Goal: Complete application form: Complete application form

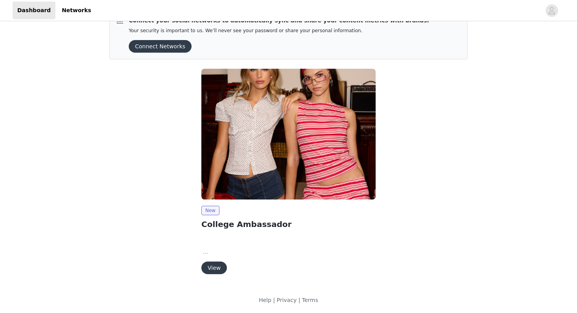
scroll to position [20, 0]
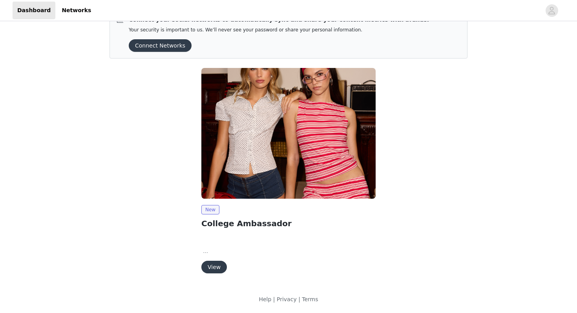
click at [214, 265] on button "View" at bounding box center [214, 267] width 26 height 13
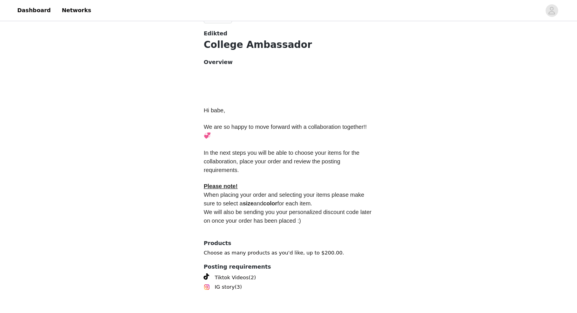
scroll to position [321, 0]
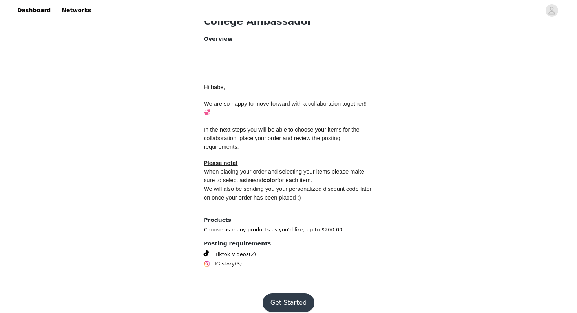
click at [275, 295] on button "Get Started" at bounding box center [289, 302] width 52 height 19
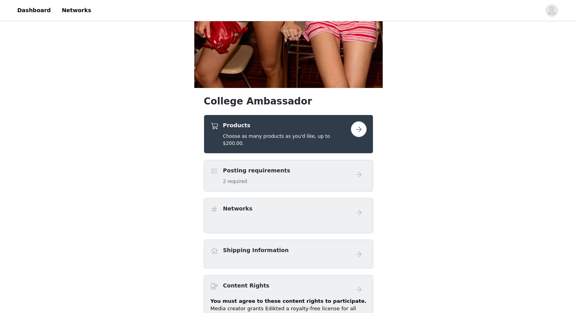
scroll to position [216, 0]
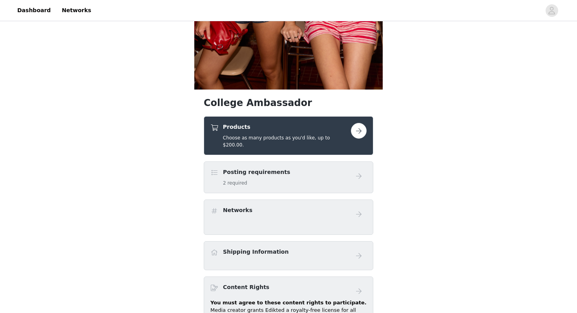
click at [364, 133] on button "button" at bounding box center [359, 131] width 16 height 16
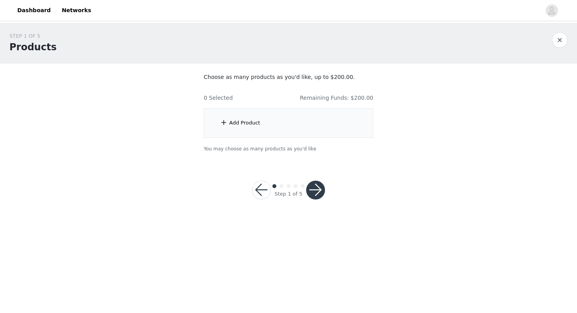
click at [555, 36] on button "button" at bounding box center [560, 40] width 16 height 16
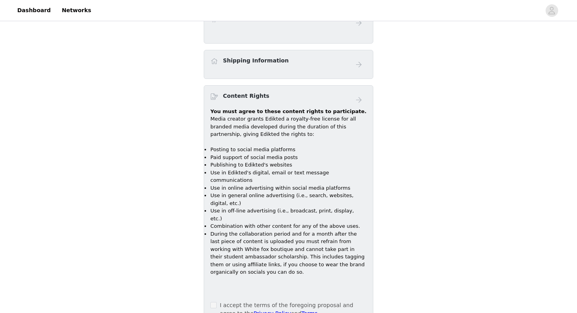
scroll to position [475, 0]
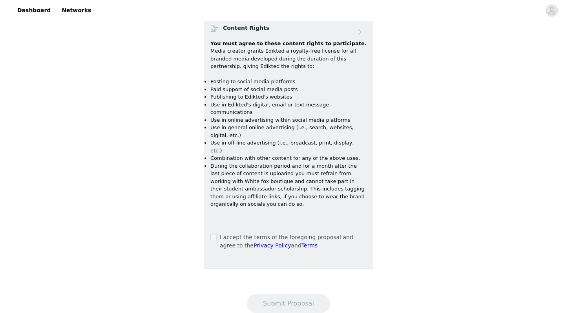
click at [209, 216] on div "Content Rights You must agree to these content rights to participate. Media cre…" at bounding box center [289, 143] width 170 height 252
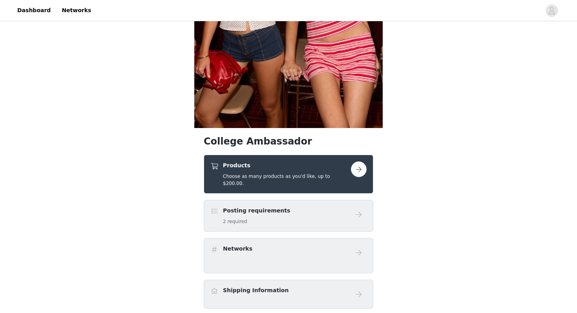
scroll to position [178, 0]
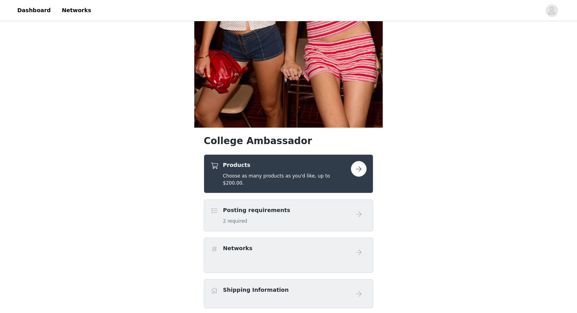
click at [312, 214] on div "Posting requirements 2 required" at bounding box center [280, 215] width 141 height 18
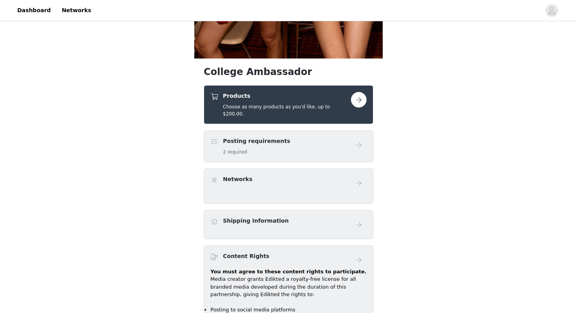
scroll to position [250, 0]
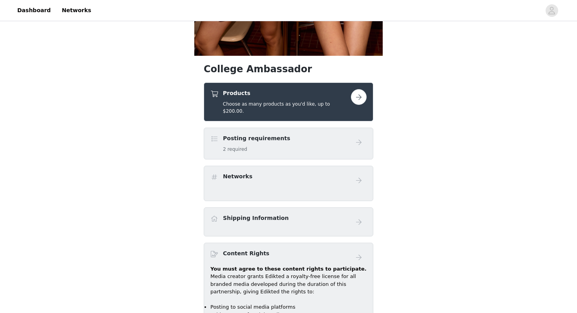
click at [349, 99] on div "Products Choose as many products as you'd like, up to $200.00." at bounding box center [280, 102] width 141 height 26
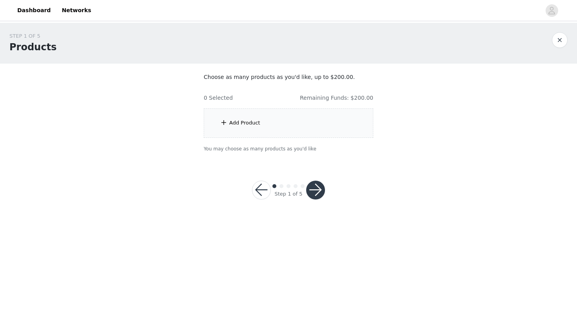
click at [245, 123] on div "Add Product" at bounding box center [244, 123] width 31 height 8
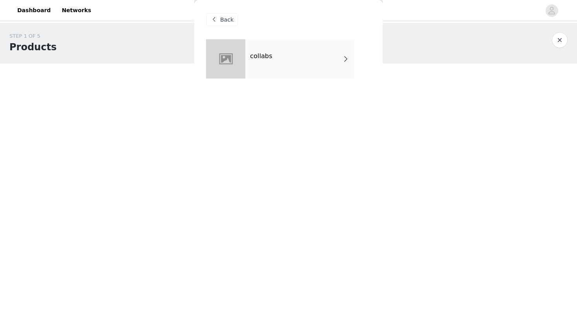
click at [290, 68] on div "collabs" at bounding box center [299, 58] width 109 height 39
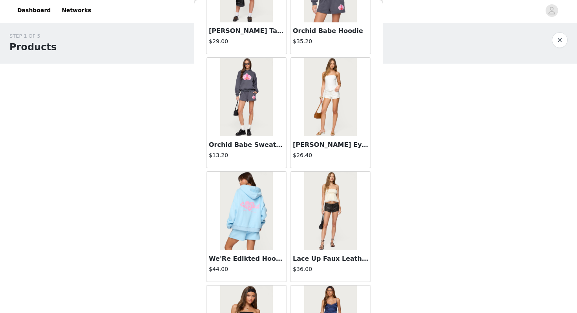
scroll to position [889, 0]
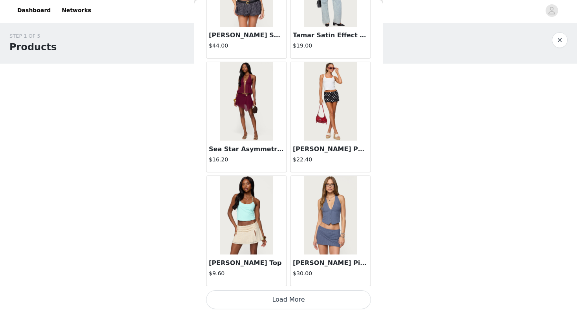
click at [281, 302] on button "Load More" at bounding box center [288, 299] width 165 height 19
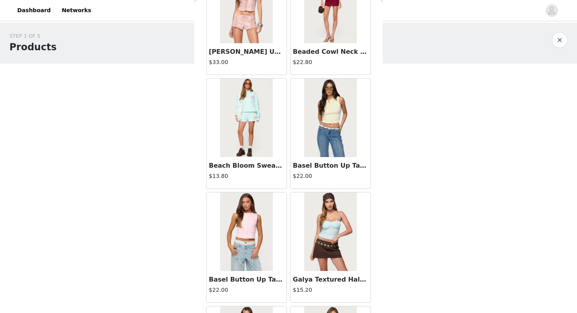
scroll to position [2027, 0]
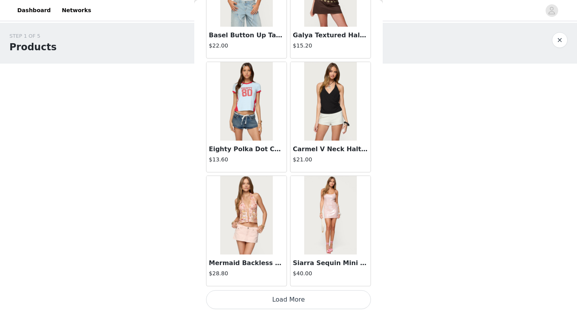
click at [298, 301] on button "Load More" at bounding box center [288, 299] width 165 height 19
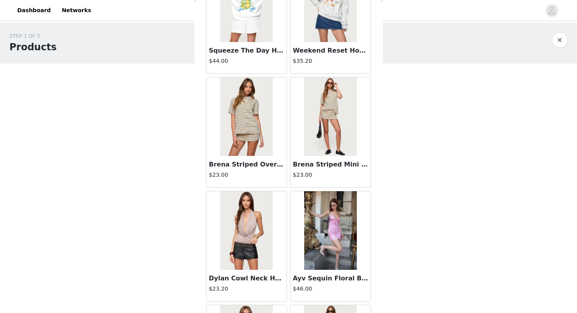
scroll to position [3166, 0]
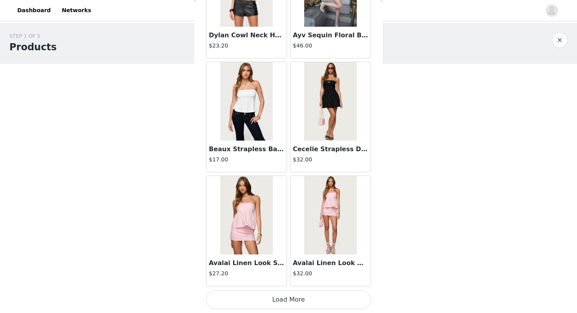
click at [298, 301] on button "Load More" at bounding box center [288, 299] width 165 height 19
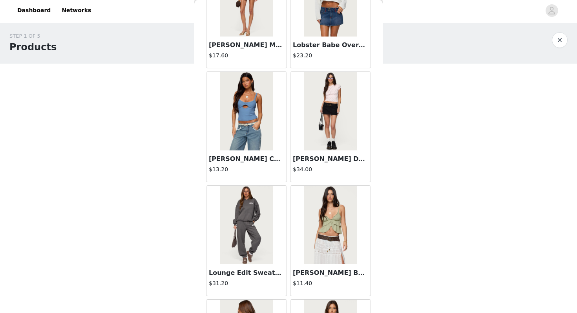
scroll to position [4304, 0]
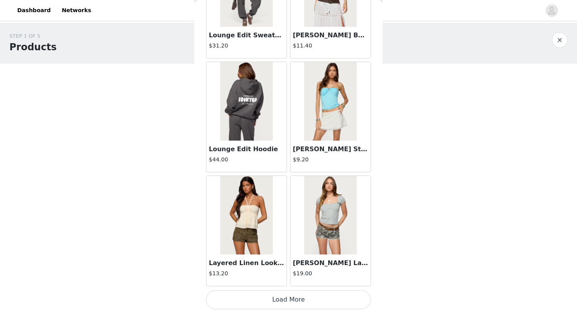
click at [300, 299] on button "Load More" at bounding box center [288, 299] width 165 height 19
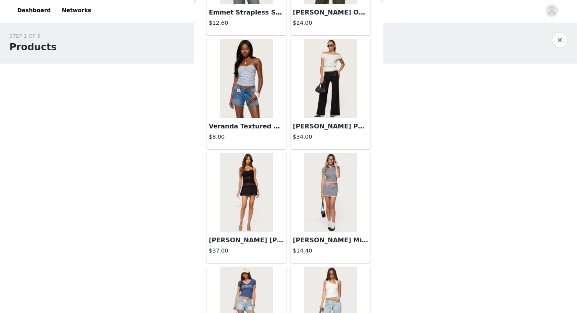
scroll to position [5443, 0]
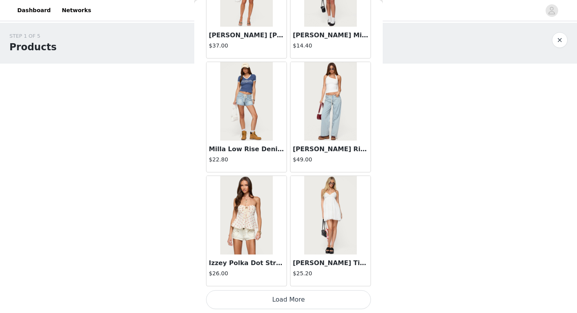
click at [295, 306] on button "Load More" at bounding box center [288, 299] width 165 height 19
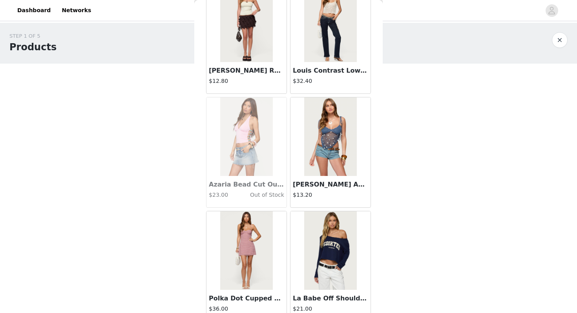
scroll to position [6582, 0]
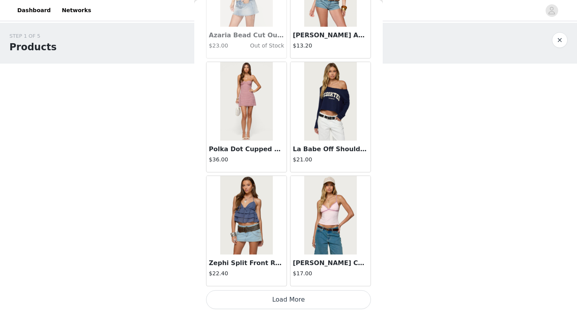
click at [298, 303] on button "Load More" at bounding box center [288, 299] width 165 height 19
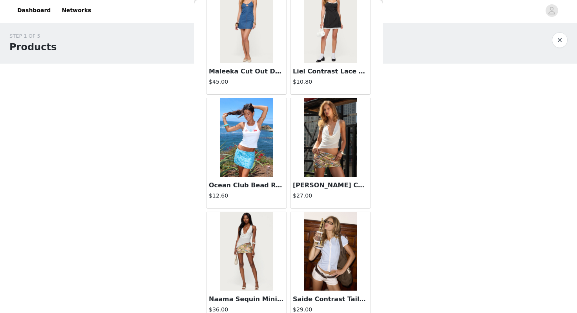
scroll to position [7720, 0]
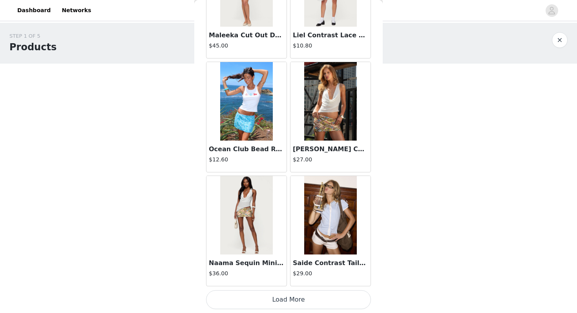
click at [305, 292] on button "Load More" at bounding box center [288, 299] width 165 height 19
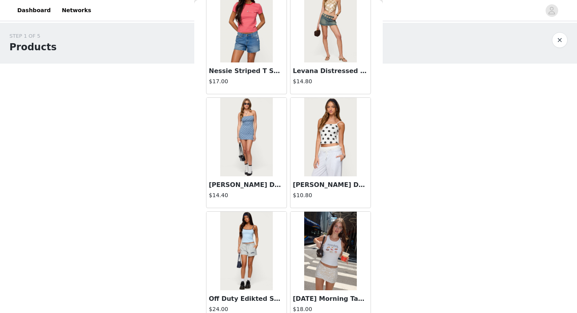
scroll to position [8859, 0]
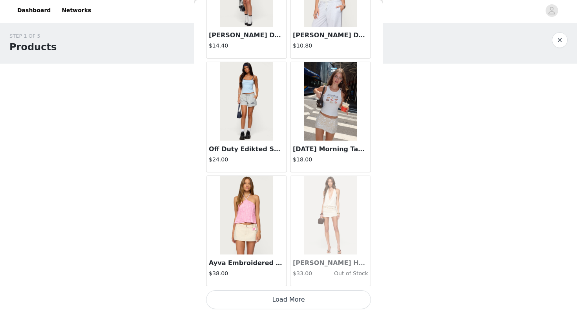
click at [287, 304] on button "Load More" at bounding box center [288, 299] width 165 height 19
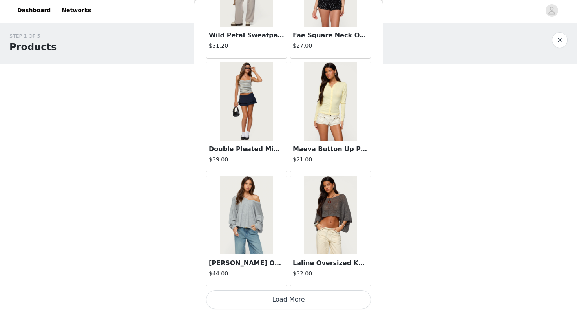
click at [287, 303] on button "Load More" at bounding box center [288, 299] width 165 height 19
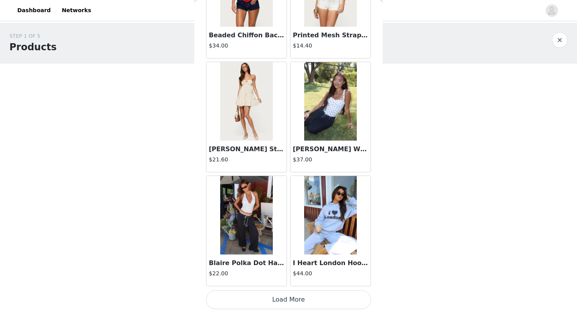
click at [287, 304] on button "Load More" at bounding box center [288, 299] width 165 height 19
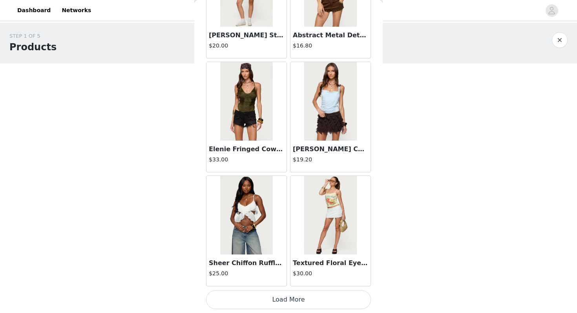
click at [287, 304] on button "Load More" at bounding box center [288, 299] width 165 height 19
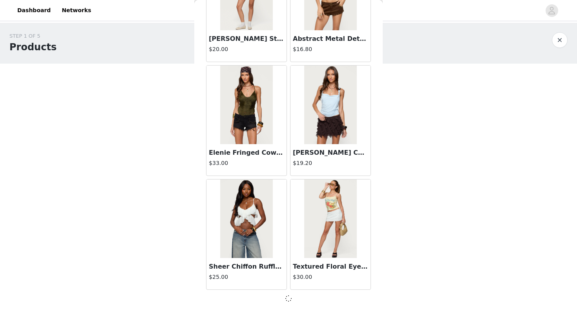
scroll to position [12271, 0]
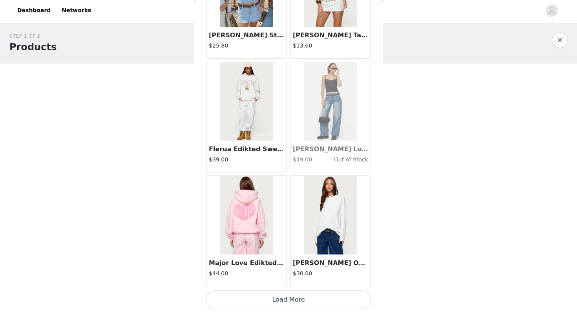
click at [287, 304] on button "Load More" at bounding box center [288, 299] width 165 height 19
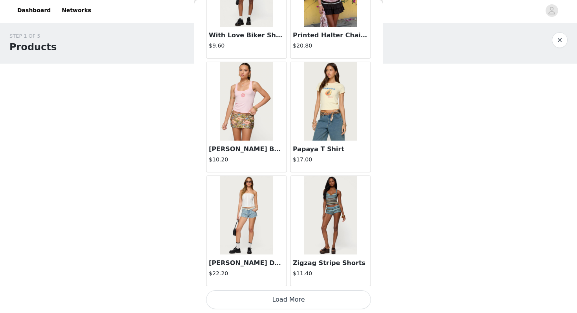
click at [287, 304] on button "Load More" at bounding box center [288, 299] width 165 height 19
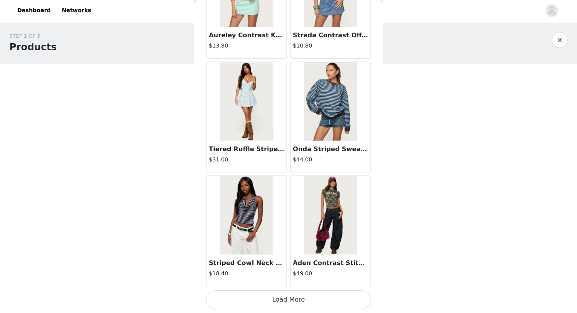
click at [287, 304] on button "Load More" at bounding box center [288, 299] width 165 height 19
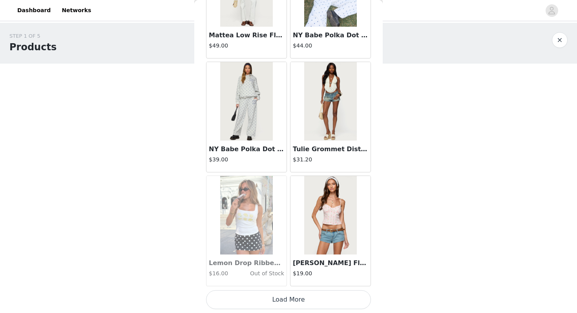
click at [287, 304] on button "Load More" at bounding box center [288, 299] width 165 height 19
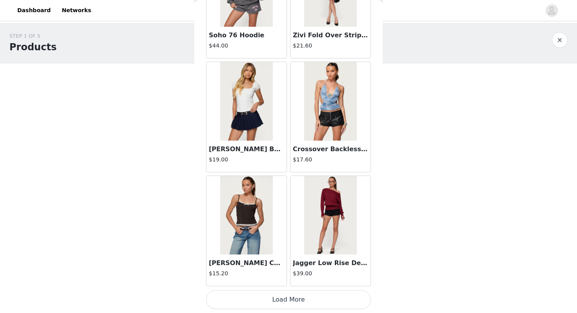
click at [287, 304] on button "Load More" at bounding box center [288, 299] width 165 height 19
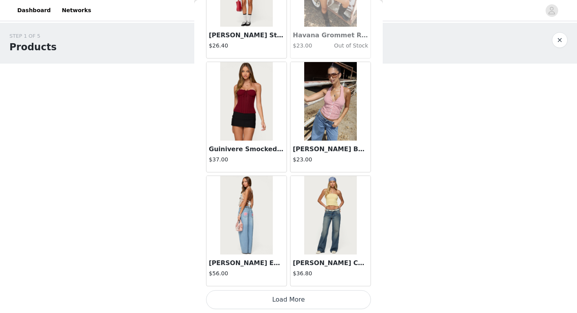
click at [287, 304] on button "Load More" at bounding box center [288, 299] width 165 height 19
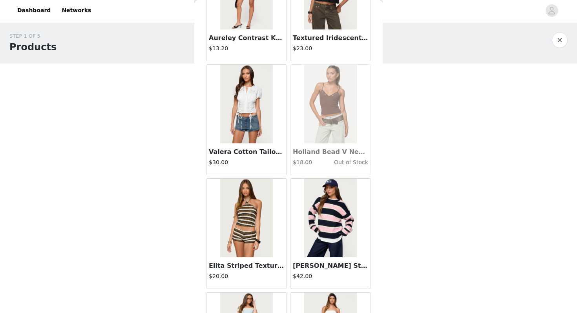
scroll to position [20245, 0]
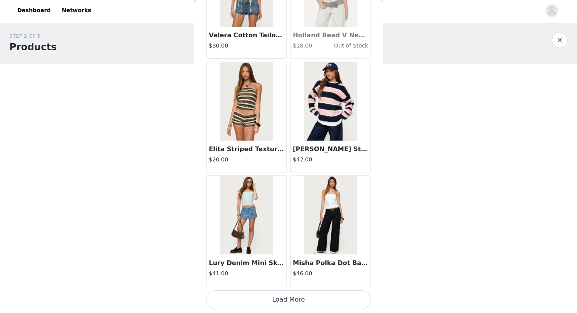
click at [291, 302] on button "Load More" at bounding box center [288, 299] width 165 height 19
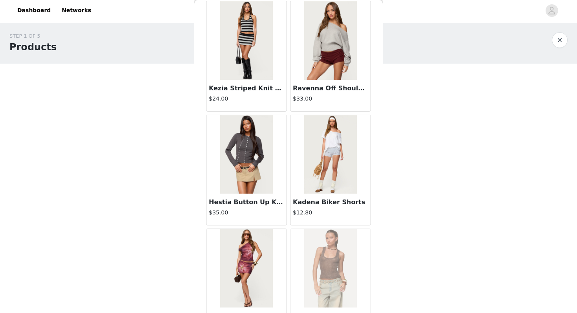
scroll to position [21384, 0]
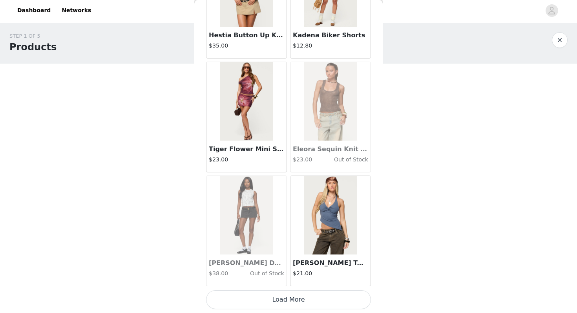
click at [291, 302] on button "Load More" at bounding box center [288, 299] width 165 height 19
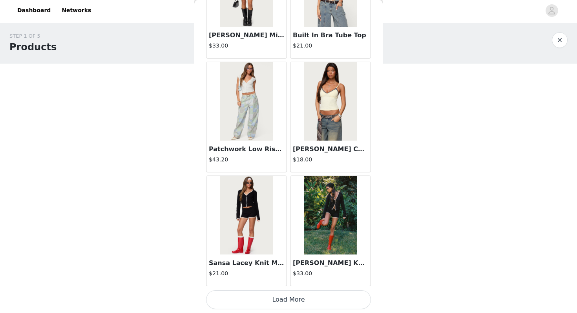
click at [291, 302] on button "Load More" at bounding box center [288, 299] width 165 height 19
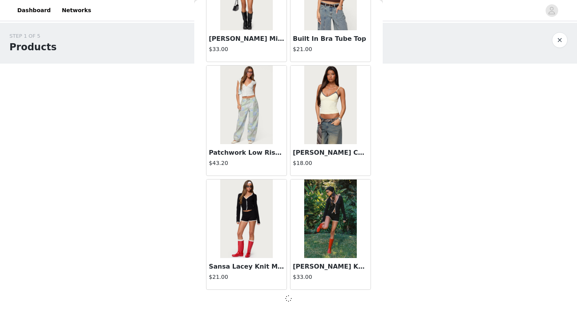
scroll to position [22519, 0]
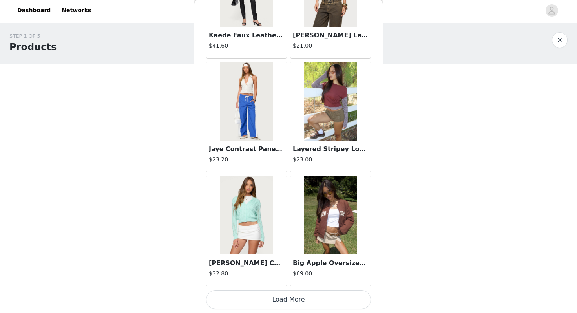
click at [291, 302] on button "Load More" at bounding box center [288, 299] width 165 height 19
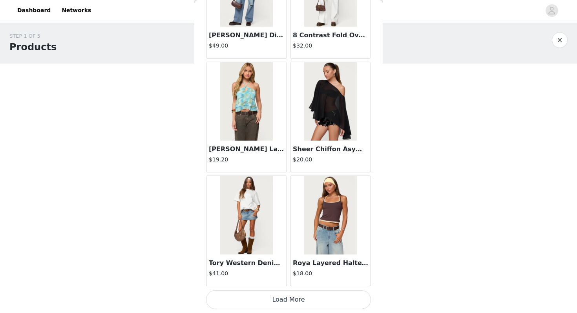
click at [291, 302] on button "Load More" at bounding box center [288, 299] width 165 height 19
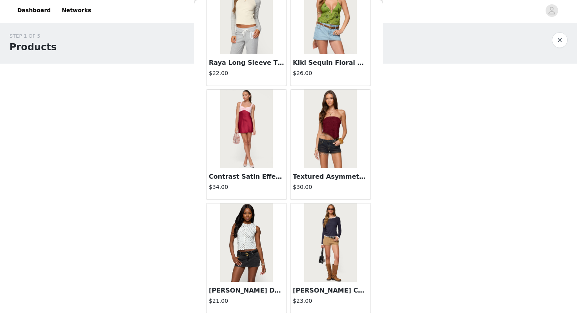
scroll to position [25356, 0]
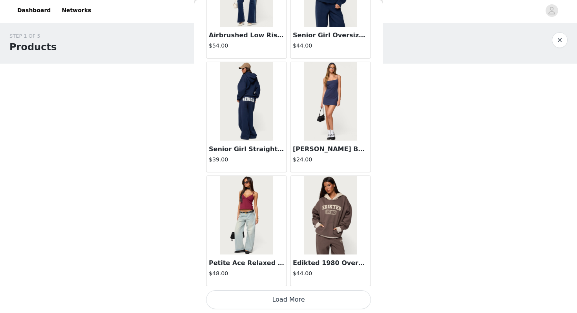
click at [291, 302] on button "Load More" at bounding box center [288, 299] width 165 height 19
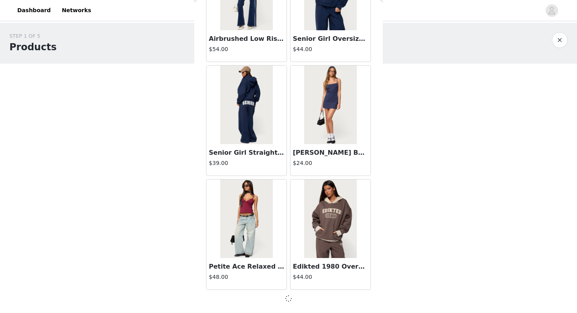
scroll to position [25935, 0]
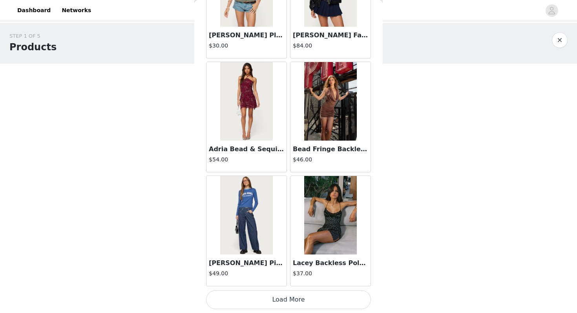
click at [291, 302] on button "Load More" at bounding box center [288, 299] width 165 height 19
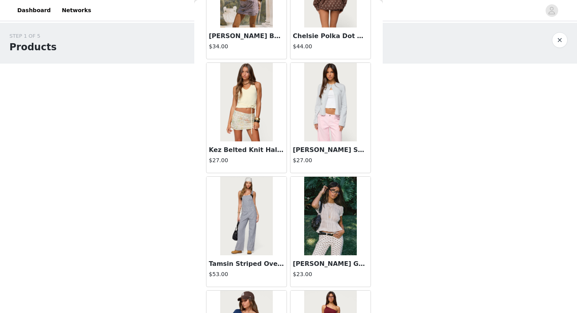
scroll to position [28216, 0]
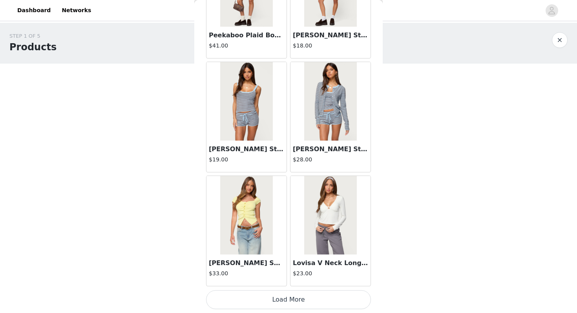
click at [298, 296] on button "Load More" at bounding box center [288, 299] width 165 height 19
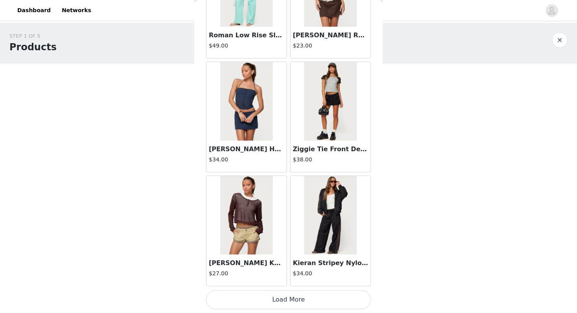
click at [298, 296] on button "Load More" at bounding box center [288, 299] width 165 height 19
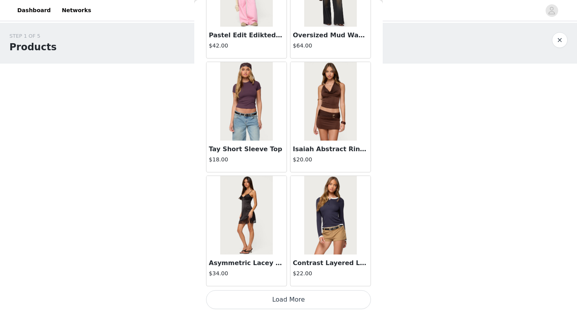
click at [298, 296] on button "Load More" at bounding box center [288, 299] width 165 height 19
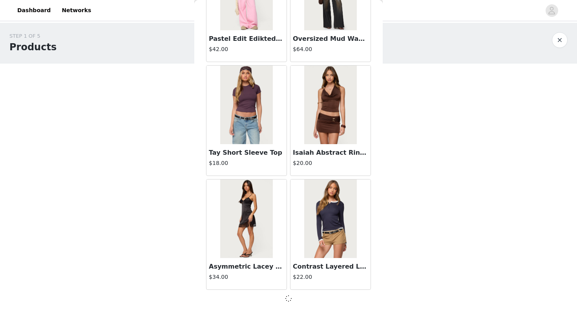
scroll to position [30490, 0]
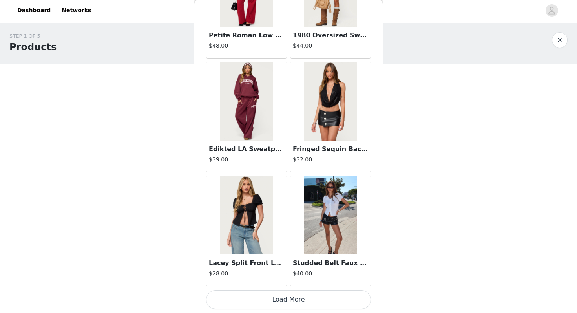
click at [298, 296] on button "Load More" at bounding box center [288, 299] width 165 height 19
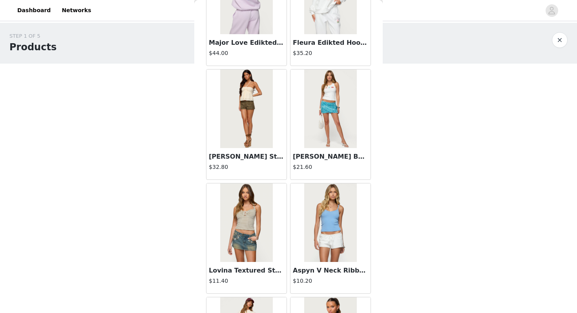
scroll to position [11926, 0]
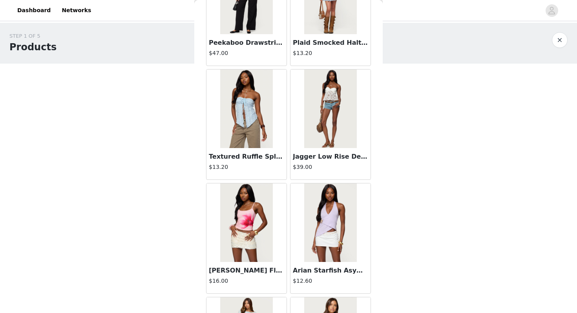
click at [335, 108] on img at bounding box center [330, 108] width 52 height 79
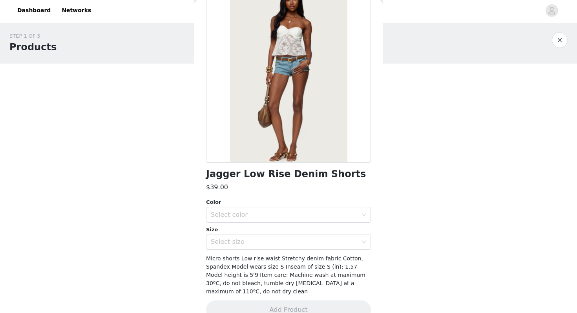
scroll to position [69, 0]
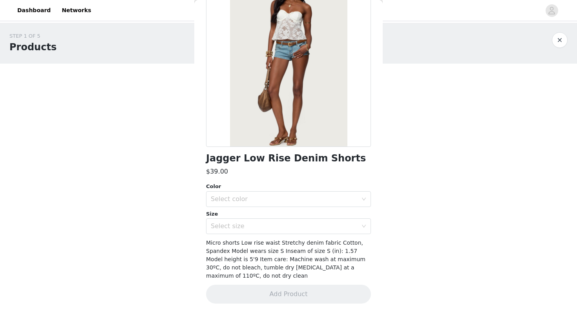
click at [320, 208] on div "Color Select color Size Select size" at bounding box center [288, 208] width 165 height 51
click at [315, 220] on div "Select size" at bounding box center [286, 226] width 150 height 15
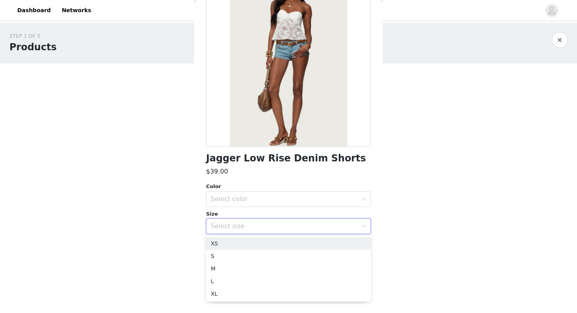
click at [315, 236] on ul "XS S M L XL" at bounding box center [288, 269] width 165 height 66
click at [313, 241] on li "XS" at bounding box center [288, 243] width 165 height 13
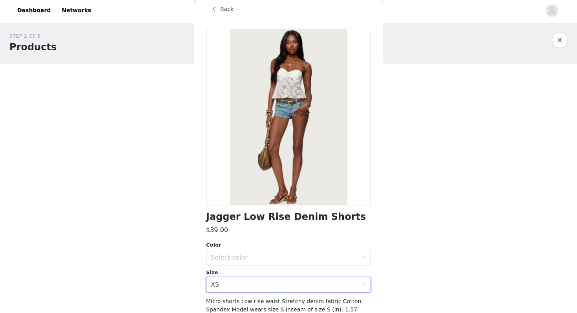
scroll to position [0, 0]
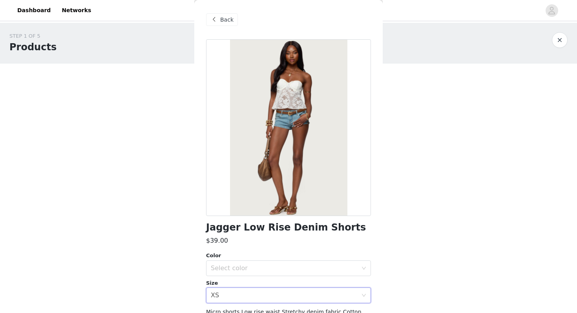
click at [224, 16] on span "Back" at bounding box center [226, 20] width 13 height 8
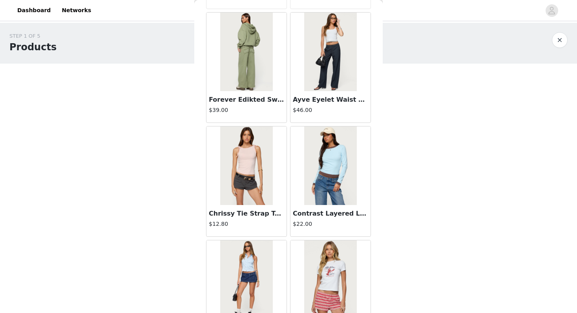
scroll to position [15221, 0]
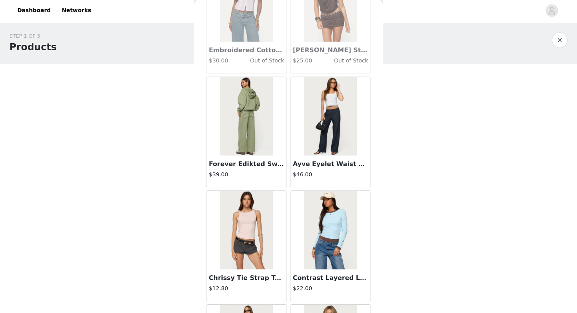
click at [251, 144] on img at bounding box center [246, 116] width 52 height 79
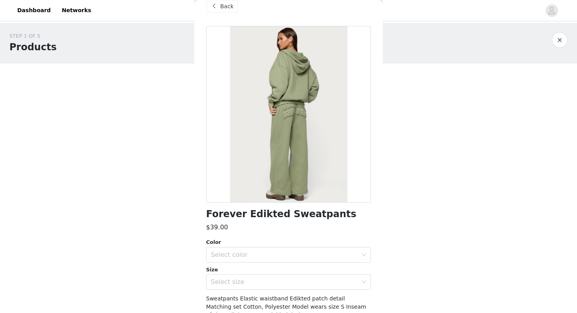
scroll to position [28, 0]
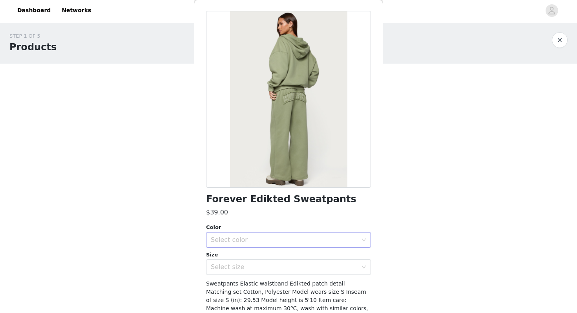
click at [241, 232] on div "Select color" at bounding box center [286, 239] width 150 height 15
click at [236, 256] on li "OLIVE" at bounding box center [288, 257] width 165 height 13
click at [234, 270] on div "Select size" at bounding box center [284, 267] width 147 height 8
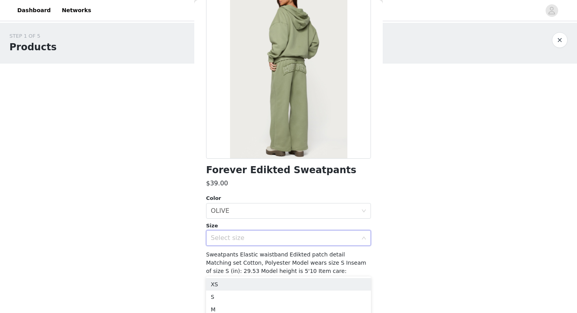
scroll to position [57, 0]
click at [227, 285] on li "XS" at bounding box center [288, 284] width 165 height 13
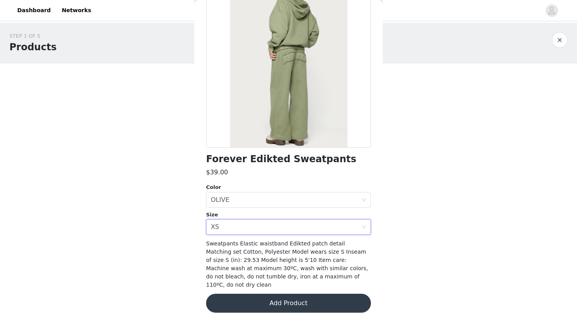
scroll to position [69, 0]
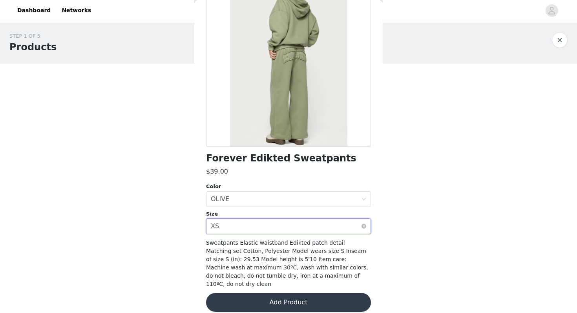
click at [234, 226] on div "Select size XS" at bounding box center [286, 226] width 150 height 15
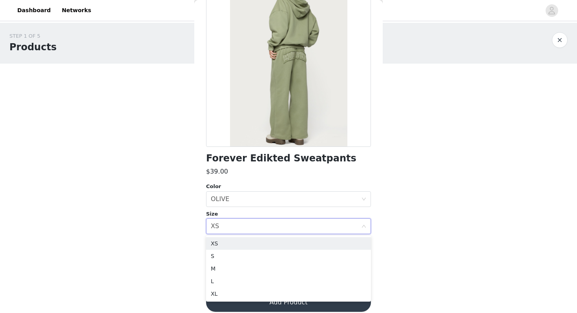
click at [166, 260] on body "Dashboard Networks STEP 1 OF 5 Products Choose as many products as you'd like, …" at bounding box center [288, 156] width 577 height 313
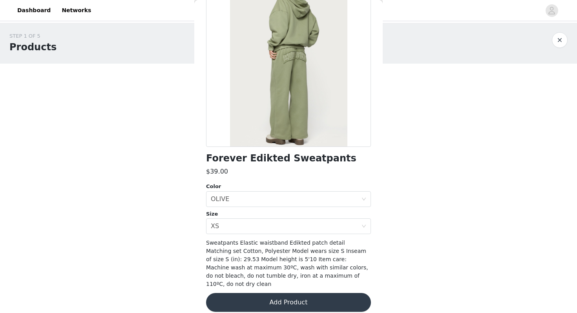
click at [232, 293] on button "Add Product" at bounding box center [288, 302] width 165 height 19
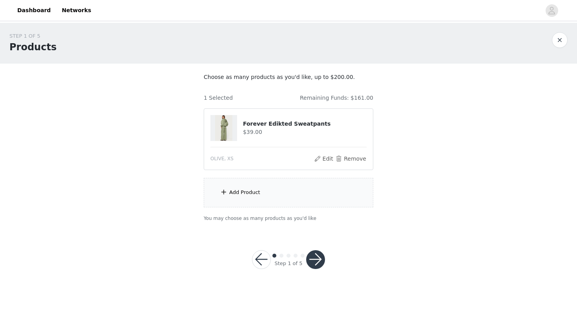
click at [312, 255] on button "button" at bounding box center [315, 259] width 19 height 19
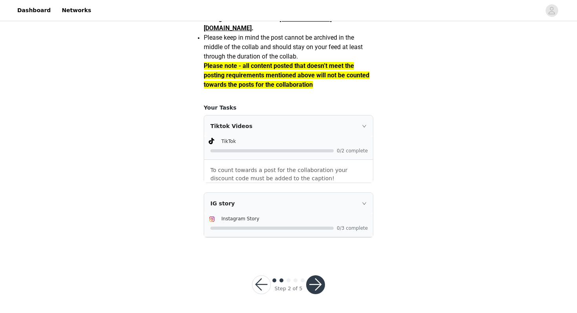
scroll to position [705, 0]
click at [259, 294] on button "button" at bounding box center [261, 284] width 19 height 19
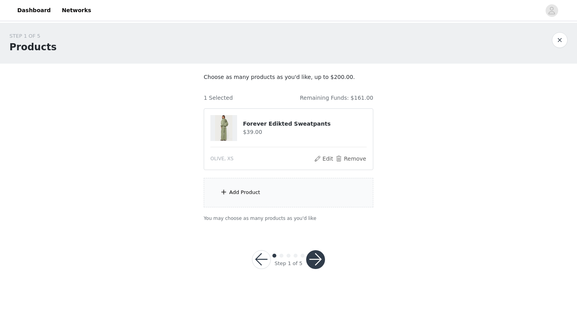
click at [234, 202] on div "Add Product" at bounding box center [289, 192] width 170 height 29
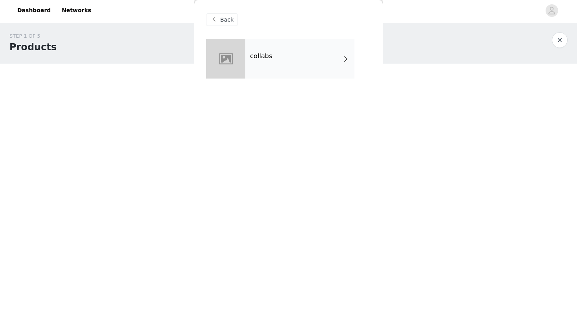
click at [314, 79] on div "collabs" at bounding box center [288, 64] width 165 height 51
click at [314, 64] on div "collabs" at bounding box center [299, 58] width 109 height 39
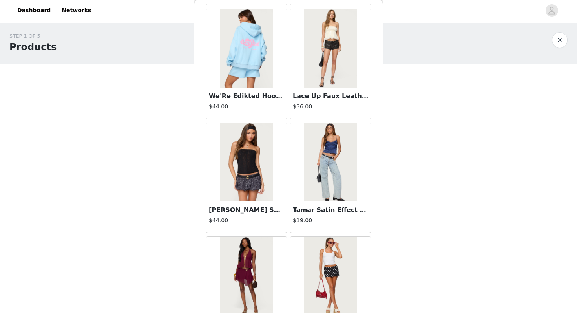
scroll to position [714, 0]
click at [264, 156] on img at bounding box center [246, 162] width 52 height 79
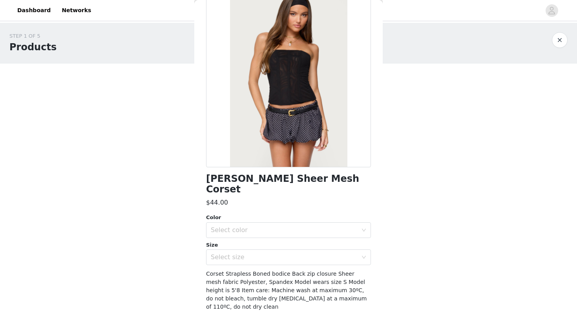
scroll to position [51, 0]
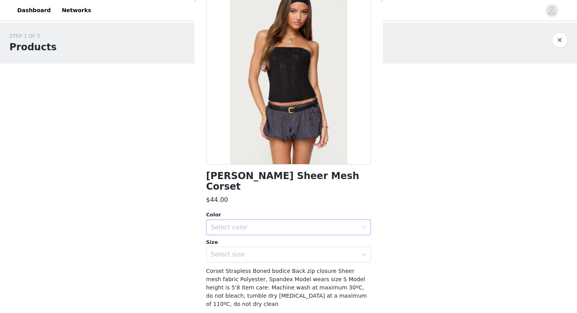
click at [280, 223] on div "Select color" at bounding box center [284, 227] width 147 height 8
click at [271, 229] on li "BLACK" at bounding box center [288, 234] width 165 height 13
click at [242, 251] on div "Select size" at bounding box center [284, 255] width 147 height 8
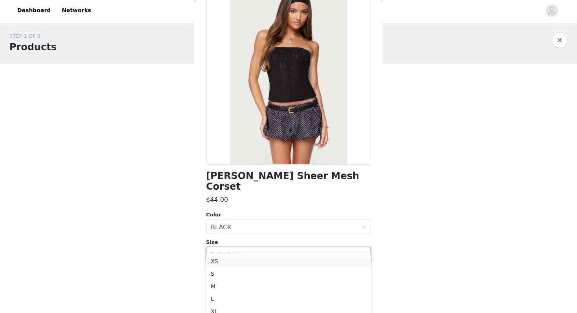
click at [229, 263] on li "XS" at bounding box center [288, 261] width 165 height 13
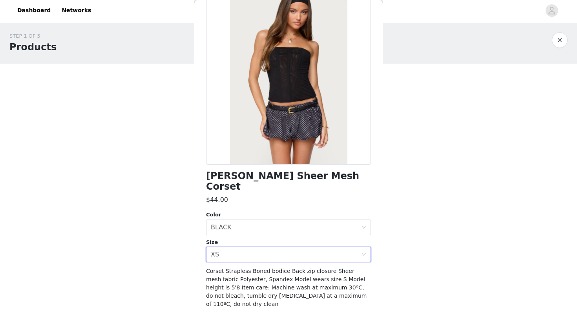
scroll to position [53, 0]
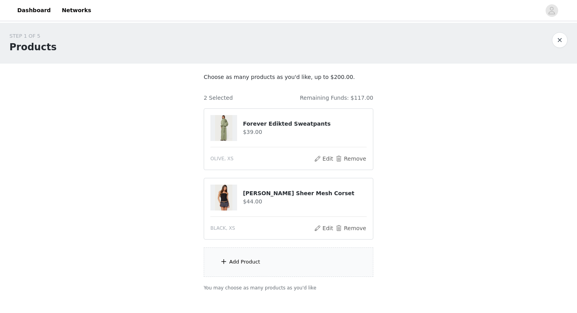
click at [225, 269] on div "Add Product" at bounding box center [289, 261] width 170 height 29
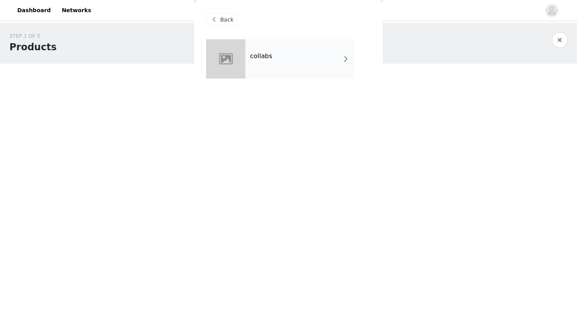
click at [311, 57] on div "collabs" at bounding box center [299, 58] width 109 height 39
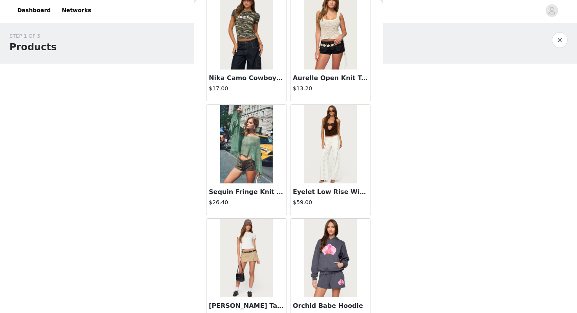
scroll to position [277, 0]
click at [336, 159] on img at bounding box center [330, 143] width 52 height 79
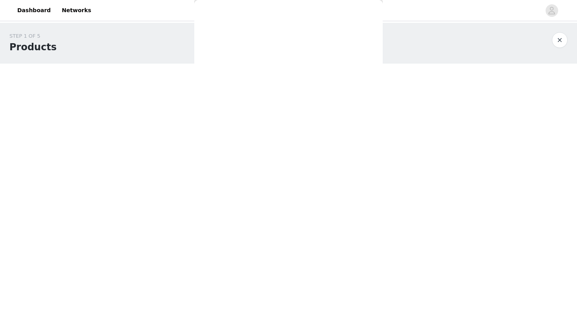
scroll to position [0, 0]
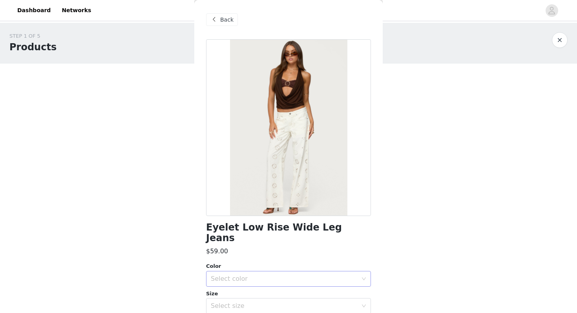
click at [272, 275] on div "Select color" at bounding box center [284, 279] width 147 height 8
click at [258, 275] on div "Select color" at bounding box center [284, 279] width 147 height 8
click at [217, 15] on span at bounding box center [213, 19] width 9 height 9
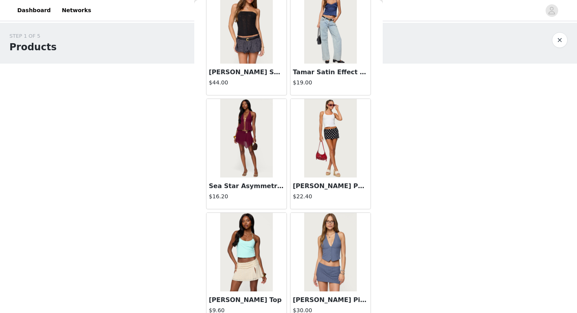
scroll to position [889, 0]
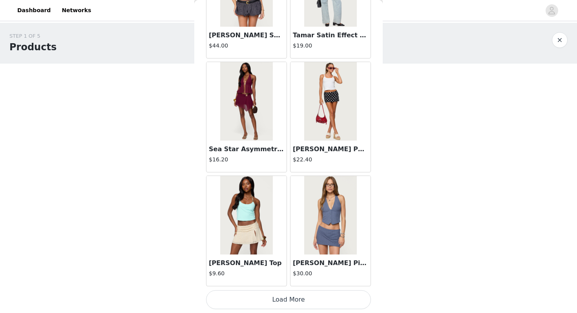
click at [277, 304] on button "Load More" at bounding box center [288, 299] width 165 height 19
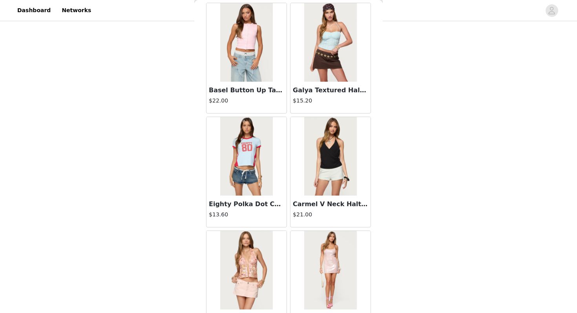
scroll to position [2027, 0]
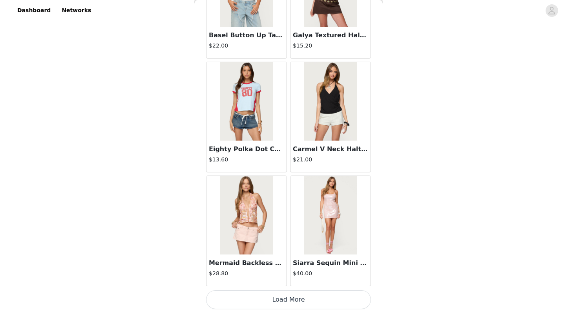
click at [282, 307] on button "Load More" at bounding box center [288, 299] width 165 height 19
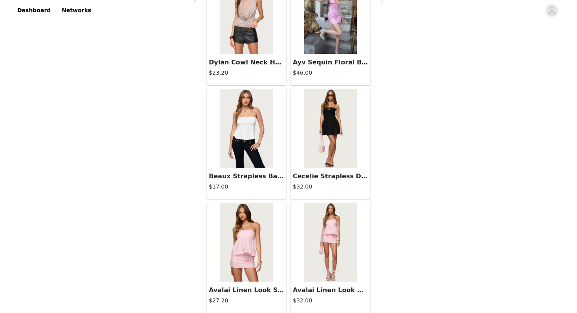
scroll to position [3166, 0]
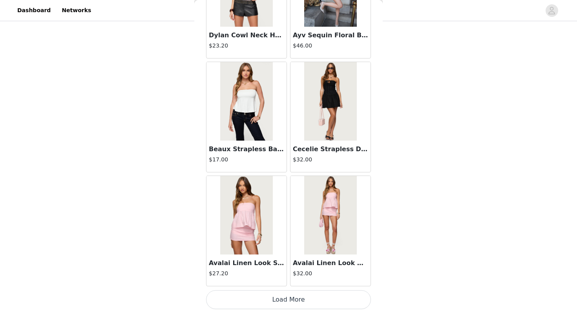
click at [257, 295] on button "Load More" at bounding box center [288, 299] width 165 height 19
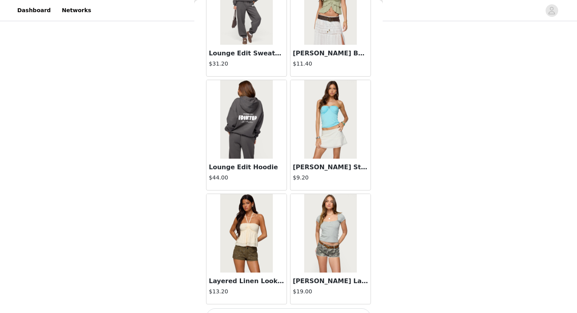
scroll to position [4304, 0]
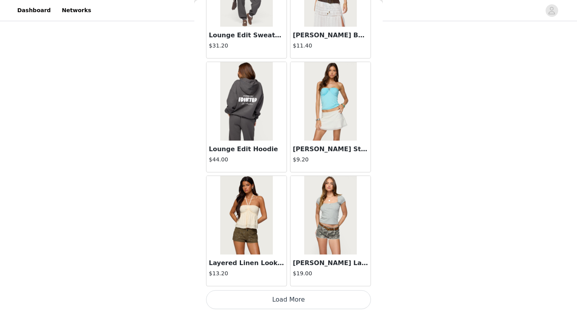
click at [260, 296] on button "Load More" at bounding box center [288, 299] width 165 height 19
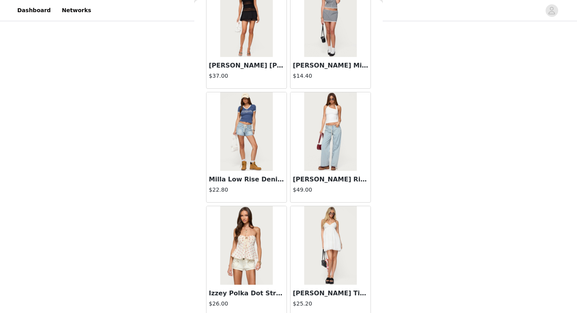
scroll to position [5443, 0]
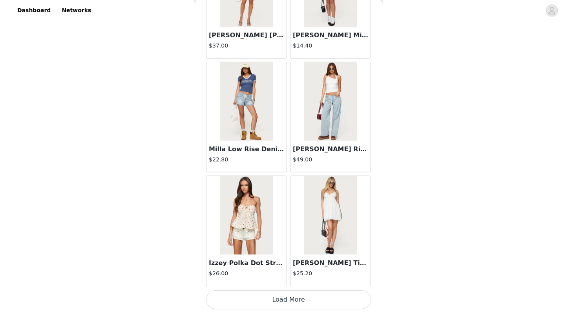
click at [261, 305] on button "Load More" at bounding box center [288, 299] width 165 height 19
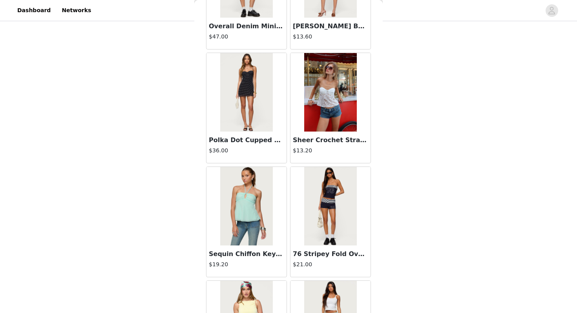
scroll to position [5945, 0]
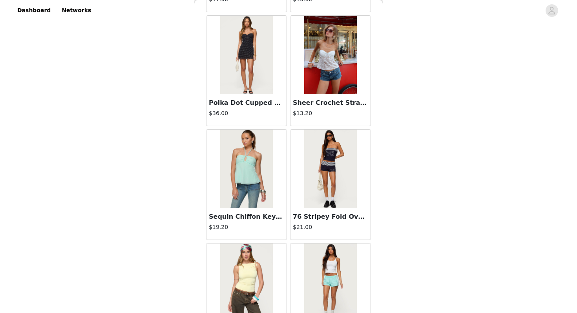
click at [351, 181] on img at bounding box center [330, 169] width 52 height 79
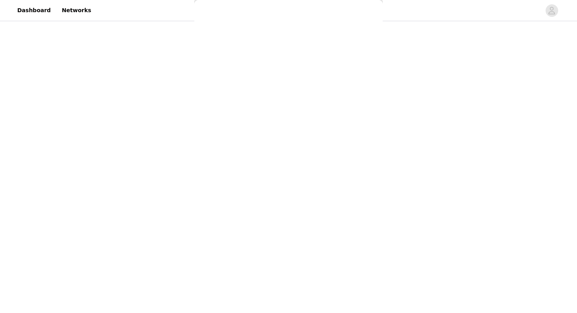
scroll to position [0, 0]
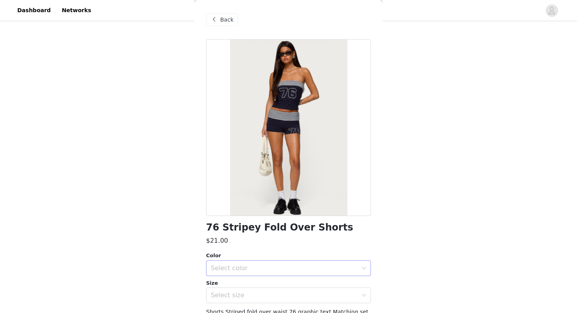
click at [260, 267] on div "Select color" at bounding box center [284, 268] width 147 height 8
click at [249, 281] on li "NAVY AND WHITE" at bounding box center [288, 285] width 165 height 13
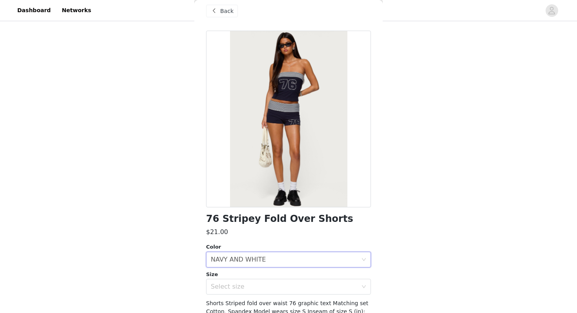
scroll to position [14, 0]
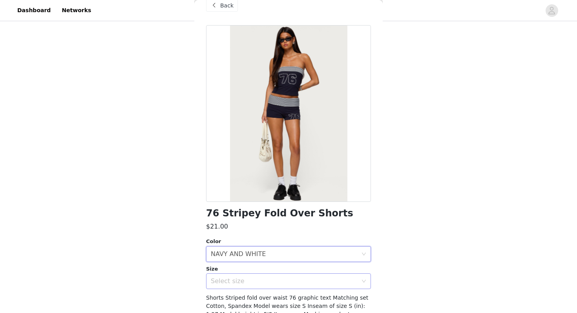
click at [236, 277] on div "Select size" at bounding box center [284, 281] width 147 height 8
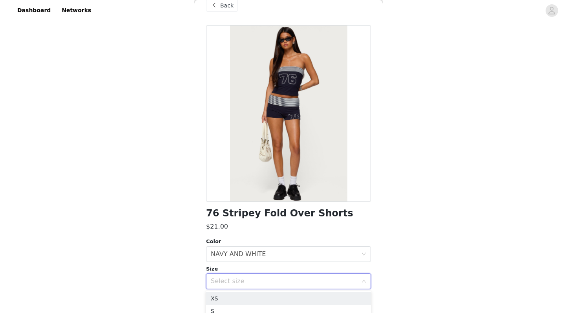
click at [225, 7] on span "Back" at bounding box center [226, 6] width 13 height 8
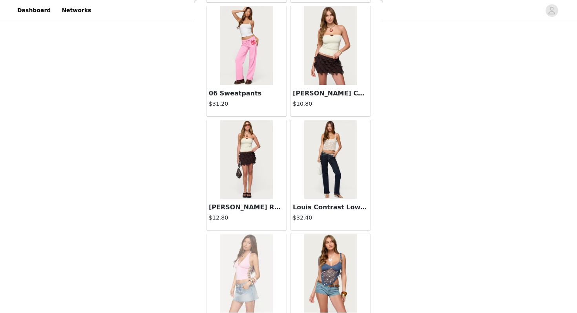
scroll to position [6582, 0]
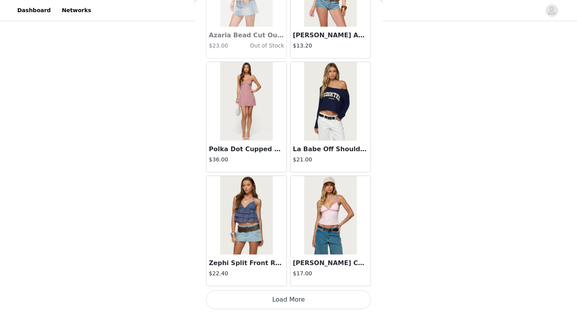
click at [249, 299] on button "Load More" at bounding box center [288, 299] width 165 height 19
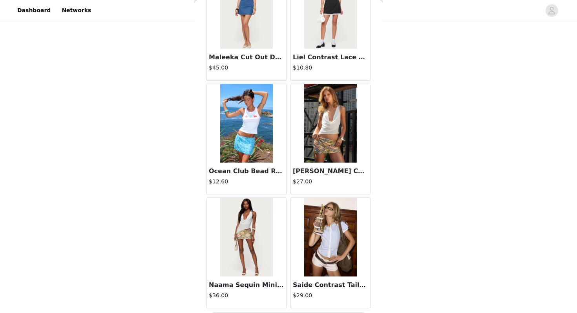
scroll to position [7700, 0]
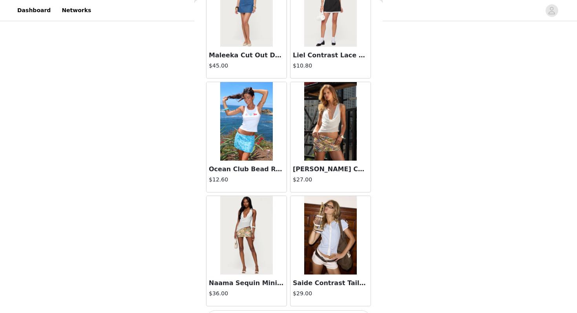
click at [332, 137] on img at bounding box center [330, 121] width 52 height 79
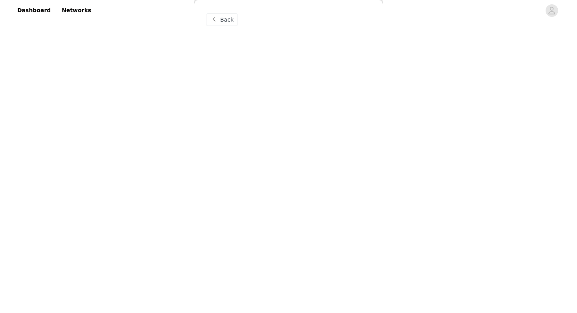
scroll to position [0, 0]
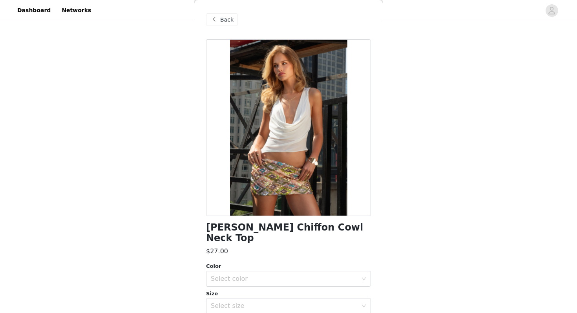
click at [241, 270] on div "Color Select color" at bounding box center [288, 274] width 165 height 24
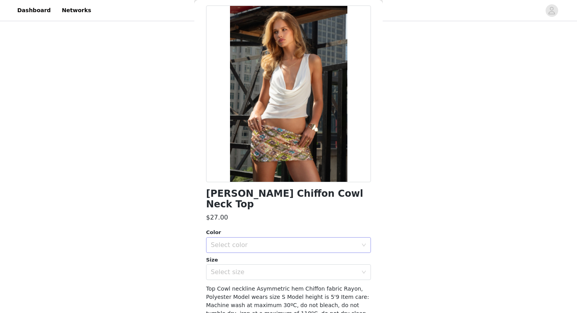
click at [236, 247] on div "Select color" at bounding box center [284, 245] width 147 height 8
click at [233, 259] on li "CREAM" at bounding box center [288, 262] width 165 height 13
click at [231, 274] on div "Select size" at bounding box center [284, 272] width 147 height 8
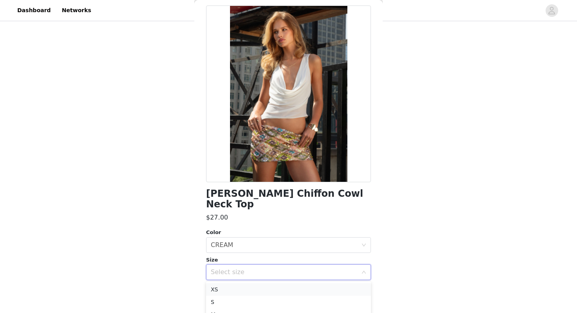
click at [229, 285] on li "XS" at bounding box center [288, 289] width 165 height 13
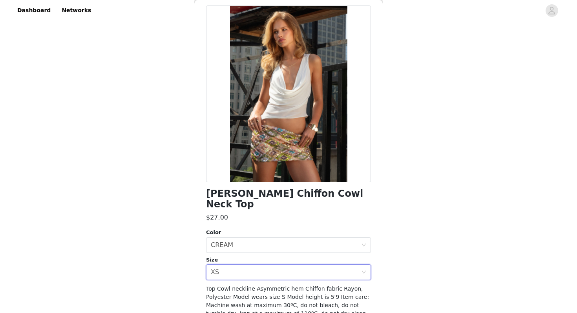
scroll to position [71, 0]
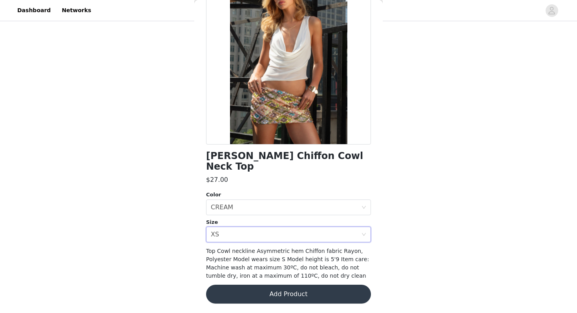
click at [246, 290] on button "Add Product" at bounding box center [288, 294] width 165 height 19
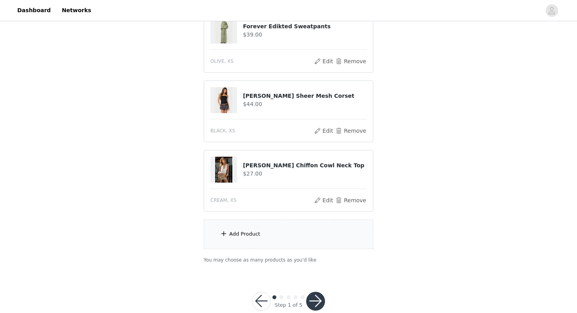
scroll to position [101, 0]
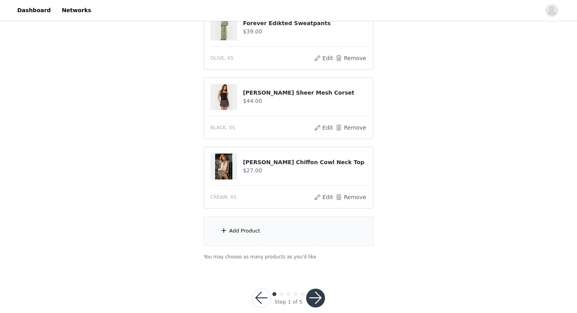
click at [237, 229] on div "Add Product" at bounding box center [244, 231] width 31 height 8
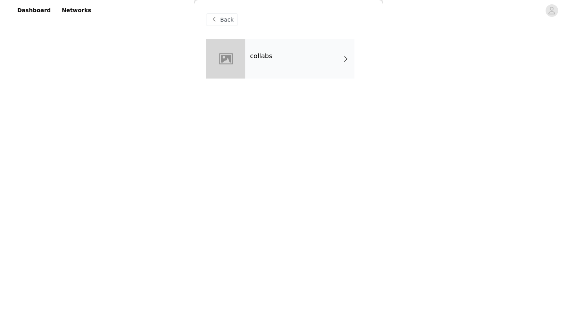
click at [295, 65] on div "collabs" at bounding box center [299, 58] width 109 height 39
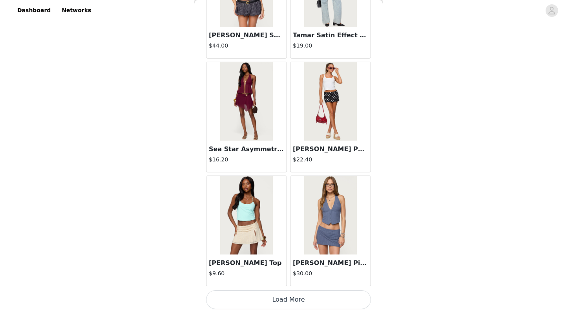
scroll to position [114, 0]
click at [291, 302] on button "Load More" at bounding box center [288, 299] width 165 height 19
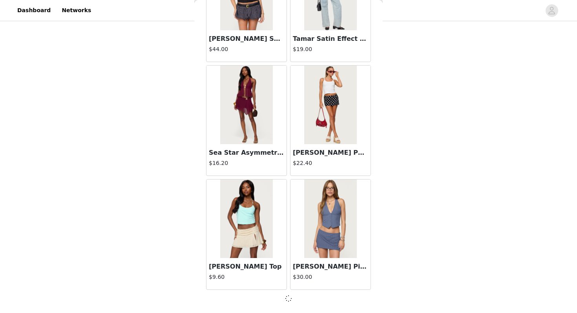
scroll to position [885, 0]
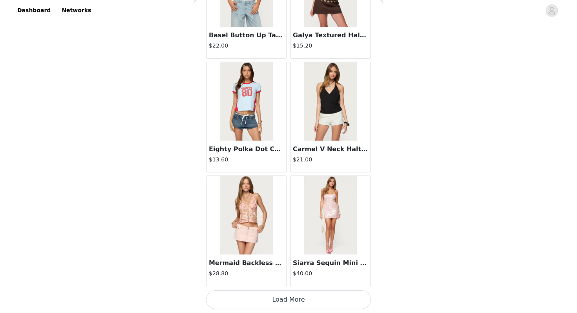
click at [309, 296] on button "Load More" at bounding box center [288, 299] width 165 height 19
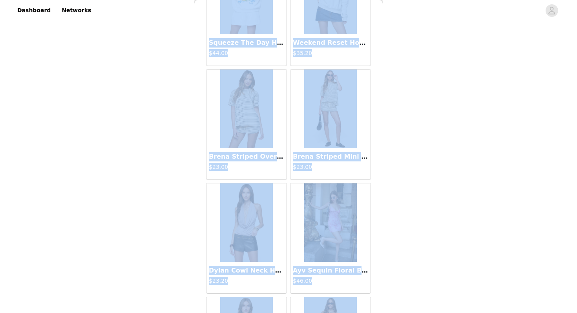
scroll to position [3166, 0]
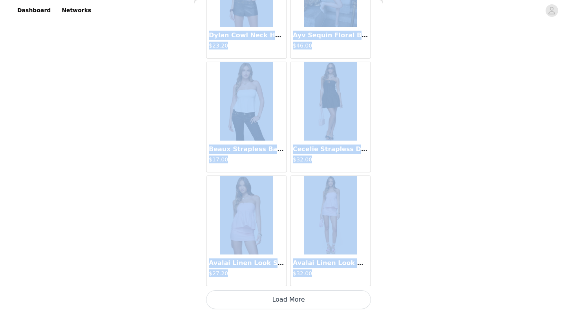
click at [294, 308] on button "Load More" at bounding box center [288, 299] width 165 height 19
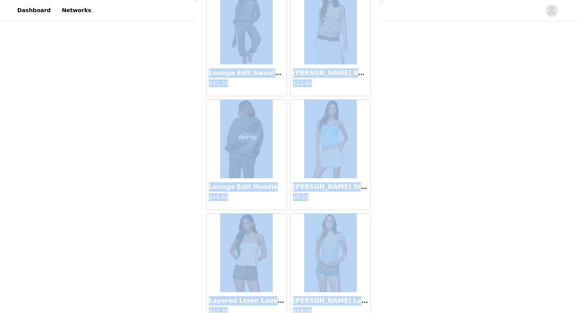
scroll to position [4304, 0]
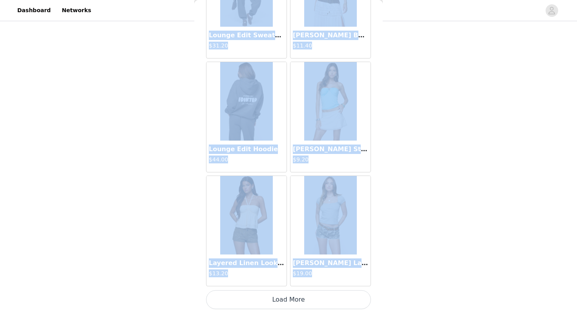
click at [291, 303] on button "Load More" at bounding box center [288, 299] width 165 height 19
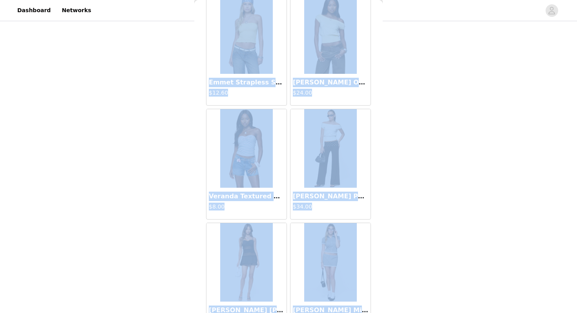
scroll to position [5443, 0]
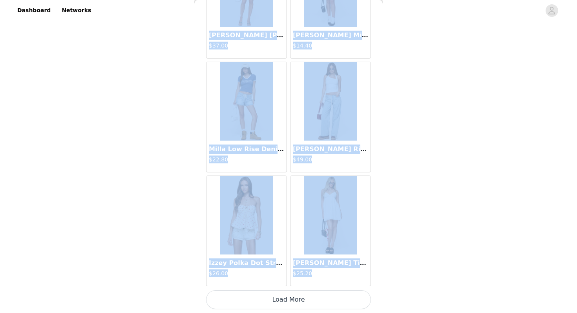
click at [280, 293] on button "Load More" at bounding box center [288, 299] width 165 height 19
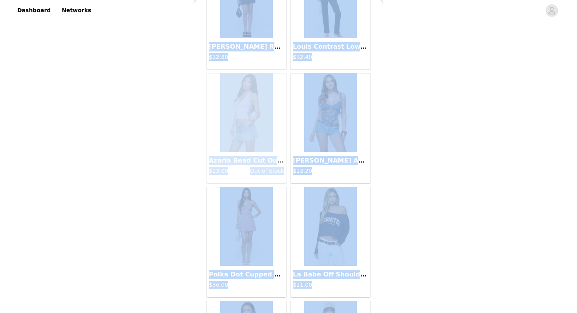
scroll to position [6582, 0]
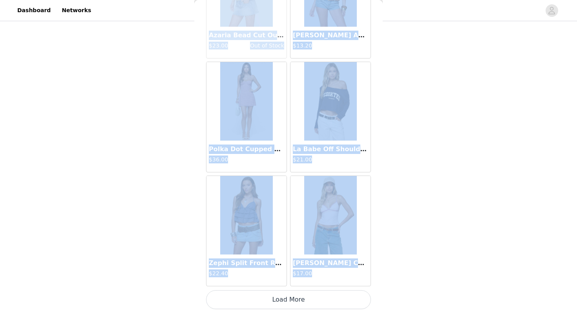
click at [279, 300] on button "Load More" at bounding box center [288, 299] width 165 height 19
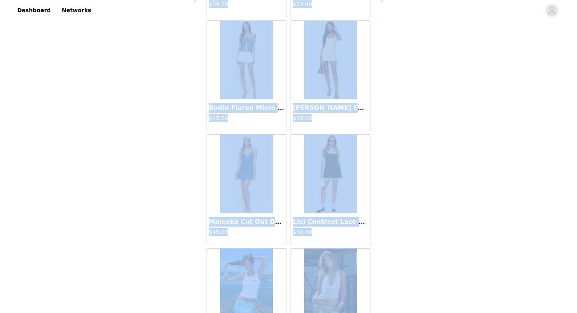
scroll to position [7720, 0]
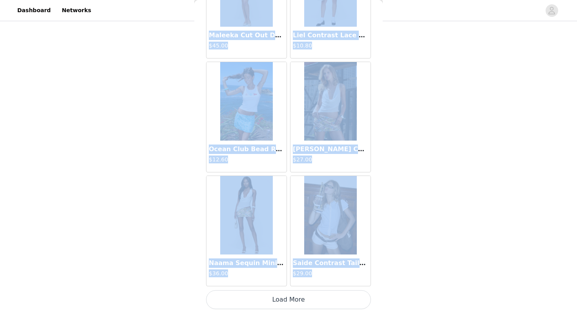
click at [272, 302] on button "Load More" at bounding box center [288, 299] width 165 height 19
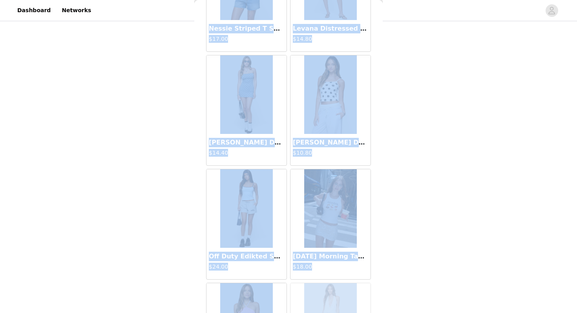
scroll to position [8859, 0]
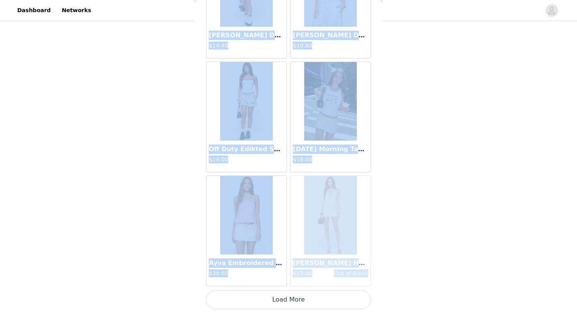
click at [267, 298] on button "Load More" at bounding box center [288, 299] width 165 height 19
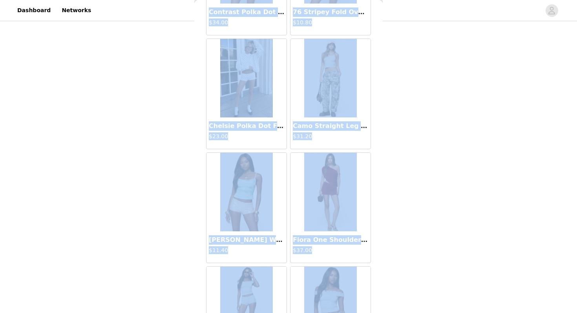
scroll to position [9337, 0]
click at [239, 105] on img at bounding box center [246, 78] width 52 height 79
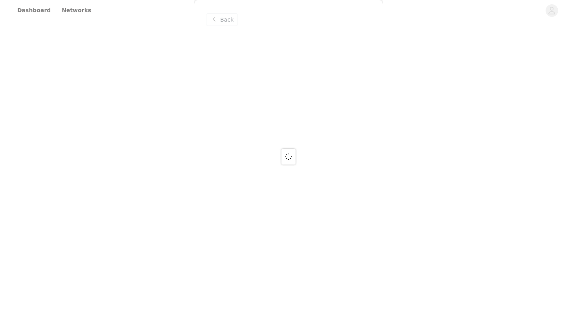
scroll to position [0, 0]
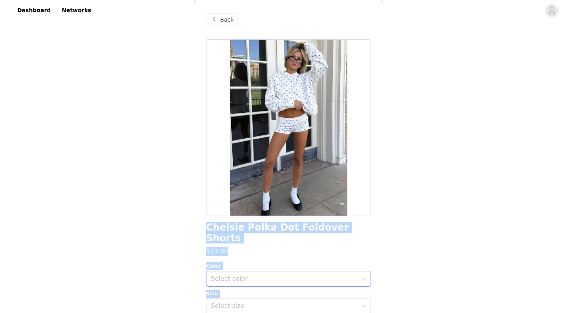
click at [238, 275] on div "Select color" at bounding box center [284, 279] width 147 height 8
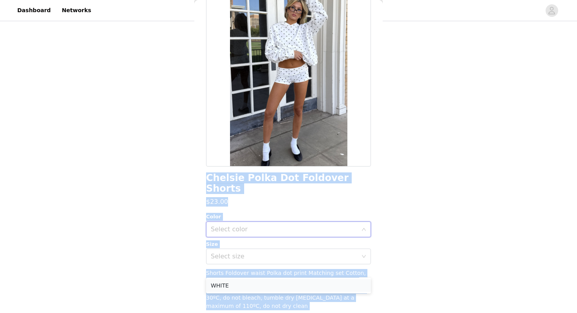
scroll to position [51, 0]
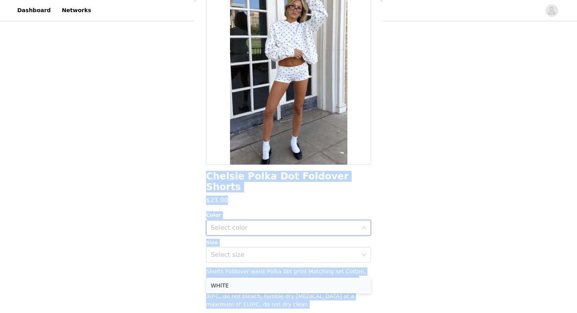
click at [235, 283] on li "WHITE" at bounding box center [288, 285] width 165 height 13
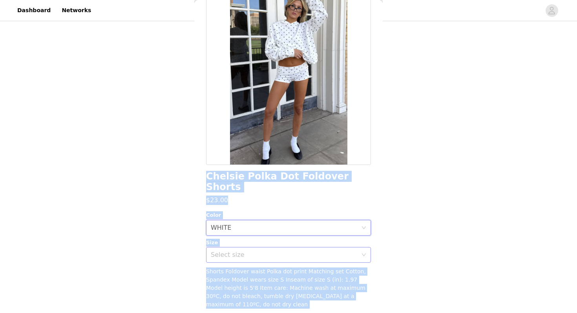
click at [234, 251] on div "Select size" at bounding box center [284, 255] width 147 height 8
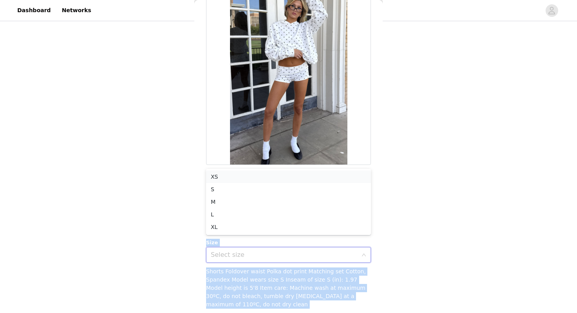
click at [218, 176] on li "XS" at bounding box center [288, 176] width 165 height 13
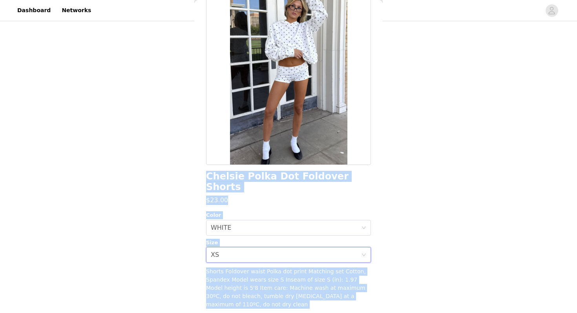
scroll to position [69, 0]
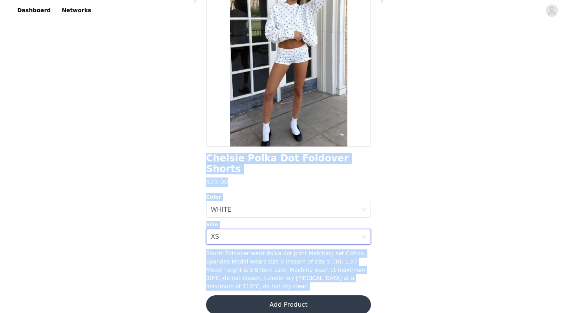
click at [228, 295] on button "Add Product" at bounding box center [288, 304] width 165 height 19
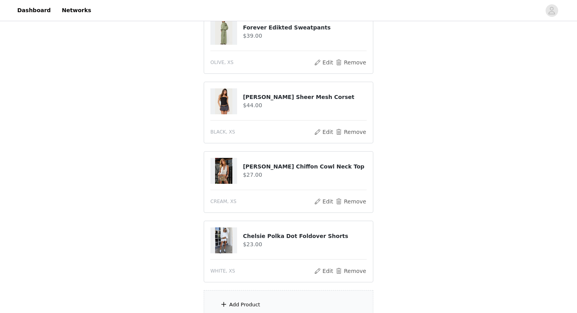
scroll to position [183, 0]
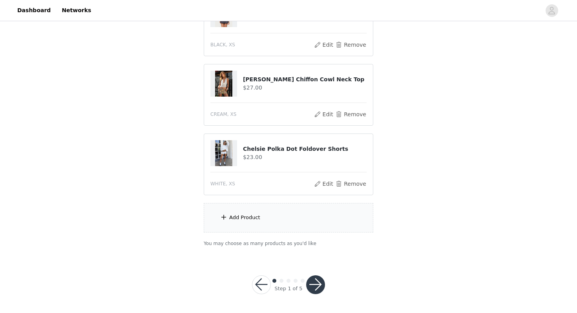
click at [255, 221] on div "Add Product" at bounding box center [289, 217] width 170 height 29
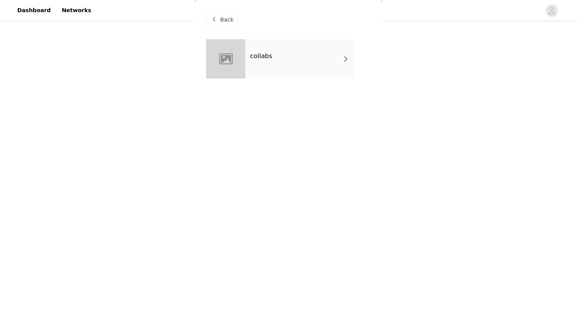
click at [281, 55] on div "collabs" at bounding box center [299, 58] width 109 height 39
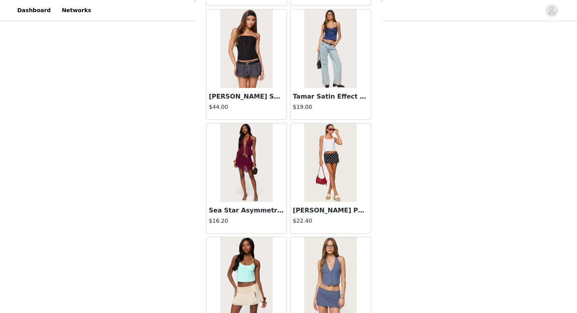
scroll to position [889, 0]
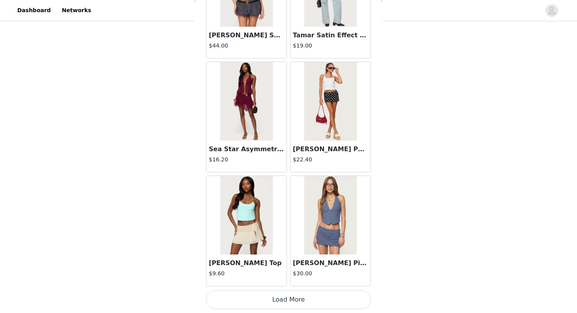
click at [252, 299] on button "Load More" at bounding box center [288, 299] width 165 height 19
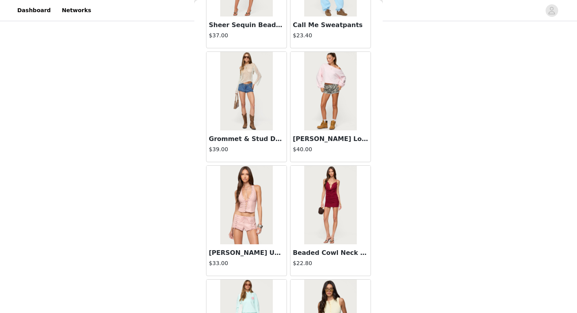
scroll to position [2027, 0]
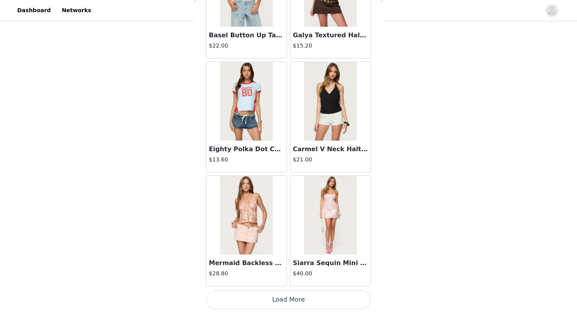
click at [251, 299] on button "Load More" at bounding box center [288, 299] width 165 height 19
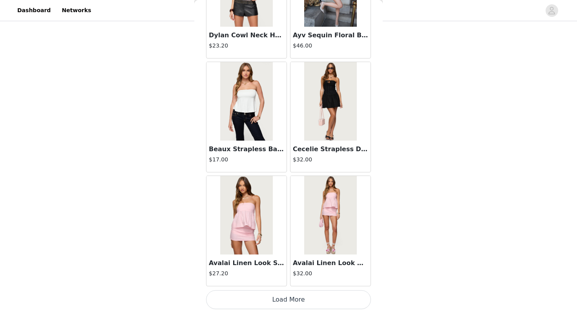
click at [251, 301] on button "Load More" at bounding box center [288, 299] width 165 height 19
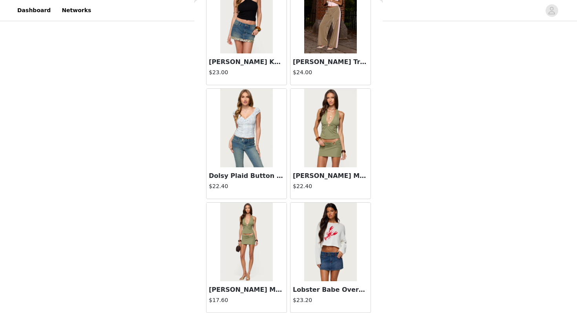
scroll to position [4304, 0]
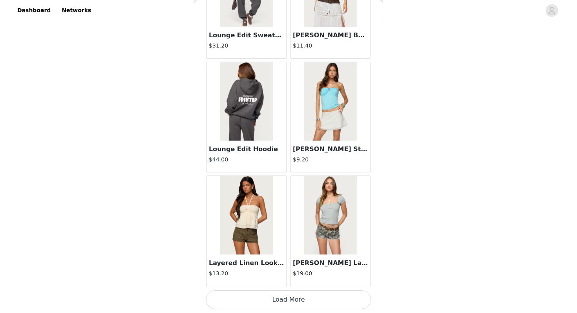
click at [252, 298] on button "Load More" at bounding box center [288, 299] width 165 height 19
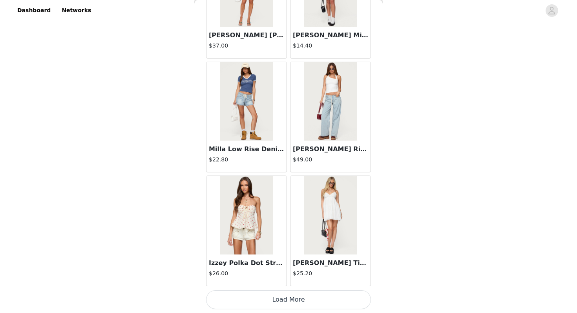
click at [254, 305] on button "Load More" at bounding box center [288, 299] width 165 height 19
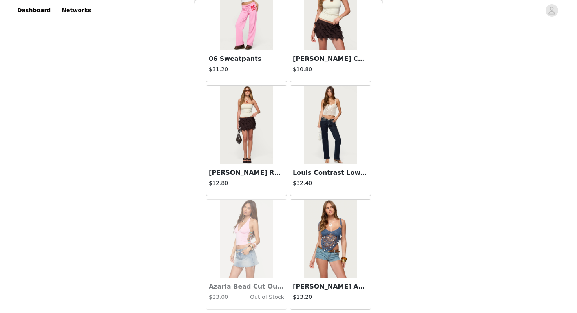
scroll to position [6582, 0]
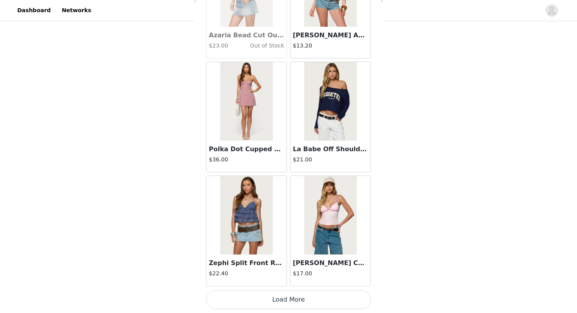
click at [251, 300] on button "Load More" at bounding box center [288, 299] width 165 height 19
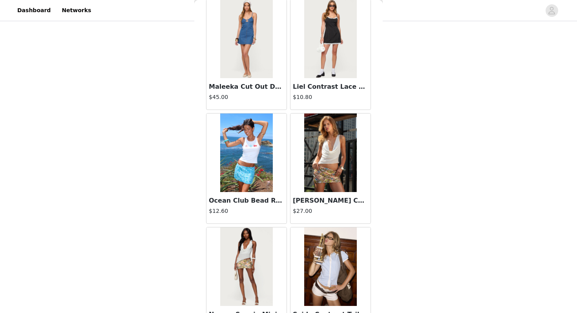
scroll to position [7720, 0]
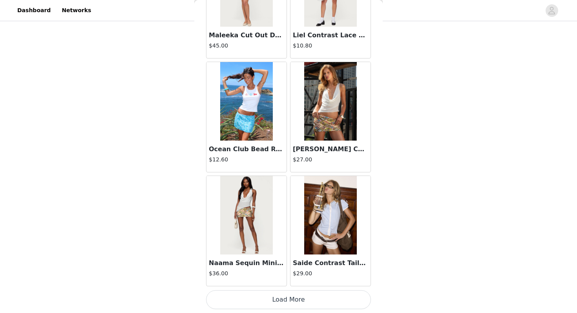
click at [251, 302] on button "Load More" at bounding box center [288, 299] width 165 height 19
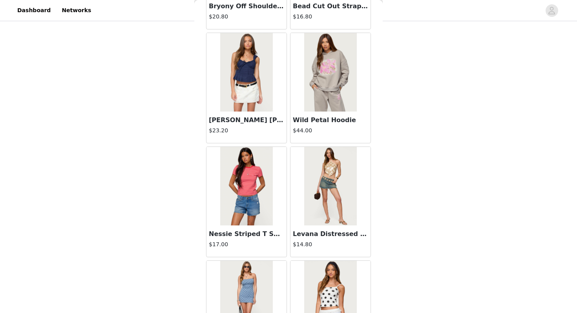
scroll to position [8768, 0]
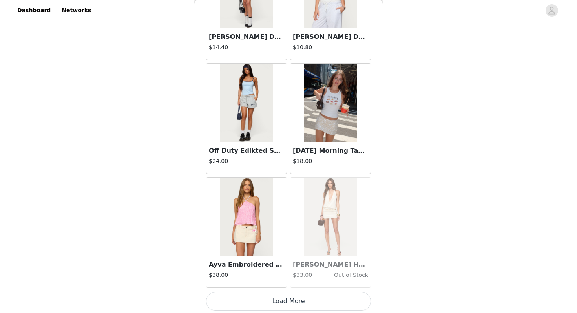
click at [254, 307] on button "Load More" at bounding box center [288, 301] width 165 height 19
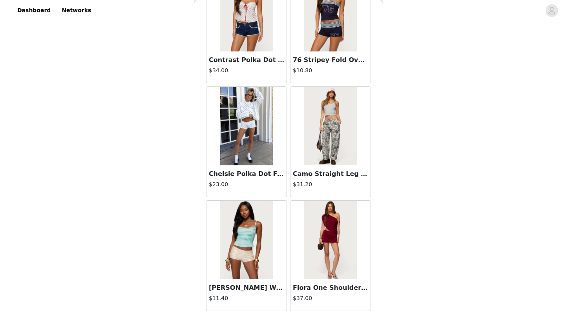
scroll to position [9998, 0]
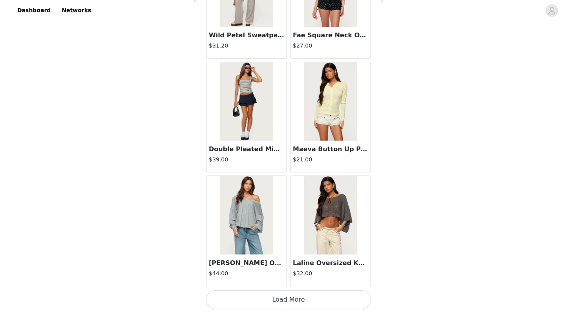
click at [259, 300] on button "Load More" at bounding box center [288, 299] width 165 height 19
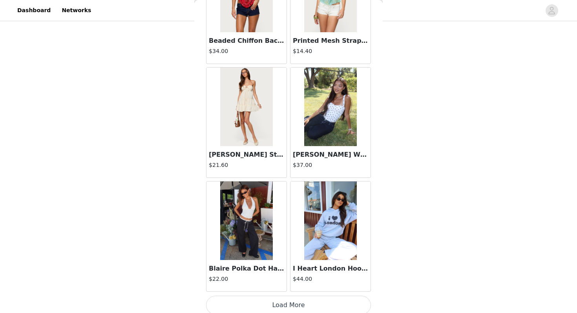
scroll to position [11136, 0]
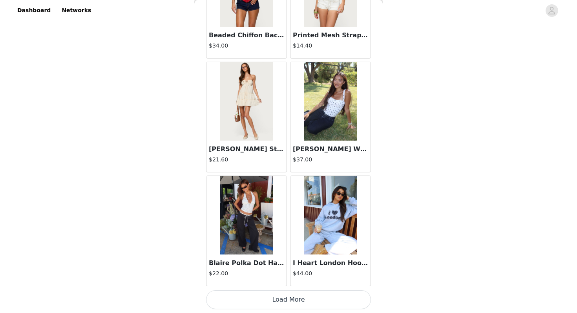
click at [316, 307] on button "Load More" at bounding box center [288, 299] width 165 height 19
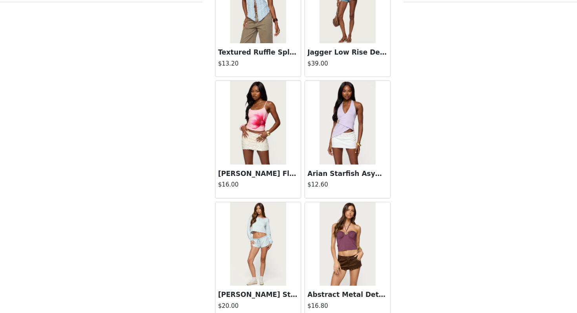
scroll to position [12275, 0]
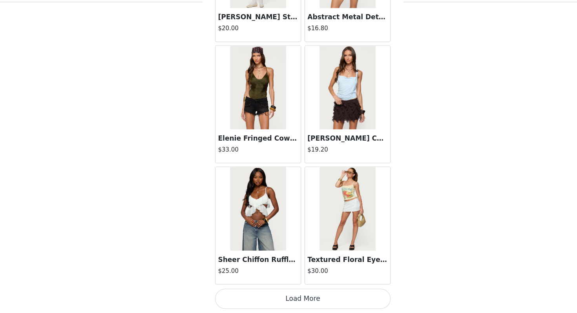
click at [288, 305] on button "Load More" at bounding box center [288, 299] width 165 height 19
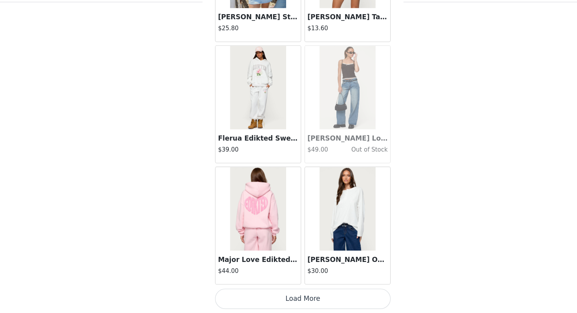
scroll to position [183, 0]
click at [276, 295] on button "Load More" at bounding box center [288, 299] width 165 height 19
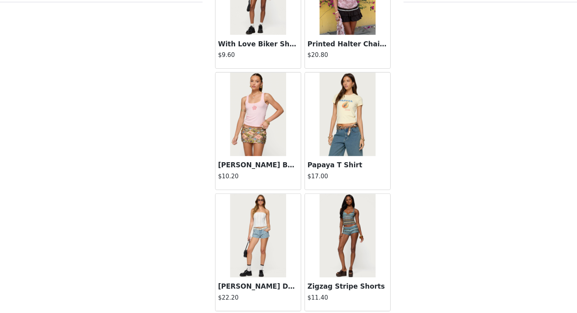
scroll to position [14552, 0]
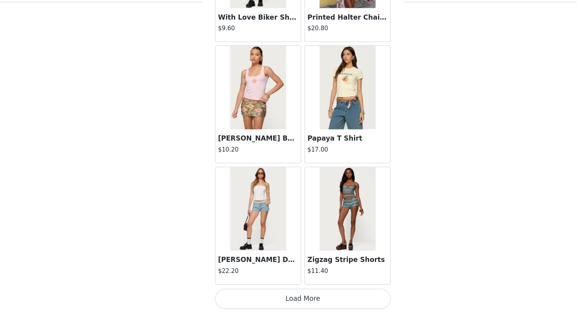
click at [272, 300] on button "Load More" at bounding box center [288, 299] width 165 height 19
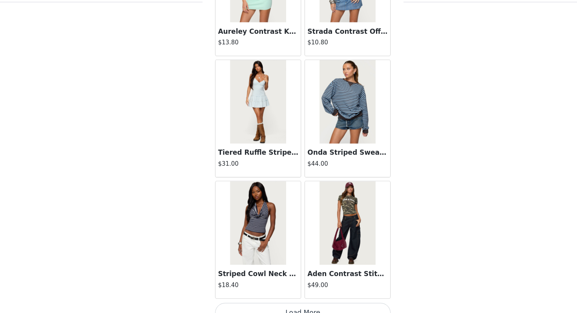
scroll to position [15691, 0]
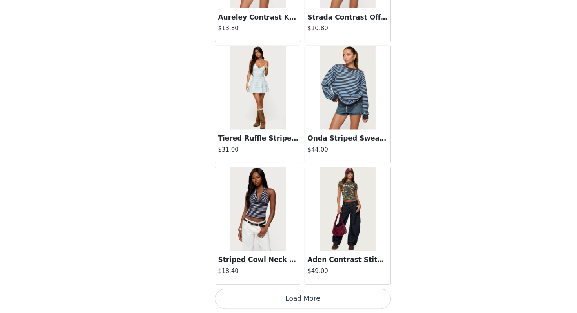
click at [268, 305] on button "Load More" at bounding box center [288, 299] width 165 height 19
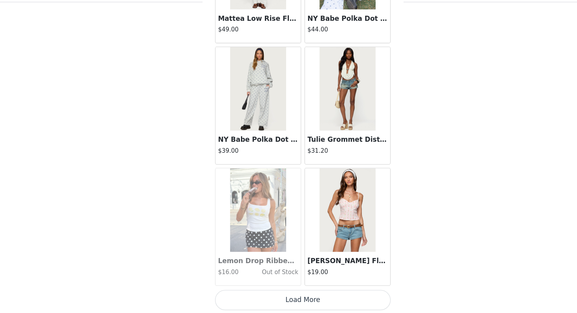
scroll to position [16830, 0]
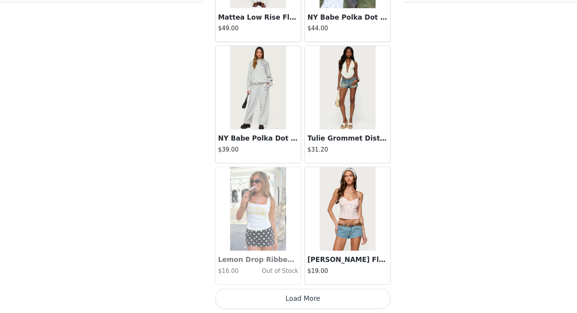
click at [269, 290] on button "Load More" at bounding box center [288, 299] width 165 height 19
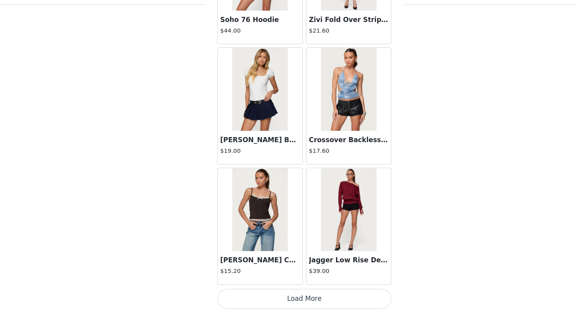
scroll to position [183, 0]
click at [250, 302] on button "Load More" at bounding box center [288, 299] width 165 height 19
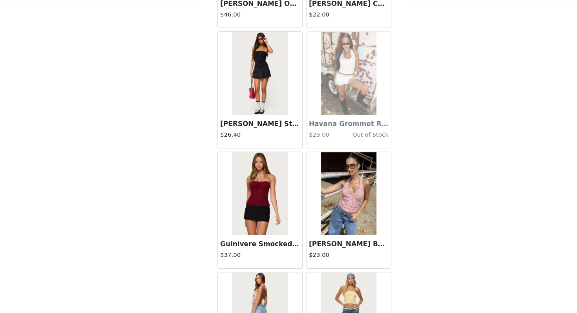
scroll to position [19107, 0]
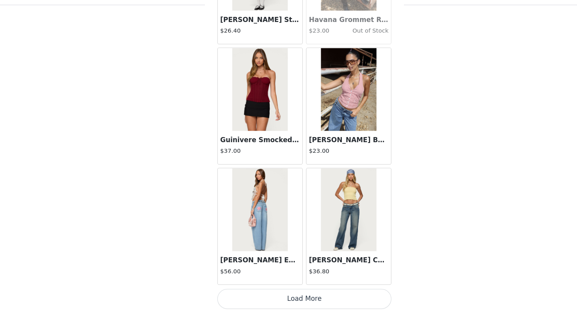
click at [250, 303] on button "Load More" at bounding box center [288, 299] width 165 height 19
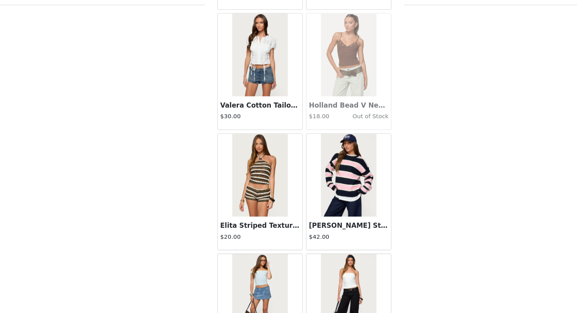
scroll to position [20245, 0]
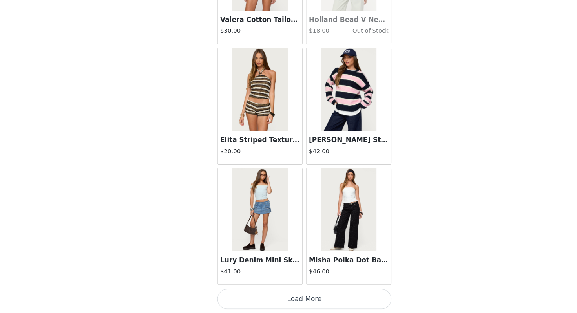
click at [252, 307] on button "Load More" at bounding box center [288, 299] width 165 height 19
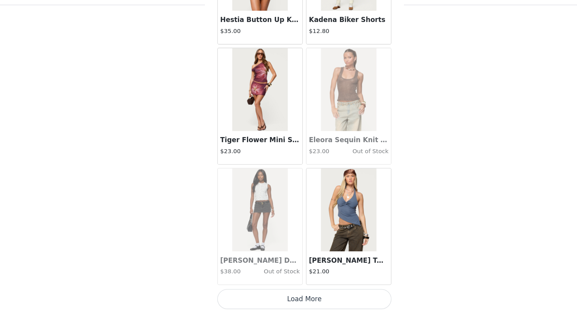
click at [261, 302] on button "Load More" at bounding box center [288, 299] width 165 height 19
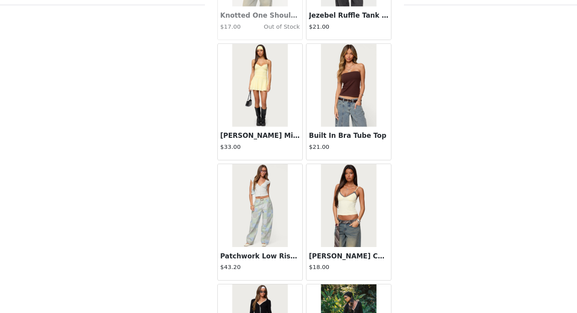
scroll to position [22523, 0]
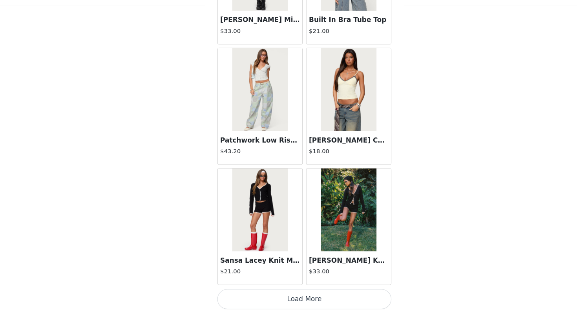
click at [261, 301] on button "Load More" at bounding box center [288, 299] width 165 height 19
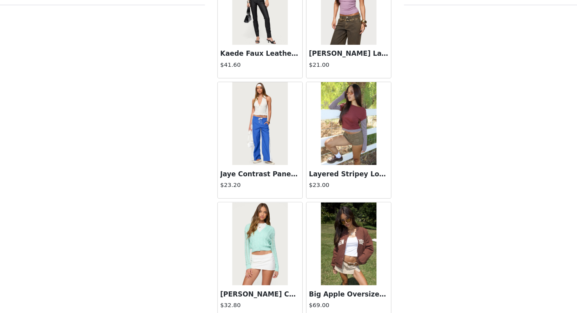
scroll to position [23661, 0]
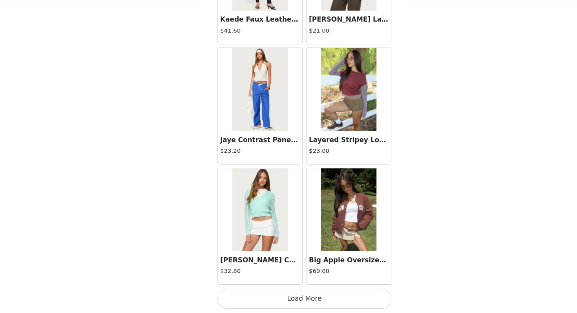
click at [310, 300] on button "Load More" at bounding box center [288, 299] width 165 height 19
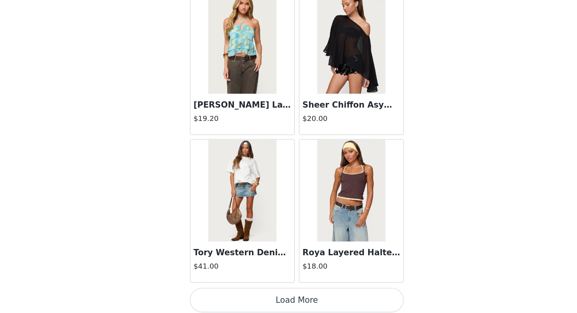
scroll to position [183, 0]
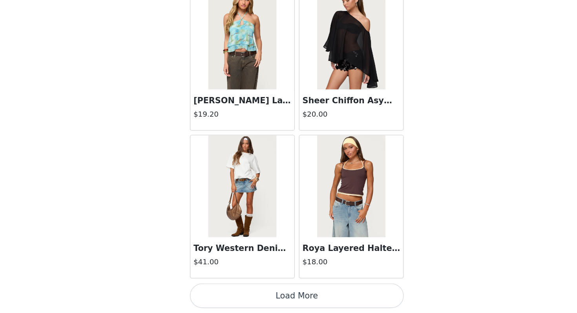
click at [308, 296] on button "Load More" at bounding box center [288, 299] width 165 height 19
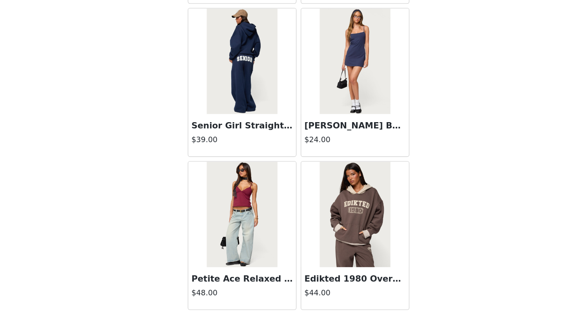
scroll to position [25939, 0]
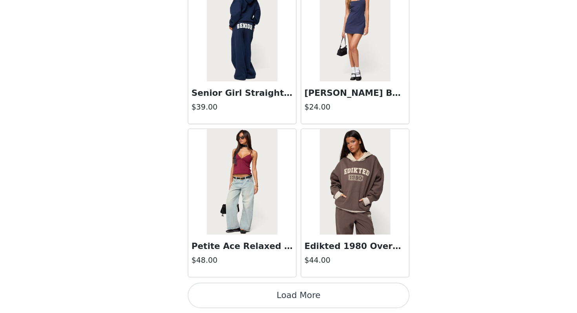
click at [300, 297] on button "Load More" at bounding box center [288, 299] width 165 height 19
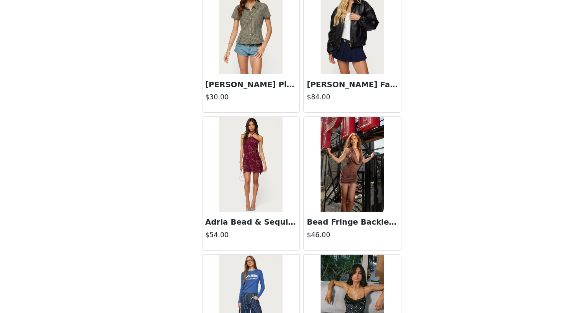
scroll to position [27077, 0]
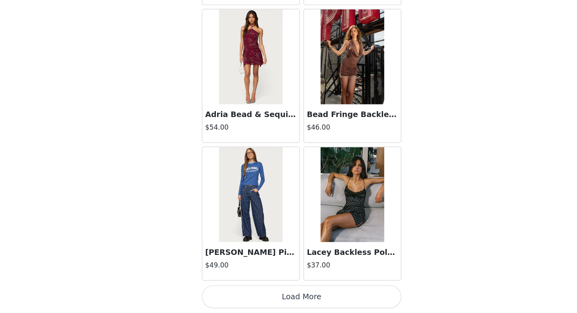
click at [294, 304] on button "Load More" at bounding box center [288, 299] width 165 height 19
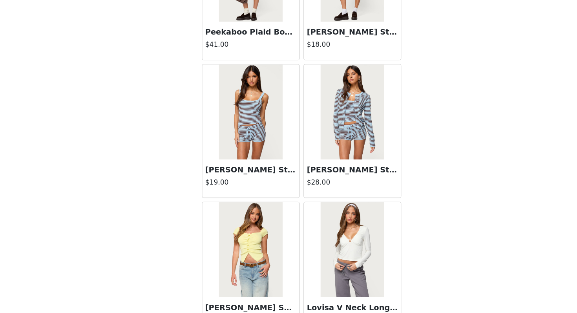
scroll to position [28216, 0]
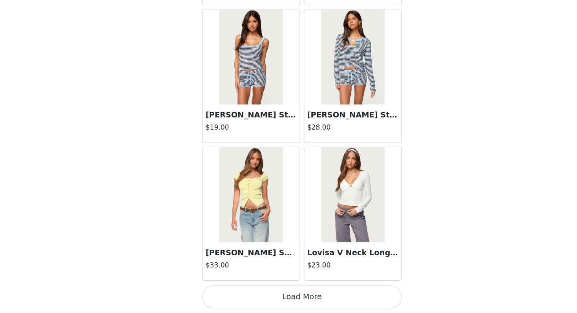
click at [278, 293] on button "Load More" at bounding box center [288, 299] width 165 height 19
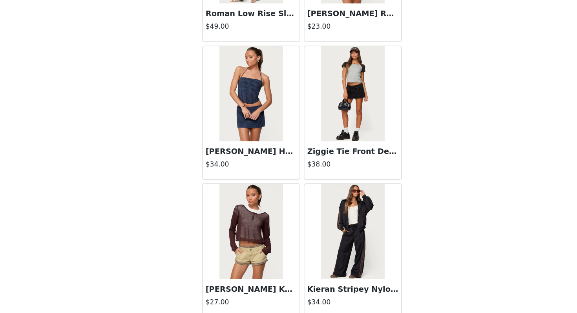
scroll to position [29355, 0]
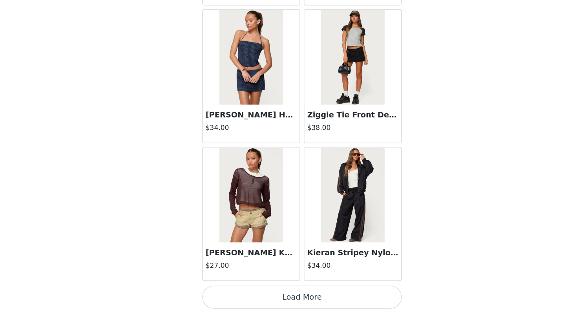
click at [263, 304] on button "Load More" at bounding box center [288, 299] width 165 height 19
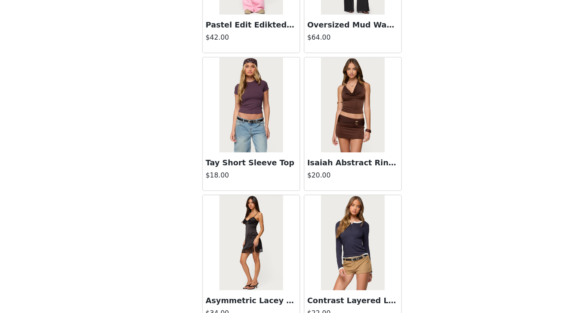
scroll to position [30493, 0]
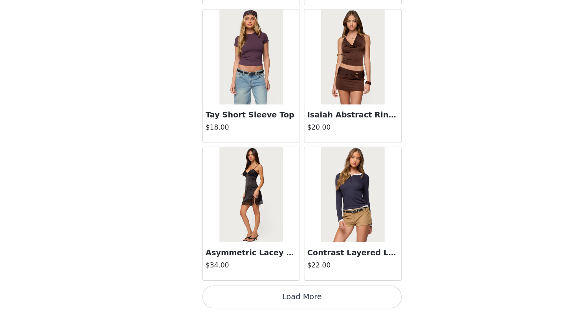
click at [262, 298] on button "Load More" at bounding box center [288, 299] width 165 height 19
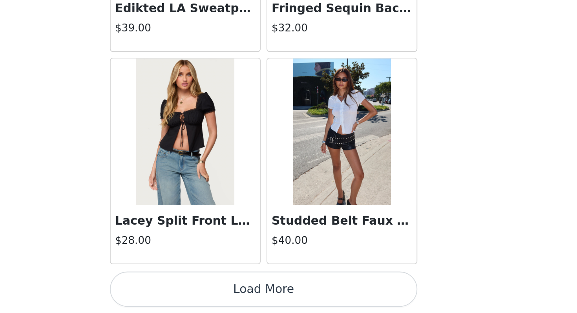
scroll to position [183, 0]
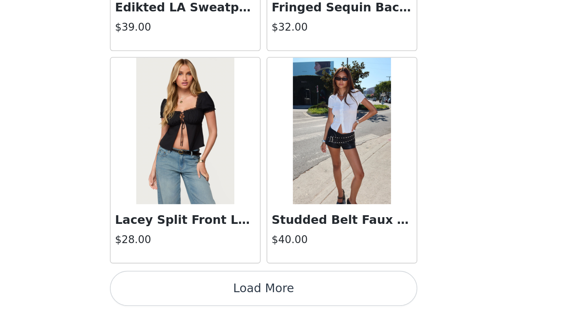
click at [313, 304] on button "Load More" at bounding box center [288, 299] width 165 height 19
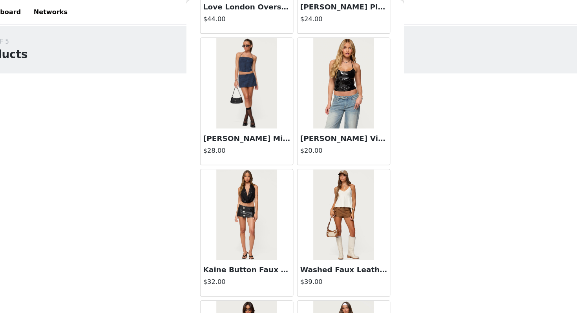
scroll to position [31320, 0]
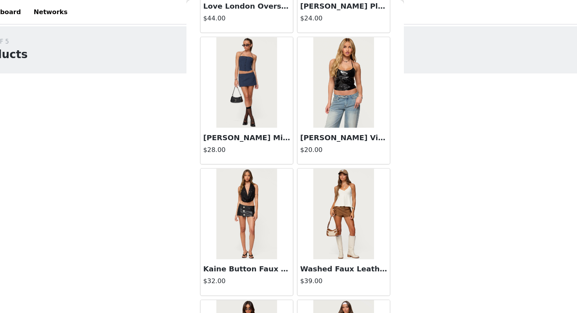
click at [322, 192] on img at bounding box center [330, 185] width 52 height 79
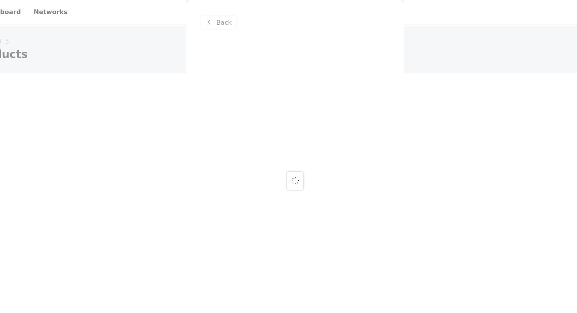
scroll to position [0, 0]
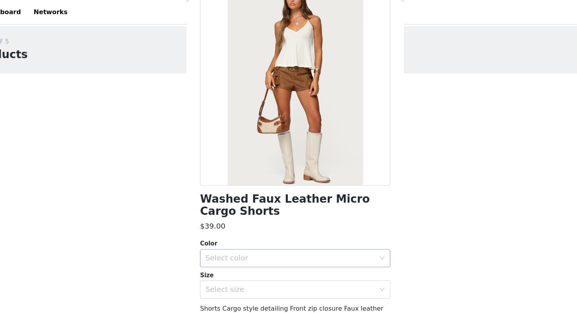
click at [248, 220] on div "Select color" at bounding box center [284, 224] width 147 height 8
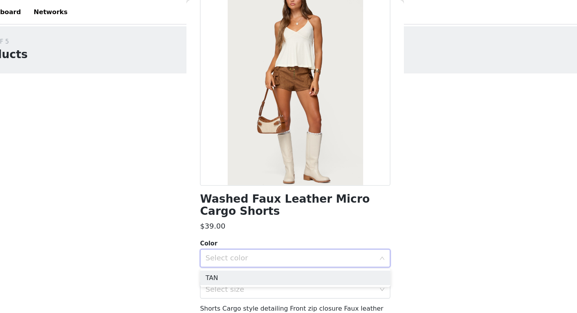
scroll to position [74, 0]
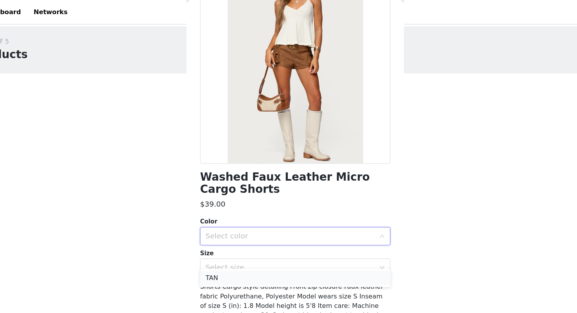
click at [242, 237] on li "TAN" at bounding box center [288, 240] width 165 height 13
click at [238, 232] on div "Select size" at bounding box center [284, 232] width 147 height 8
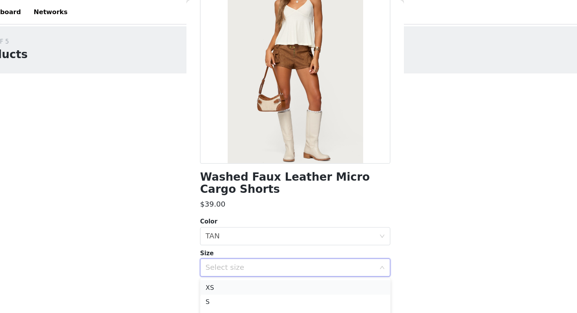
click at [234, 247] on li "XS" at bounding box center [288, 249] width 165 height 13
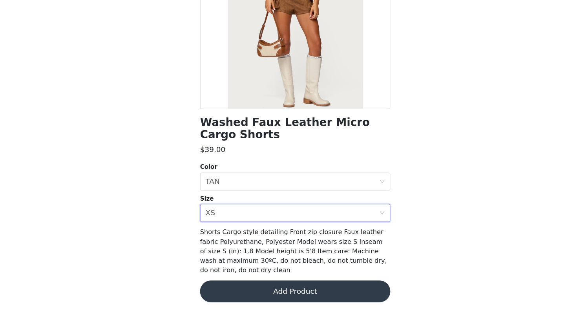
scroll to position [124, 0]
click at [236, 291] on button "Add Product" at bounding box center [288, 294] width 165 height 19
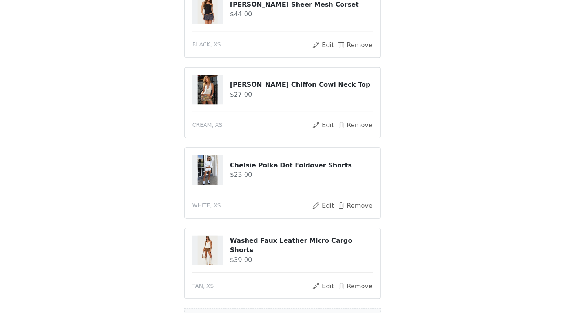
scroll to position [132, 0]
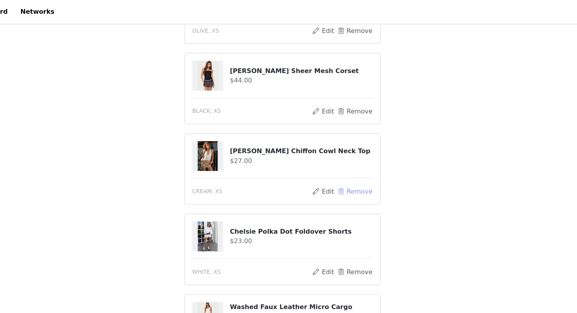
click at [357, 163] on button "Remove" at bounding box center [350, 165] width 31 height 9
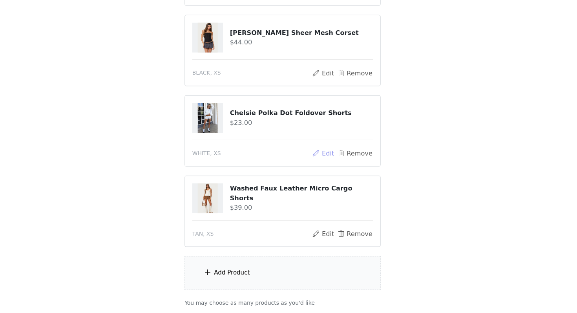
scroll to position [183, 0]
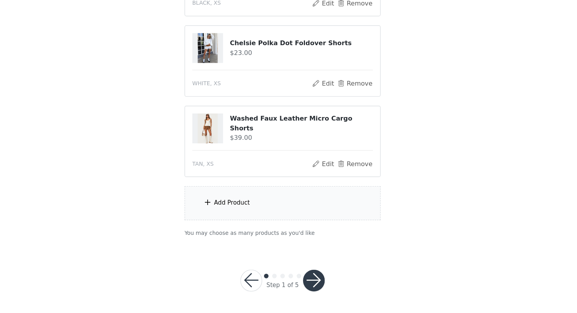
click at [265, 213] on div "Add Product" at bounding box center [289, 217] width 170 height 29
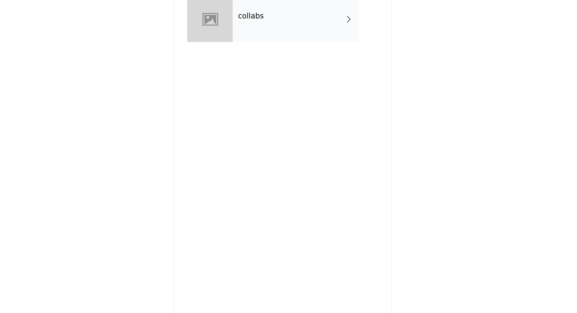
click at [261, 48] on div "collabs" at bounding box center [299, 58] width 109 height 39
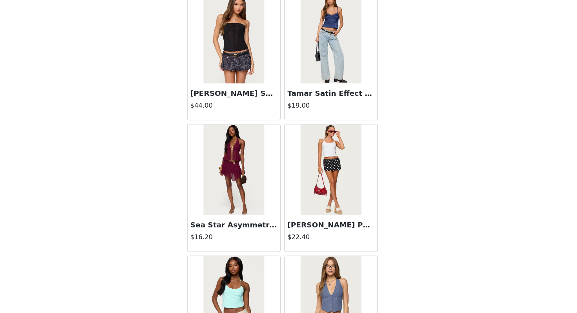
scroll to position [889, 0]
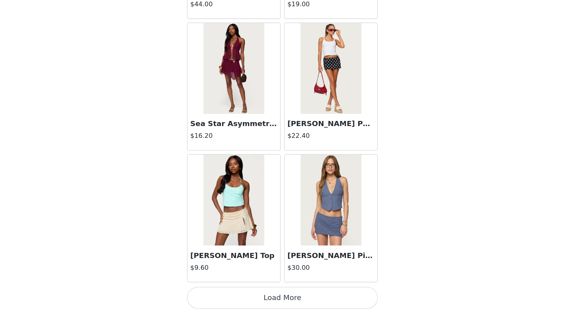
click at [269, 299] on button "Load More" at bounding box center [288, 299] width 165 height 19
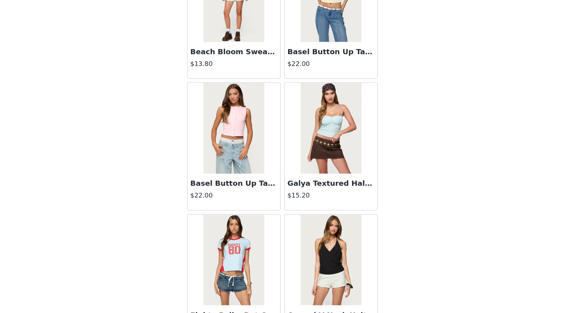
scroll to position [2027, 0]
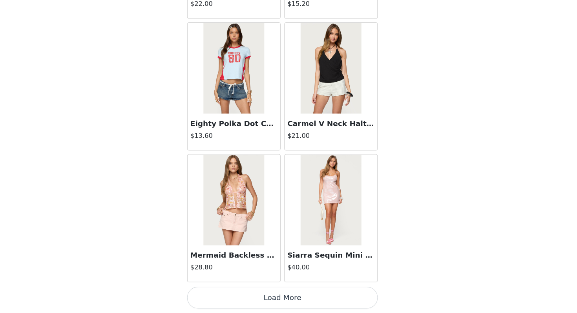
click at [265, 294] on button "Load More" at bounding box center [288, 299] width 165 height 19
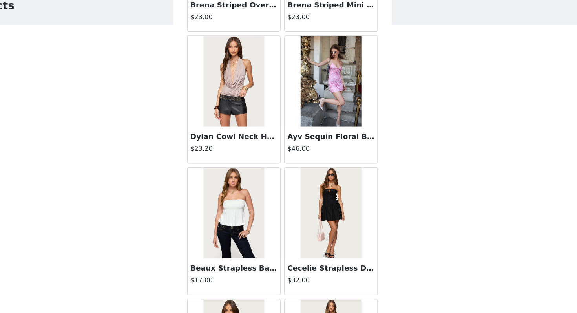
scroll to position [3160, 0]
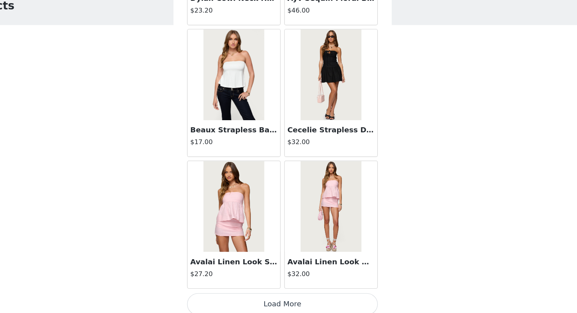
click at [265, 298] on button "Load More" at bounding box center [288, 305] width 165 height 19
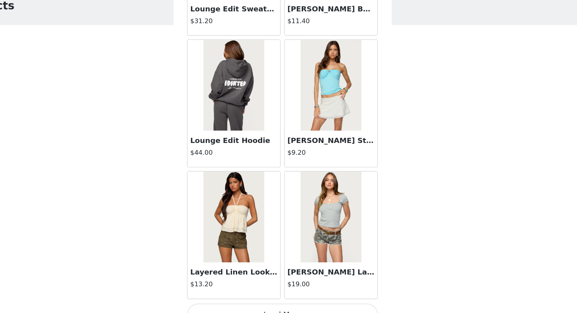
scroll to position [4304, 0]
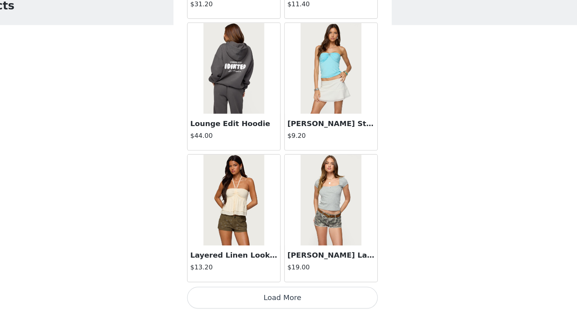
click at [264, 300] on button "Load More" at bounding box center [288, 299] width 165 height 19
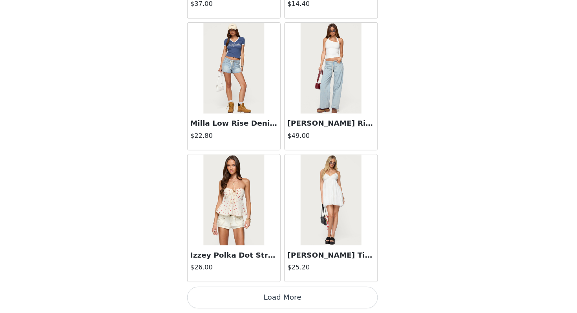
scroll to position [133, 0]
click at [264, 298] on button "Load More" at bounding box center [288, 299] width 165 height 19
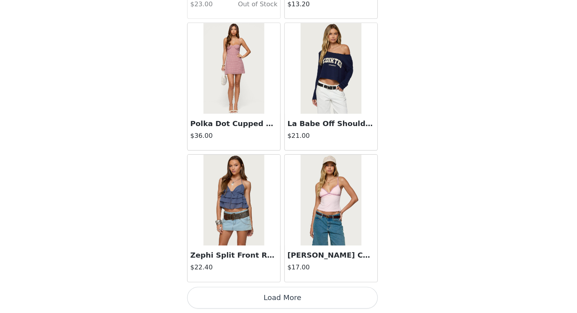
click at [264, 298] on button "Load More" at bounding box center [288, 299] width 165 height 19
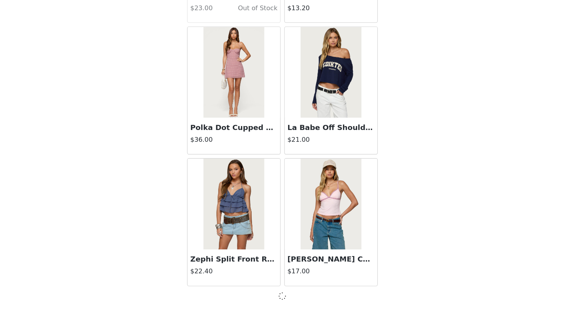
scroll to position [183, 0]
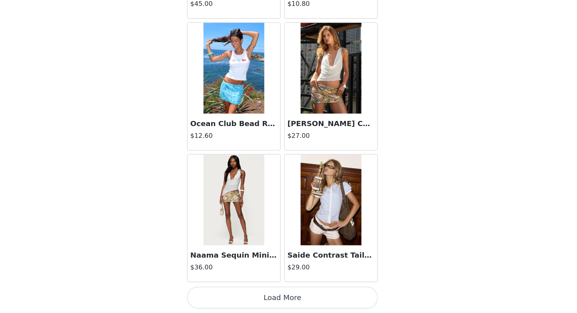
click at [264, 300] on button "Load More" at bounding box center [288, 299] width 165 height 19
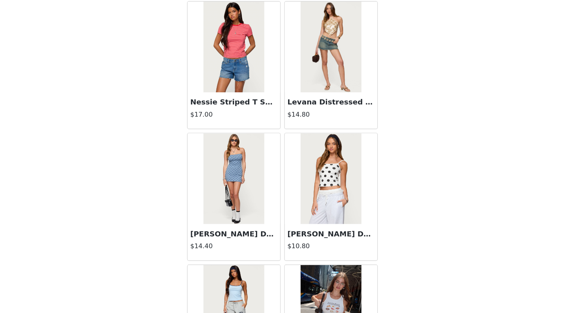
scroll to position [8859, 0]
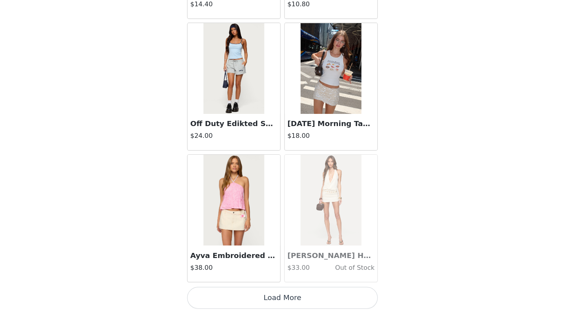
click at [285, 296] on button "Load More" at bounding box center [288, 299] width 165 height 19
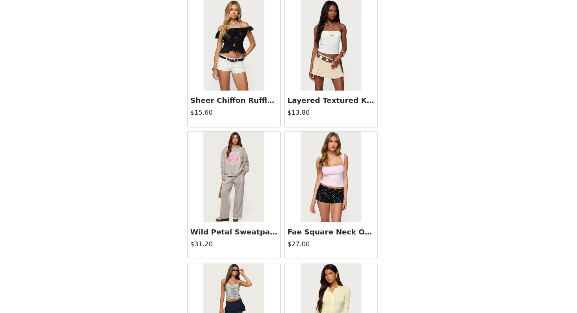
scroll to position [9998, 0]
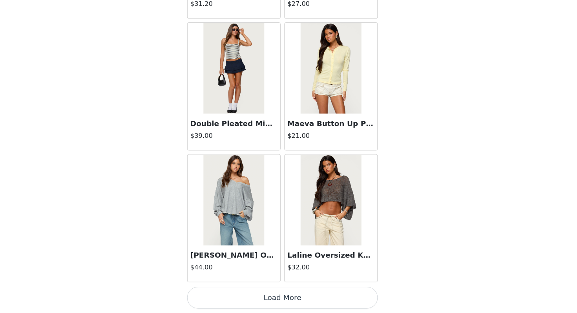
click at [275, 302] on button "Load More" at bounding box center [288, 299] width 165 height 19
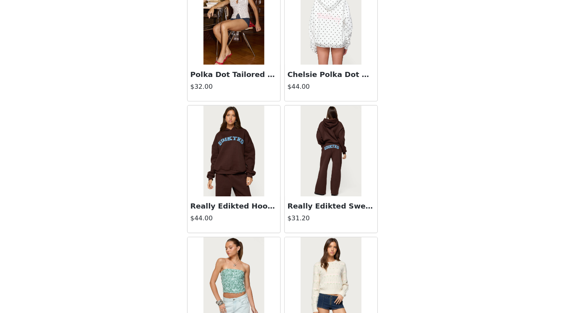
scroll to position [10727, 0]
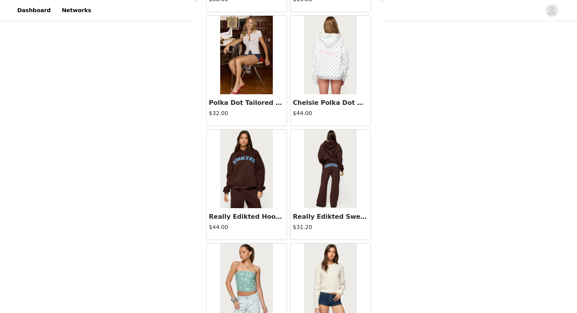
click at [248, 156] on img at bounding box center [246, 169] width 52 height 79
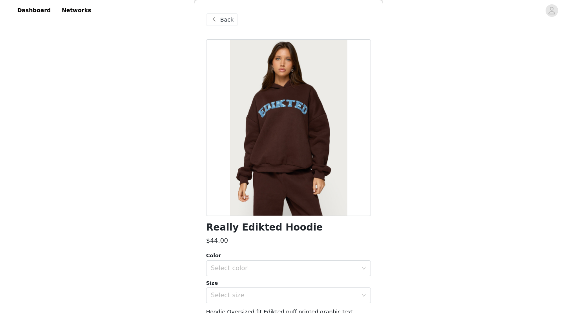
scroll to position [29, 0]
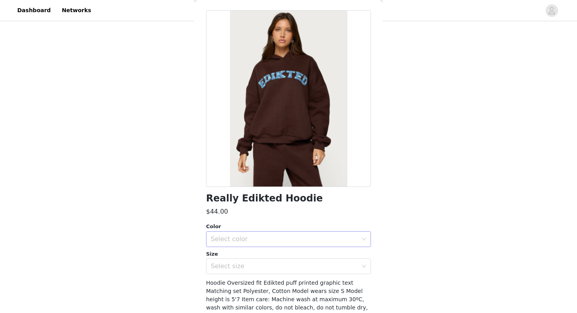
click at [259, 240] on div "Select color" at bounding box center [284, 239] width 147 height 8
click at [245, 254] on li "BROWN" at bounding box center [288, 256] width 165 height 13
click at [242, 262] on div "Select size" at bounding box center [284, 266] width 147 height 8
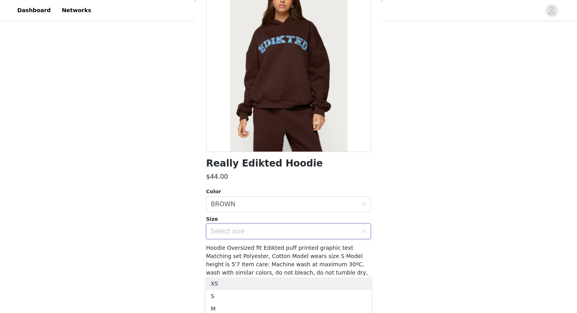
scroll to position [69, 0]
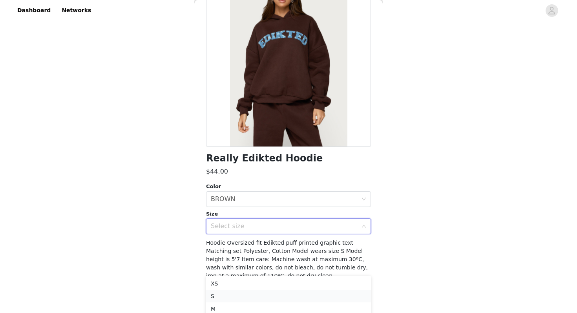
click at [221, 297] on li "S" at bounding box center [288, 296] width 165 height 13
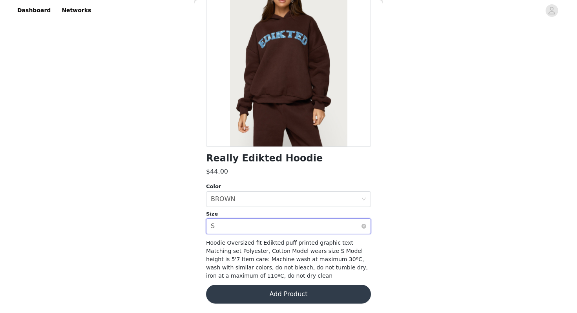
click at [237, 225] on div "Select size S" at bounding box center [286, 226] width 150 height 15
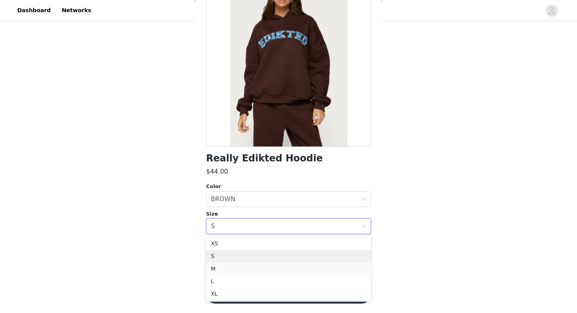
click at [217, 263] on li "M" at bounding box center [288, 268] width 165 height 13
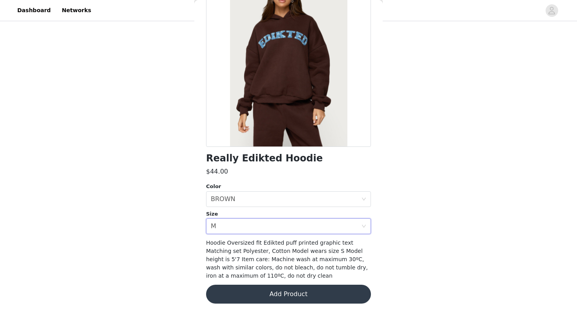
click at [237, 281] on div "Really Edikted Hoodie $44.00 Color Select color BROWN Size Select size M Hoodie…" at bounding box center [288, 141] width 165 height 343
click at [237, 290] on button "Add Product" at bounding box center [288, 294] width 165 height 19
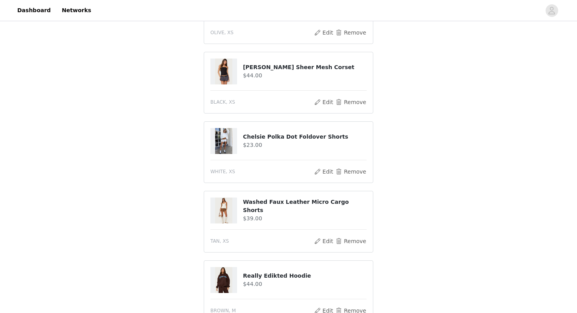
scroll to position [0, 0]
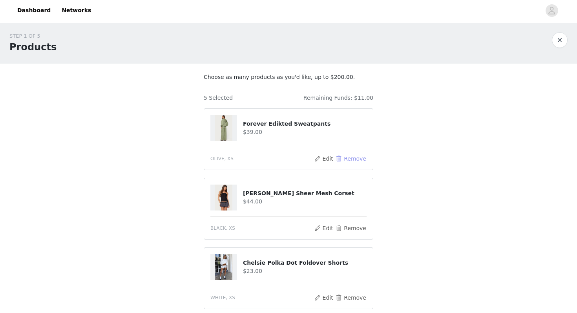
click at [347, 159] on button "Remove" at bounding box center [350, 158] width 31 height 9
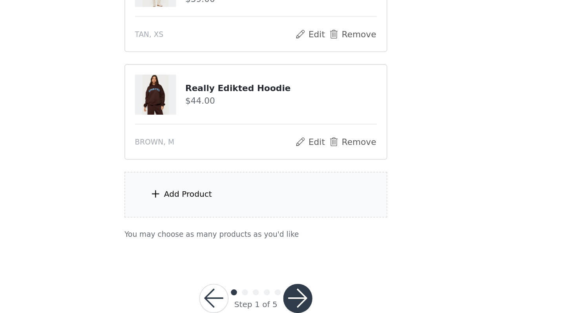
scroll to position [182, 0]
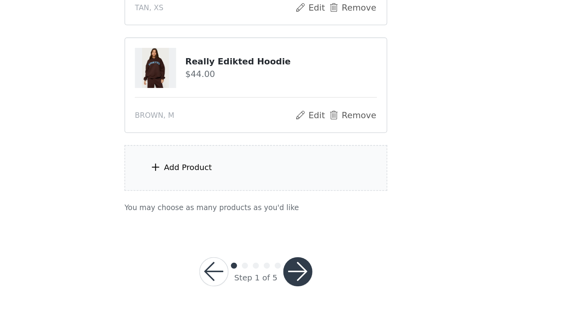
click at [247, 148] on h4 "Really Edikted Hoodie" at bounding box center [305, 150] width 124 height 8
click at [225, 150] on img at bounding box center [223, 155] width 17 height 26
click at [262, 212] on div "Add Product" at bounding box center [289, 219] width 170 height 29
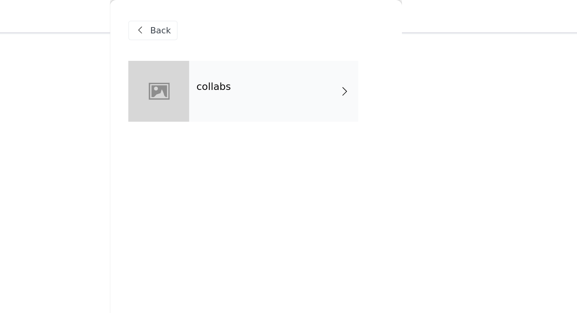
scroll to position [38, 0]
click at [250, 65] on div "collabs" at bounding box center [299, 58] width 109 height 39
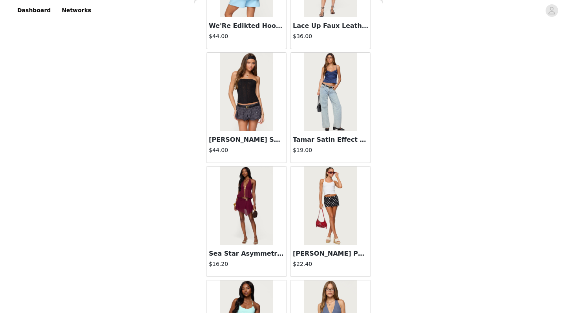
scroll to position [889, 0]
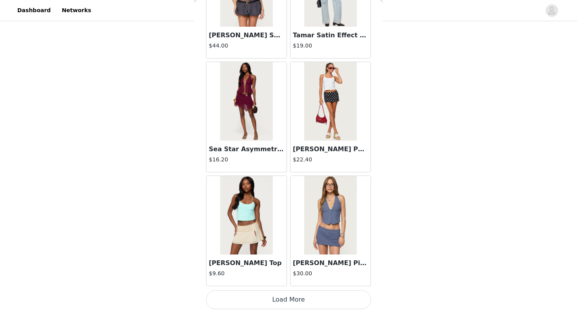
click at [241, 303] on button "Load More" at bounding box center [288, 299] width 165 height 19
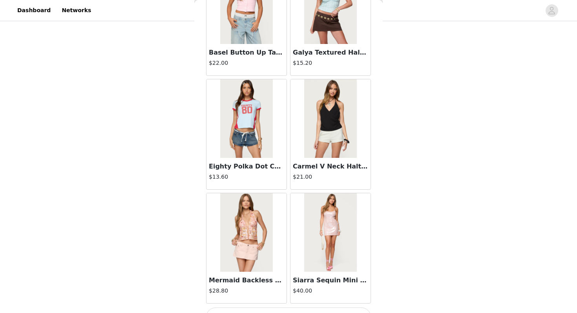
scroll to position [2027, 0]
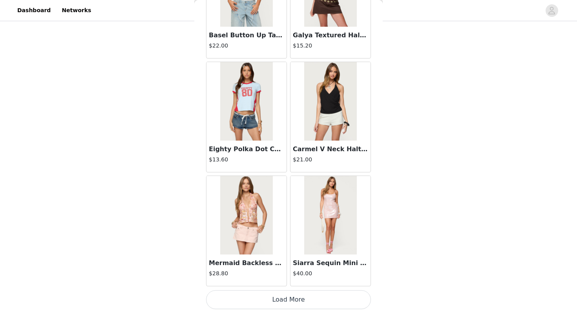
click at [267, 301] on button "Load More" at bounding box center [288, 299] width 165 height 19
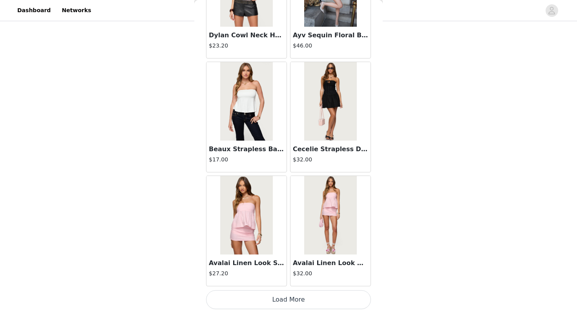
click at [268, 301] on button "Load More" at bounding box center [288, 299] width 165 height 19
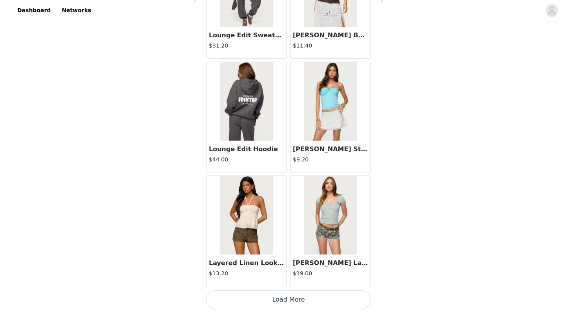
click at [268, 302] on button "Load More" at bounding box center [288, 299] width 165 height 19
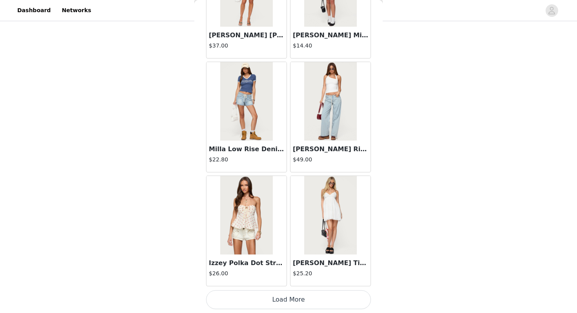
click at [268, 302] on button "Load More" at bounding box center [288, 299] width 165 height 19
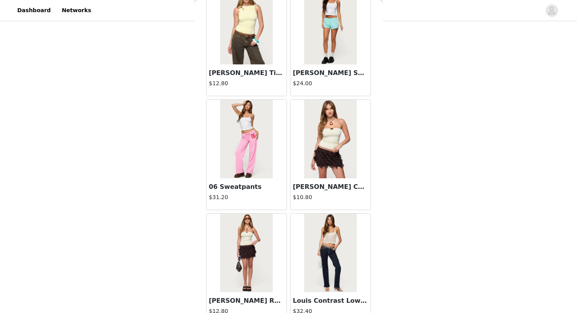
scroll to position [6582, 0]
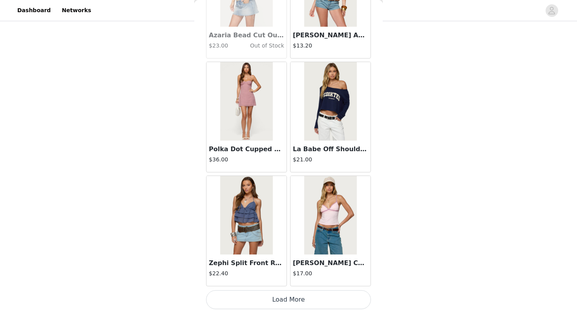
click at [272, 301] on button "Load More" at bounding box center [288, 299] width 165 height 19
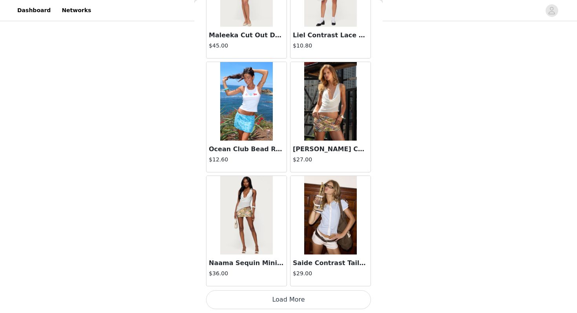
click at [272, 301] on button "Load More" at bounding box center [288, 299] width 165 height 19
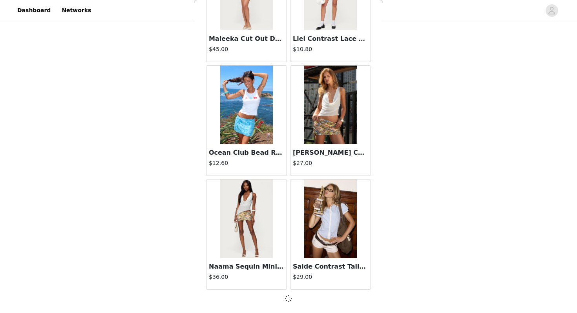
scroll to position [7717, 0]
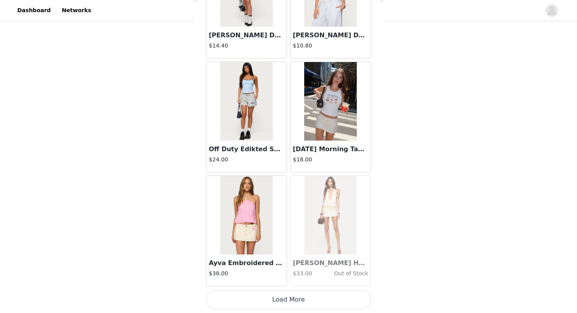
click at [272, 302] on button "Load More" at bounding box center [288, 299] width 165 height 19
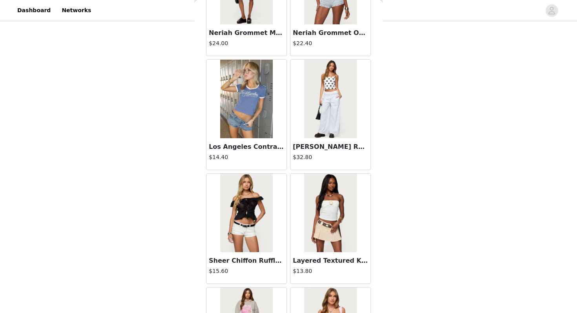
scroll to position [9998, 0]
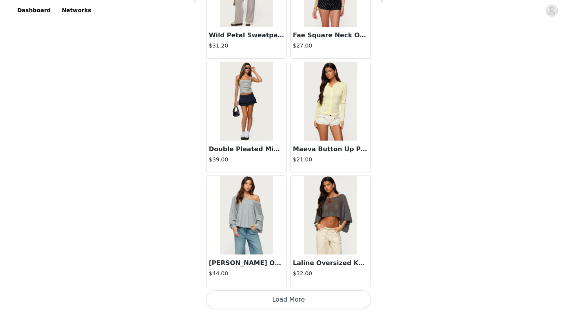
click at [273, 303] on button "Load More" at bounding box center [288, 299] width 165 height 19
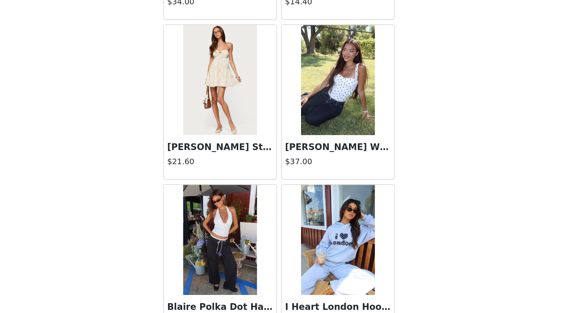
scroll to position [11136, 0]
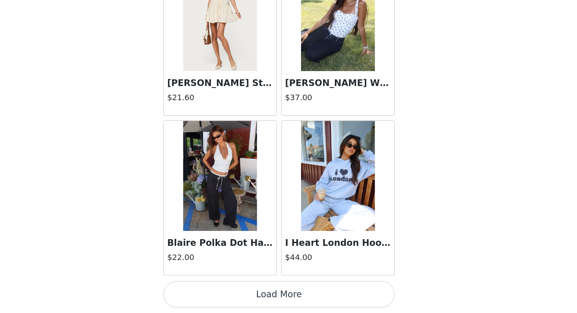
click at [289, 303] on button "Load More" at bounding box center [288, 299] width 165 height 19
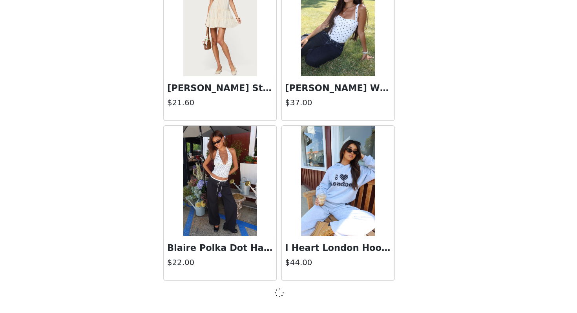
scroll to position [11133, 0]
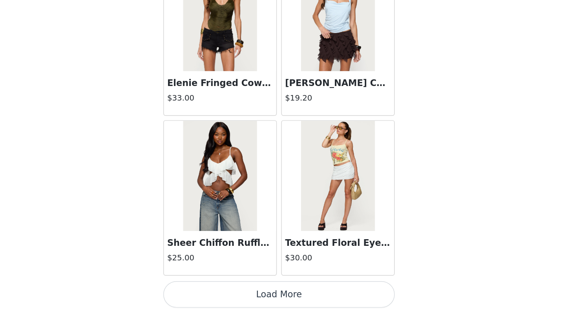
click at [289, 302] on button "Load More" at bounding box center [288, 299] width 165 height 19
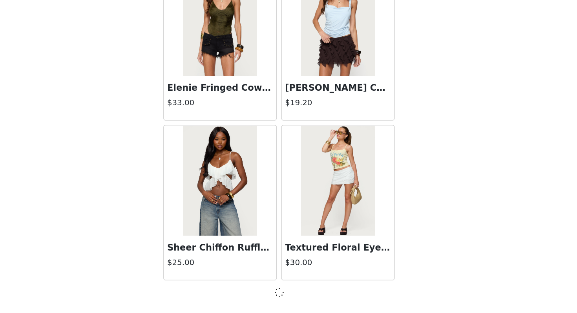
scroll to position [12271, 0]
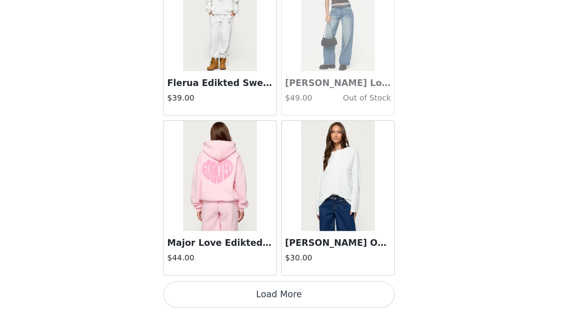
click at [289, 302] on button "Load More" at bounding box center [288, 299] width 165 height 19
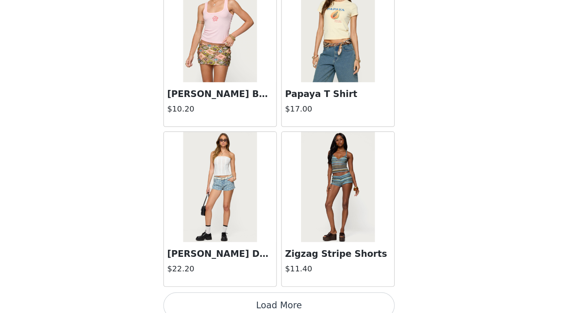
scroll to position [14552, 0]
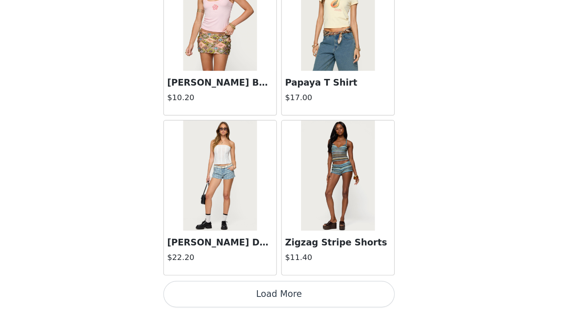
click at [283, 293] on button "Load More" at bounding box center [288, 299] width 165 height 19
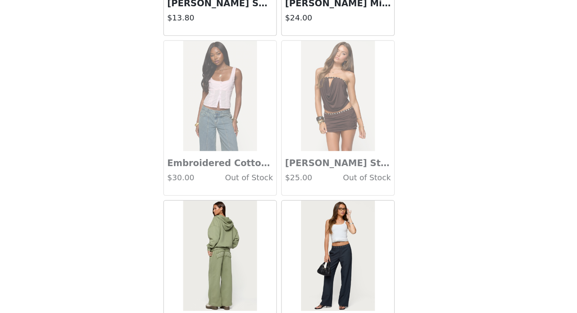
scroll to position [15210, 0]
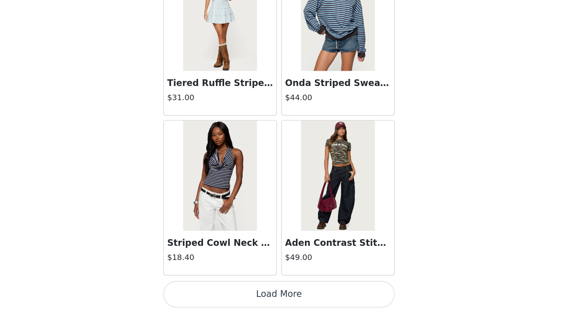
click at [316, 302] on button "Load More" at bounding box center [288, 299] width 165 height 19
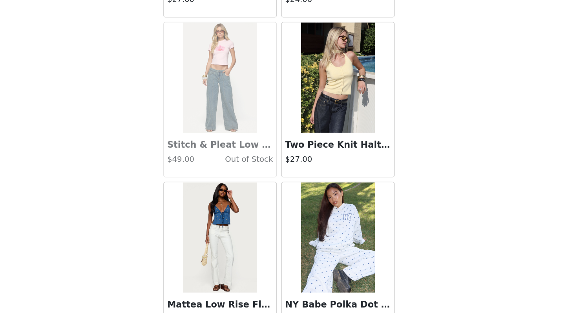
scroll to position [16830, 0]
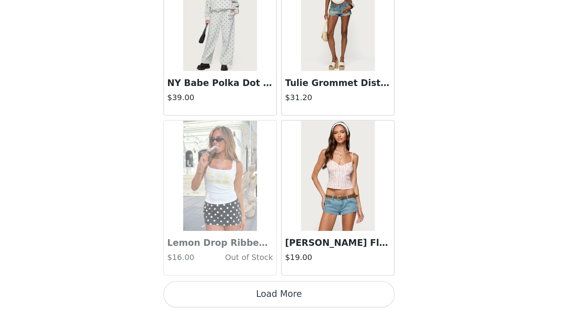
click at [316, 302] on button "Load More" at bounding box center [288, 299] width 165 height 19
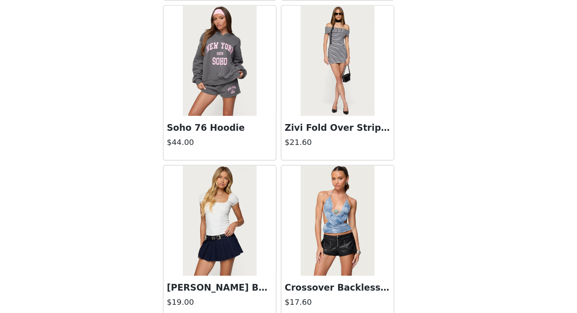
scroll to position [17968, 0]
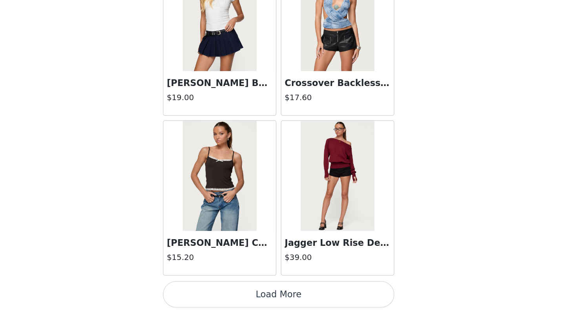
click at [283, 302] on button "Load More" at bounding box center [288, 299] width 165 height 19
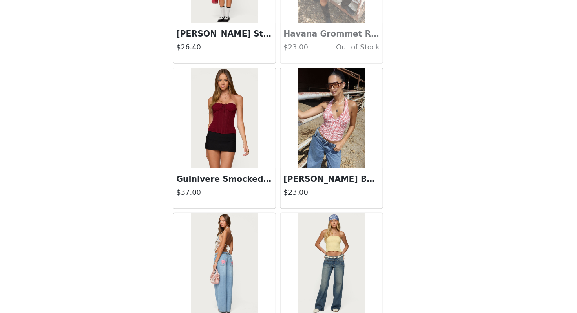
scroll to position [19107, 0]
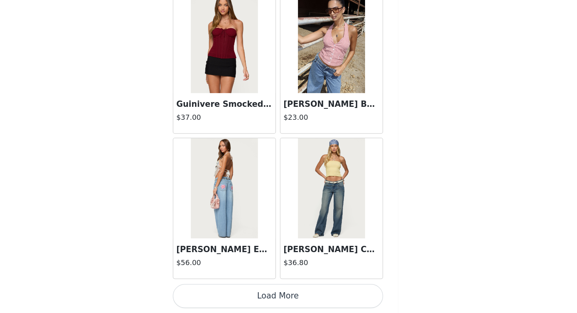
click at [282, 304] on button "Load More" at bounding box center [288, 299] width 165 height 19
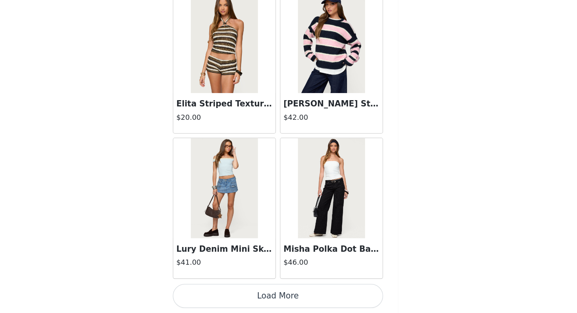
click at [283, 305] on button "Load More" at bounding box center [288, 299] width 165 height 19
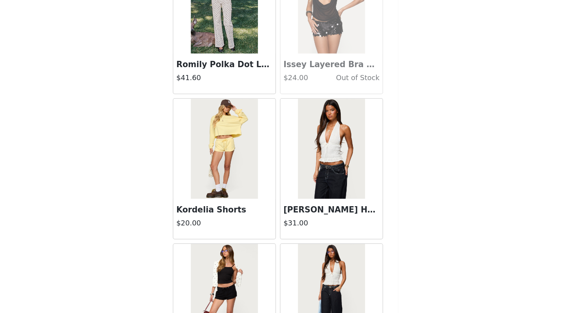
scroll to position [20798, 0]
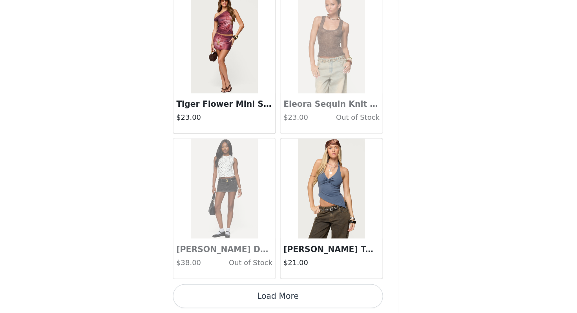
click at [284, 304] on button "Load More" at bounding box center [288, 299] width 165 height 19
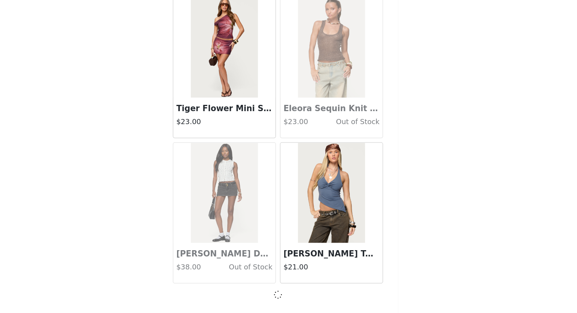
scroll to position [21381, 0]
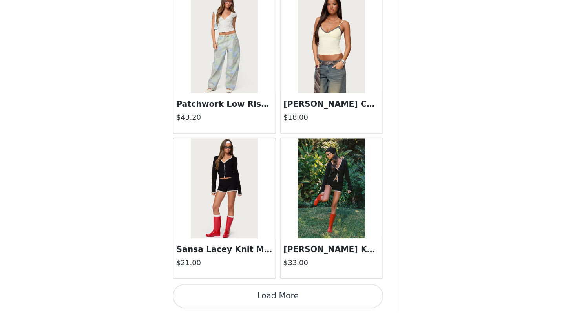
click at [284, 304] on button "Load More" at bounding box center [288, 299] width 165 height 19
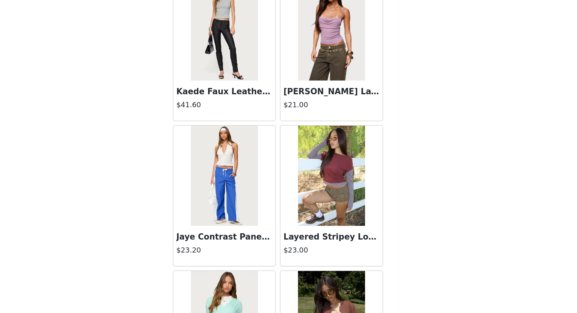
scroll to position [23661, 0]
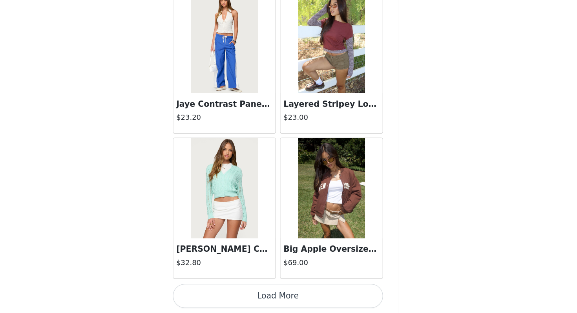
click at [284, 303] on button "Load More" at bounding box center [288, 299] width 165 height 19
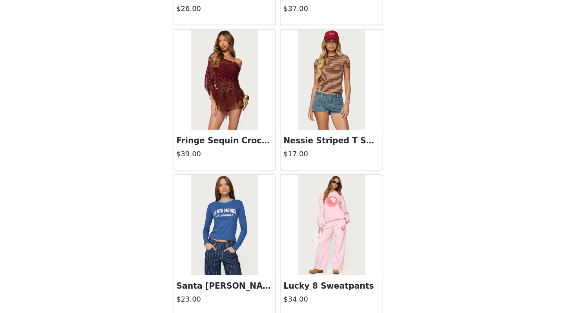
scroll to position [23823, 0]
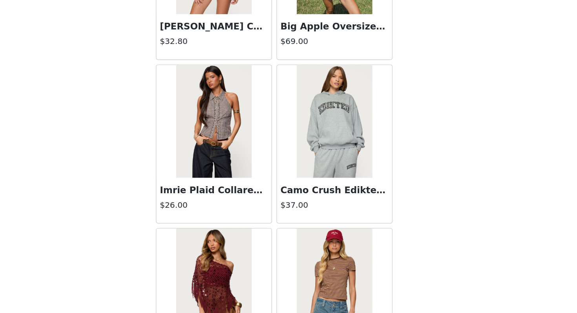
click at [339, 154] on img at bounding box center [330, 167] width 52 height 79
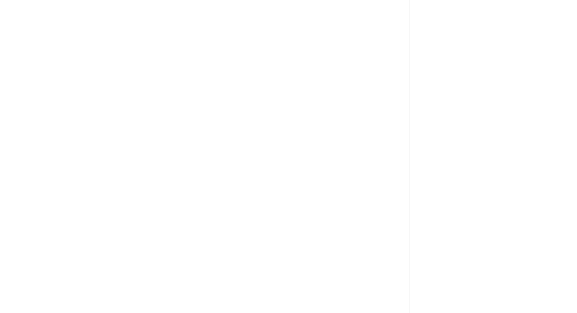
scroll to position [0, 0]
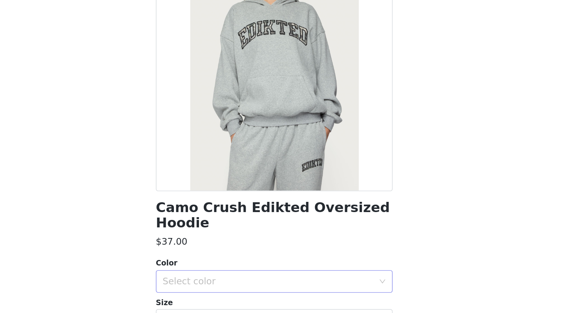
click at [242, 283] on div "Select color" at bounding box center [286, 278] width 150 height 15
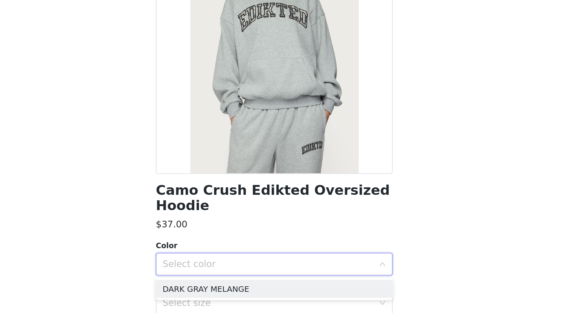
scroll to position [183, 0]
click at [242, 295] on li "DARK GRAY MELANGE" at bounding box center [288, 296] width 165 height 13
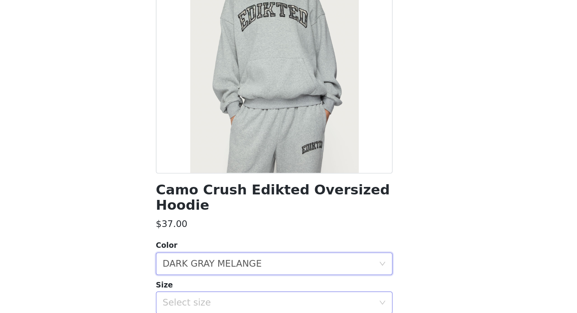
click at [233, 307] on div "Select size" at bounding box center [284, 306] width 147 height 8
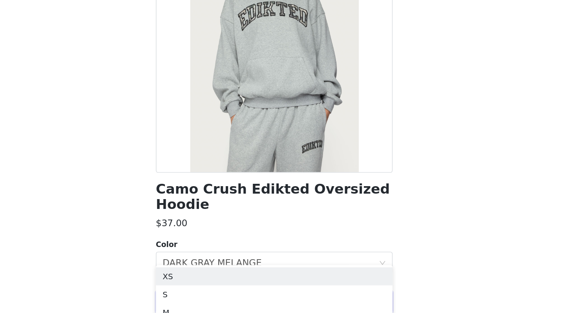
scroll to position [251, 0]
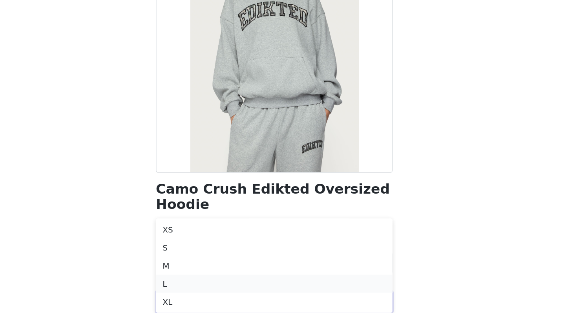
click at [231, 289] on li "L" at bounding box center [288, 292] width 165 height 13
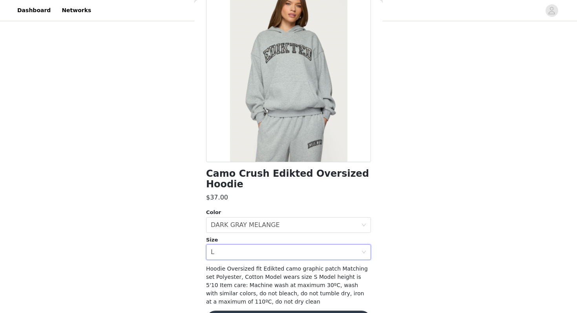
scroll to position [54, 0]
click at [217, 261] on div "Camo Crush Edikted Oversized Hoodie $37.00 Color Select color DARK GRAY MELANGE…" at bounding box center [288, 161] width 165 height 353
click at [217, 252] on div "Select size L" at bounding box center [286, 251] width 150 height 15
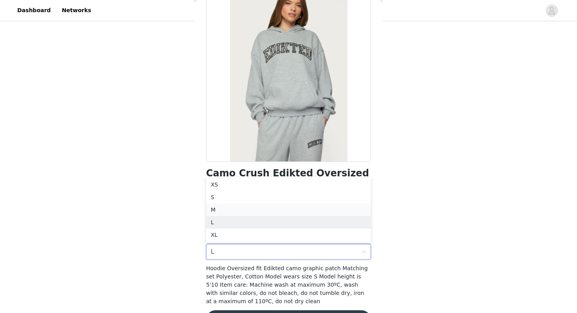
click at [225, 208] on li "M" at bounding box center [288, 209] width 165 height 13
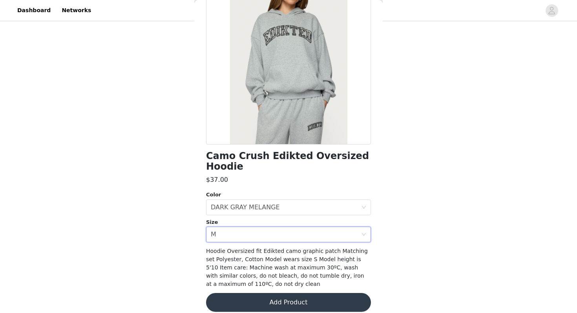
scroll to position [80, 0]
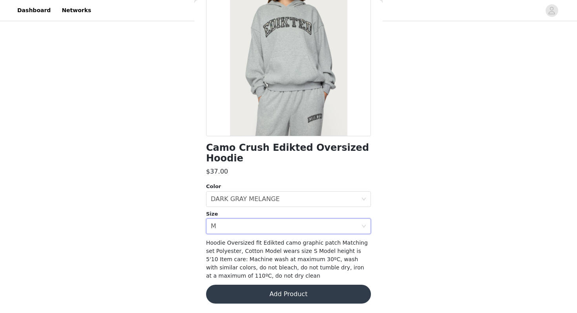
click at [239, 299] on button "Add Product" at bounding box center [288, 294] width 165 height 19
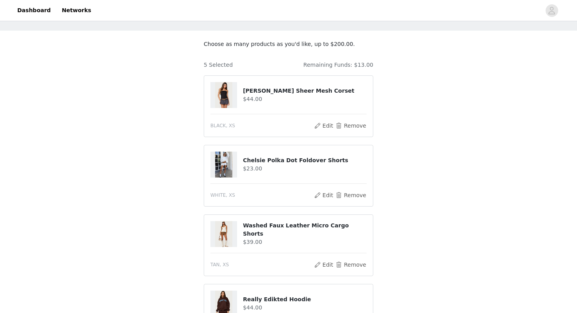
scroll to position [127, 0]
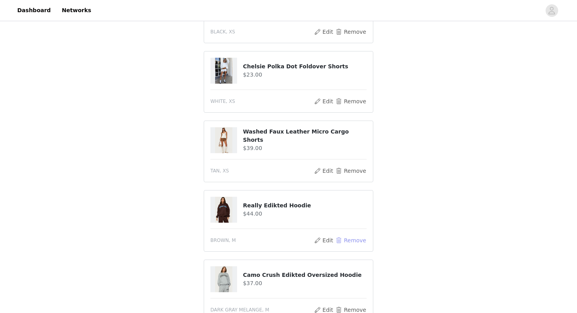
click at [357, 243] on button "Remove" at bounding box center [350, 240] width 31 height 9
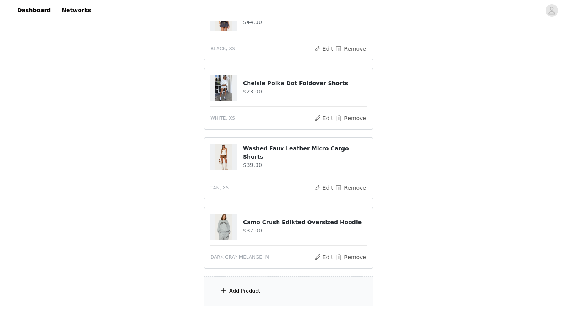
scroll to position [183, 0]
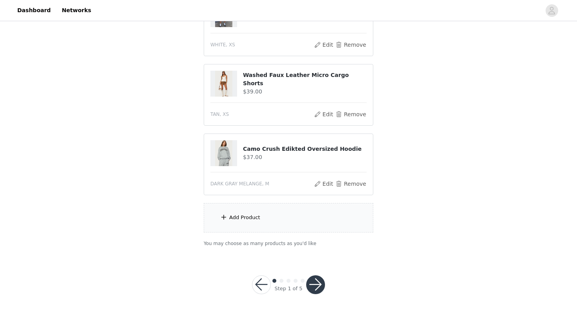
click at [300, 212] on div "Add Product" at bounding box center [289, 217] width 170 height 29
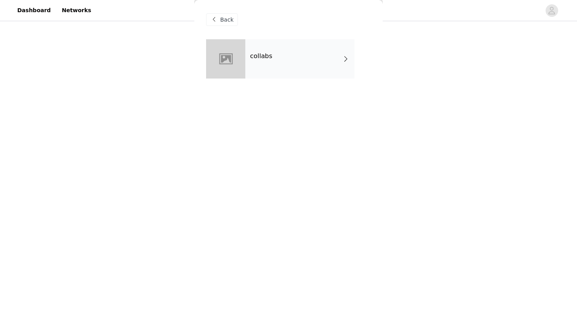
click at [307, 50] on div "collabs" at bounding box center [299, 58] width 109 height 39
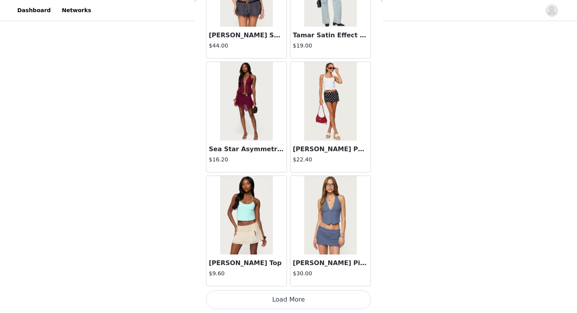
click at [296, 297] on button "Load More" at bounding box center [288, 299] width 165 height 19
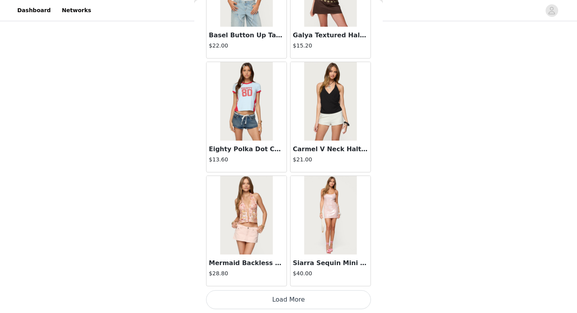
click at [296, 299] on button "Load More" at bounding box center [288, 299] width 165 height 19
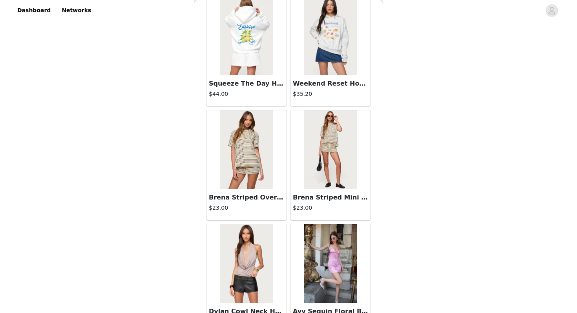
scroll to position [3166, 0]
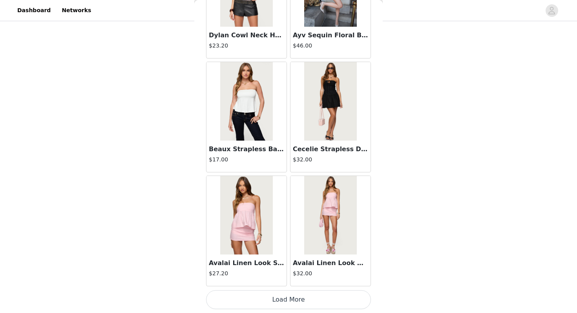
click at [237, 294] on button "Load More" at bounding box center [288, 299] width 165 height 19
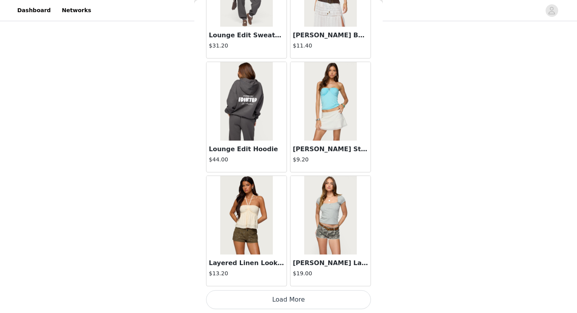
click at [236, 294] on button "Load More" at bounding box center [288, 299] width 165 height 19
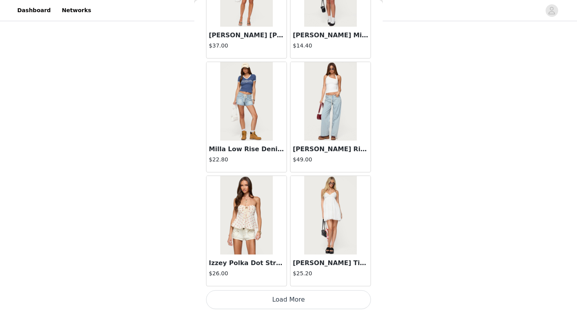
click at [236, 299] on button "Load More" at bounding box center [288, 299] width 165 height 19
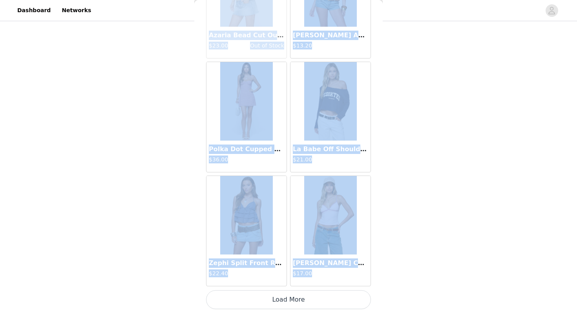
click at [236, 294] on button "Load More" at bounding box center [288, 299] width 165 height 19
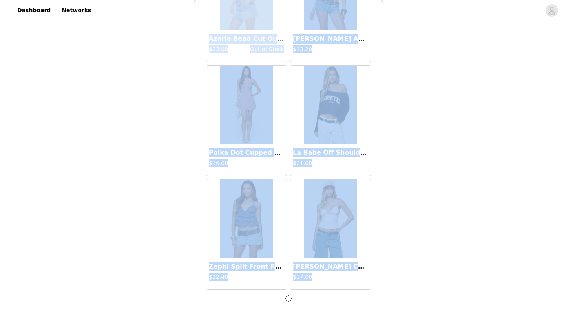
scroll to position [6578, 0]
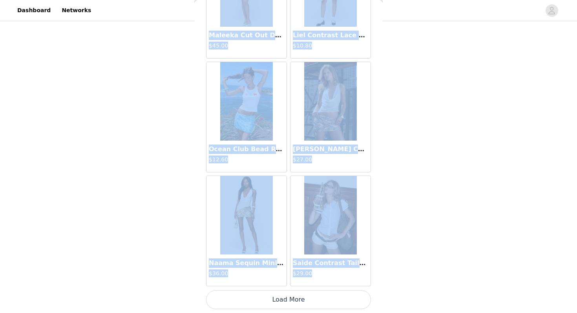
click at [236, 298] on button "Load More" at bounding box center [288, 299] width 165 height 19
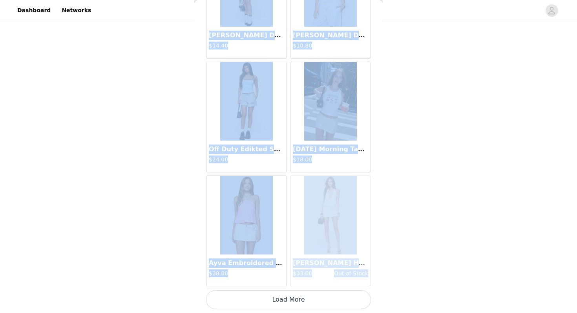
click at [236, 294] on button "Load More" at bounding box center [288, 299] width 165 height 19
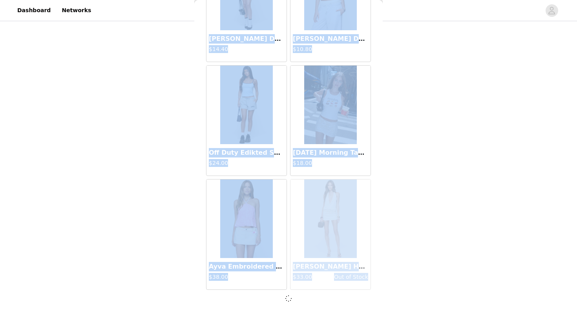
scroll to position [8855, 0]
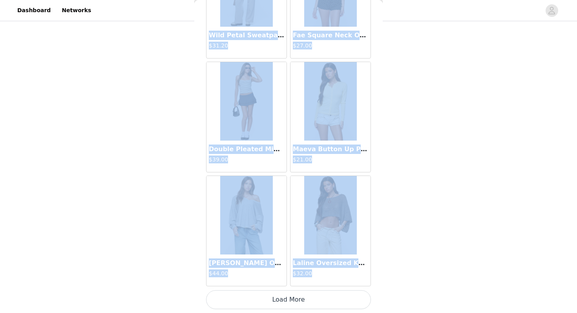
click at [236, 298] on button "Load More" at bounding box center [288, 299] width 165 height 19
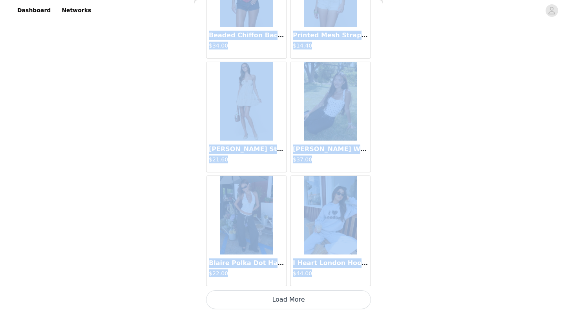
click at [236, 294] on button "Load More" at bounding box center [288, 299] width 165 height 19
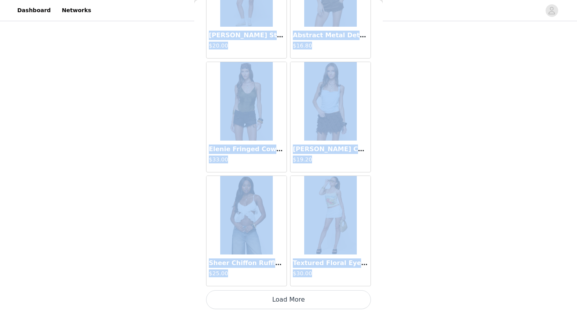
click at [236, 294] on button "Load More" at bounding box center [288, 299] width 165 height 19
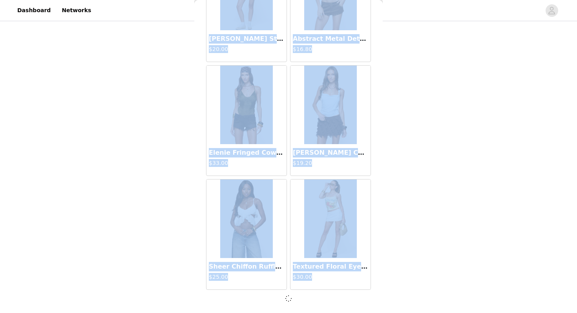
scroll to position [12271, 0]
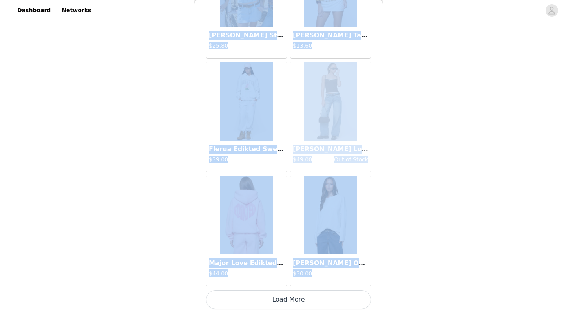
click at [236, 294] on button "Load More" at bounding box center [288, 299] width 165 height 19
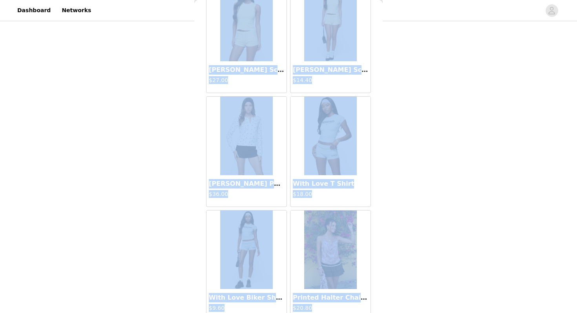
scroll to position [14552, 0]
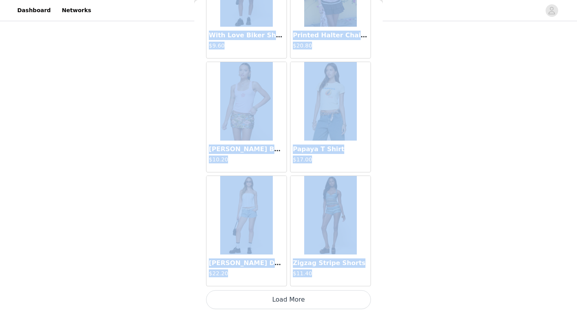
click at [267, 302] on button "Load More" at bounding box center [288, 299] width 165 height 19
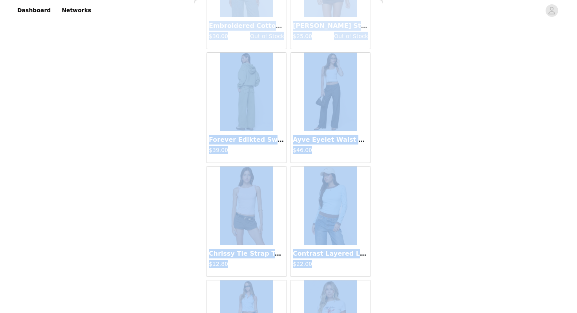
scroll to position [15691, 0]
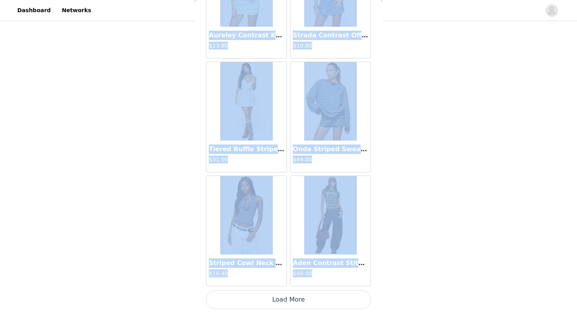
click at [269, 307] on button "Load More" at bounding box center [288, 299] width 165 height 19
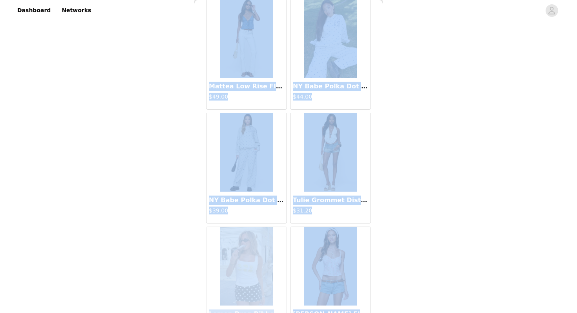
scroll to position [16830, 0]
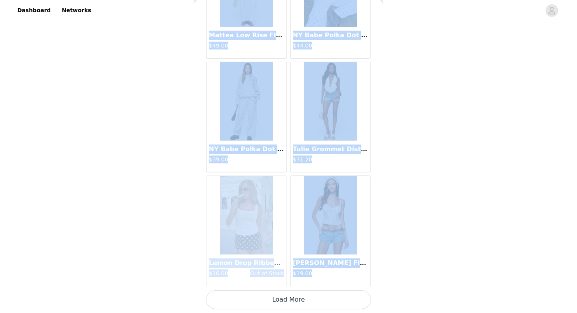
click at [266, 301] on button "Load More" at bounding box center [288, 299] width 165 height 19
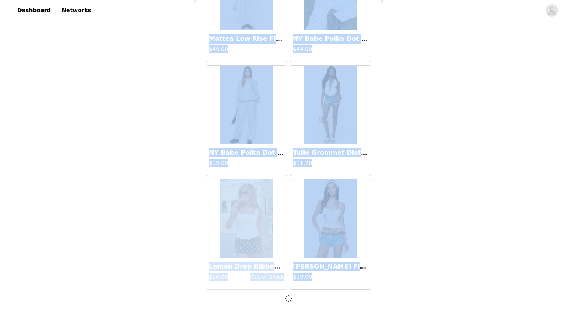
scroll to position [16826, 0]
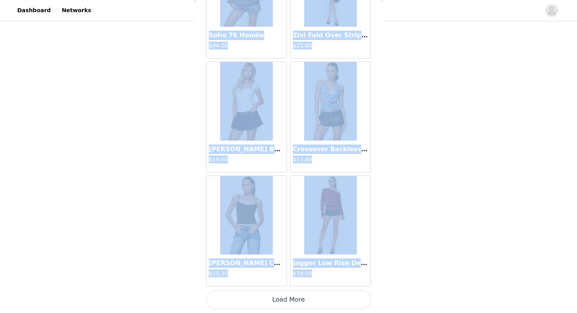
click at [266, 301] on button "Load More" at bounding box center [288, 299] width 165 height 19
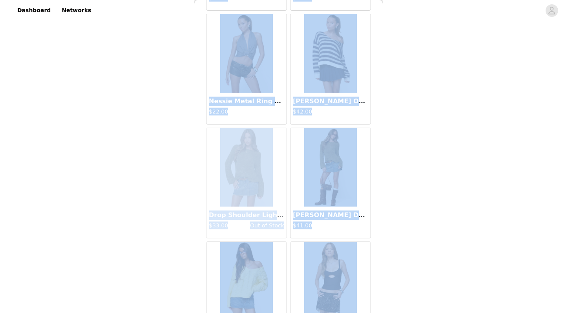
scroll to position [19107, 0]
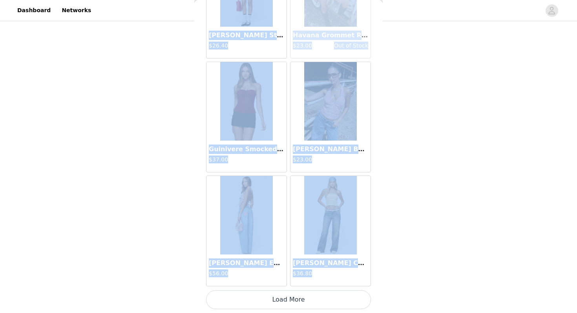
click at [267, 302] on button "Load More" at bounding box center [288, 299] width 165 height 19
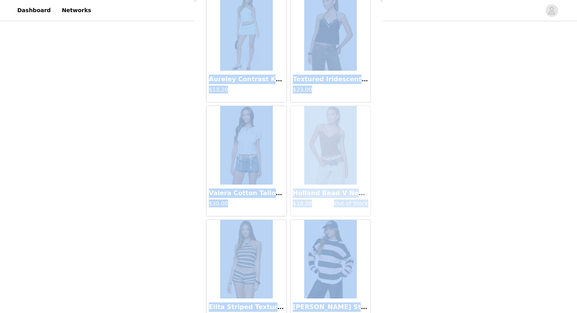
scroll to position [20245, 0]
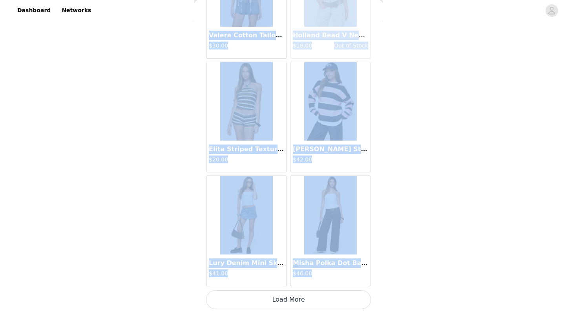
click at [272, 300] on button "Load More" at bounding box center [288, 299] width 165 height 19
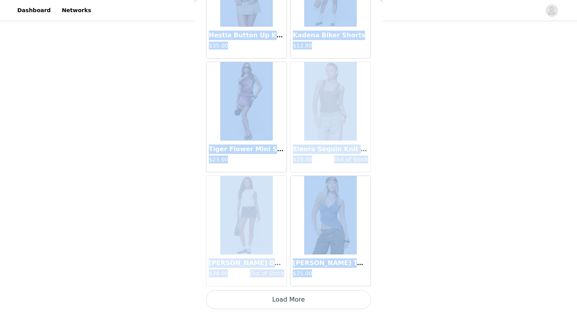
click at [272, 300] on button "Load More" at bounding box center [288, 299] width 165 height 19
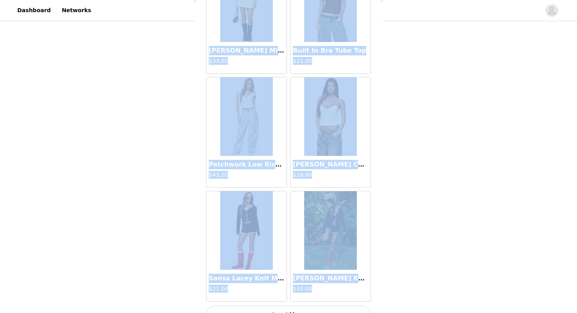
scroll to position [22523, 0]
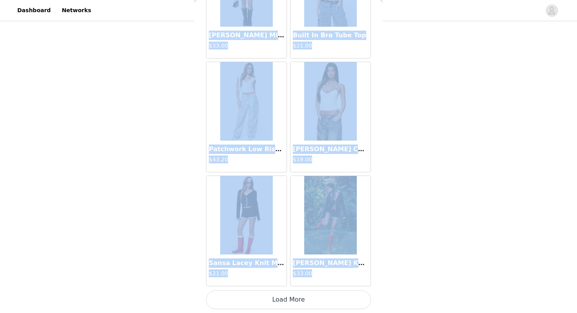
click at [294, 285] on div "Sansa Lacey Knit Cardigan $33.00" at bounding box center [331, 269] width 80 height 31
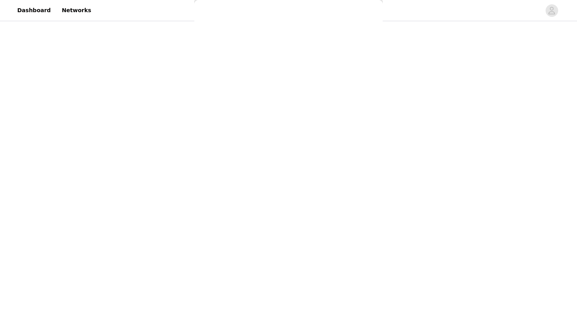
scroll to position [0, 0]
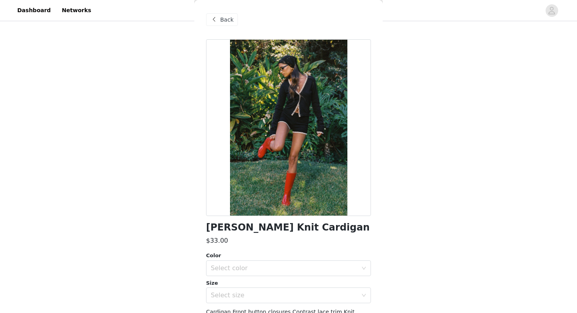
click at [225, 13] on div "Back" at bounding box center [288, 19] width 165 height 39
click at [226, 16] on span "Back" at bounding box center [226, 20] width 13 height 8
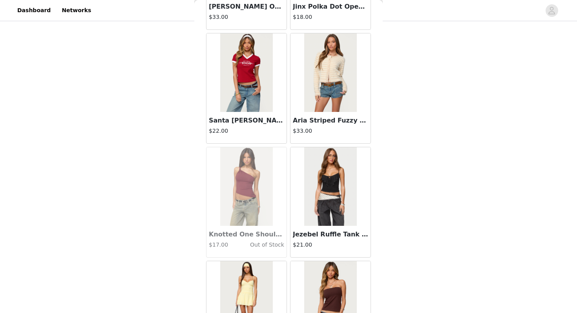
scroll to position [22523, 0]
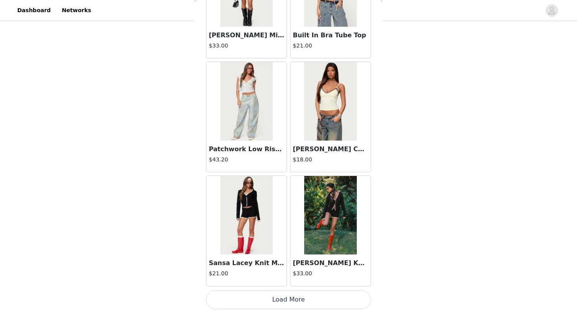
click at [269, 297] on button "Load More" at bounding box center [288, 299] width 165 height 19
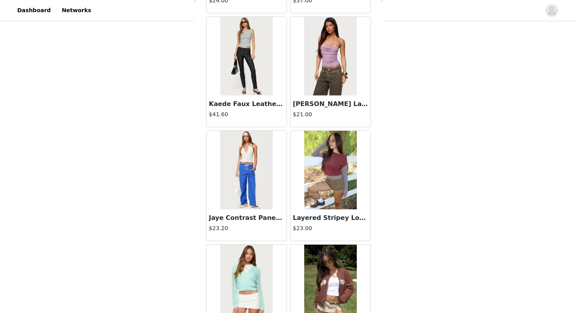
scroll to position [23661, 0]
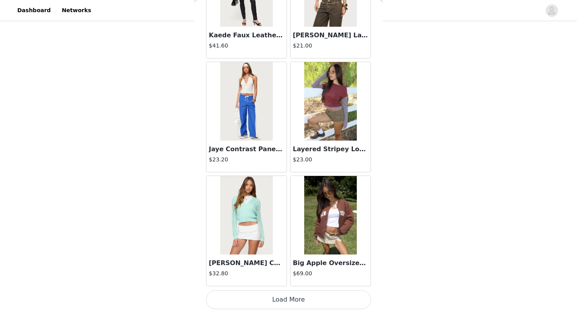
click at [271, 302] on button "Load More" at bounding box center [288, 299] width 165 height 19
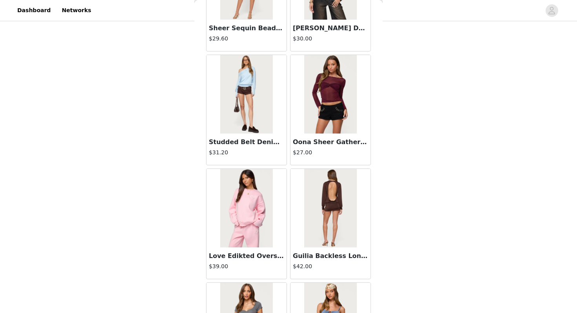
scroll to position [24382, 0]
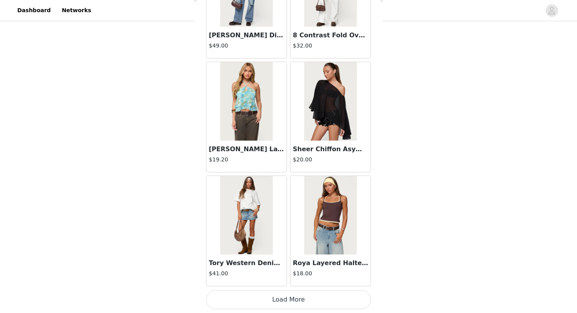
click at [271, 302] on button "Load More" at bounding box center [288, 299] width 165 height 19
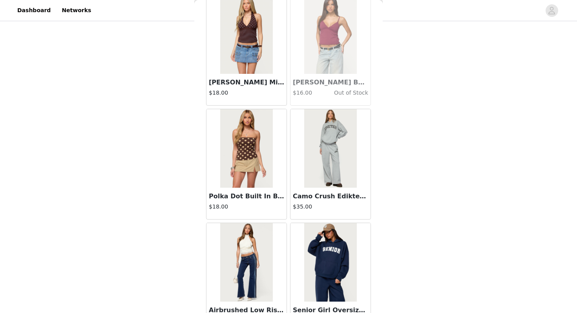
scroll to position [25655, 0]
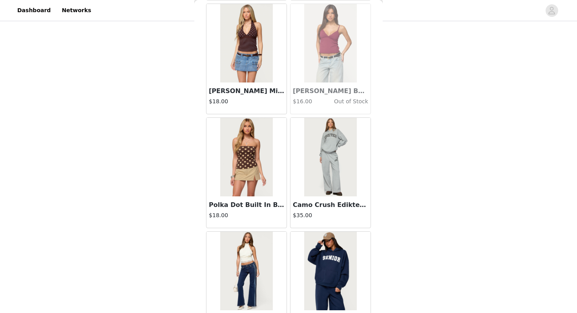
click at [324, 160] on img at bounding box center [330, 157] width 52 height 79
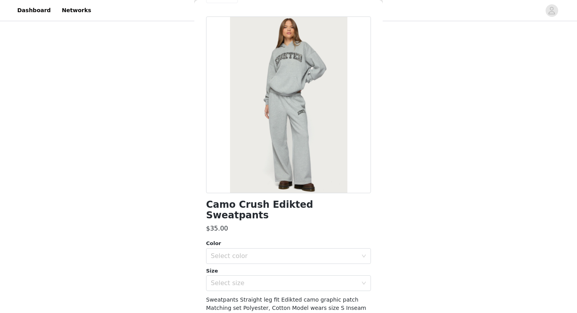
scroll to position [16, 0]
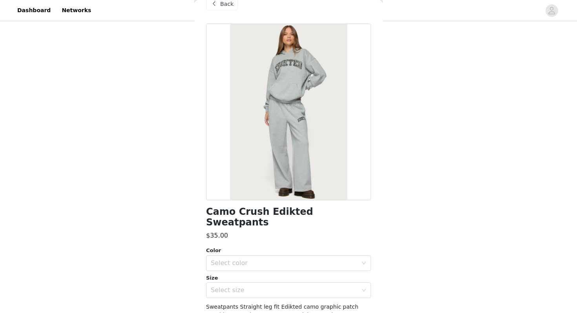
click at [299, 247] on div "Color" at bounding box center [288, 251] width 165 height 8
click at [299, 259] on div "Select color" at bounding box center [284, 263] width 147 height 8
click at [285, 266] on li "DARK GRAY MELANGE" at bounding box center [288, 269] width 165 height 13
click at [282, 286] on div "Select size" at bounding box center [284, 290] width 147 height 8
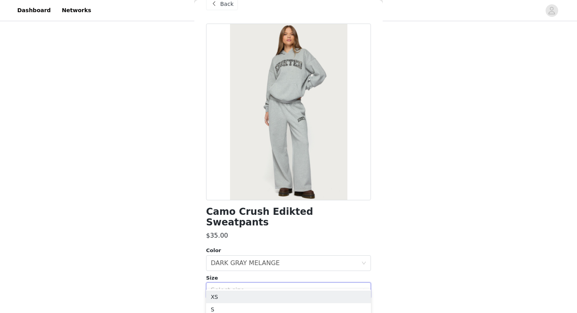
scroll to position [69, 0]
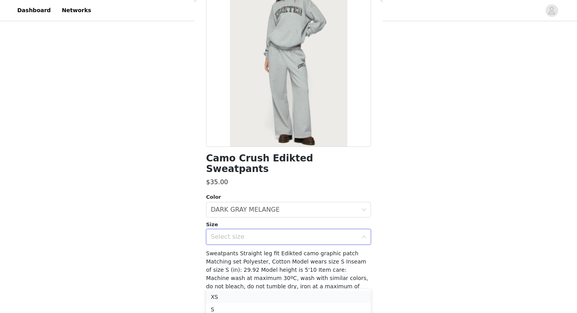
click at [275, 294] on li "XS" at bounding box center [288, 297] width 165 height 13
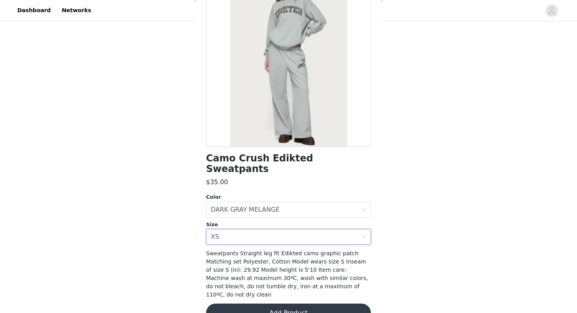
scroll to position [120, 0]
click at [275, 304] on button "Add Product" at bounding box center [288, 313] width 165 height 19
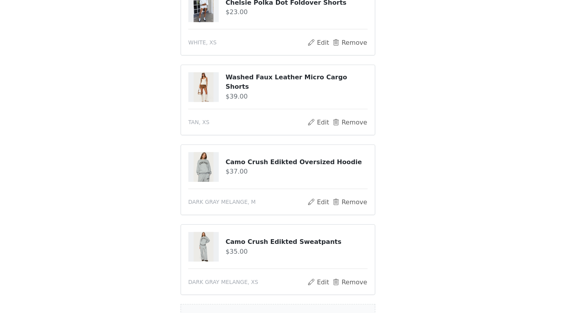
scroll to position [253, 0]
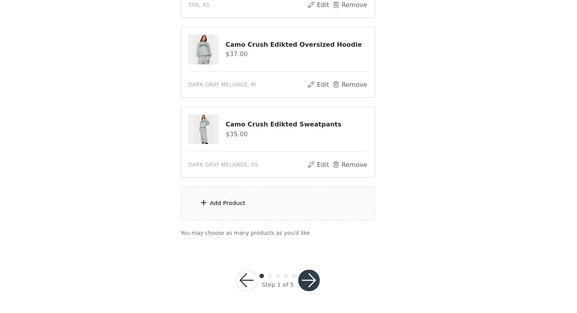
click at [243, 220] on div "Add Product" at bounding box center [244, 218] width 31 height 8
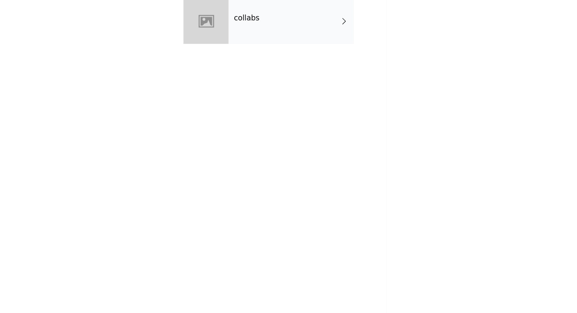
click at [297, 72] on div "collabs" at bounding box center [299, 58] width 109 height 39
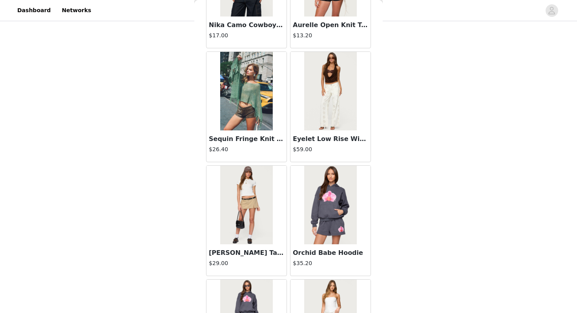
scroll to position [351, 0]
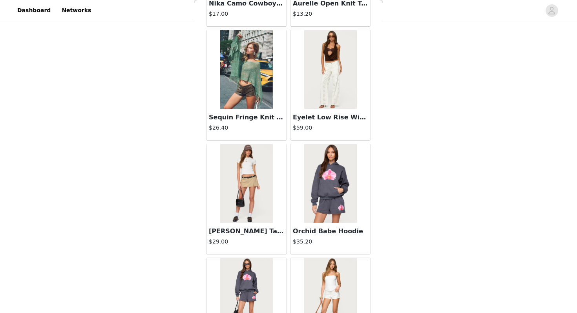
click at [297, 188] on div at bounding box center [331, 183] width 80 height 79
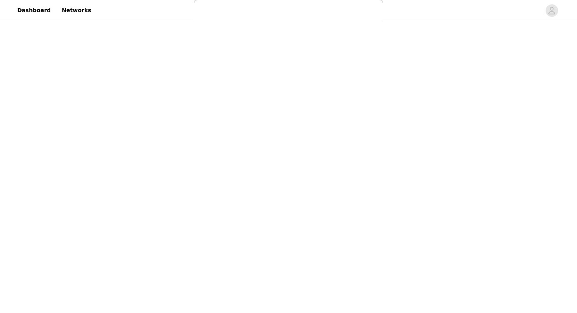
scroll to position [0, 0]
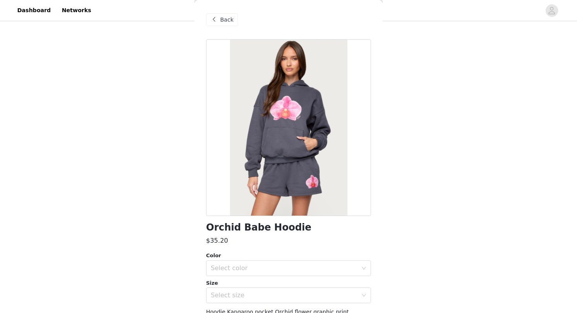
click at [218, 21] on span at bounding box center [213, 19] width 9 height 9
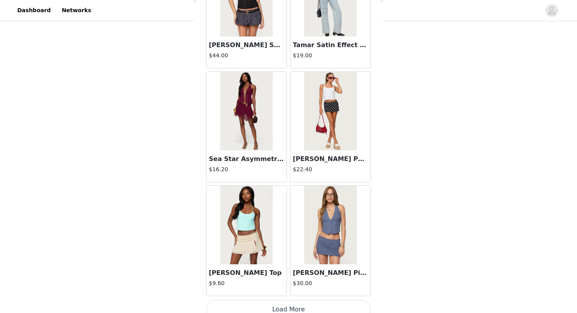
scroll to position [889, 0]
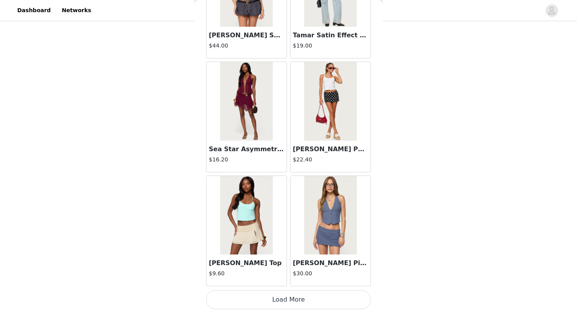
click at [263, 303] on button "Load More" at bounding box center [288, 299] width 165 height 19
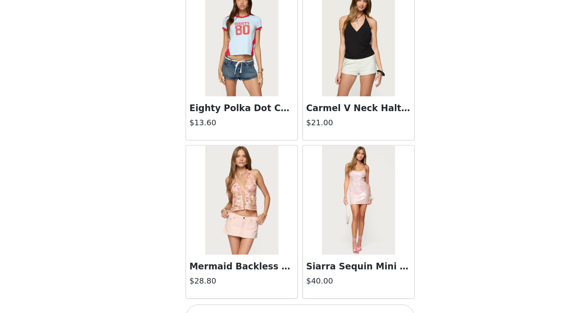
scroll to position [2027, 0]
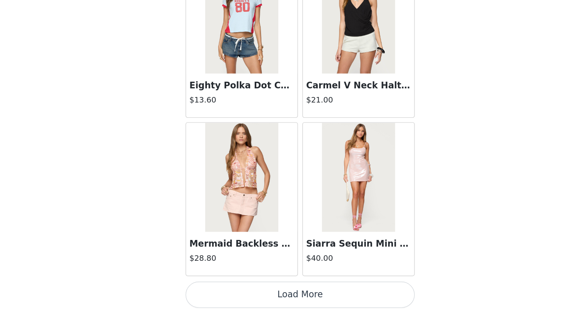
click at [284, 296] on button "Load More" at bounding box center [288, 299] width 165 height 19
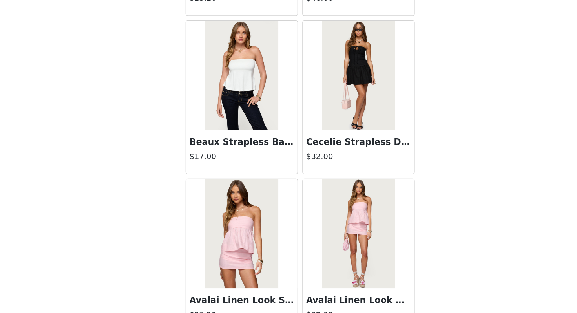
scroll to position [3166, 0]
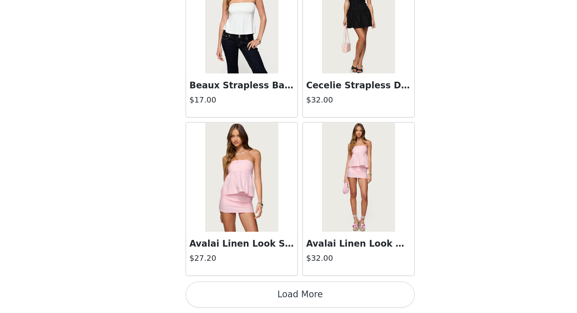
click at [280, 301] on button "Load More" at bounding box center [288, 299] width 165 height 19
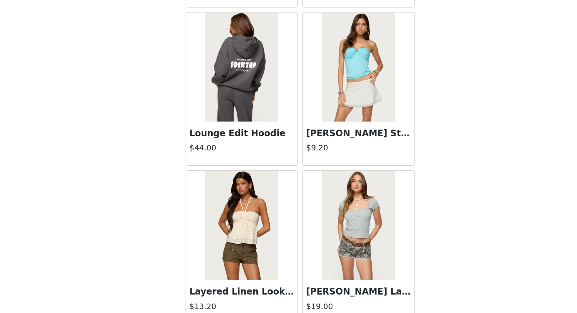
scroll to position [4304, 0]
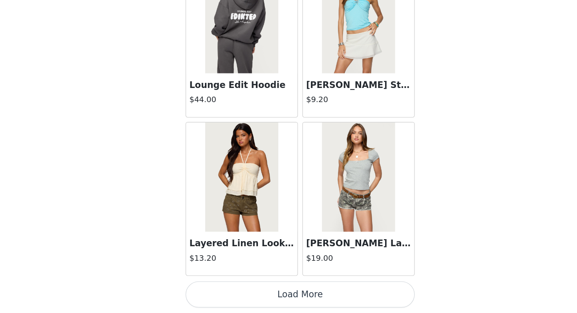
click at [280, 307] on button "Load More" at bounding box center [288, 299] width 165 height 19
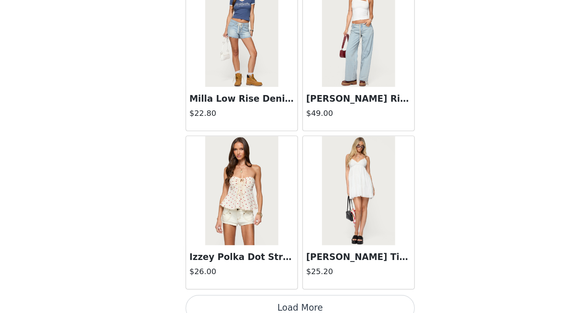
scroll to position [5443, 0]
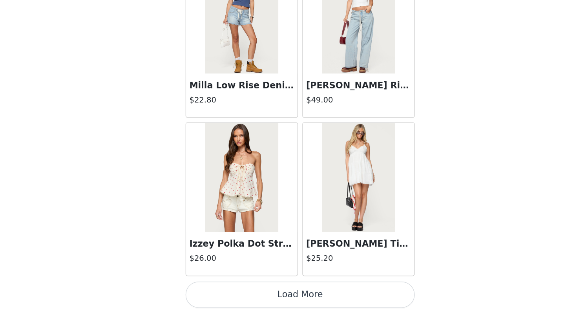
click at [277, 308] on button "Load More" at bounding box center [288, 299] width 165 height 19
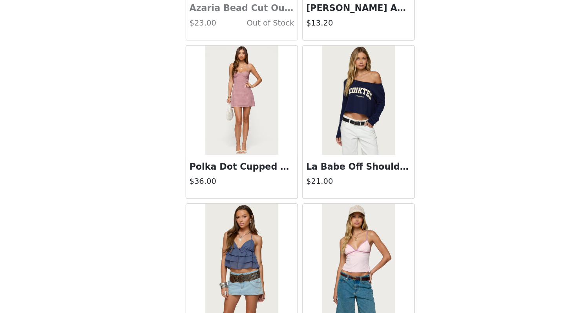
scroll to position [6582, 0]
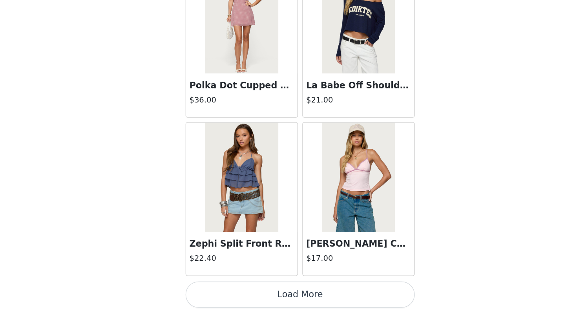
click at [270, 305] on button "Load More" at bounding box center [288, 299] width 165 height 19
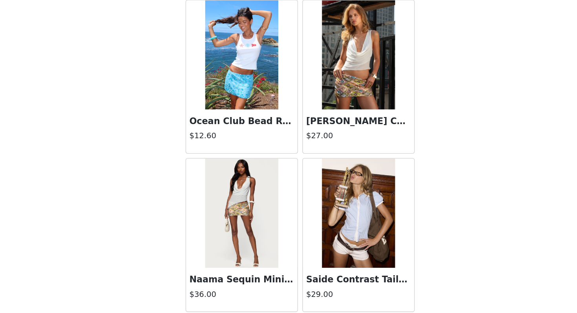
scroll to position [7720, 0]
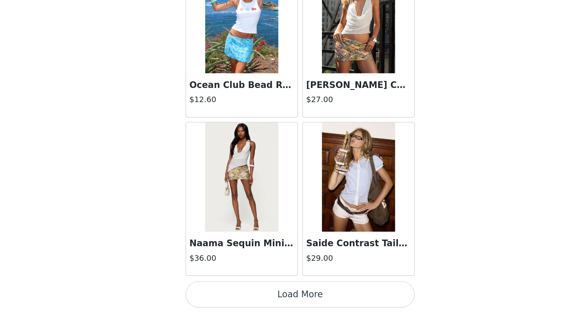
click at [278, 301] on button "Load More" at bounding box center [288, 299] width 165 height 19
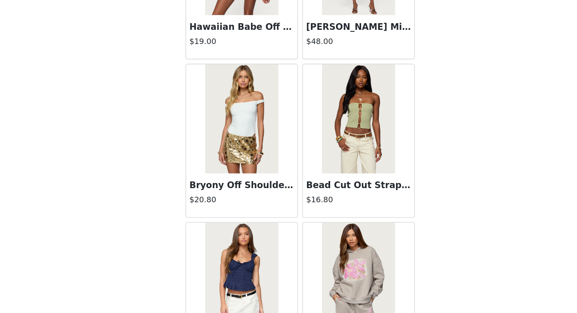
scroll to position [8334, 0]
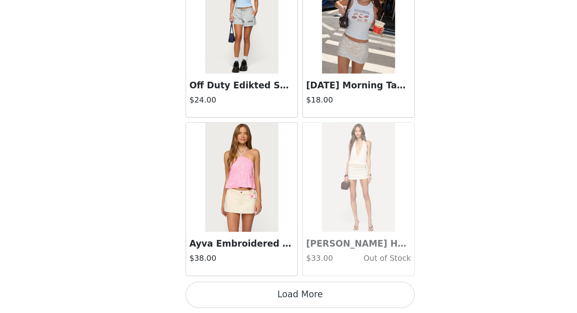
click at [281, 302] on button "Load More" at bounding box center [288, 299] width 165 height 19
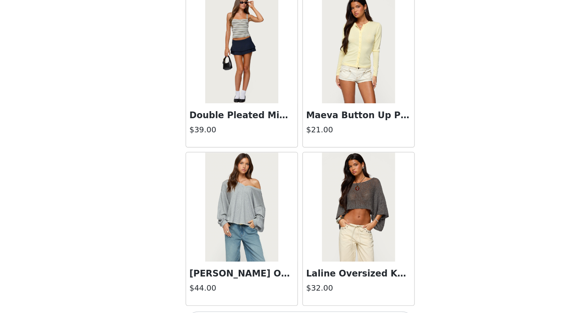
scroll to position [9998, 0]
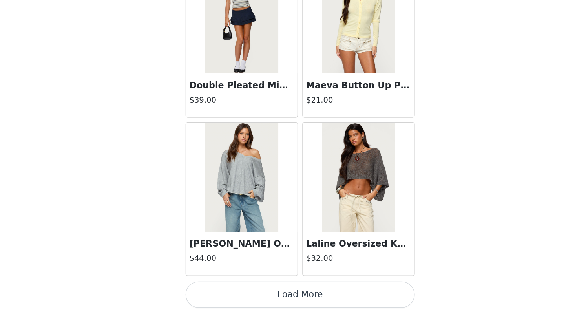
click at [281, 302] on button "Load More" at bounding box center [288, 299] width 165 height 19
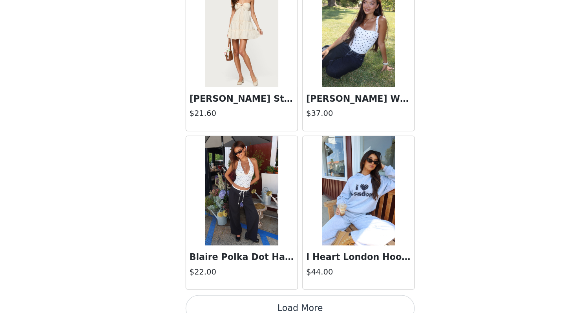
scroll to position [11136, 0]
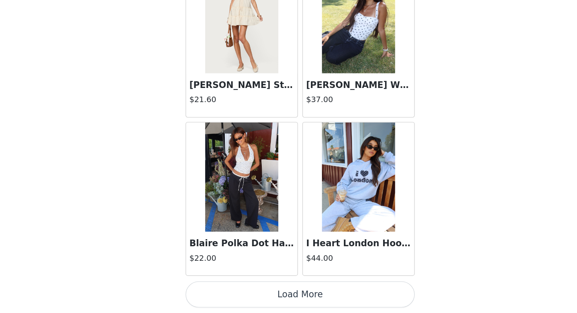
click at [280, 303] on button "Load More" at bounding box center [288, 299] width 165 height 19
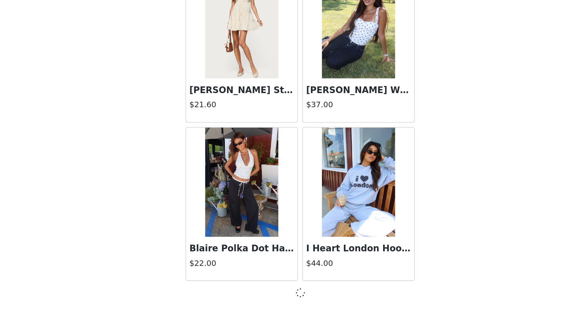
scroll to position [11133, 0]
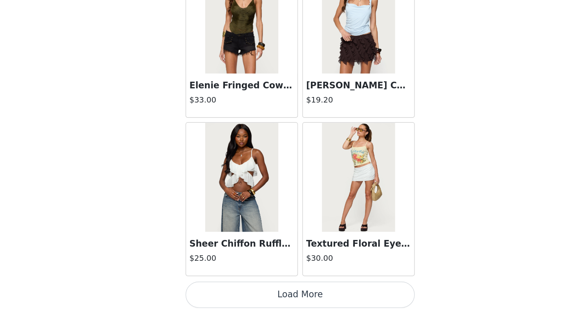
click at [278, 300] on button "Load More" at bounding box center [288, 299] width 165 height 19
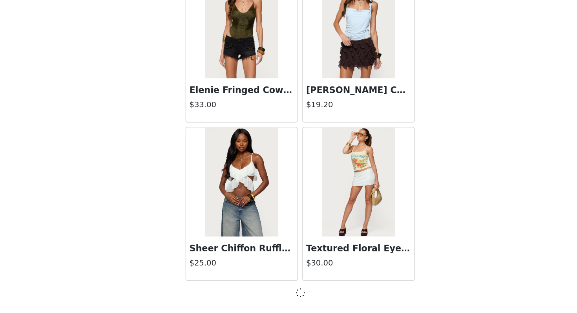
scroll to position [12271, 0]
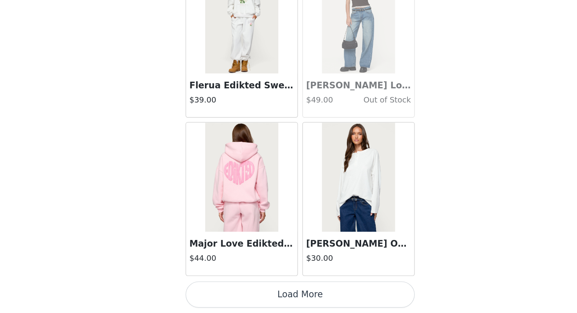
click at [279, 300] on button "Load More" at bounding box center [288, 299] width 165 height 19
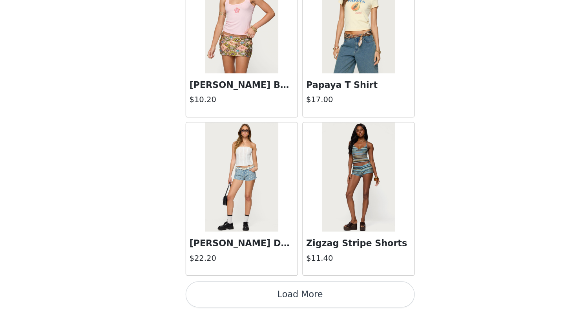
click at [279, 302] on button "Load More" at bounding box center [288, 299] width 165 height 19
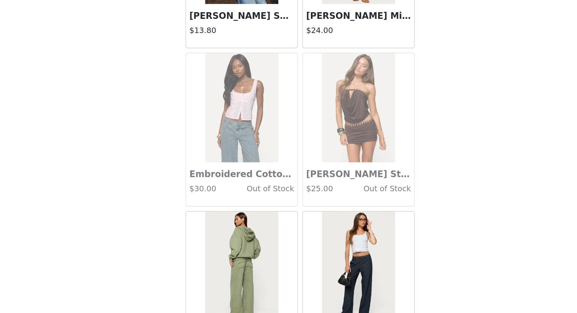
scroll to position [15090, 0]
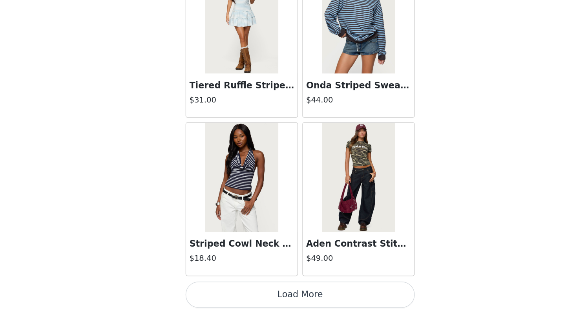
click at [282, 295] on button "Load More" at bounding box center [288, 299] width 165 height 19
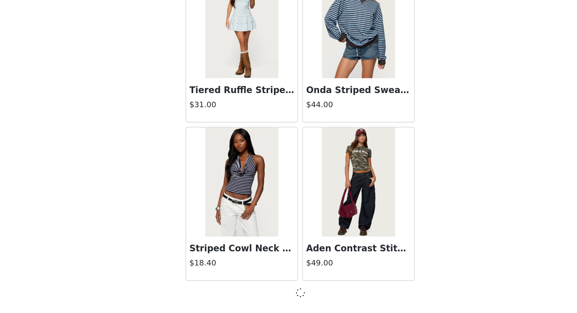
scroll to position [15687, 0]
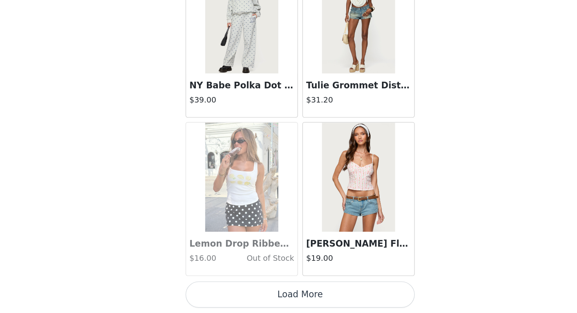
click at [281, 304] on button "Load More" at bounding box center [288, 299] width 165 height 19
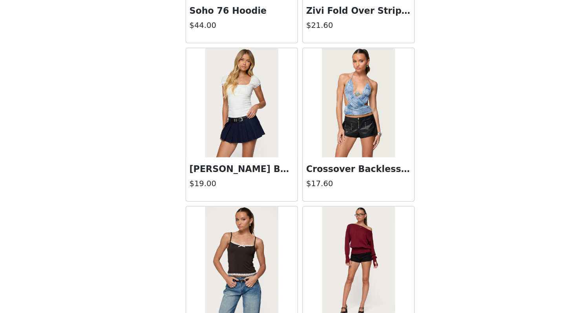
scroll to position [17968, 0]
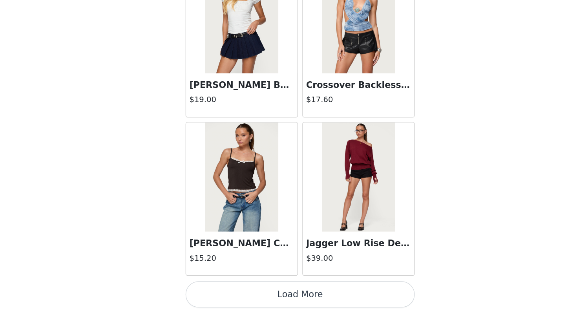
click at [290, 287] on div "Jagger Low Rise Denim Shorts $39.00" at bounding box center [331, 231] width 84 height 114
click at [291, 293] on button "Load More" at bounding box center [288, 299] width 165 height 19
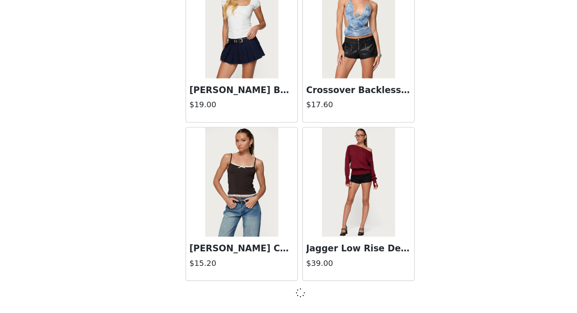
scroll to position [17965, 0]
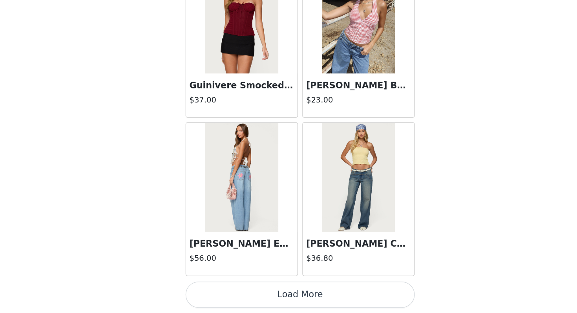
click at [291, 296] on button "Load More" at bounding box center [288, 299] width 165 height 19
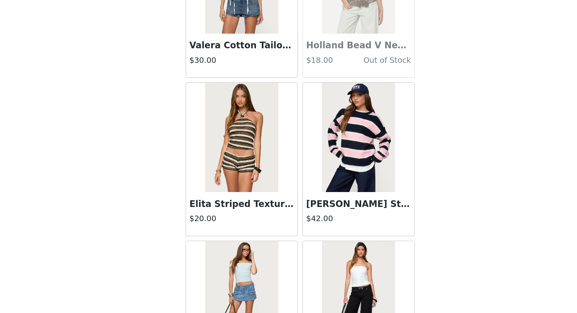
scroll to position [20245, 0]
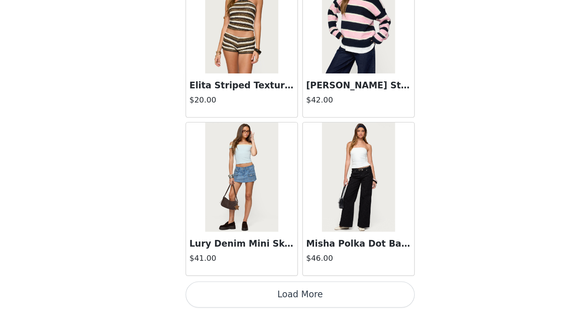
click at [291, 296] on button "Load More" at bounding box center [288, 299] width 165 height 19
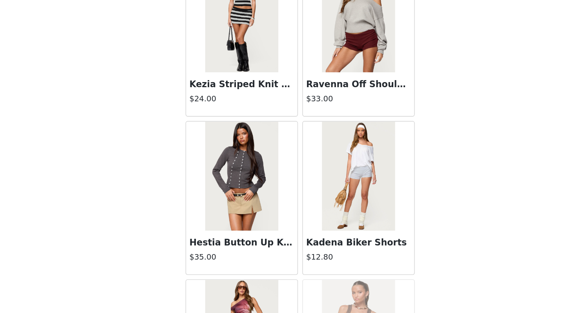
scroll to position [21159, 0]
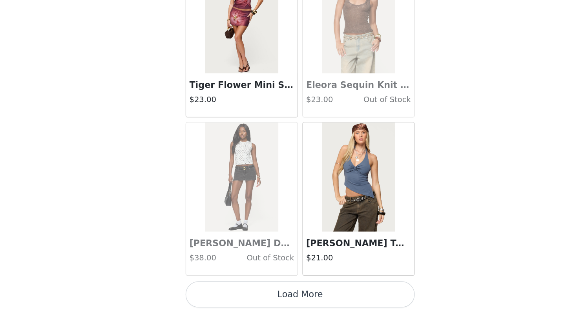
click at [292, 301] on button "Load More" at bounding box center [288, 299] width 165 height 19
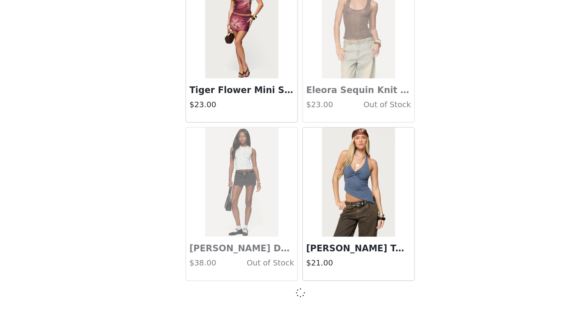
scroll to position [21381, 0]
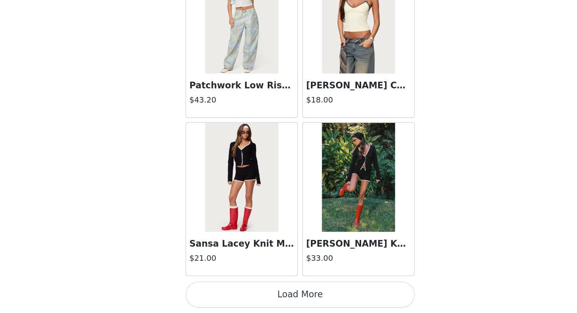
click at [293, 302] on button "Load More" at bounding box center [288, 299] width 165 height 19
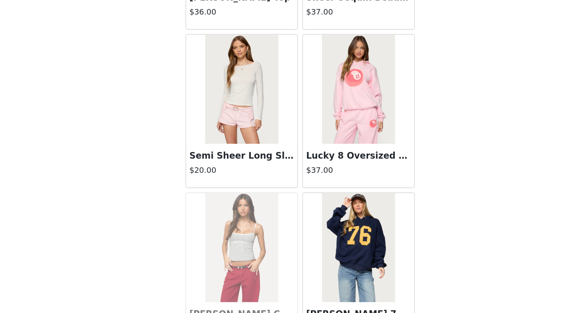
scroll to position [23233, 0]
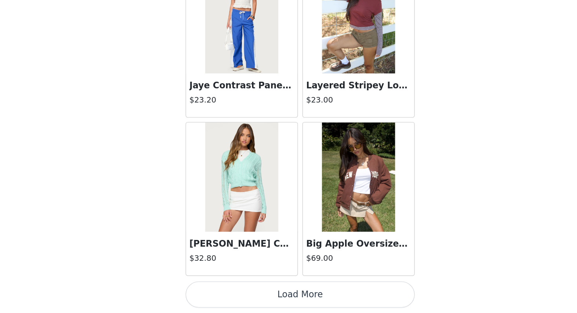
click at [293, 298] on button "Load More" at bounding box center [288, 299] width 165 height 19
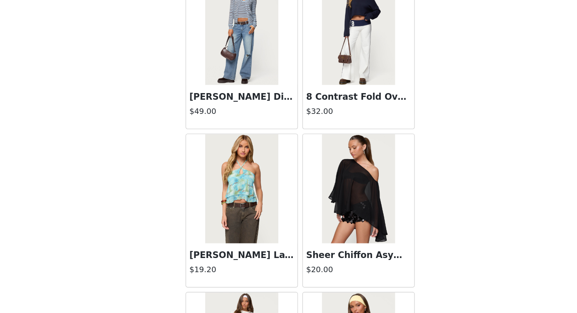
scroll to position [24800, 0]
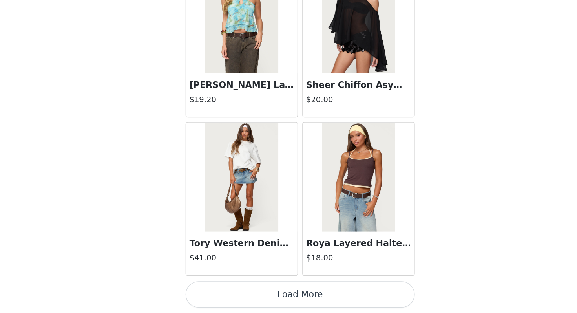
click at [293, 296] on button "Load More" at bounding box center [288, 299] width 165 height 19
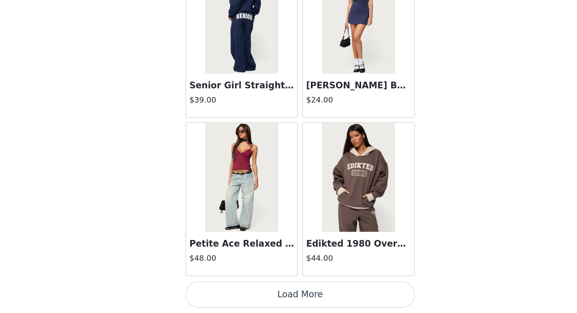
click at [293, 291] on button "Load More" at bounding box center [288, 299] width 165 height 19
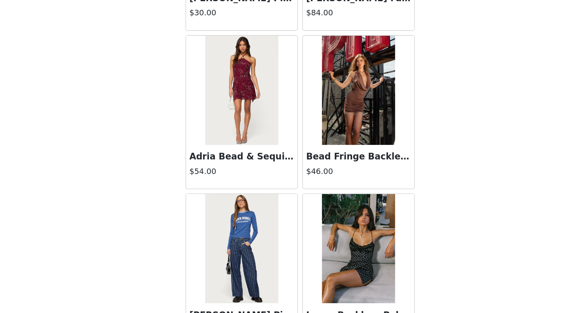
scroll to position [27077, 0]
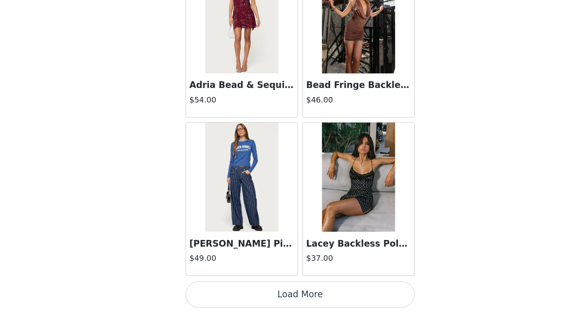
click at [297, 295] on button "Load More" at bounding box center [288, 299] width 165 height 19
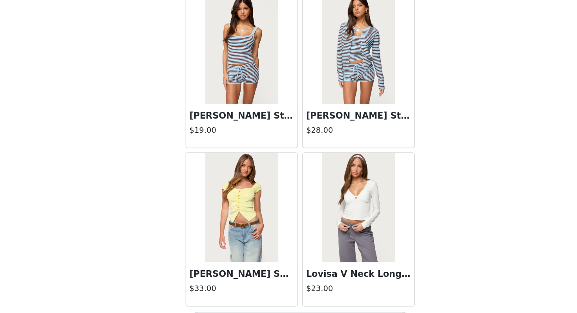
scroll to position [28216, 0]
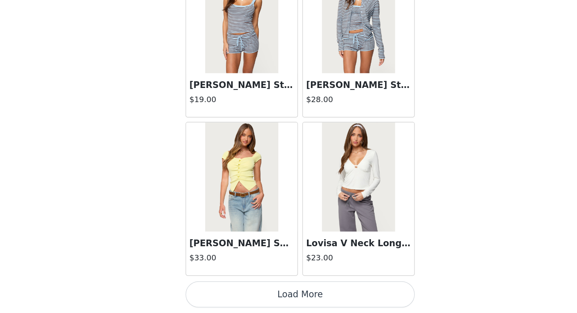
click at [293, 295] on button "Load More" at bounding box center [288, 299] width 165 height 19
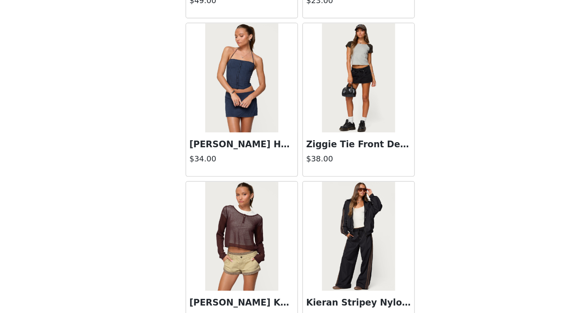
scroll to position [29355, 0]
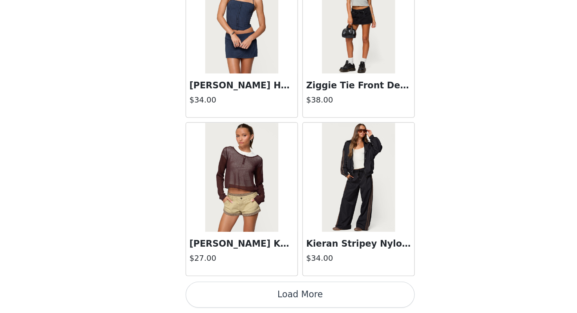
click at [289, 303] on button "Load More" at bounding box center [288, 299] width 165 height 19
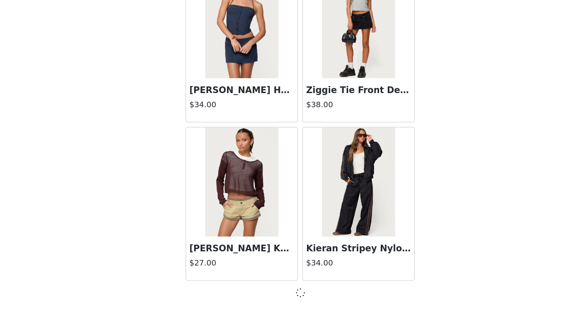
scroll to position [29351, 0]
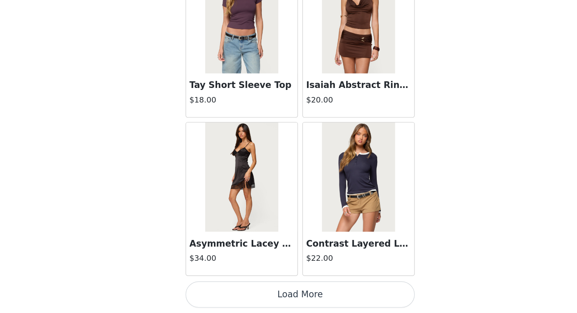
click at [289, 302] on button "Load More" at bounding box center [288, 299] width 165 height 19
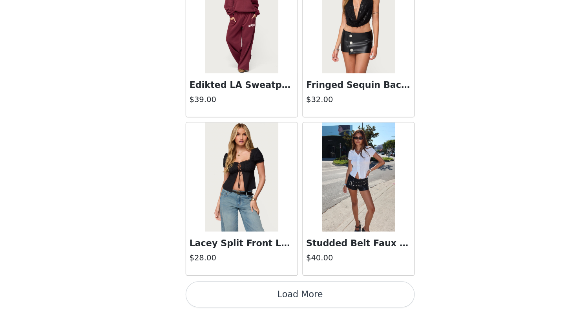
click at [289, 302] on button "Load More" at bounding box center [288, 299] width 165 height 19
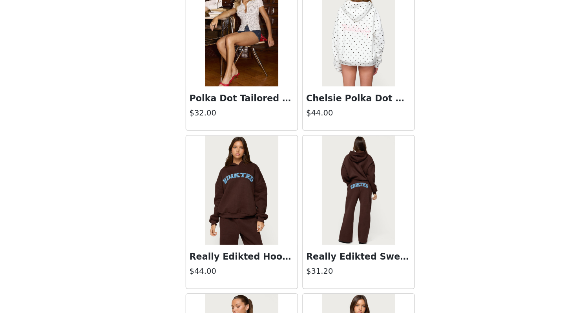
scroll to position [10699, 0]
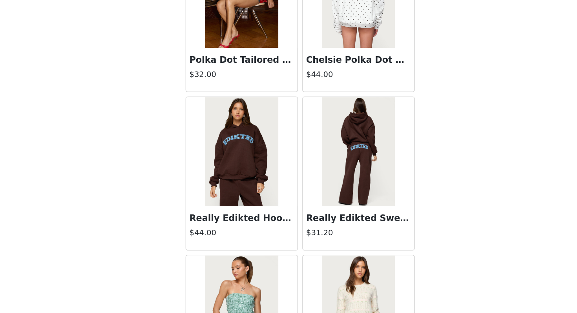
click at [261, 197] on img at bounding box center [246, 196] width 52 height 79
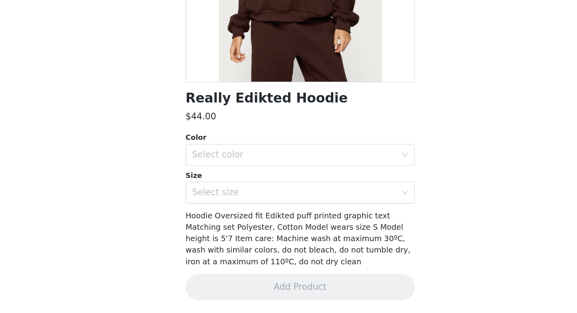
scroll to position [69, 0]
click at [249, 194] on div "Select color" at bounding box center [286, 199] width 150 height 15
click at [237, 218] on li "BROWN" at bounding box center [288, 216] width 165 height 13
click at [236, 226] on div "Select size" at bounding box center [284, 226] width 147 height 8
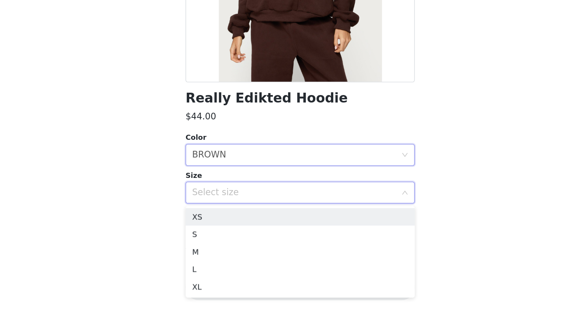
click at [236, 226] on div "Select size" at bounding box center [284, 226] width 147 height 8
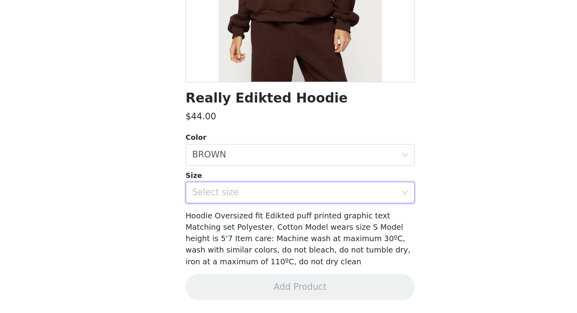
click at [233, 229] on div "Select size" at bounding box center [284, 226] width 147 height 8
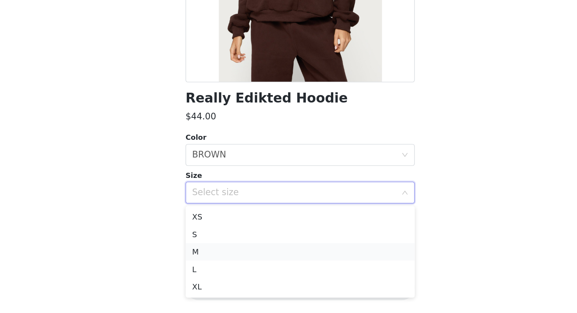
click at [224, 271] on li "M" at bounding box center [288, 269] width 165 height 13
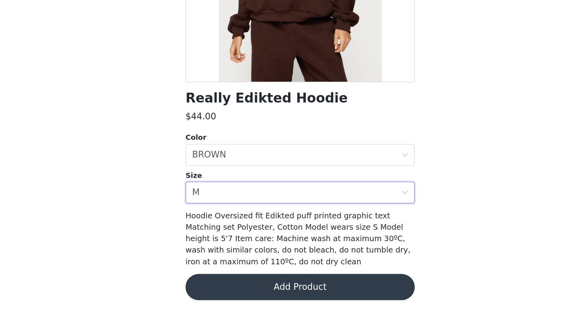
click at [230, 293] on button "Add Product" at bounding box center [288, 294] width 165 height 19
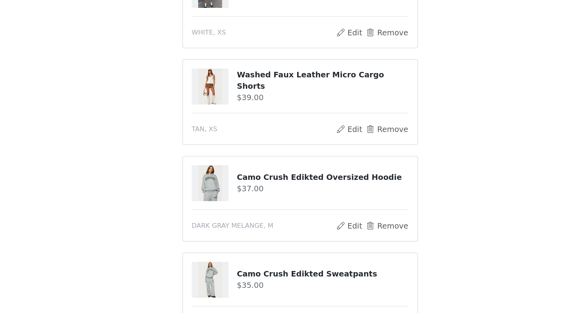
scroll to position [322, 0]
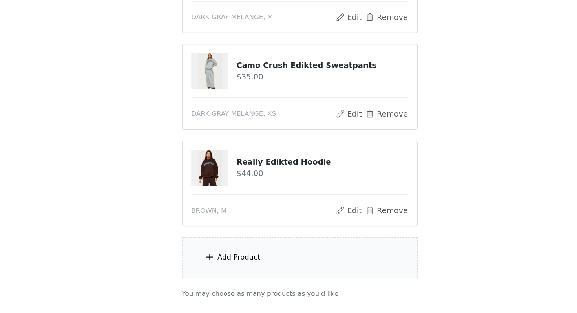
click at [228, 226] on div "Add Product" at bounding box center [289, 217] width 170 height 29
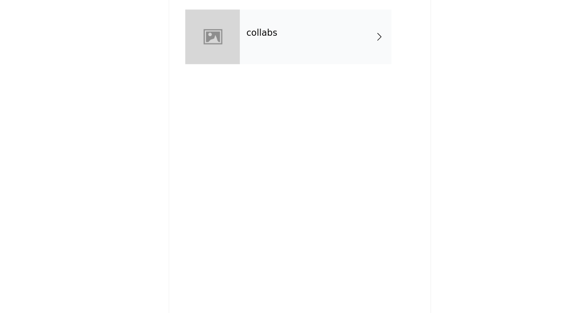
click at [274, 68] on div "collabs" at bounding box center [299, 58] width 109 height 39
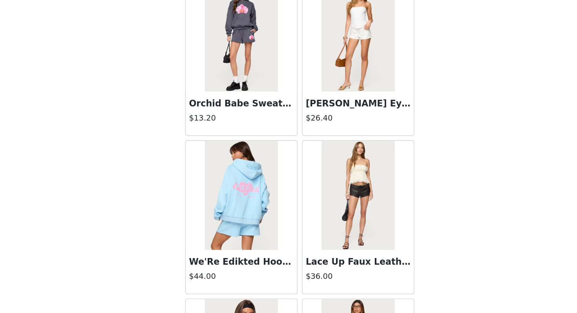
scroll to position [889, 0]
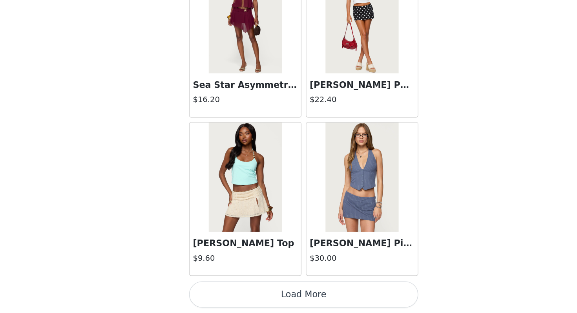
click at [261, 296] on button "Load More" at bounding box center [288, 299] width 165 height 19
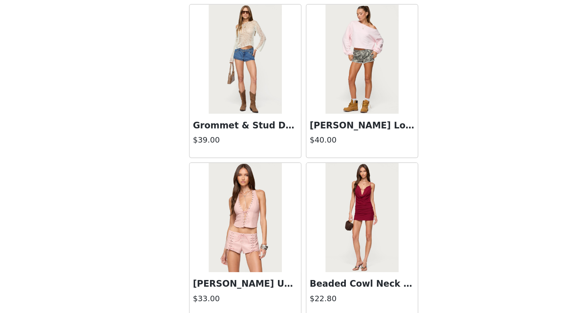
scroll to position [2027, 0]
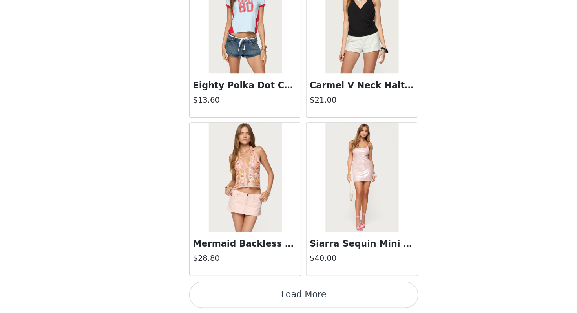
click at [276, 296] on button "Load More" at bounding box center [288, 299] width 165 height 19
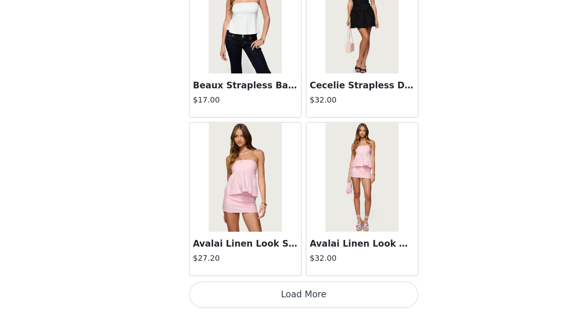
click at [276, 296] on button "Load More" at bounding box center [288, 299] width 165 height 19
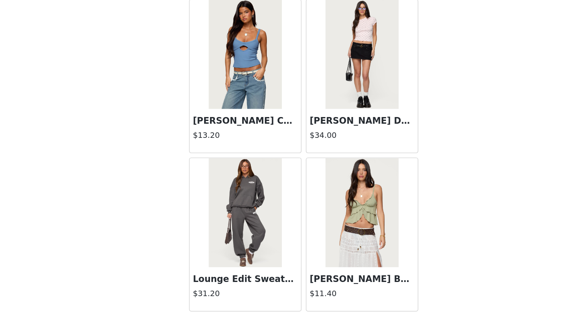
scroll to position [4304, 0]
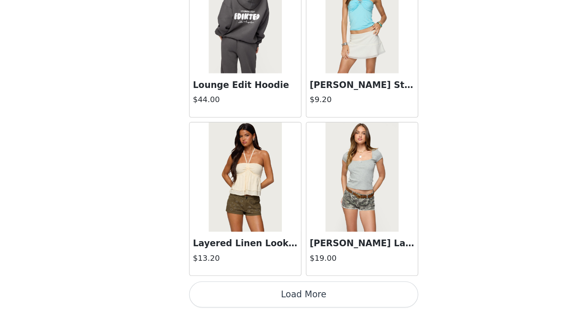
click at [274, 305] on button "Load More" at bounding box center [288, 299] width 165 height 19
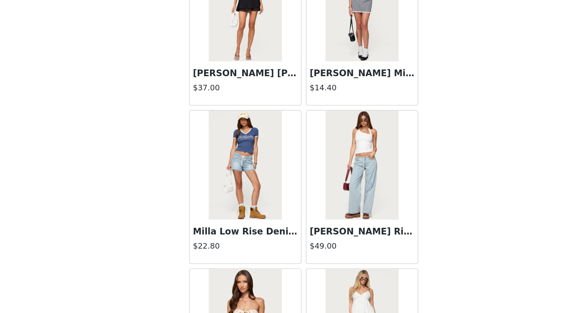
scroll to position [5443, 0]
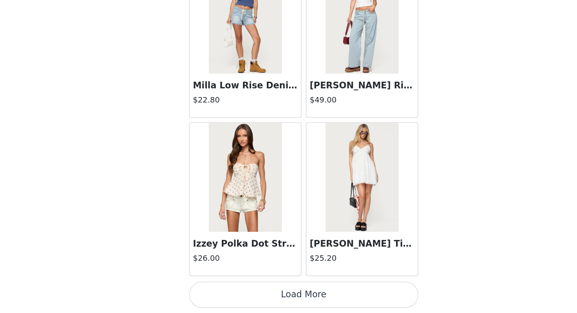
click at [273, 305] on button "Load More" at bounding box center [288, 299] width 165 height 19
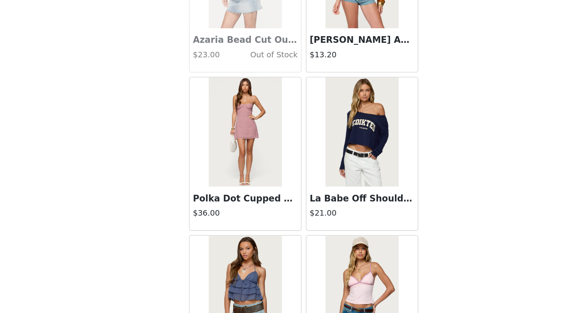
scroll to position [6582, 0]
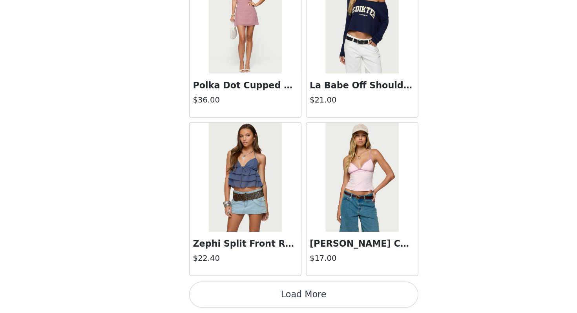
click at [273, 298] on button "Load More" at bounding box center [288, 299] width 165 height 19
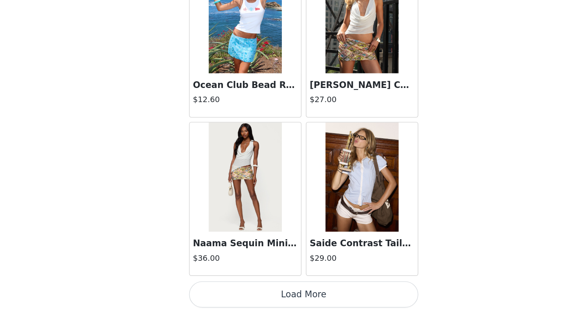
click at [273, 298] on button "Load More" at bounding box center [288, 299] width 165 height 19
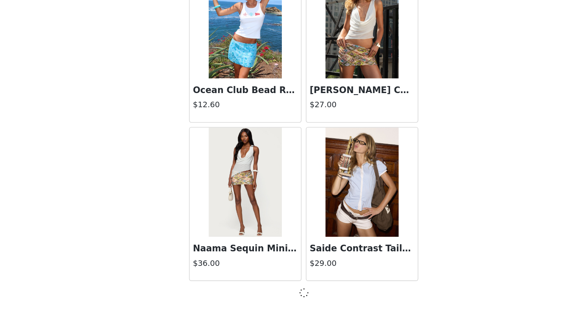
scroll to position [7717, 0]
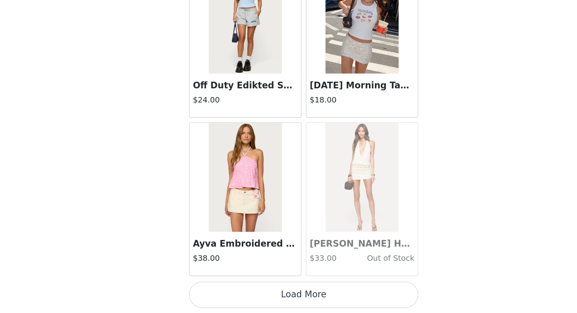
click at [273, 301] on button "Load More" at bounding box center [288, 299] width 165 height 19
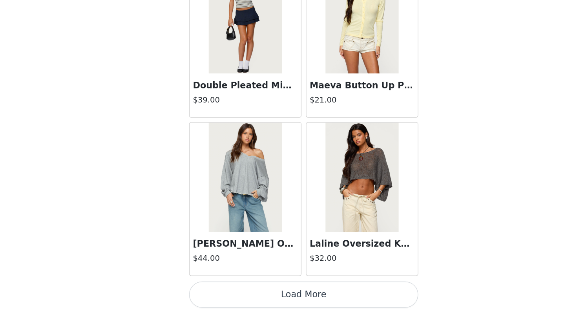
click at [273, 302] on button "Load More" at bounding box center [288, 299] width 165 height 19
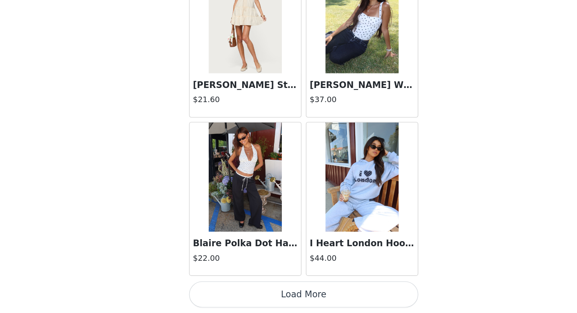
click at [273, 300] on button "Load More" at bounding box center [288, 299] width 165 height 19
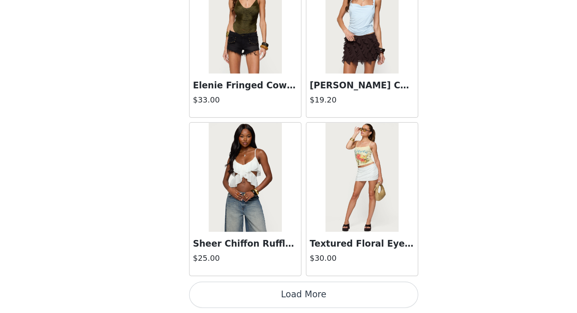
click at [273, 300] on button "Load More" at bounding box center [288, 299] width 165 height 19
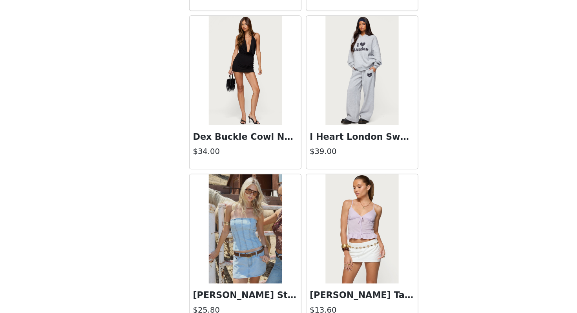
scroll to position [13414, 0]
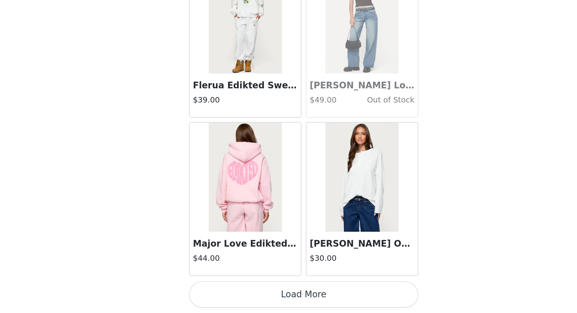
click at [281, 300] on button "Load More" at bounding box center [288, 299] width 165 height 19
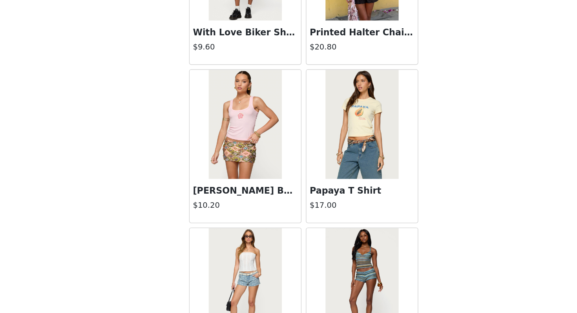
scroll to position [14552, 0]
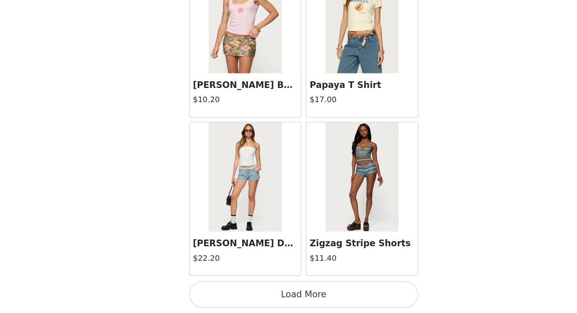
click at [291, 298] on button "Load More" at bounding box center [288, 299] width 165 height 19
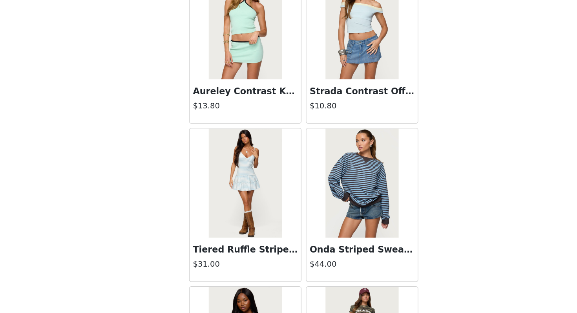
scroll to position [15691, 0]
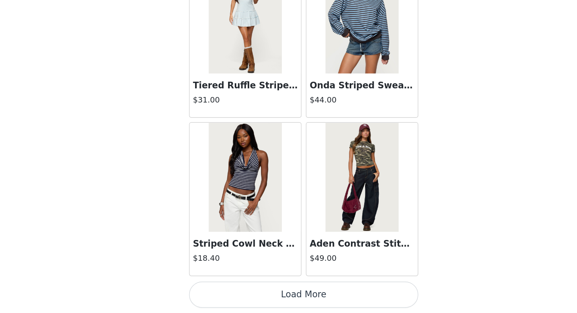
click at [283, 304] on button "Load More" at bounding box center [288, 299] width 165 height 19
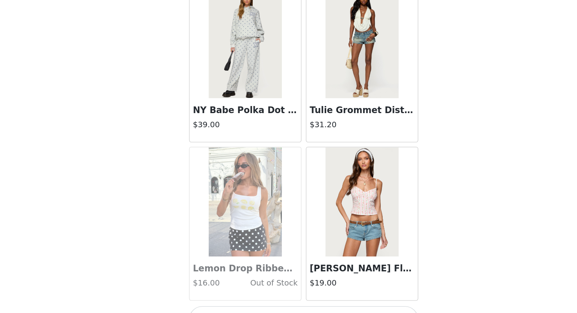
scroll to position [16830, 0]
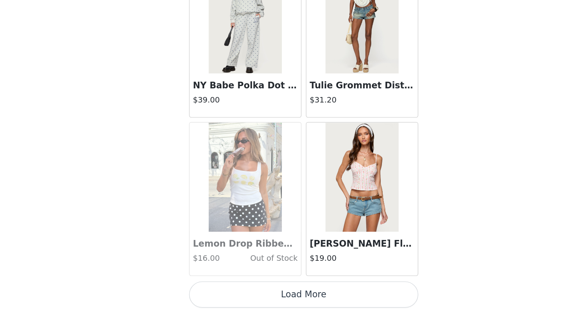
click at [281, 301] on button "Load More" at bounding box center [288, 299] width 165 height 19
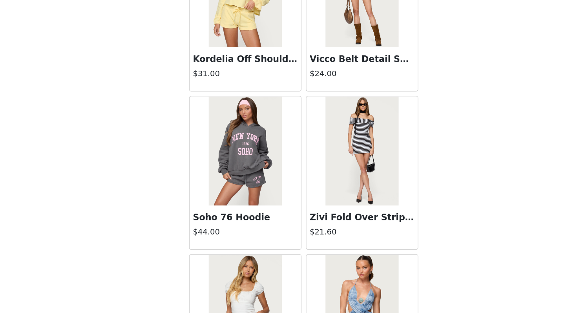
scroll to position [17968, 0]
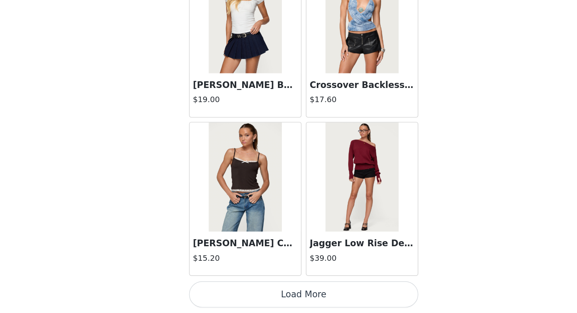
click at [281, 301] on button "Load More" at bounding box center [288, 299] width 165 height 19
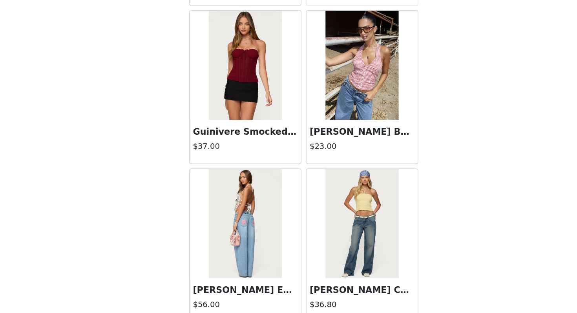
scroll to position [19107, 0]
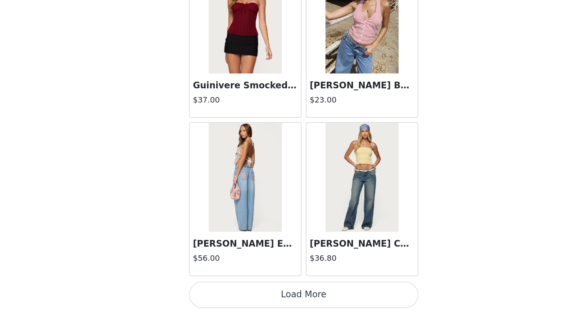
click at [279, 296] on button "Load More" at bounding box center [288, 299] width 165 height 19
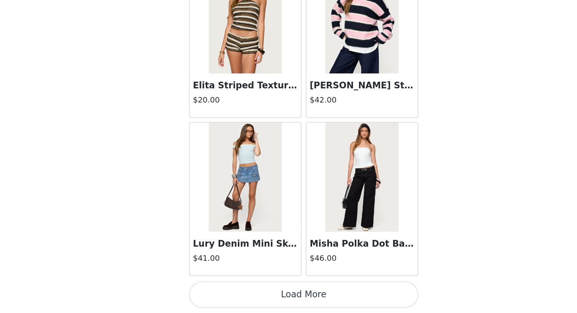
click at [279, 294] on button "Load More" at bounding box center [288, 299] width 165 height 19
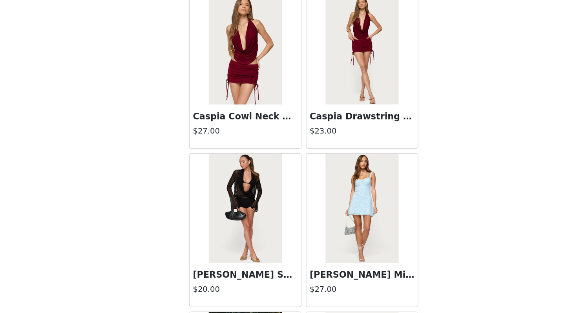
scroll to position [177, 0]
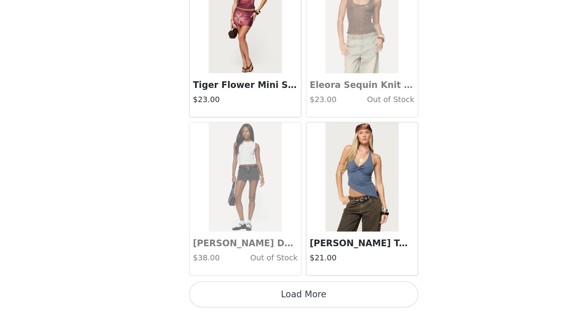
click at [279, 294] on button "Load More" at bounding box center [288, 299] width 165 height 19
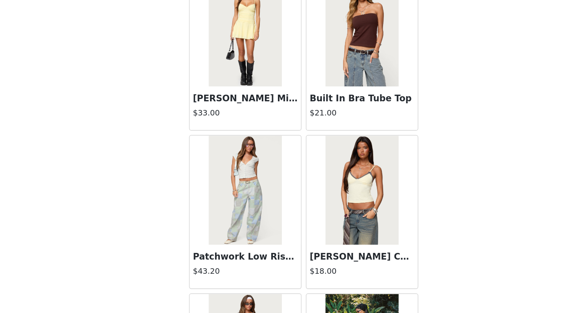
scroll to position [22523, 0]
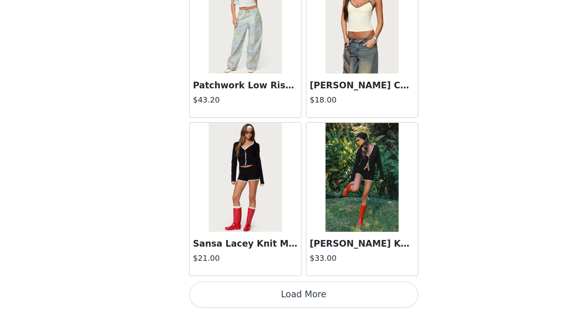
click at [299, 306] on button "Load More" at bounding box center [288, 299] width 165 height 19
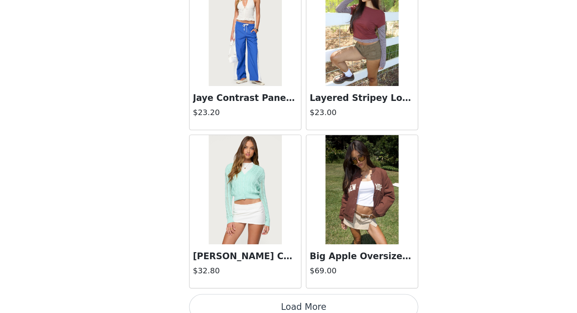
scroll to position [23661, 0]
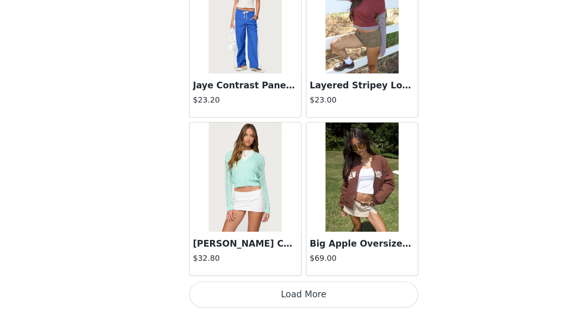
click at [295, 301] on button "Load More" at bounding box center [288, 299] width 165 height 19
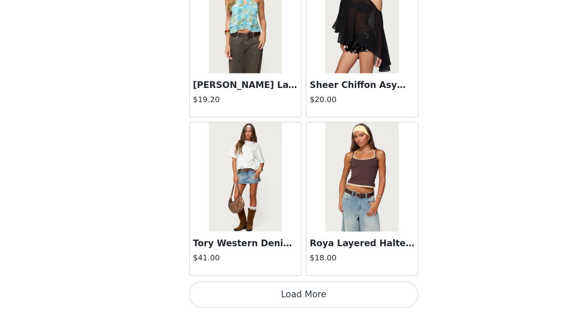
click at [295, 301] on button "Load More" at bounding box center [288, 299] width 165 height 19
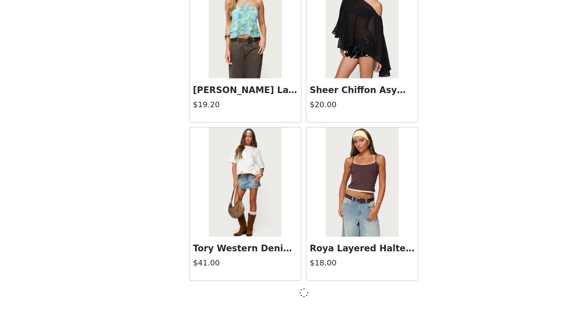
scroll to position [24796, 0]
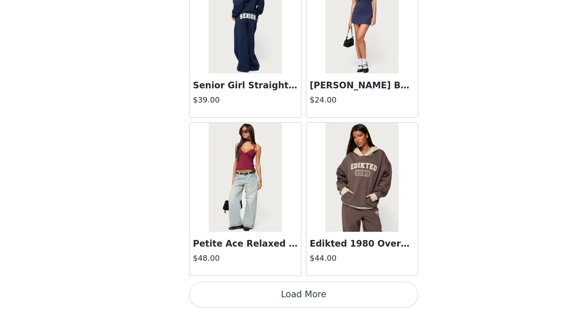
click at [296, 299] on button "Load More" at bounding box center [288, 299] width 165 height 19
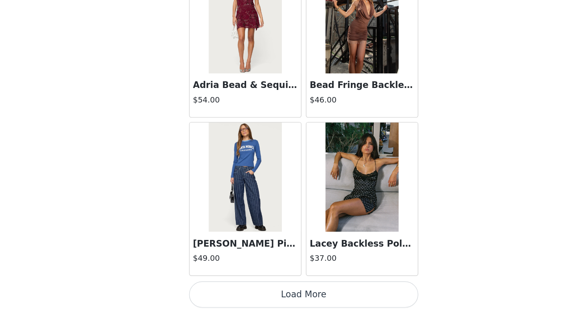
click at [296, 299] on button "Load More" at bounding box center [288, 299] width 165 height 19
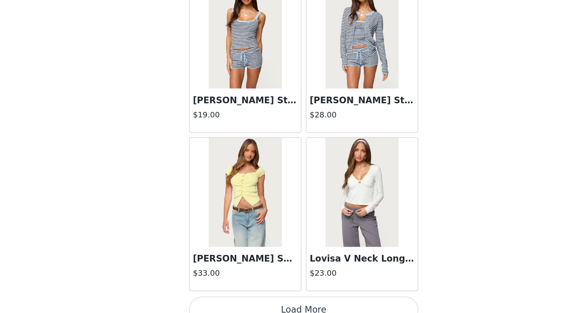
scroll to position [28216, 0]
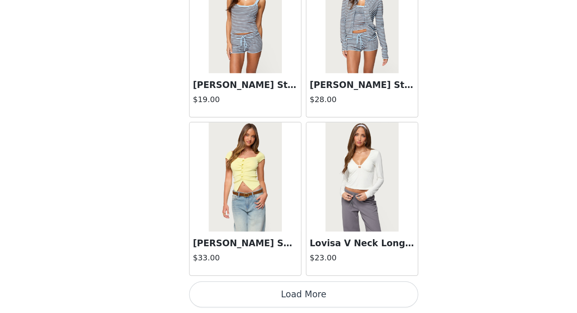
click at [297, 300] on button "Load More" at bounding box center [288, 299] width 165 height 19
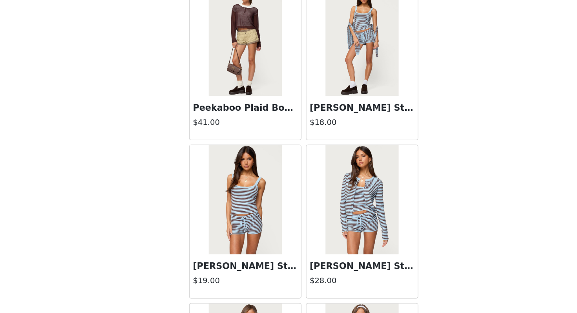
scroll to position [28086, 0]
click at [320, 128] on img at bounding box center [330, 118] width 52 height 79
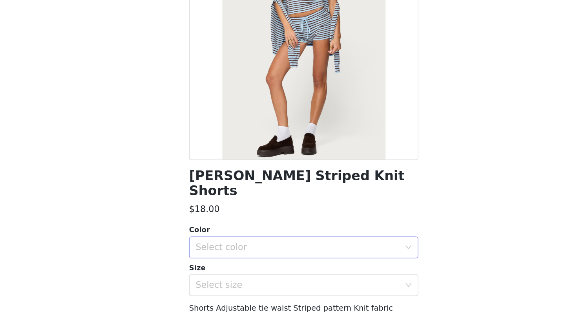
scroll to position [36, 0]
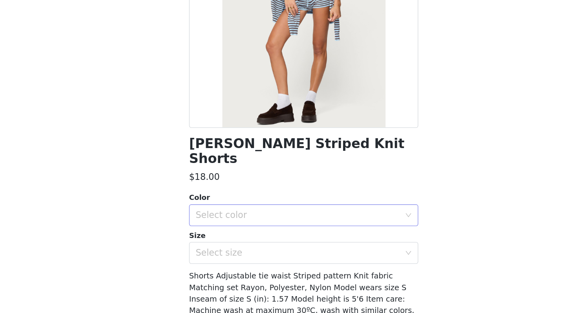
click at [280, 239] on div "Select color" at bounding box center [284, 243] width 147 height 8
click at [264, 249] on li "LIGHT BLUE" at bounding box center [288, 249] width 165 height 13
click at [262, 266] on div "Select size" at bounding box center [284, 270] width 147 height 8
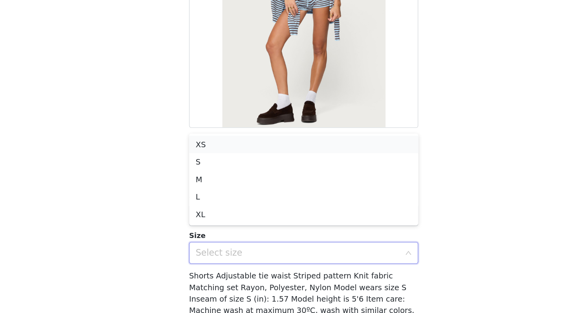
click at [251, 194] on li "XS" at bounding box center [288, 191] width 165 height 13
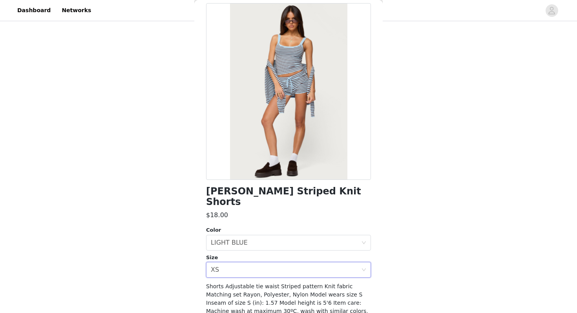
scroll to position [69, 0]
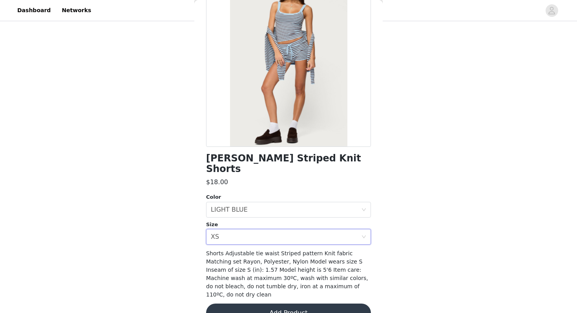
click at [253, 304] on button "Add Product" at bounding box center [288, 313] width 165 height 19
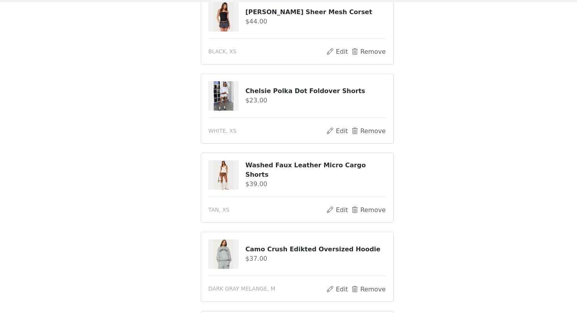
scroll to position [392, 0]
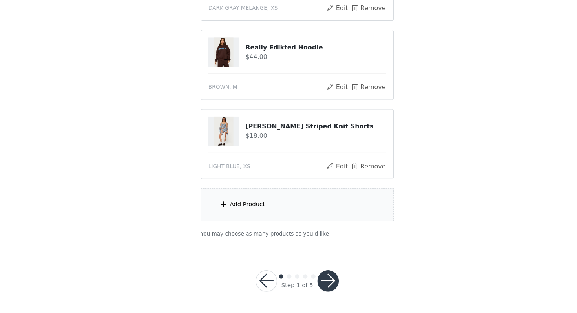
click at [231, 214] on div "Add Product" at bounding box center [244, 218] width 31 height 8
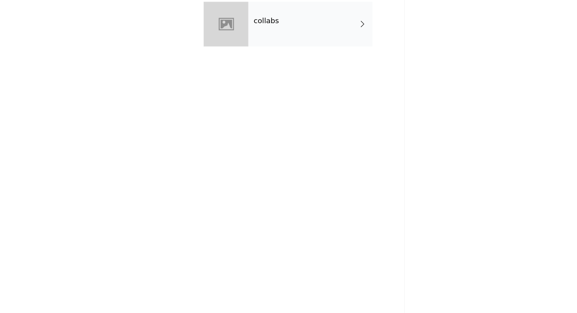
click at [271, 59] on h4 "collabs" at bounding box center [261, 56] width 22 height 7
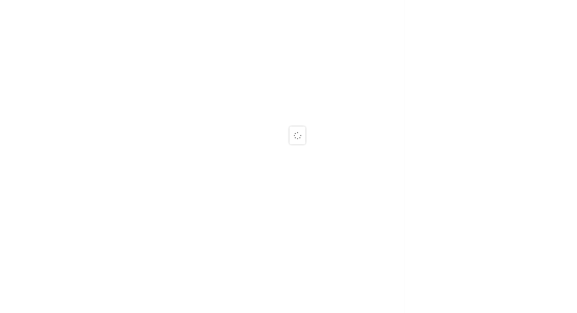
click at [329, 169] on div at bounding box center [288, 156] width 577 height 313
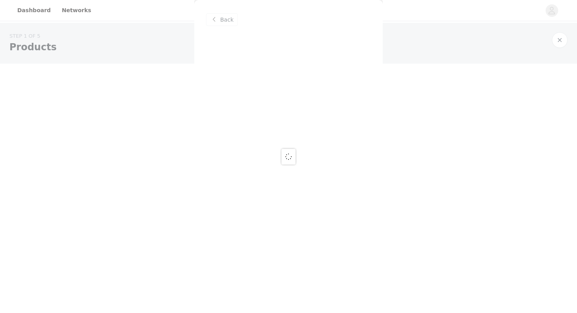
click at [220, 21] on div at bounding box center [288, 156] width 577 height 313
click at [217, 24] on div at bounding box center [288, 156] width 577 height 313
click at [563, 41] on div at bounding box center [288, 156] width 577 height 313
click at [560, 41] on div at bounding box center [288, 156] width 577 height 313
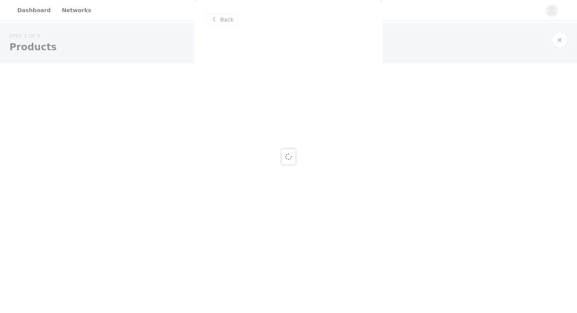
click at [174, 42] on div at bounding box center [288, 156] width 577 height 313
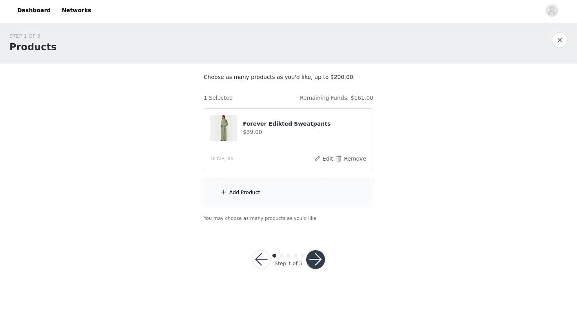
click at [316, 263] on button "button" at bounding box center [315, 259] width 19 height 19
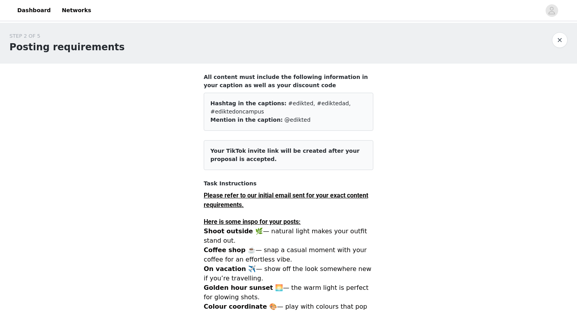
click at [556, 44] on button "button" at bounding box center [560, 40] width 16 height 16
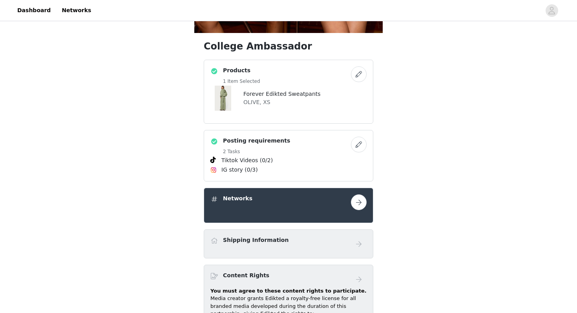
scroll to position [225, 0]
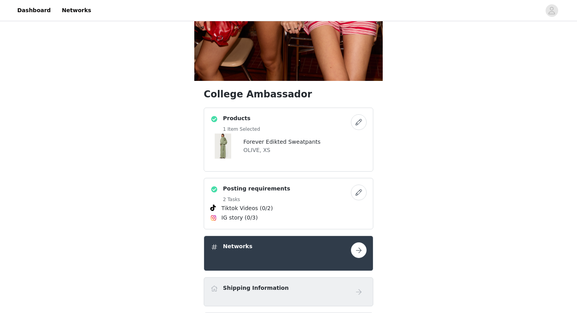
click at [354, 117] on button "button" at bounding box center [359, 122] width 16 height 16
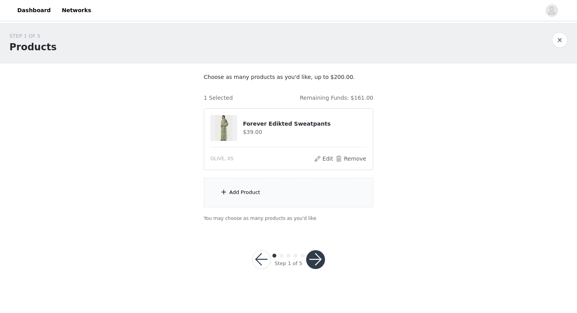
click at [555, 44] on button "button" at bounding box center [560, 40] width 16 height 16
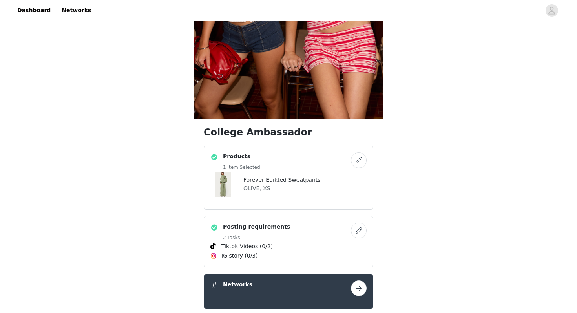
scroll to position [193, 0]
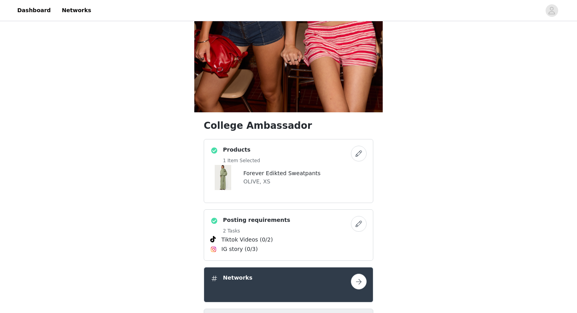
click at [434, 117] on div "College Ambassador Products 1 Item Selected Forever Edikted Sweatpants OLIVE, X…" at bounding box center [288, 221] width 577 height 782
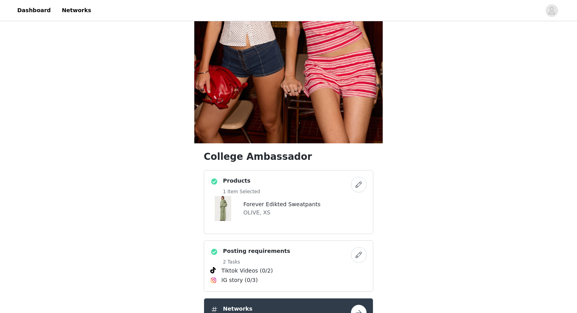
scroll to position [298, 0]
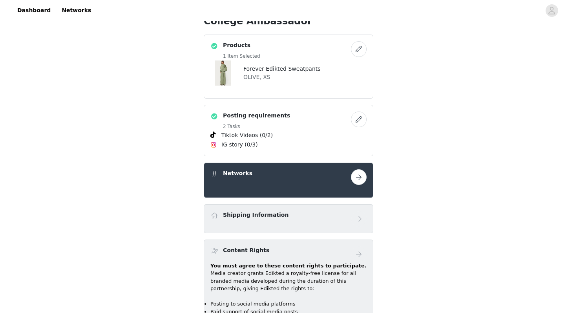
click at [356, 53] on button "button" at bounding box center [359, 49] width 16 height 16
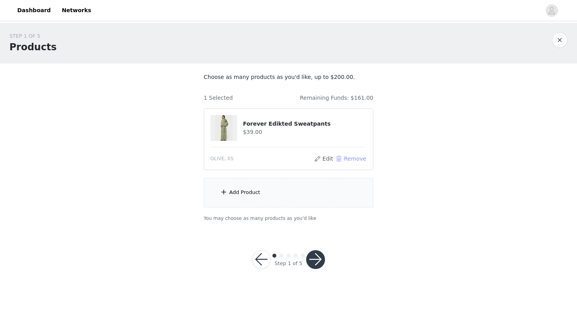
click at [349, 159] on button "Remove" at bounding box center [350, 158] width 31 height 9
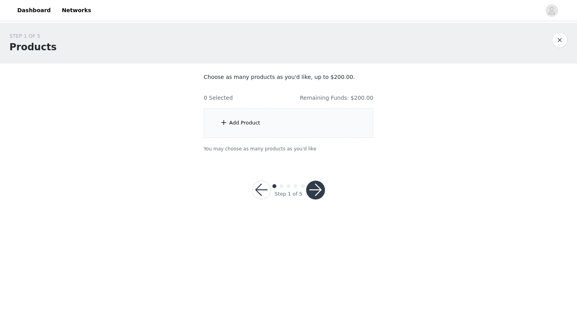
click at [243, 121] on div "Add Product" at bounding box center [244, 123] width 31 height 8
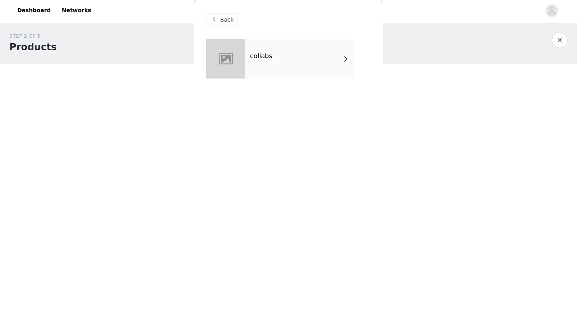
click at [271, 59] on div "collabs" at bounding box center [299, 58] width 109 height 39
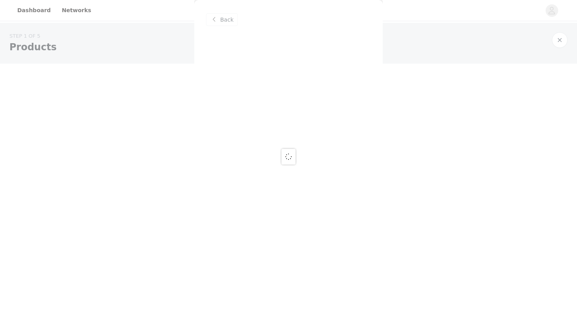
click at [300, 83] on div at bounding box center [288, 156] width 577 height 313
click at [226, 17] on div at bounding box center [288, 156] width 577 height 313
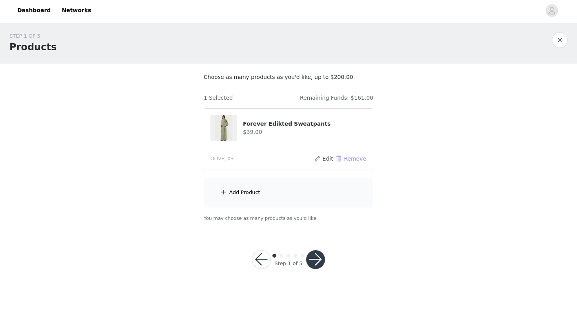
click at [348, 159] on button "Remove" at bounding box center [350, 158] width 31 height 9
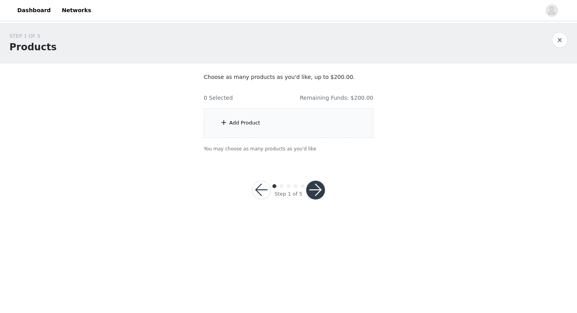
click at [256, 124] on div "Add Product" at bounding box center [244, 123] width 31 height 8
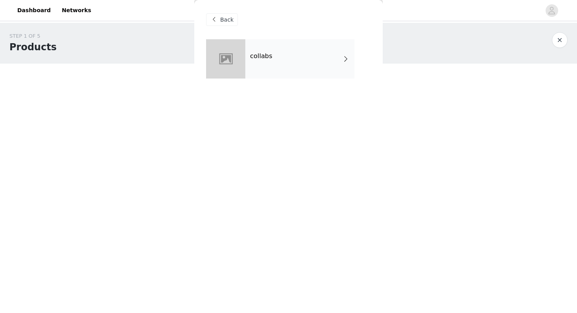
click at [257, 68] on div "collabs" at bounding box center [299, 58] width 109 height 39
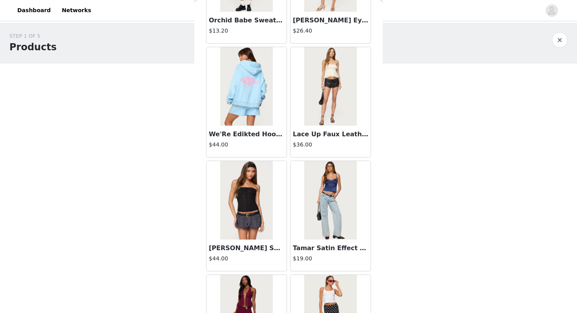
scroll to position [699, 0]
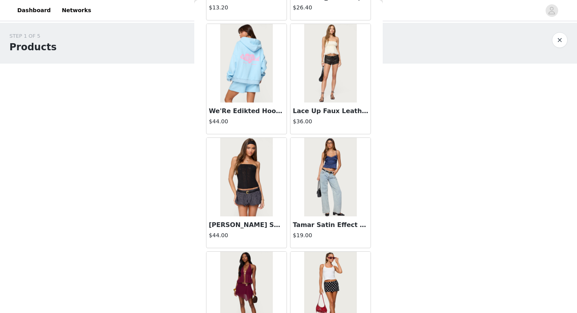
click at [261, 167] on img at bounding box center [246, 177] width 52 height 79
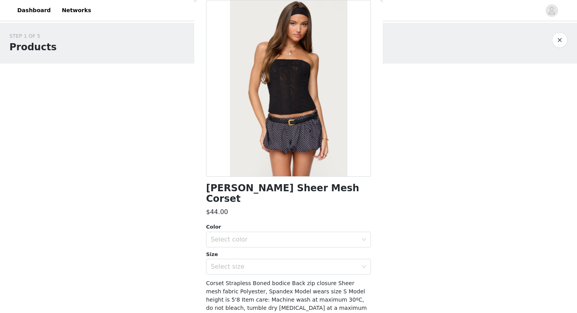
scroll to position [51, 0]
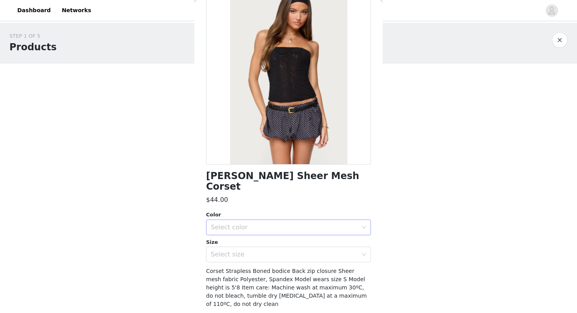
click at [239, 223] on div "Select color" at bounding box center [284, 227] width 147 height 8
click at [236, 230] on li "BLACK" at bounding box center [288, 234] width 165 height 13
click at [235, 247] on div "Select size" at bounding box center [286, 254] width 150 height 15
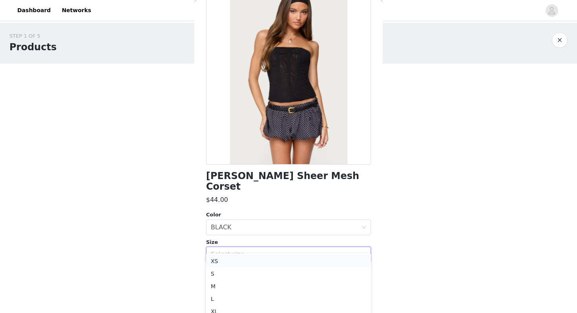
click at [228, 256] on li "XS" at bounding box center [288, 261] width 165 height 13
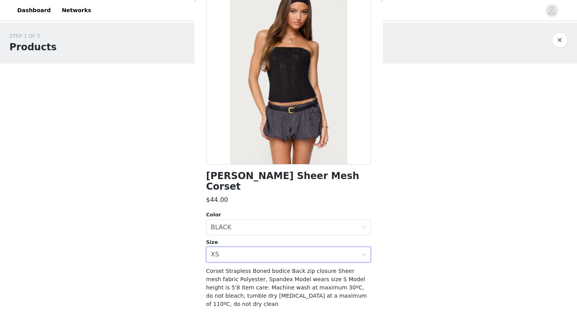
scroll to position [61, 0]
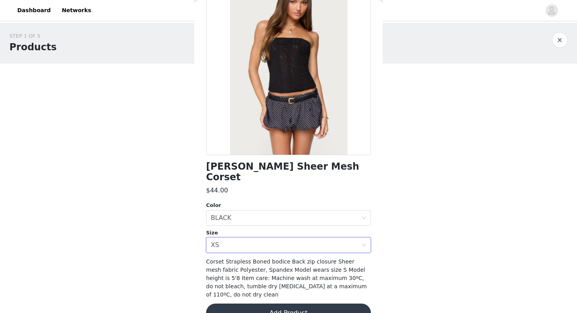
click at [241, 304] on button "Add Product" at bounding box center [288, 313] width 165 height 19
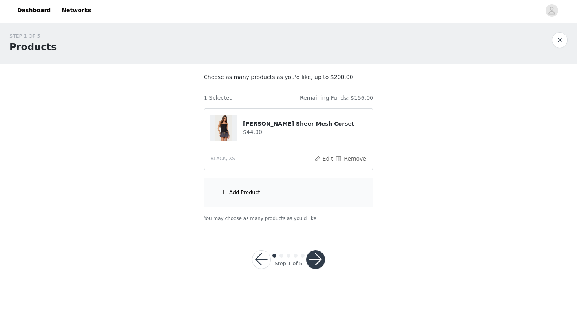
click at [240, 189] on div "Add Product" at bounding box center [244, 192] width 31 height 8
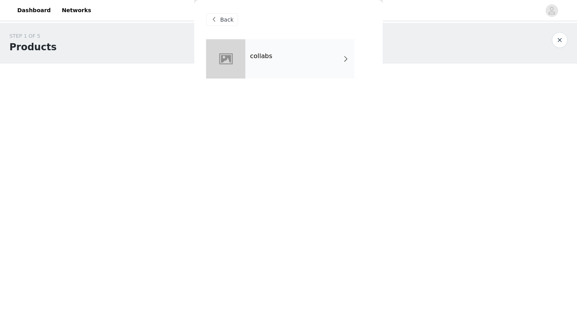
click at [254, 72] on div "collabs" at bounding box center [299, 58] width 109 height 39
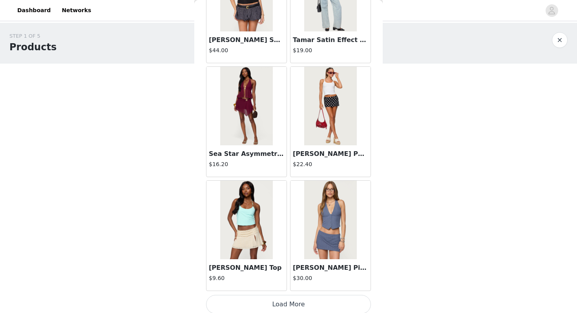
scroll to position [889, 0]
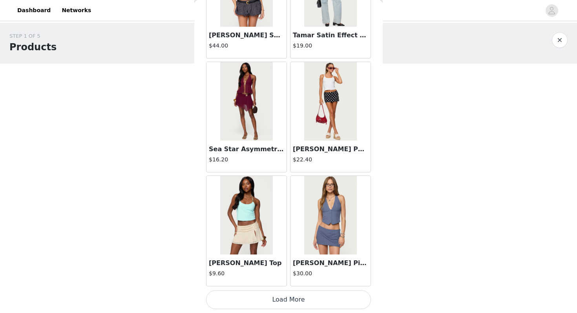
click at [244, 295] on button "Load More" at bounding box center [288, 299] width 165 height 19
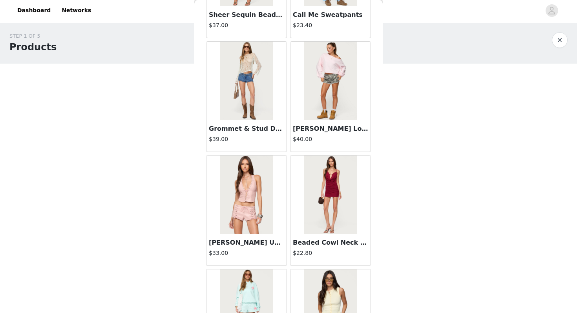
scroll to position [1633, 0]
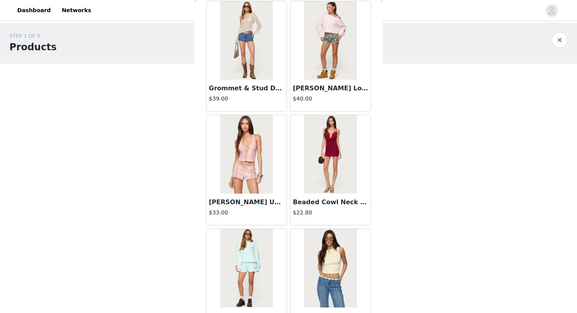
click at [250, 36] on img at bounding box center [246, 40] width 52 height 79
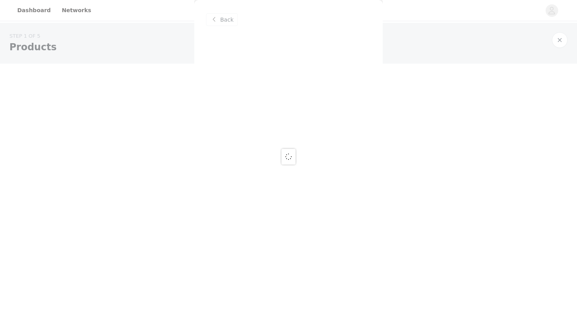
scroll to position [0, 0]
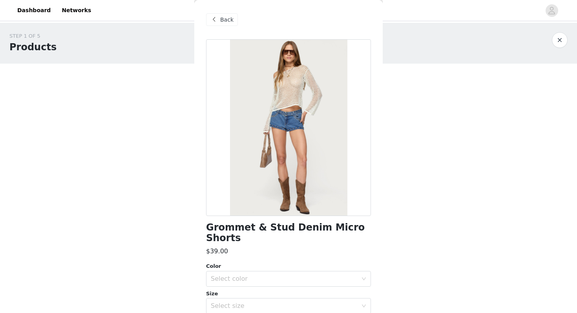
click at [218, 18] on span at bounding box center [213, 19] width 9 height 9
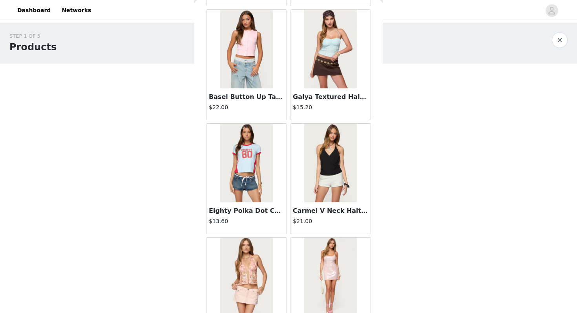
scroll to position [2027, 0]
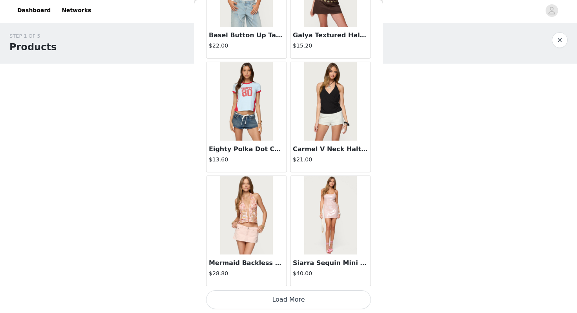
click at [239, 304] on button "Load More" at bounding box center [288, 299] width 165 height 19
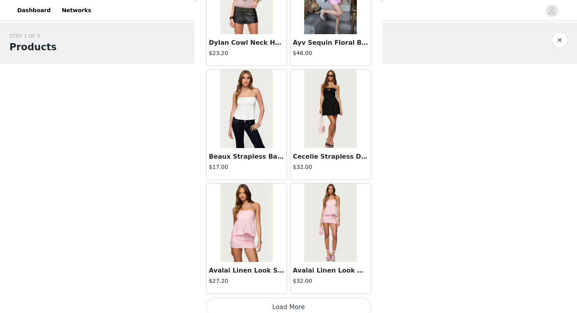
scroll to position [3166, 0]
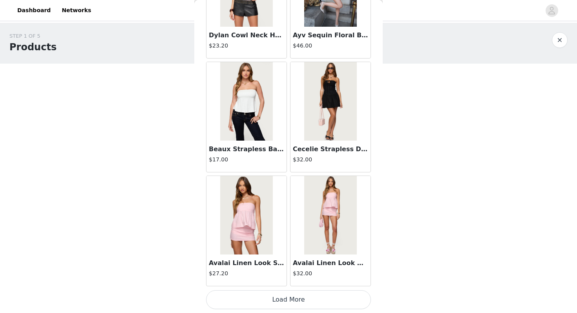
click at [238, 301] on button "Load More" at bounding box center [288, 299] width 165 height 19
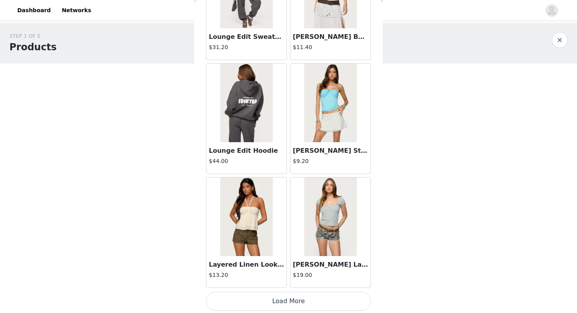
scroll to position [4304, 0]
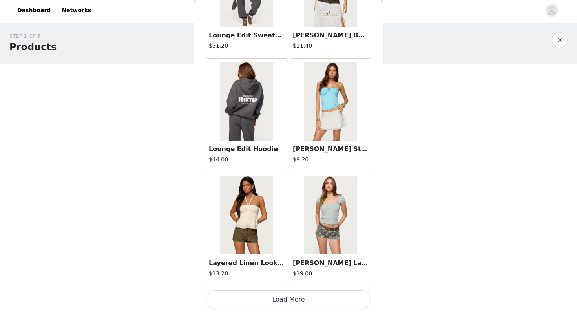
click at [239, 297] on button "Load More" at bounding box center [288, 299] width 165 height 19
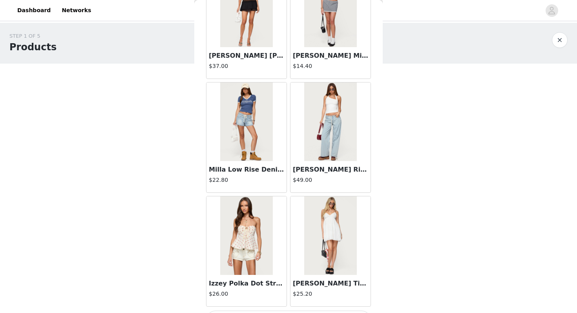
scroll to position [5443, 0]
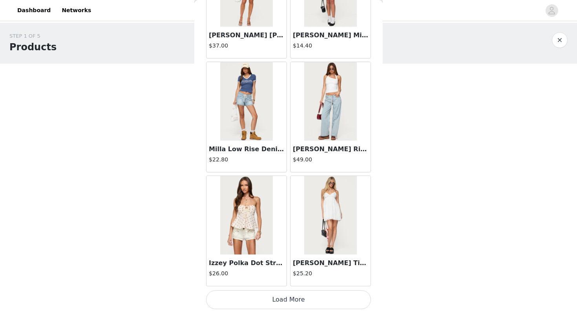
click at [240, 297] on button "Load More" at bounding box center [288, 299] width 165 height 19
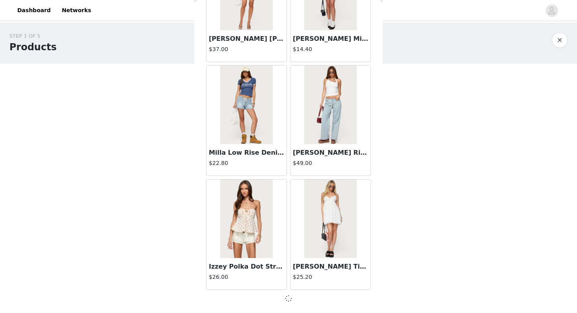
click at [255, 295] on div at bounding box center [288, 298] width 165 height 9
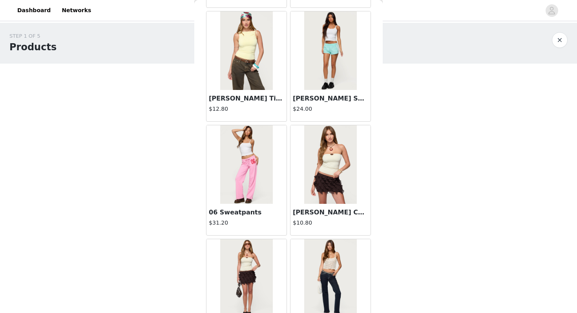
scroll to position [6440, 0]
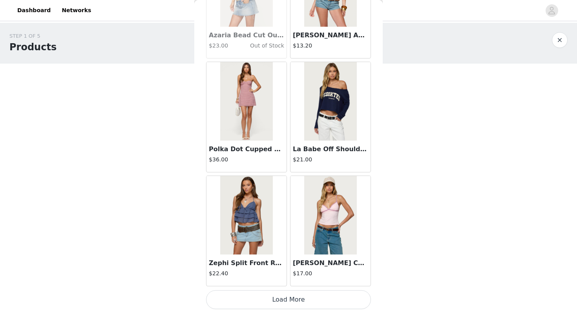
click at [255, 295] on button "Load More" at bounding box center [288, 299] width 165 height 19
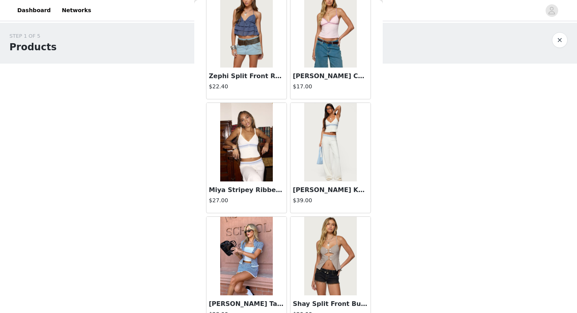
scroll to position [6844, 0]
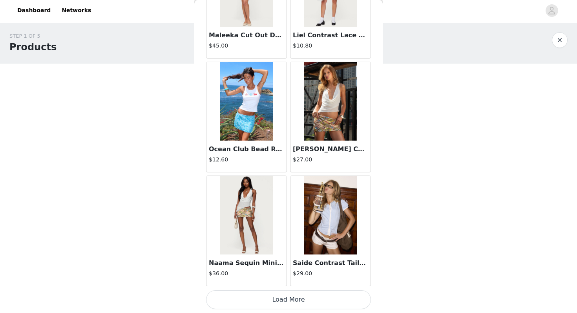
click at [255, 295] on button "Load More" at bounding box center [288, 299] width 165 height 19
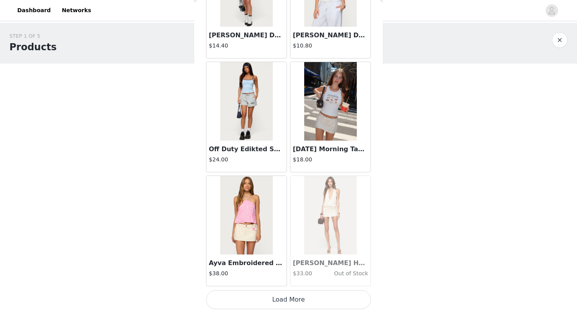
click at [255, 296] on button "Load More" at bounding box center [288, 299] width 165 height 19
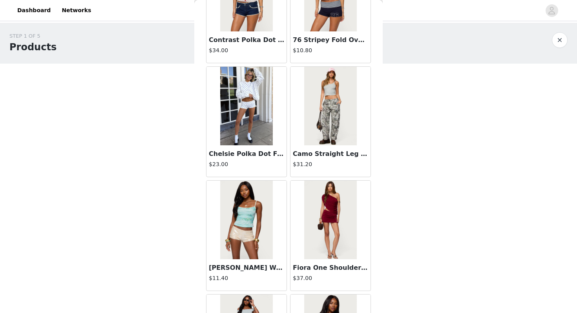
scroll to position [9313, 0]
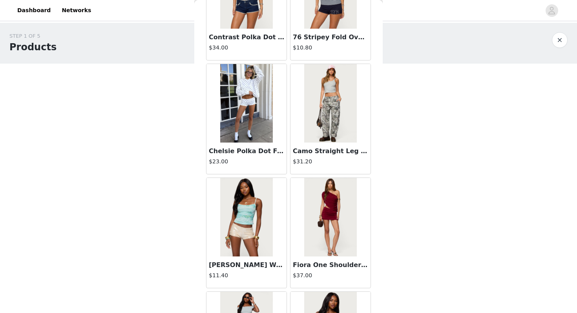
click at [249, 100] on img at bounding box center [246, 103] width 52 height 79
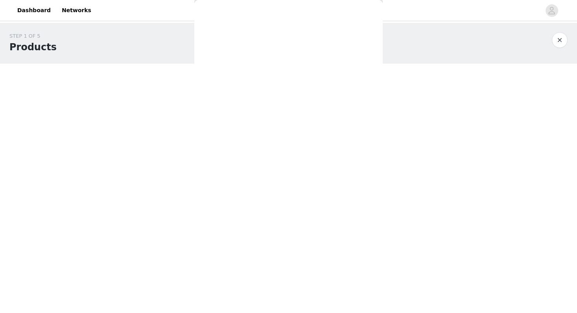
scroll to position [0, 0]
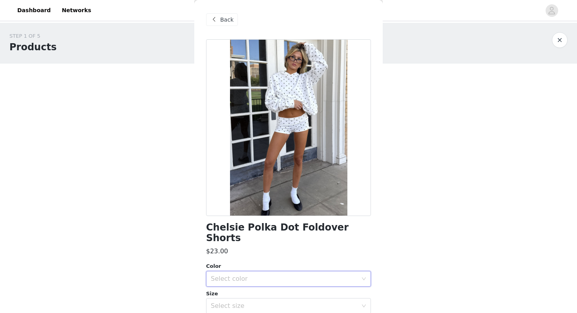
click at [232, 271] on div "Select color" at bounding box center [286, 278] width 150 height 15
click at [232, 282] on li "WHITE" at bounding box center [288, 285] width 165 height 13
click at [231, 302] on div "Select size" at bounding box center [284, 306] width 147 height 8
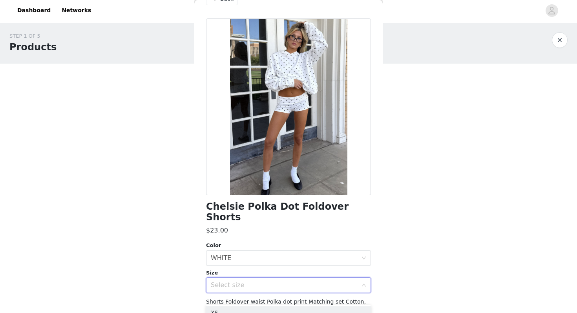
scroll to position [21, 0]
click at [223, 310] on li "XS" at bounding box center [288, 312] width 165 height 13
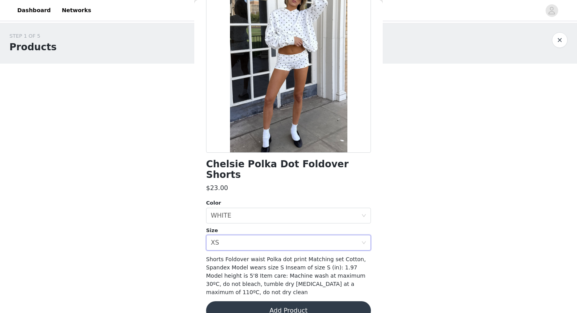
scroll to position [69, 0]
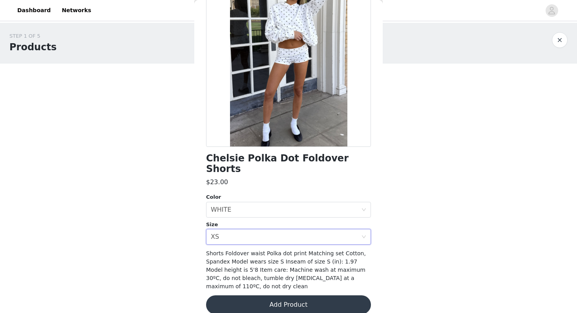
click at [236, 300] on button "Add Product" at bounding box center [288, 304] width 165 height 19
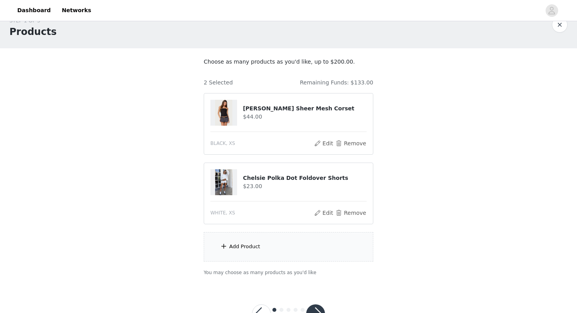
scroll to position [24, 0]
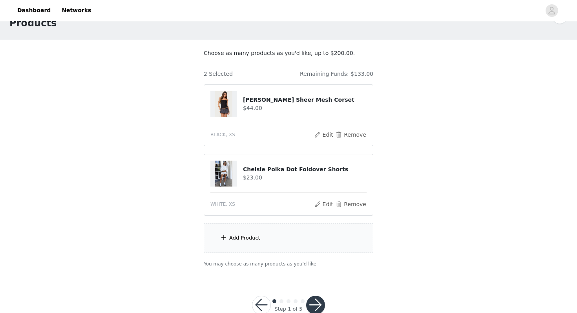
click at [223, 236] on span at bounding box center [224, 237] width 8 height 9
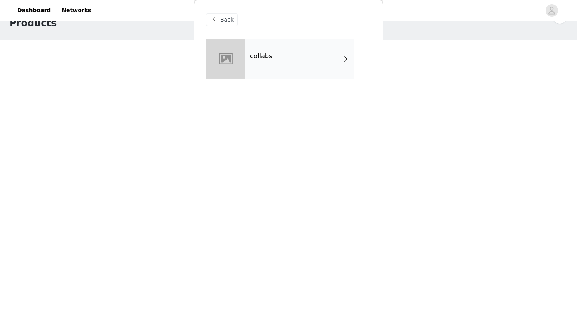
click at [267, 68] on div "collabs" at bounding box center [299, 58] width 109 height 39
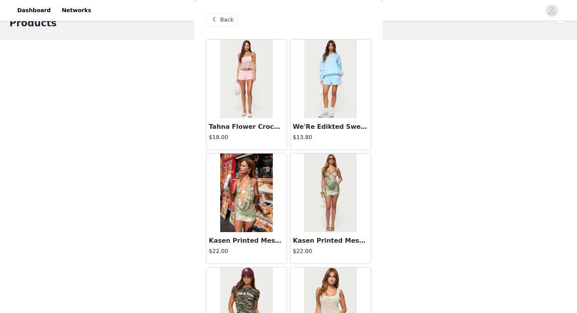
scroll to position [889, 0]
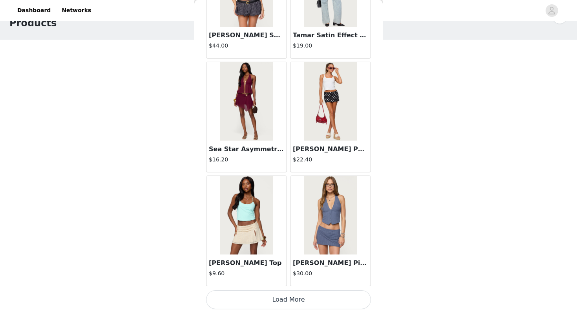
click at [267, 294] on button "Load More" at bounding box center [288, 299] width 165 height 19
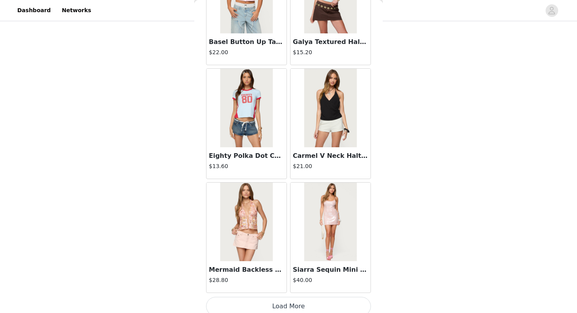
scroll to position [2027, 0]
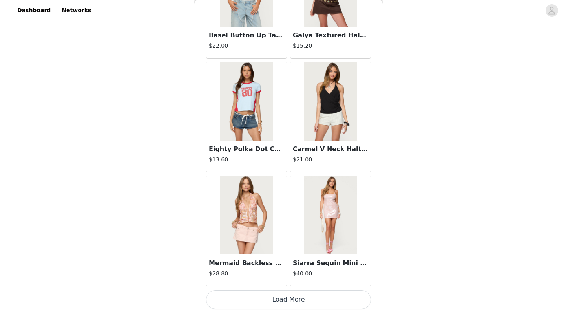
click at [267, 269] on html "Dashboard Networks STEP 1 OF 5 Products Choose as many products as you'd like, …" at bounding box center [288, 112] width 577 height 313
click at [272, 299] on button "Load More" at bounding box center [288, 299] width 165 height 19
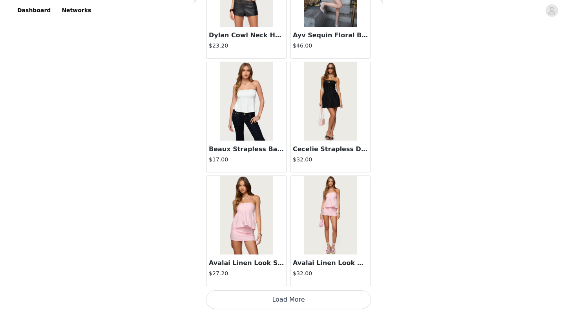
click at [272, 298] on button "Load More" at bounding box center [288, 299] width 165 height 19
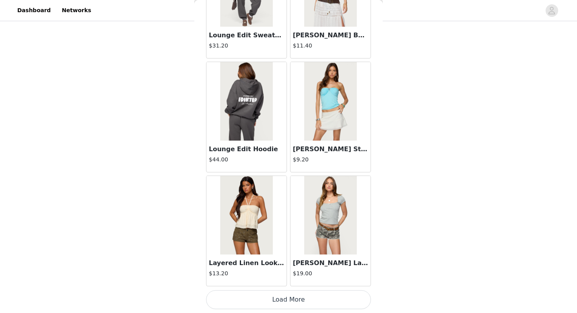
click at [272, 298] on button "Load More" at bounding box center [288, 299] width 165 height 19
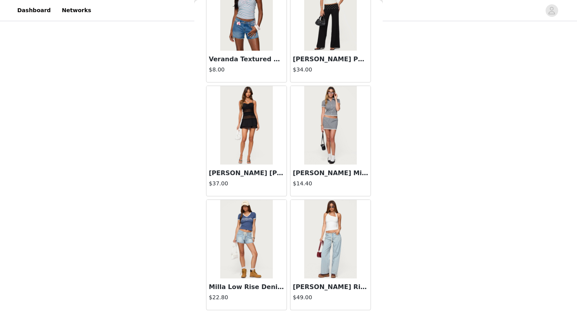
scroll to position [5443, 0]
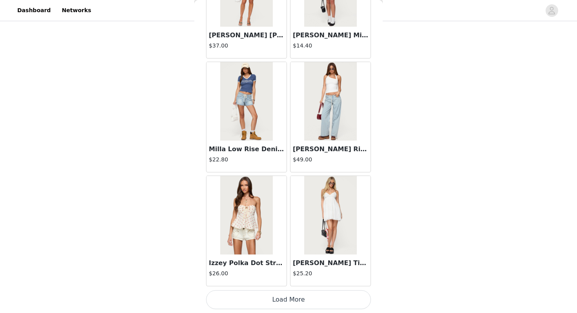
click at [272, 302] on button "Load More" at bounding box center [288, 299] width 165 height 19
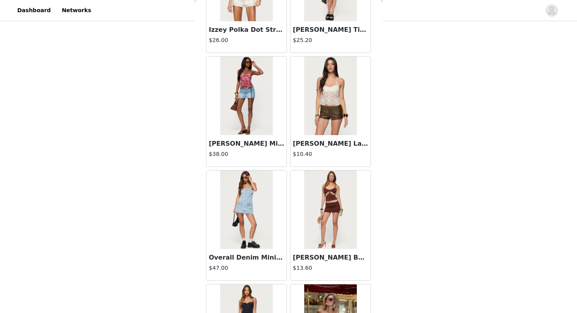
scroll to position [5643, 0]
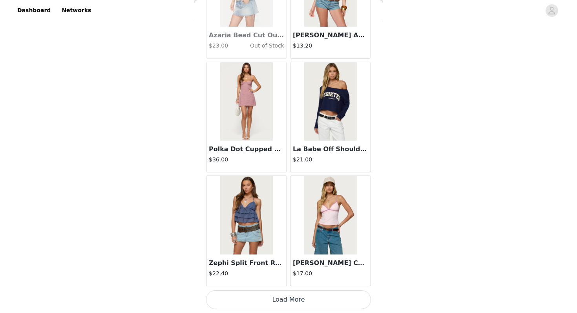
click at [275, 302] on button "Load More" at bounding box center [288, 299] width 165 height 19
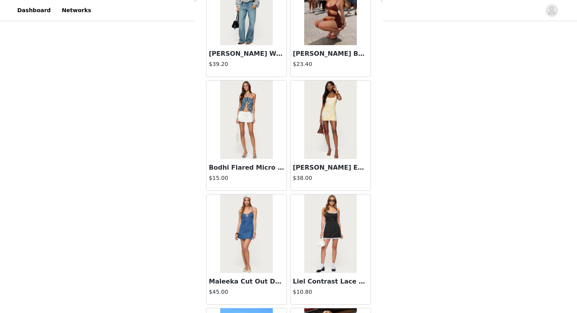
scroll to position [7475, 0]
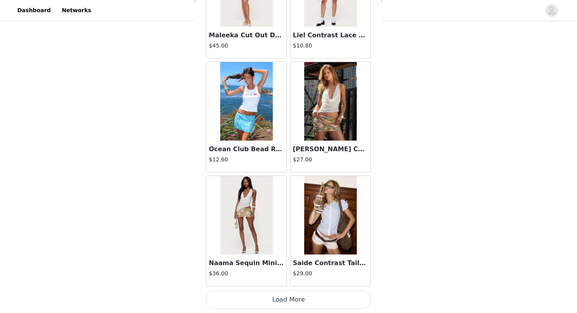
click at [276, 303] on button "Load More" at bounding box center [288, 299] width 165 height 19
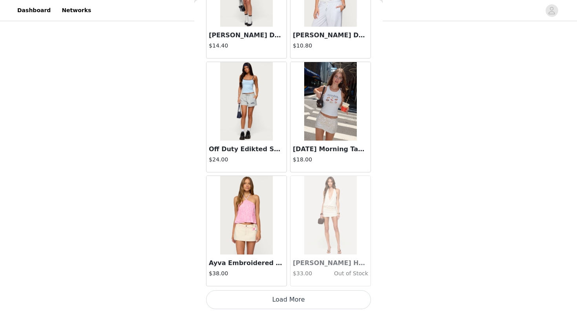
click at [276, 303] on button "Load More" at bounding box center [288, 299] width 165 height 19
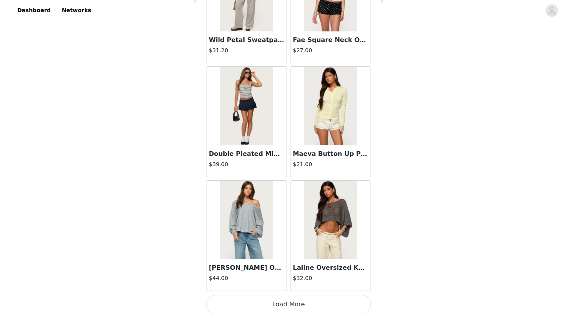
scroll to position [9998, 0]
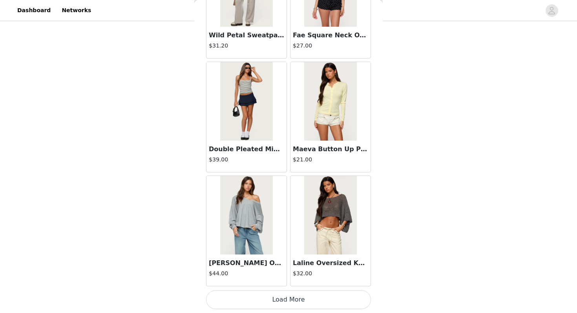
click at [276, 303] on button "Load More" at bounding box center [288, 299] width 165 height 19
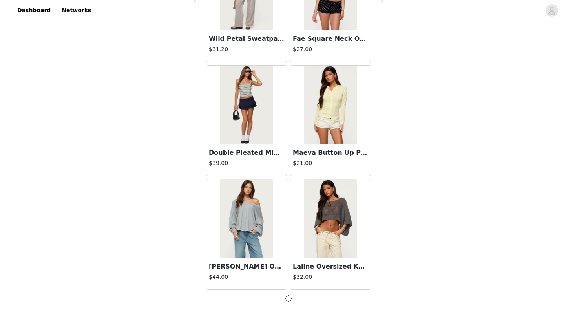
scroll to position [9994, 0]
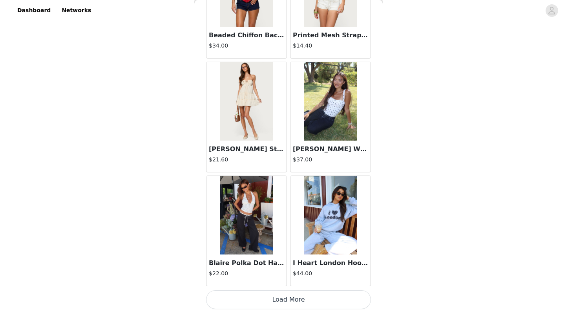
click at [276, 303] on button "Load More" at bounding box center [288, 299] width 165 height 19
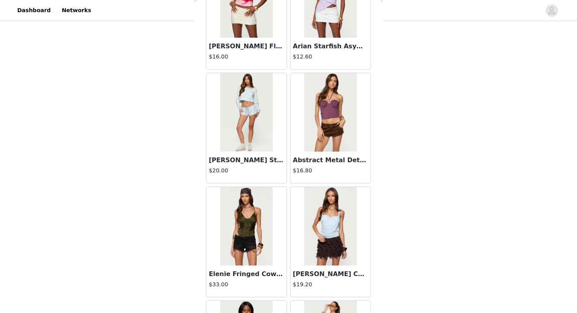
scroll to position [12275, 0]
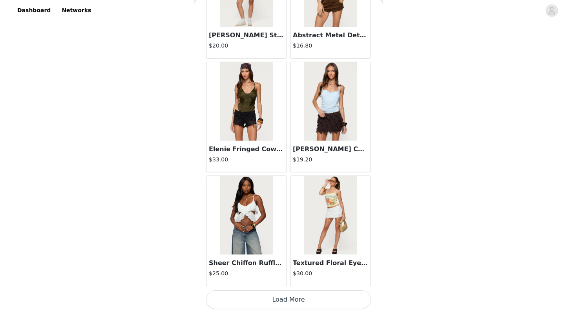
click at [289, 291] on button "Load More" at bounding box center [288, 299] width 165 height 19
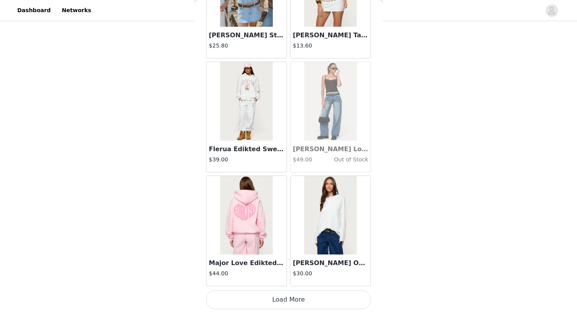
click at [289, 291] on button "Load More" at bounding box center [288, 299] width 165 height 19
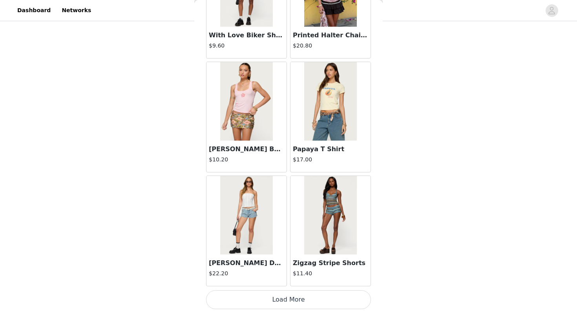
click at [289, 291] on button "Load More" at bounding box center [288, 299] width 165 height 19
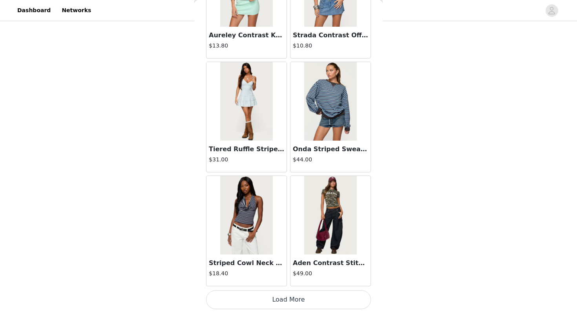
click at [289, 291] on button "Load More" at bounding box center [288, 299] width 165 height 19
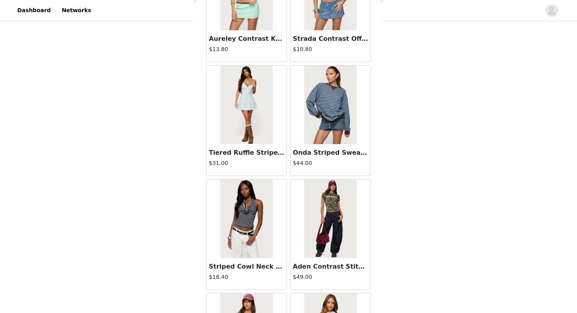
scroll to position [15691, 0]
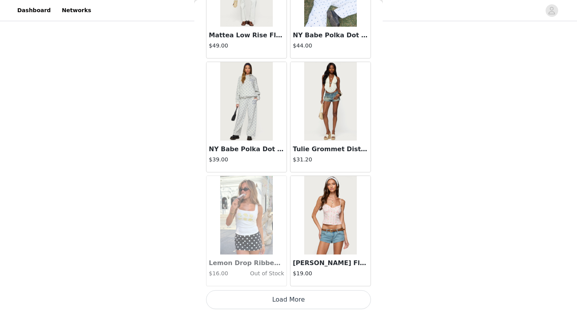
click at [289, 291] on button "Load More" at bounding box center [288, 299] width 165 height 19
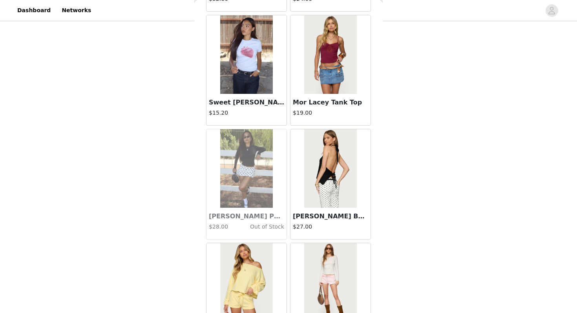
scroll to position [17968, 0]
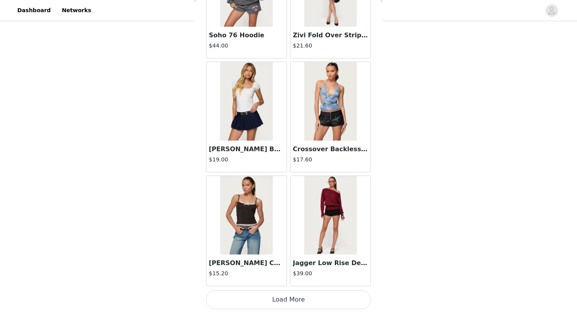
click at [289, 291] on button "Load More" at bounding box center [288, 299] width 165 height 19
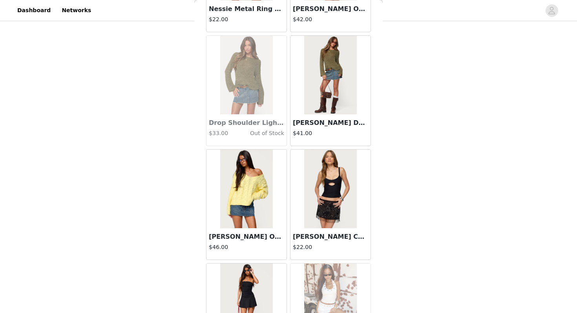
scroll to position [19107, 0]
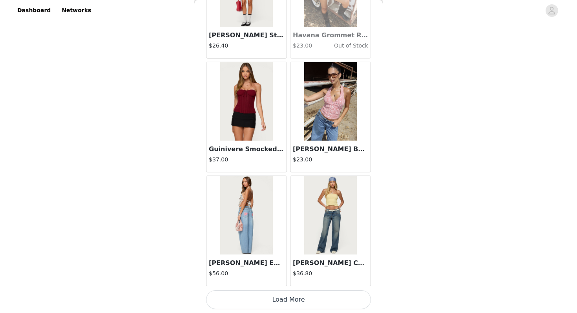
click at [279, 297] on button "Load More" at bounding box center [288, 299] width 165 height 19
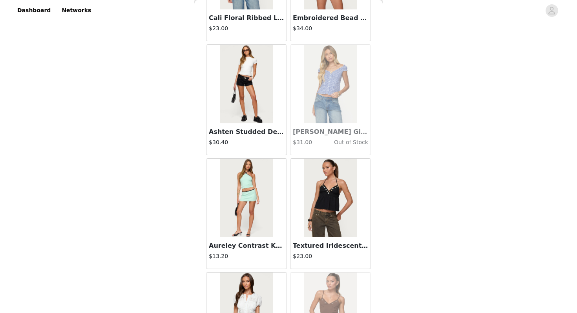
scroll to position [20245, 0]
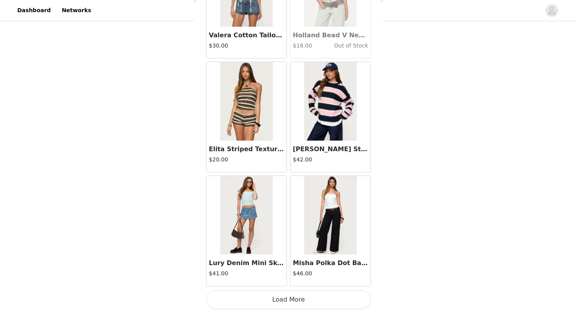
click at [279, 298] on button "Load More" at bounding box center [288, 299] width 165 height 19
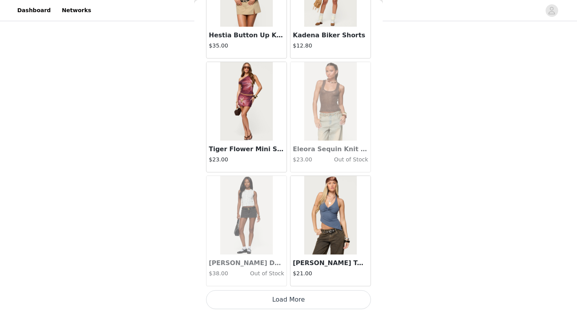
click at [279, 297] on button "Load More" at bounding box center [288, 299] width 165 height 19
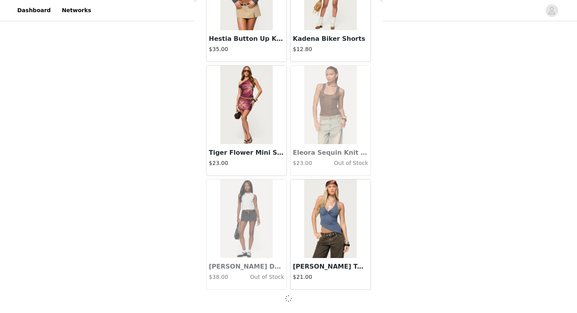
scroll to position [21381, 0]
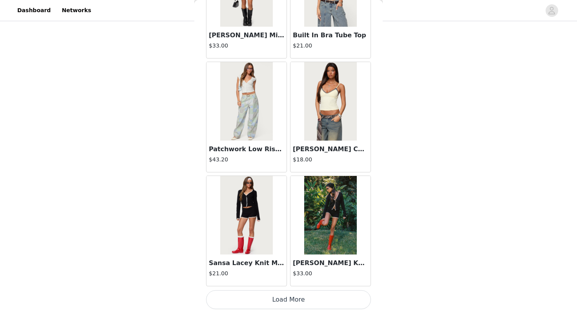
click at [279, 297] on button "Load More" at bounding box center [288, 299] width 165 height 19
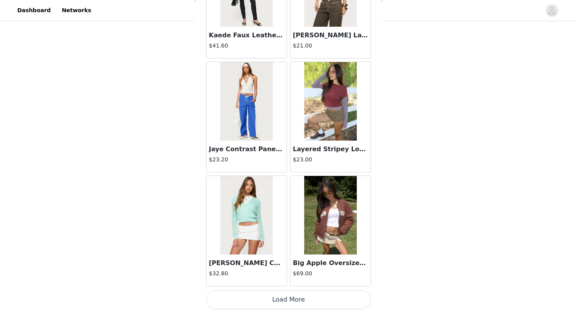
click at [279, 297] on button "Load More" at bounding box center [288, 299] width 165 height 19
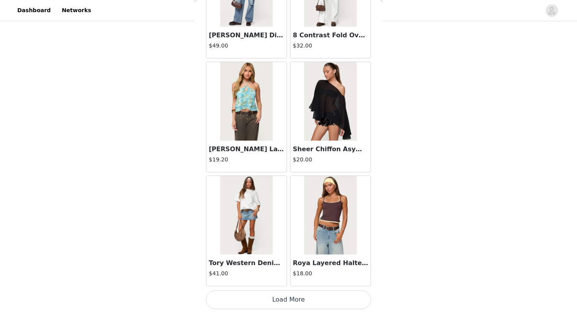
click at [279, 297] on button "Load More" at bounding box center [288, 299] width 165 height 19
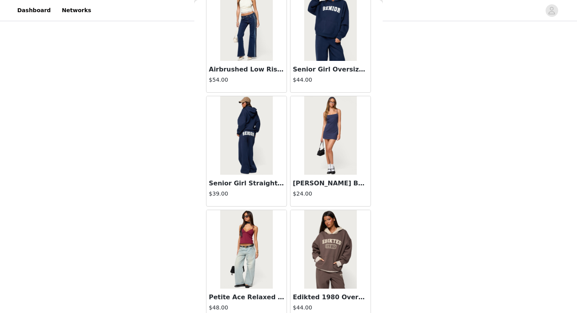
scroll to position [25939, 0]
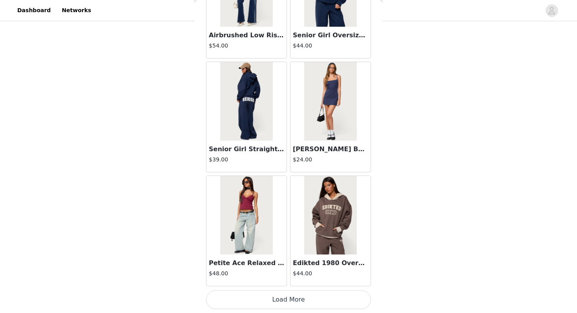
click at [279, 297] on button "Load More" at bounding box center [288, 299] width 165 height 19
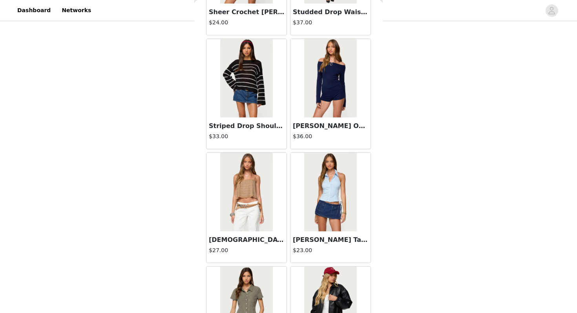
scroll to position [27077, 0]
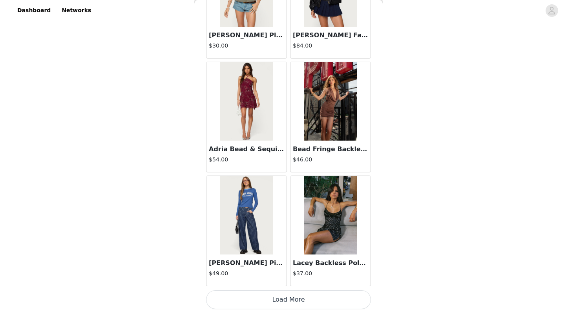
click at [282, 292] on button "Load More" at bounding box center [288, 299] width 165 height 19
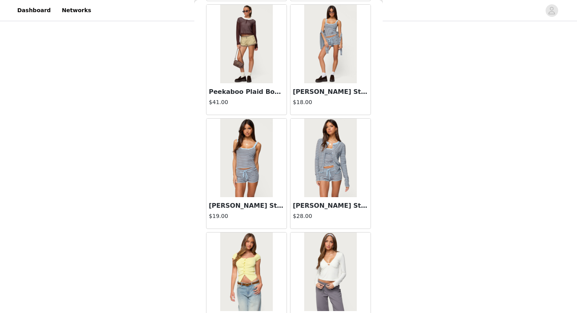
scroll to position [28216, 0]
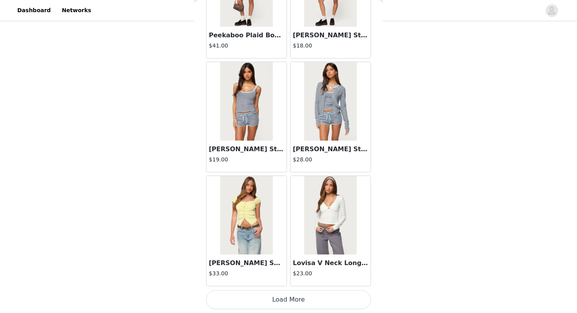
click at [306, 300] on button "Load More" at bounding box center [288, 299] width 165 height 19
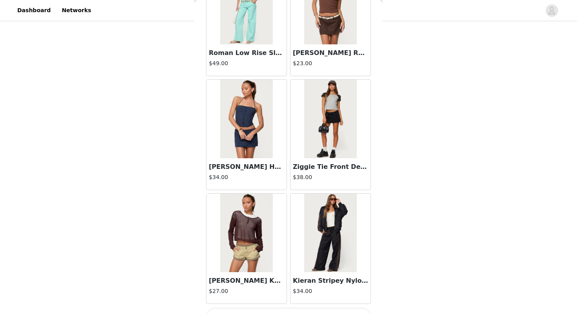
scroll to position [29355, 0]
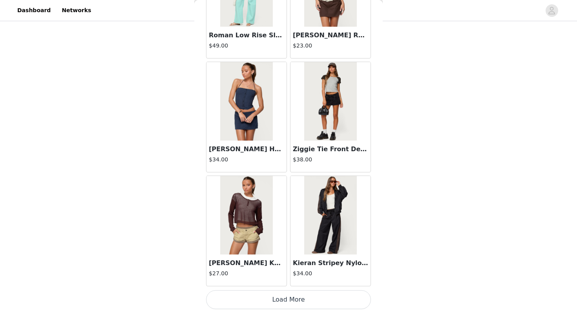
click at [306, 300] on button "Load More" at bounding box center [288, 299] width 165 height 19
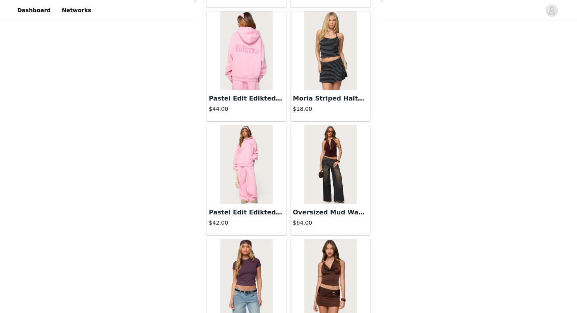
scroll to position [30493, 0]
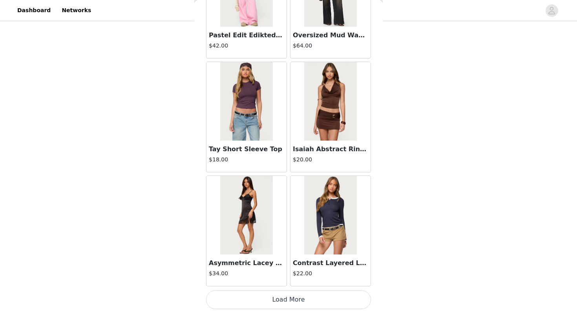
click at [306, 300] on button "Load More" at bounding box center [288, 299] width 165 height 19
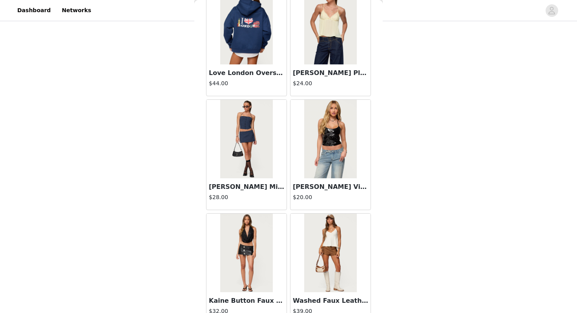
scroll to position [31337, 0]
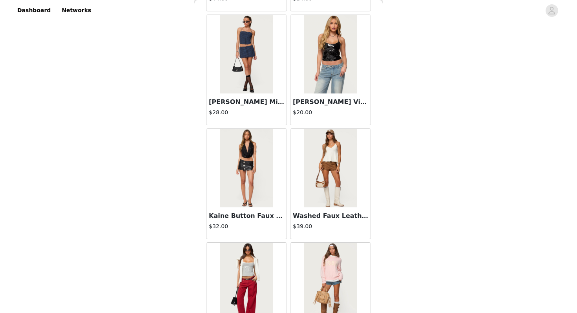
click at [325, 195] on img at bounding box center [330, 168] width 52 height 79
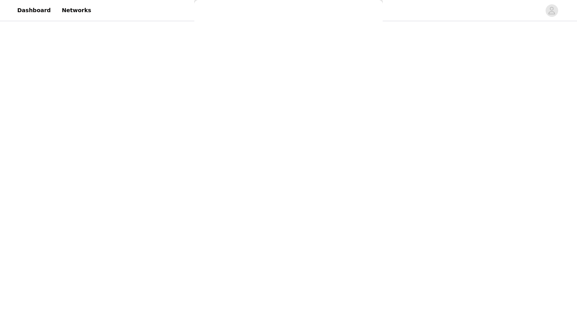
scroll to position [0, 0]
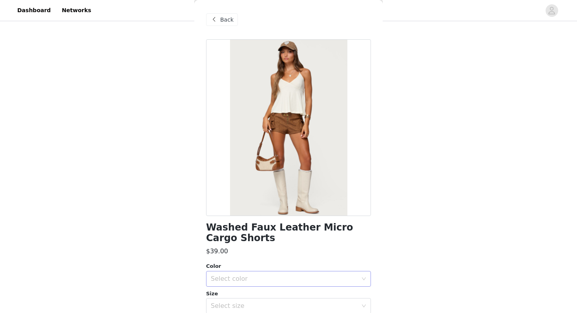
click at [258, 275] on div "Select color" at bounding box center [284, 279] width 147 height 8
click at [234, 291] on li "TAN" at bounding box center [288, 296] width 165 height 13
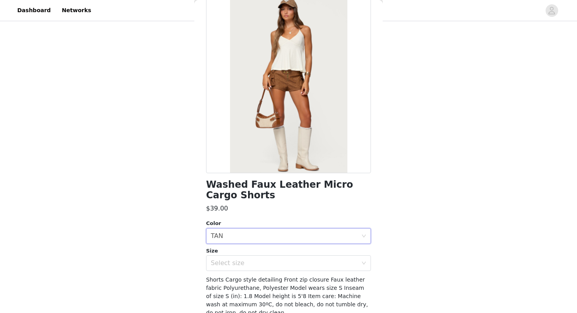
scroll to position [80, 0]
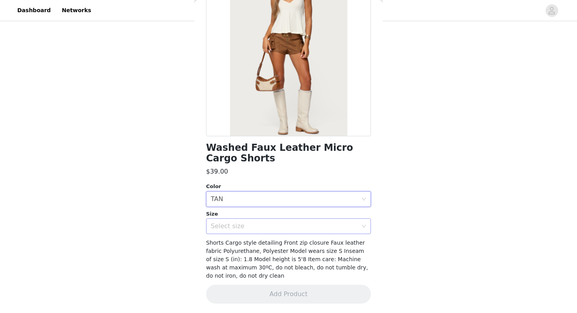
click at [236, 226] on div "Select size" at bounding box center [284, 226] width 147 height 8
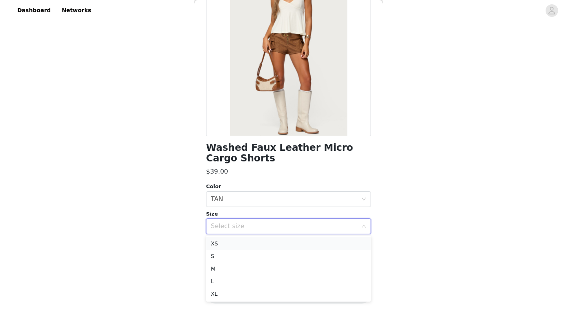
click at [225, 242] on li "XS" at bounding box center [288, 243] width 165 height 13
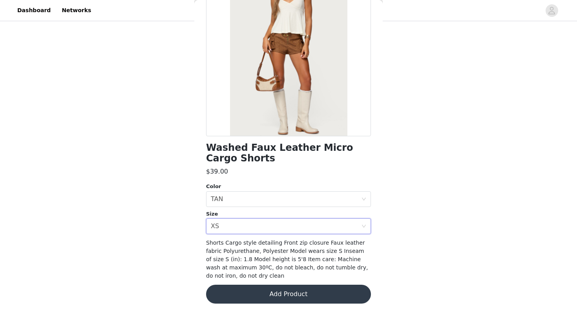
click at [231, 289] on button "Add Product" at bounding box center [288, 294] width 165 height 19
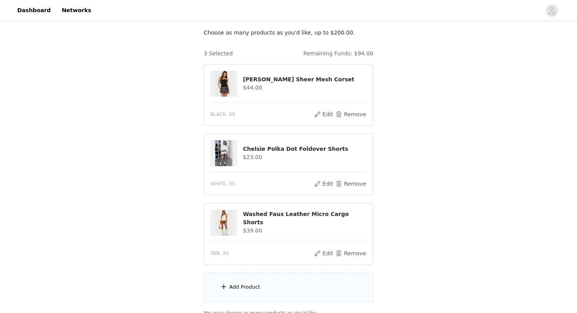
click at [231, 289] on div "Add Product" at bounding box center [244, 287] width 31 height 8
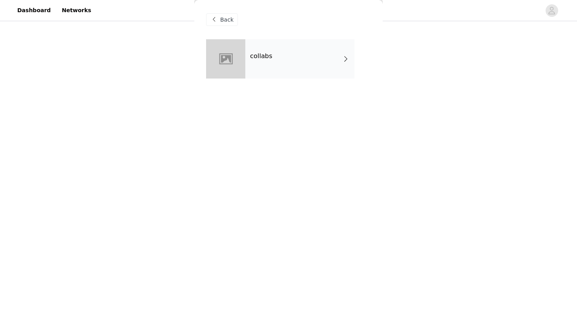
click at [276, 65] on div "collabs" at bounding box center [299, 58] width 109 height 39
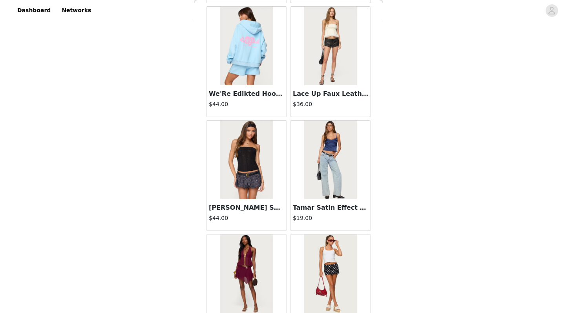
scroll to position [889, 0]
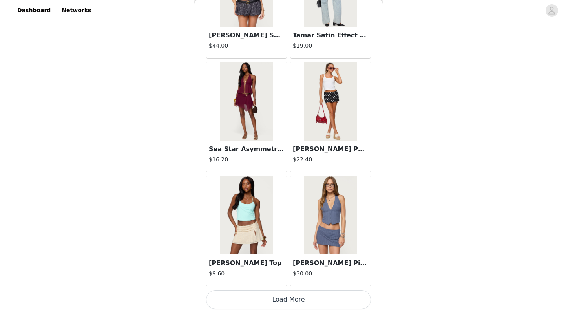
click at [281, 307] on button "Load More" at bounding box center [288, 299] width 165 height 19
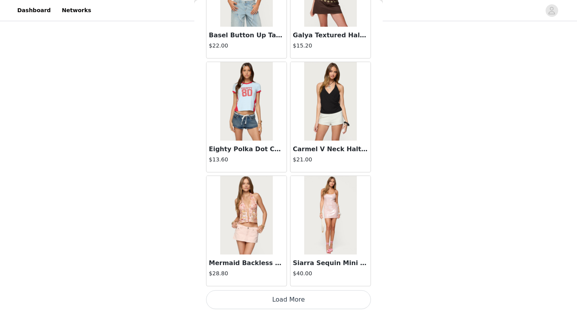
click at [281, 307] on button "Load More" at bounding box center [288, 299] width 165 height 19
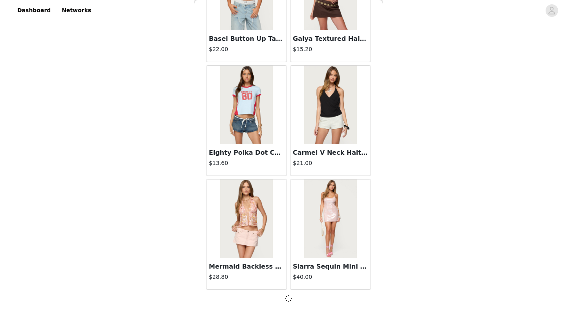
scroll to position [2024, 0]
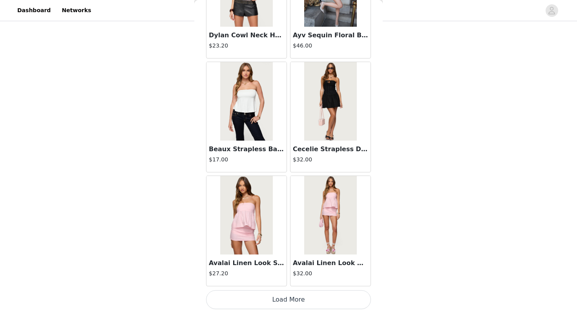
click at [281, 307] on button "Load More" at bounding box center [288, 299] width 165 height 19
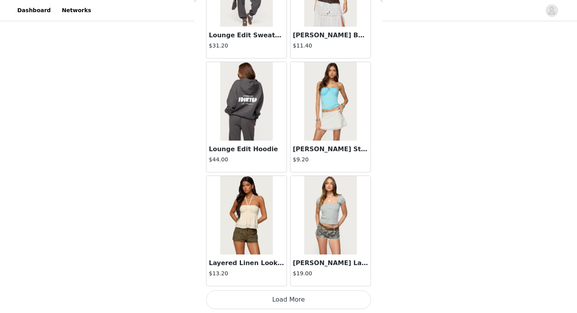
click at [279, 305] on button "Load More" at bounding box center [288, 299] width 165 height 19
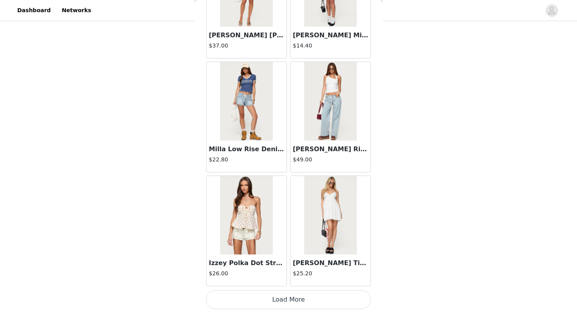
click at [279, 305] on button "Load More" at bounding box center [288, 299] width 165 height 19
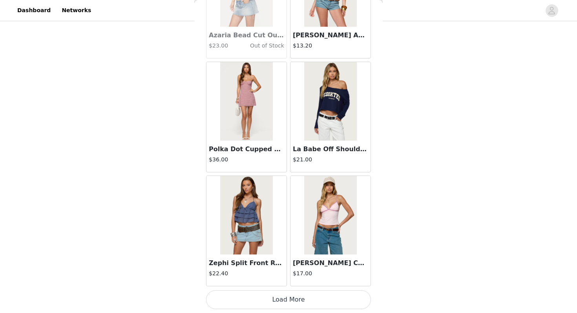
click at [279, 305] on button "Load More" at bounding box center [288, 299] width 165 height 19
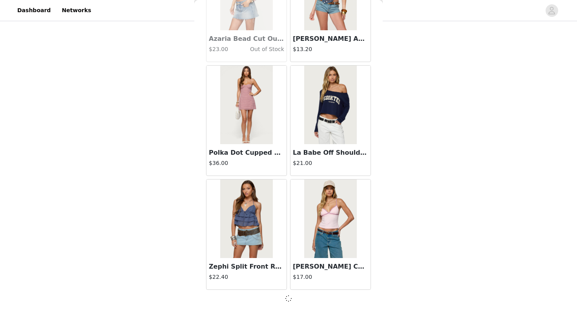
scroll to position [6578, 0]
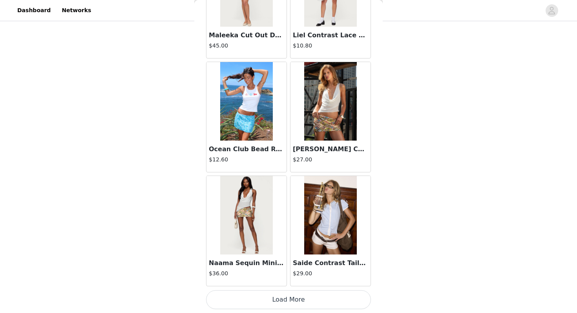
click at [279, 305] on button "Load More" at bounding box center [288, 299] width 165 height 19
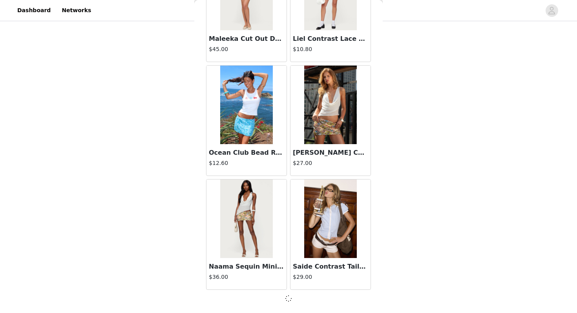
scroll to position [7717, 0]
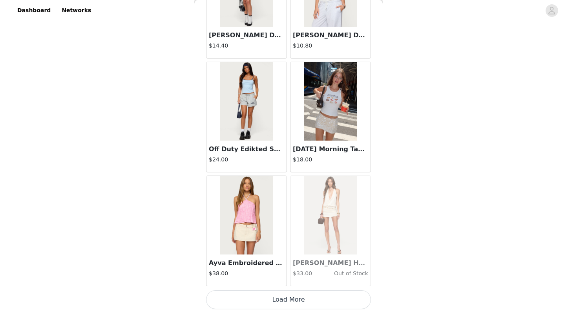
click at [279, 305] on button "Load More" at bounding box center [288, 299] width 165 height 19
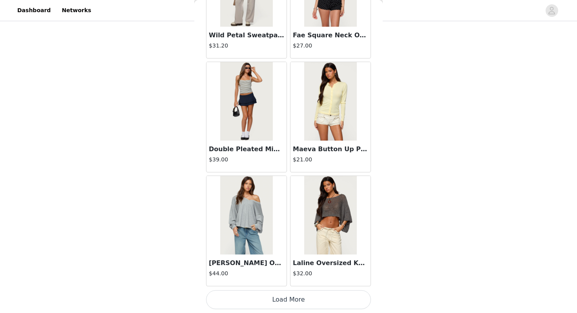
click at [279, 305] on button "Load More" at bounding box center [288, 299] width 165 height 19
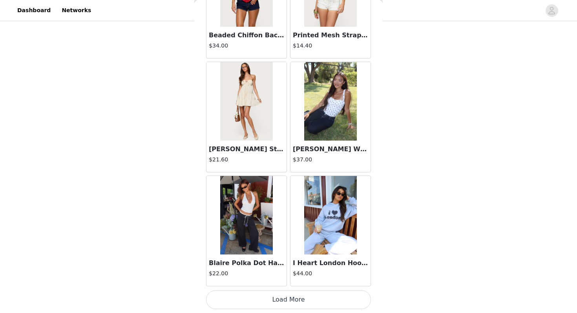
click at [279, 305] on button "Load More" at bounding box center [288, 299] width 165 height 19
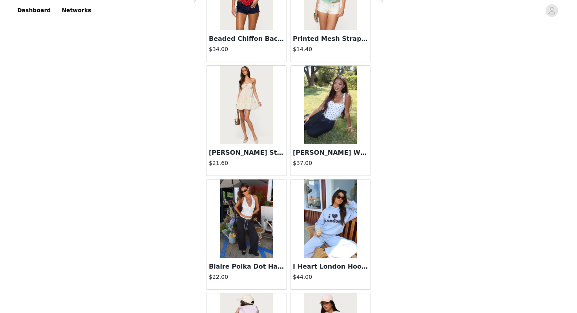
scroll to position [11136, 0]
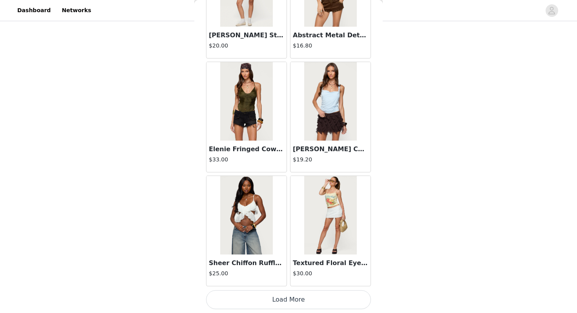
click at [279, 305] on button "Load More" at bounding box center [288, 299] width 165 height 19
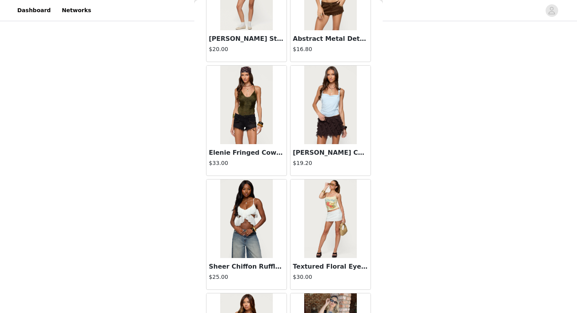
scroll to position [12275, 0]
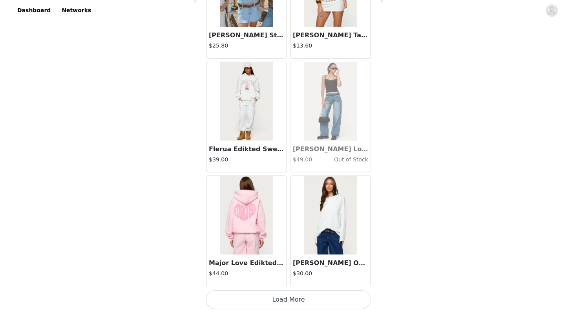
click at [279, 305] on button "Load More" at bounding box center [288, 299] width 165 height 19
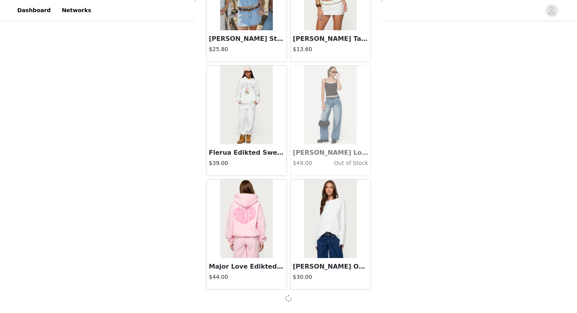
scroll to position [13414, 0]
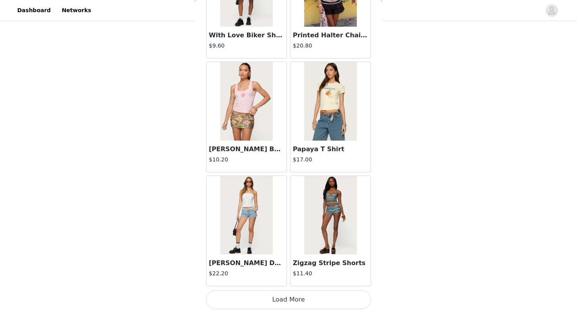
click at [279, 305] on button "Load More" at bounding box center [288, 299] width 165 height 19
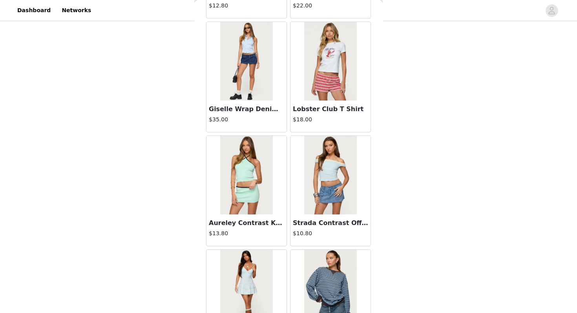
scroll to position [15691, 0]
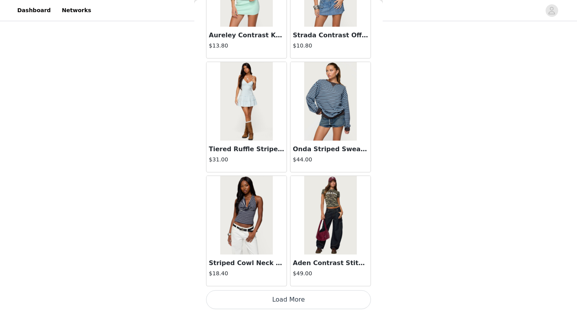
click at [279, 199] on html "Dashboard Networks STEP 1 OF 5 Products Choose as many products as you'd like, …" at bounding box center [288, 42] width 577 height 313
click at [276, 301] on button "Load More" at bounding box center [288, 299] width 165 height 19
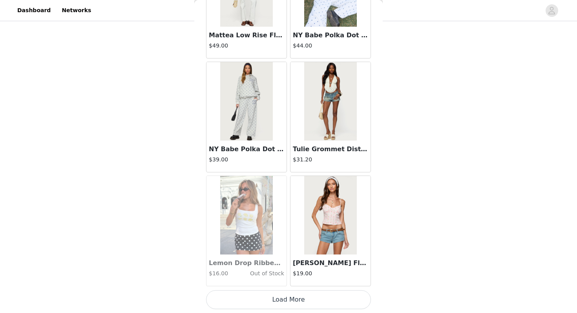
click at [276, 301] on button "Load More" at bounding box center [288, 299] width 165 height 19
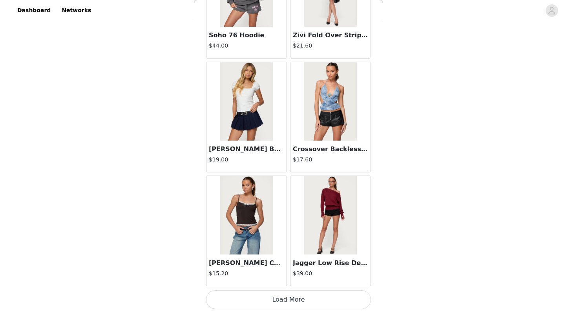
click at [276, 301] on button "Load More" at bounding box center [288, 299] width 165 height 19
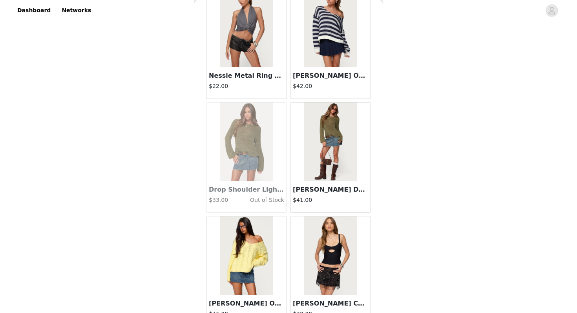
scroll to position [19107, 0]
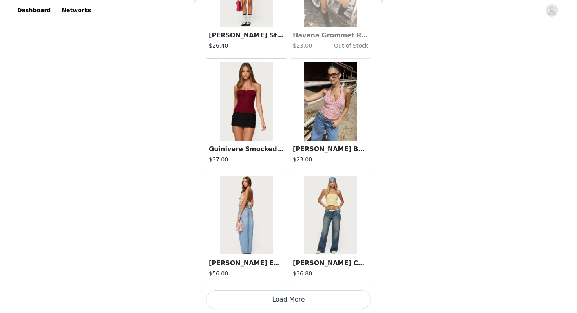
click at [277, 301] on button "Load More" at bounding box center [288, 299] width 165 height 19
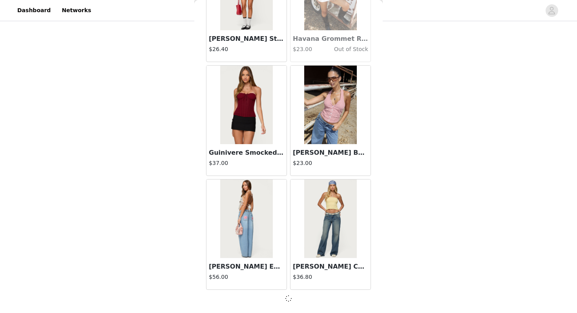
scroll to position [19103, 0]
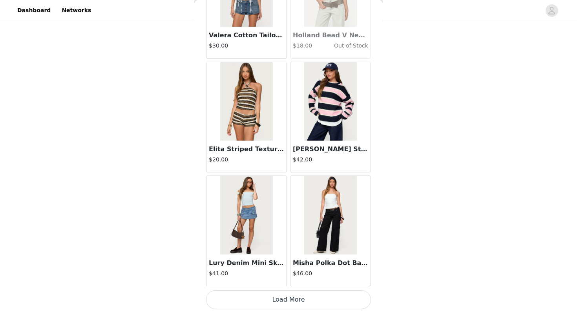
click at [277, 301] on button "Load More" at bounding box center [288, 299] width 165 height 19
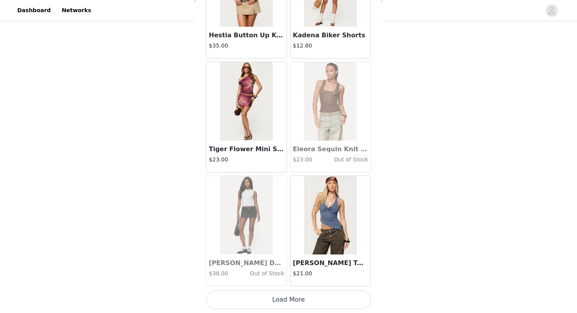
click at [277, 301] on button "Load More" at bounding box center [288, 299] width 165 height 19
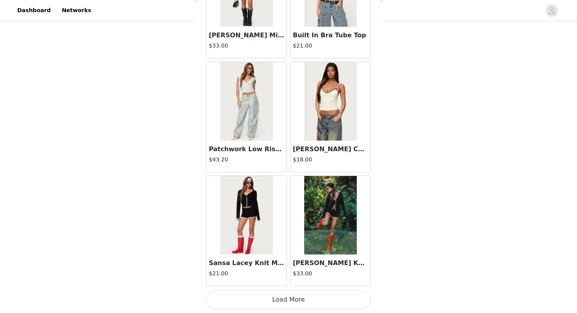
click at [277, 301] on button "Load More" at bounding box center [288, 299] width 165 height 19
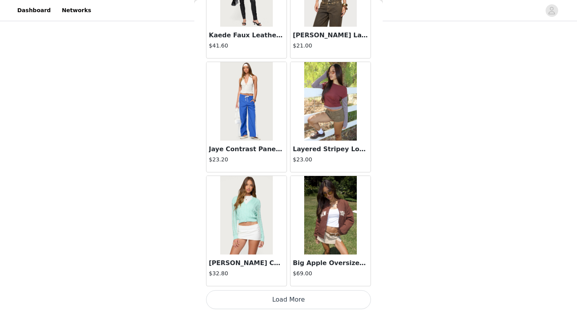
click at [277, 301] on button "Load More" at bounding box center [288, 299] width 165 height 19
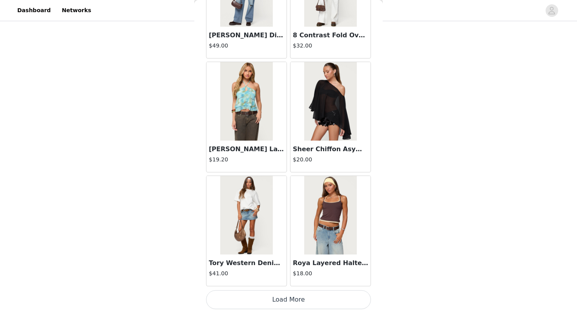
click at [277, 302] on button "Load More" at bounding box center [288, 299] width 165 height 19
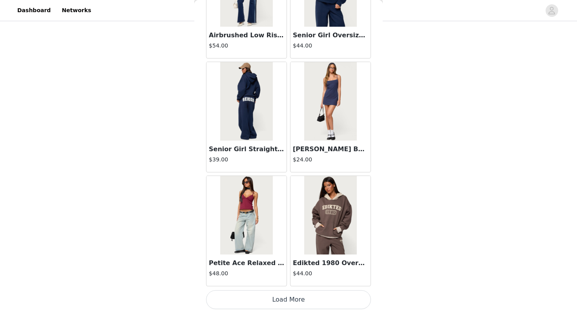
click at [276, 301] on button "Load More" at bounding box center [288, 299] width 165 height 19
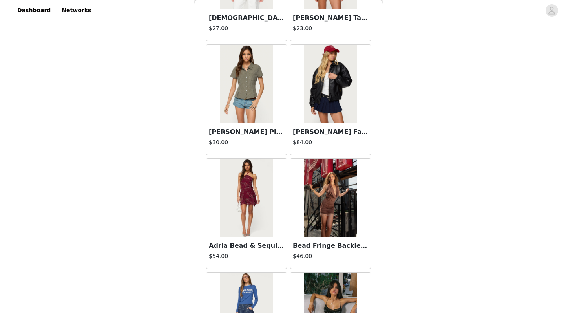
scroll to position [27077, 0]
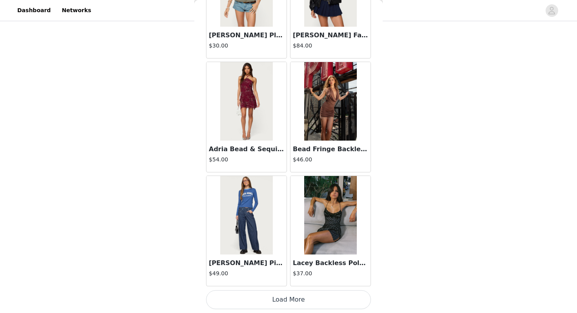
click at [276, 303] on button "Load More" at bounding box center [288, 299] width 165 height 19
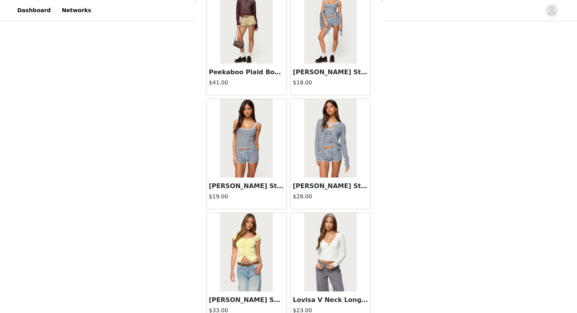
scroll to position [28177, 0]
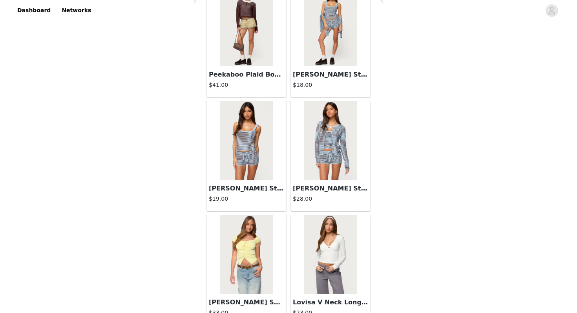
click at [242, 150] on img at bounding box center [246, 140] width 52 height 79
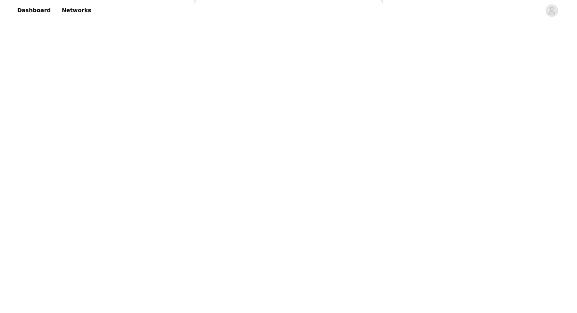
scroll to position [0, 0]
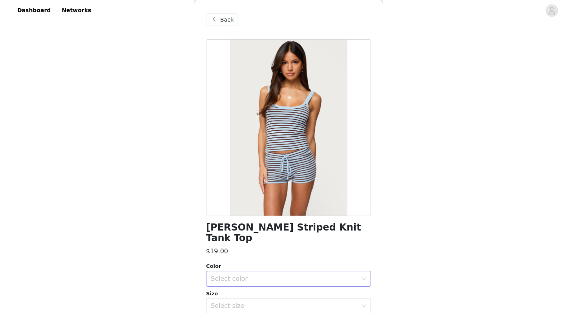
click at [255, 275] on div "Select color" at bounding box center [284, 279] width 147 height 8
click at [239, 281] on li "LIGHT BLUE" at bounding box center [288, 285] width 165 height 13
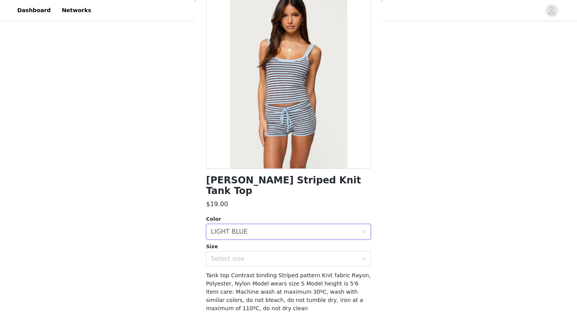
click at [226, 259] on div "[PERSON_NAME] Striped Knit Tank Top $19.00 Color Select color LIGHT BLUE Size S…" at bounding box center [288, 168] width 165 height 353
click at [221, 253] on div "Select size" at bounding box center [286, 258] width 150 height 15
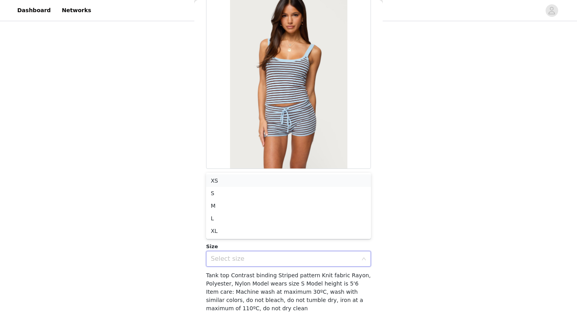
click at [219, 177] on li "XS" at bounding box center [288, 180] width 165 height 13
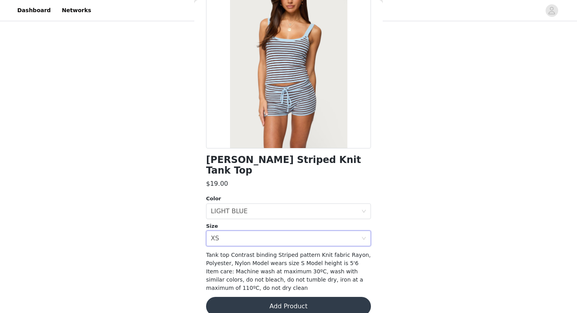
scroll to position [68, 0]
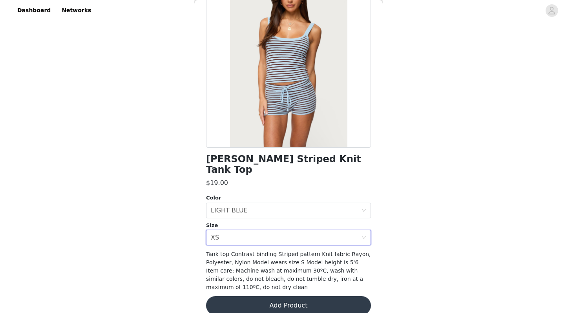
click at [250, 301] on button "Add Product" at bounding box center [288, 305] width 165 height 19
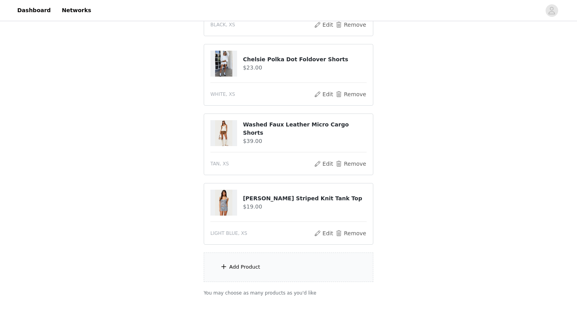
scroll to position [164, 0]
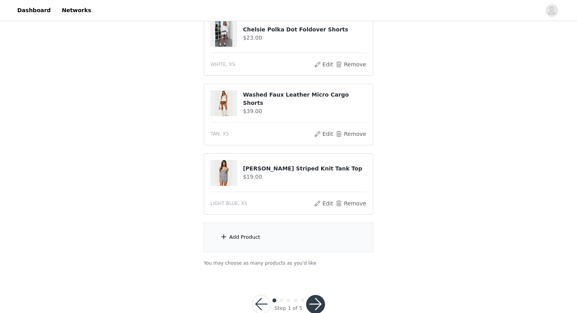
click at [219, 236] on div "Add Product" at bounding box center [289, 237] width 170 height 29
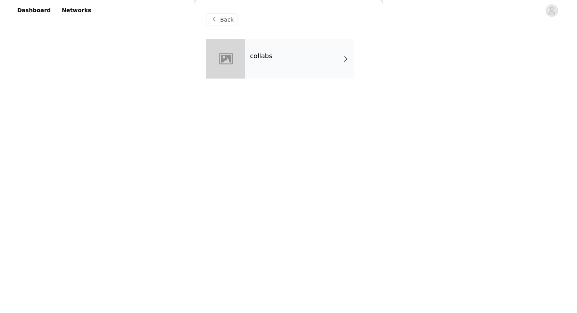
click at [280, 68] on div "collabs" at bounding box center [299, 58] width 109 height 39
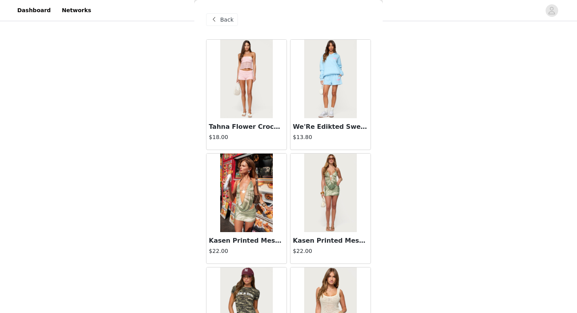
scroll to position [889, 0]
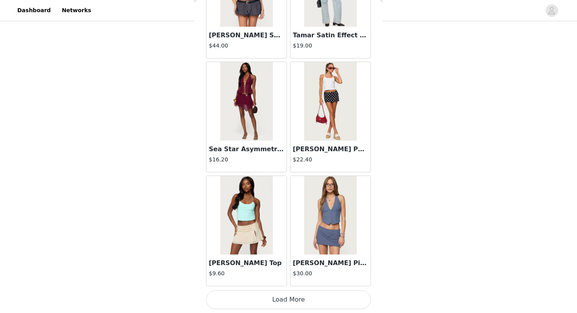
click at [262, 302] on button "Load More" at bounding box center [288, 299] width 165 height 19
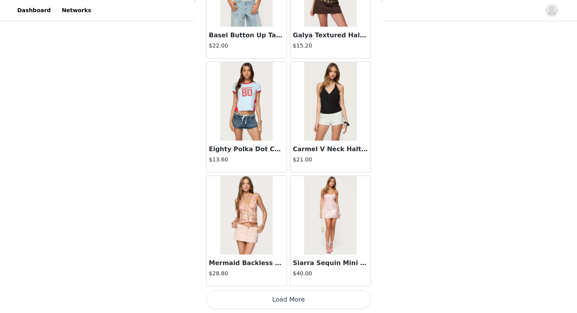
click at [263, 303] on button "Load More" at bounding box center [288, 299] width 165 height 19
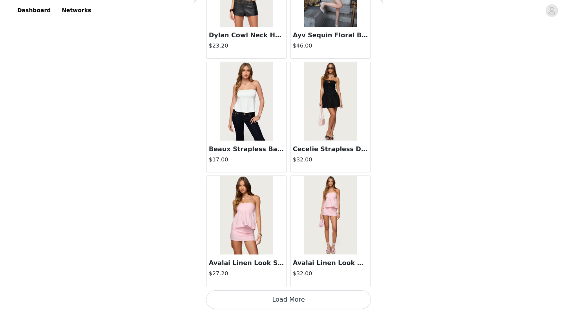
click at [263, 303] on button "Load More" at bounding box center [288, 299] width 165 height 19
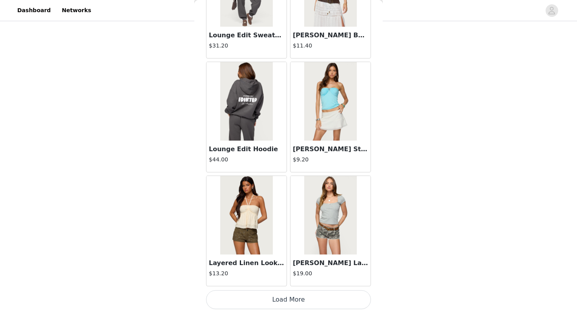
click at [263, 303] on button "Load More" at bounding box center [288, 299] width 165 height 19
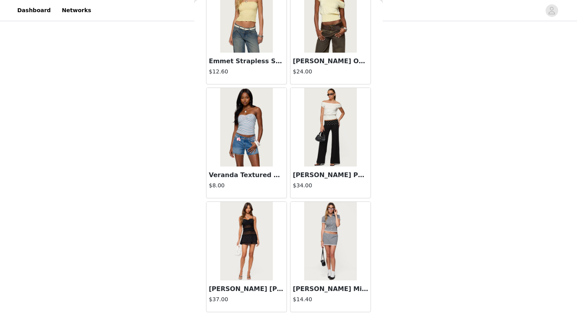
scroll to position [5443, 0]
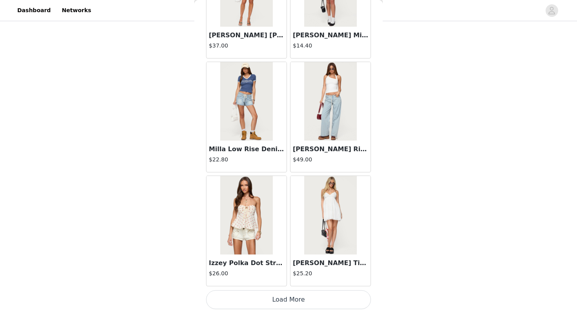
click at [295, 295] on button "Load More" at bounding box center [288, 299] width 165 height 19
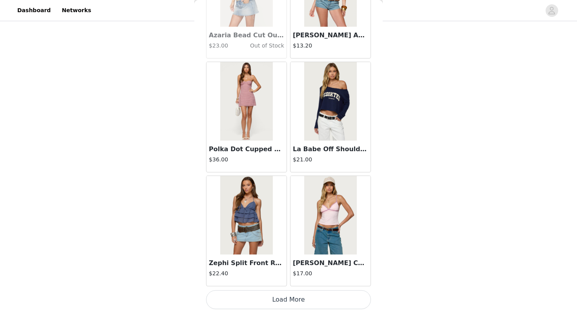
click at [295, 300] on button "Load More" at bounding box center [288, 299] width 165 height 19
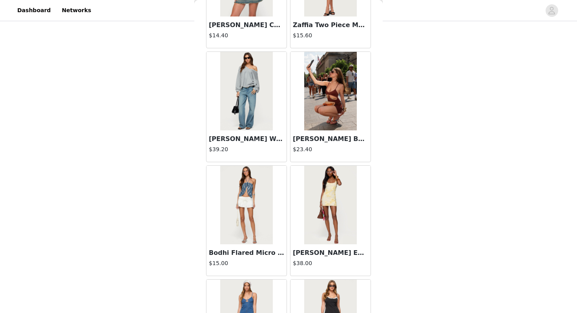
scroll to position [7720, 0]
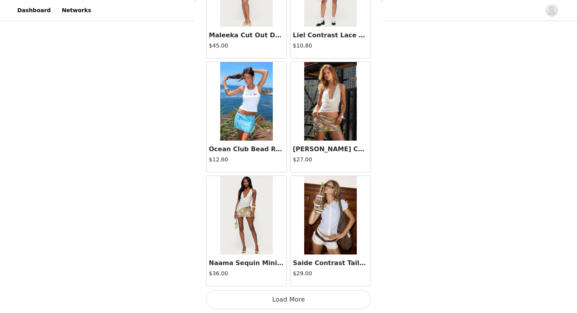
click at [288, 303] on button "Load More" at bounding box center [288, 299] width 165 height 19
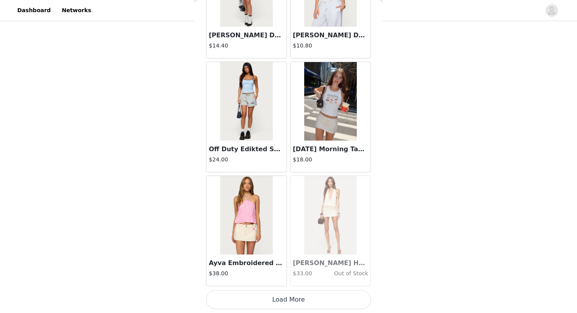
click at [288, 303] on button "Load More" at bounding box center [288, 299] width 165 height 19
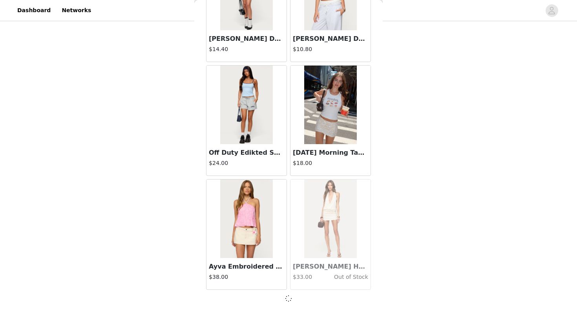
scroll to position [8855, 0]
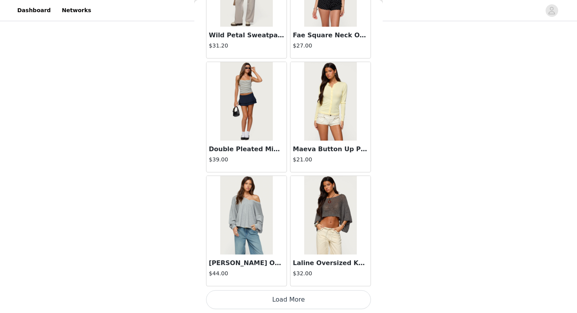
click at [288, 303] on button "Load More" at bounding box center [288, 299] width 165 height 19
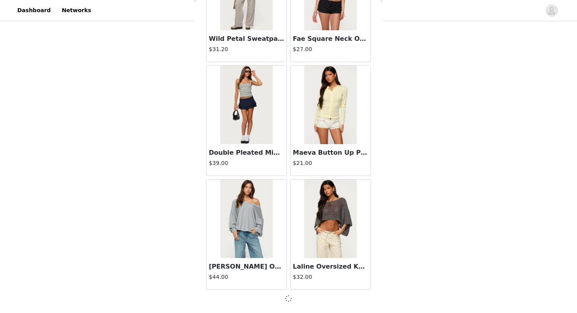
scroll to position [9998, 0]
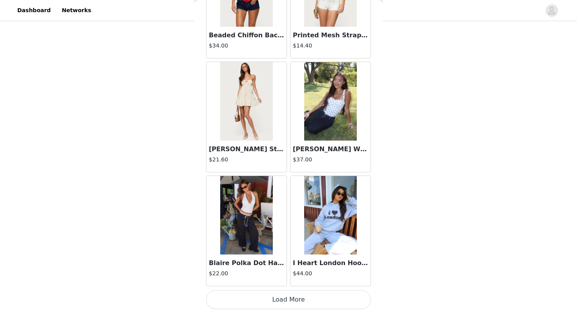
click at [288, 303] on button "Load More" at bounding box center [288, 299] width 165 height 19
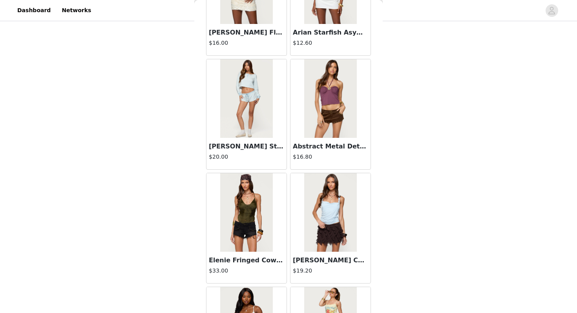
scroll to position [12275, 0]
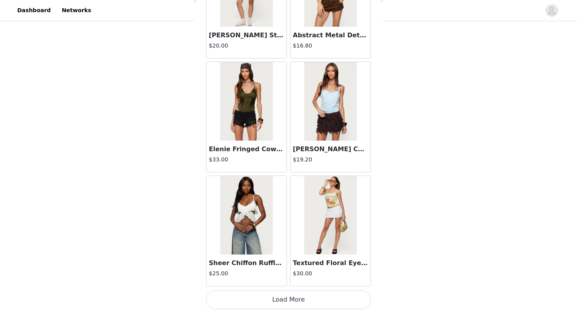
click at [288, 303] on button "Load More" at bounding box center [288, 299] width 165 height 19
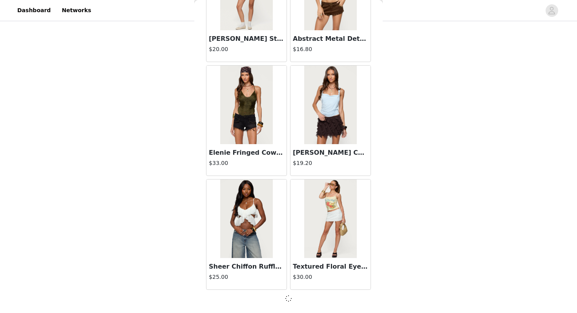
scroll to position [12271, 0]
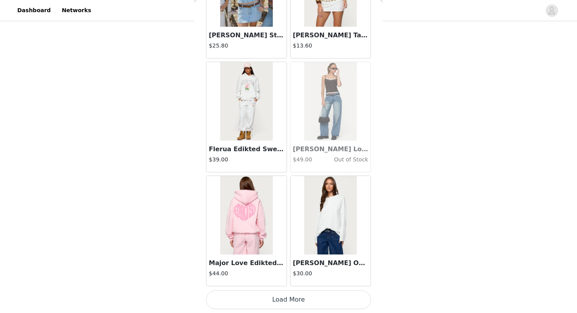
click at [288, 303] on button "Load More" at bounding box center [288, 299] width 165 height 19
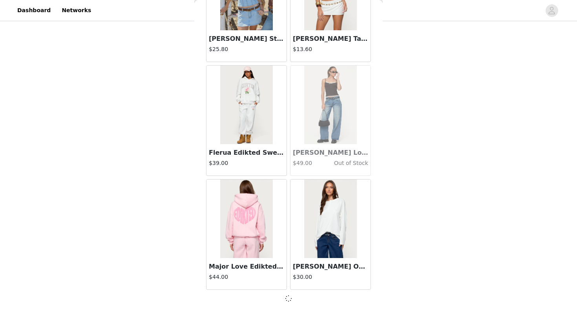
scroll to position [13410, 0]
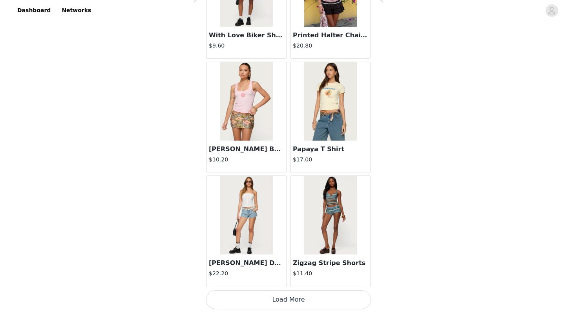
click at [288, 303] on button "Load More" at bounding box center [288, 299] width 165 height 19
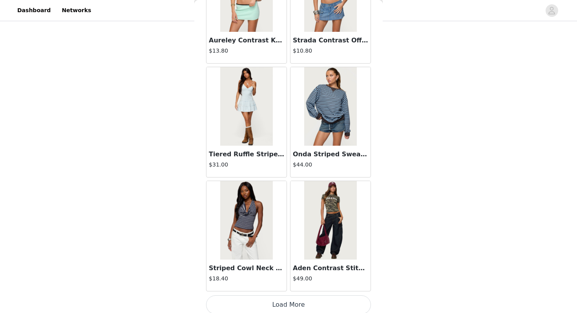
scroll to position [15691, 0]
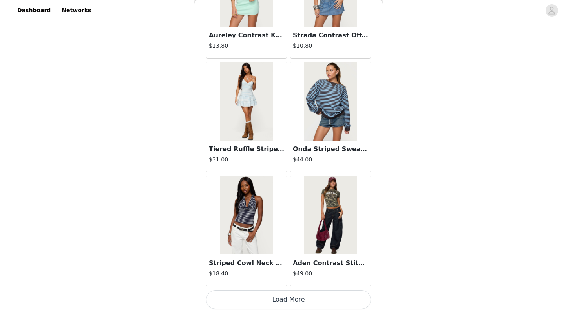
click at [285, 300] on button "Load More" at bounding box center [288, 299] width 165 height 19
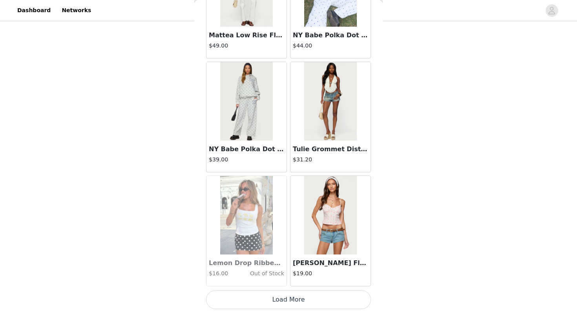
click at [285, 300] on button "Load More" at bounding box center [288, 299] width 165 height 19
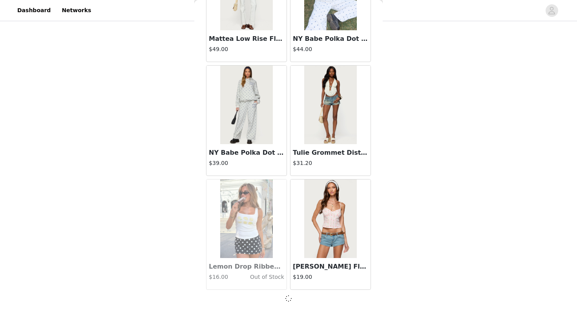
scroll to position [16826, 0]
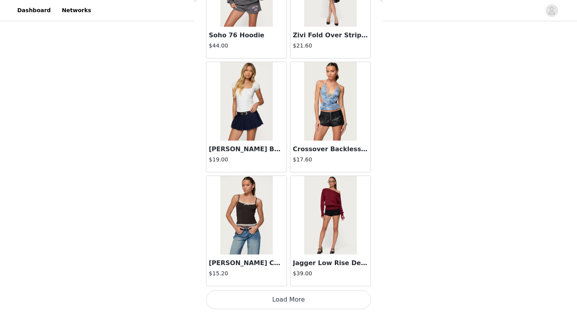
click at [285, 300] on button "Load More" at bounding box center [288, 299] width 165 height 19
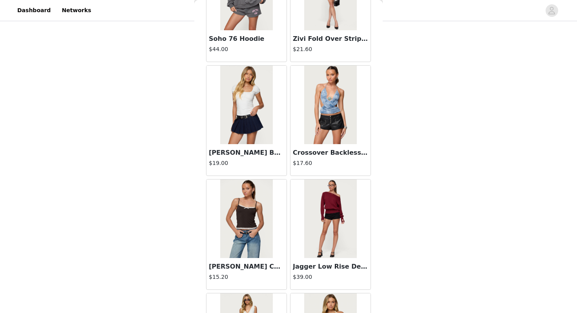
scroll to position [17968, 0]
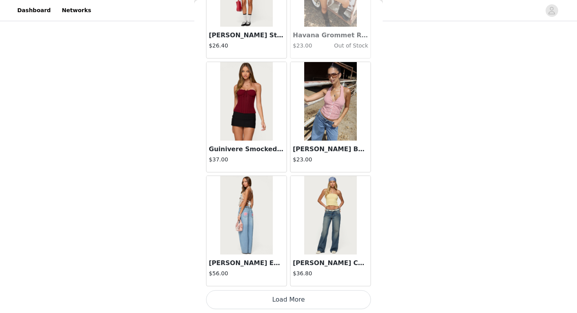
click at [285, 300] on button "Load More" at bounding box center [288, 299] width 165 height 19
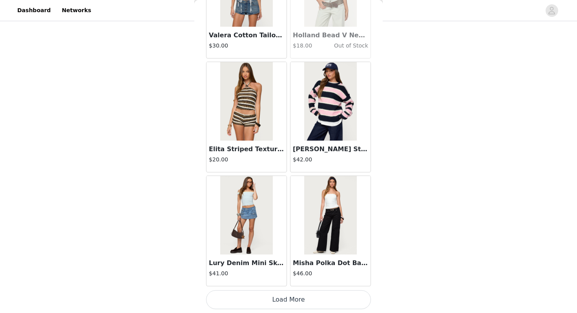
click at [285, 300] on button "Load More" at bounding box center [288, 299] width 165 height 19
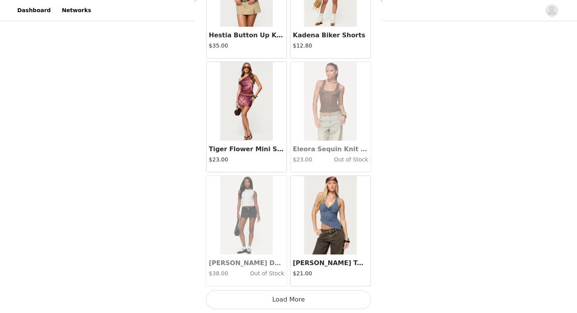
click at [285, 300] on button "Load More" at bounding box center [288, 299] width 165 height 19
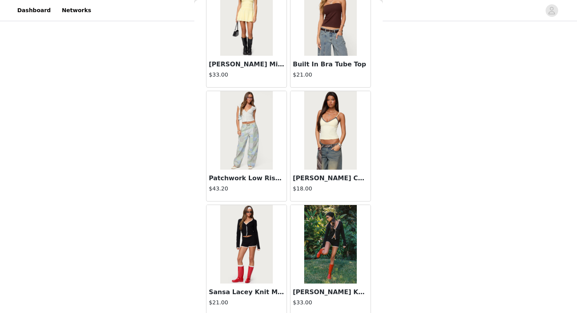
scroll to position [22523, 0]
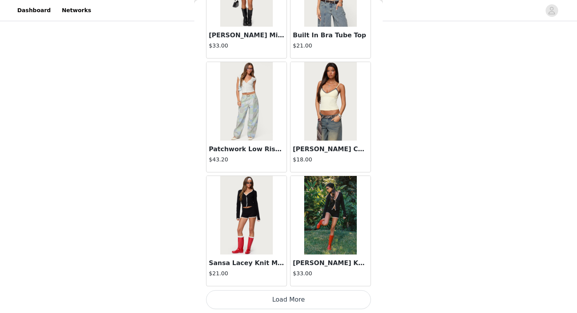
click at [285, 304] on button "Load More" at bounding box center [288, 299] width 165 height 19
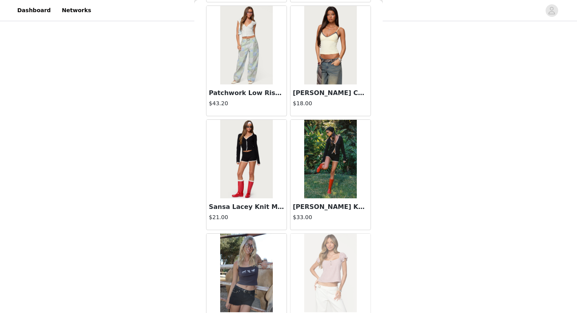
scroll to position [22577, 0]
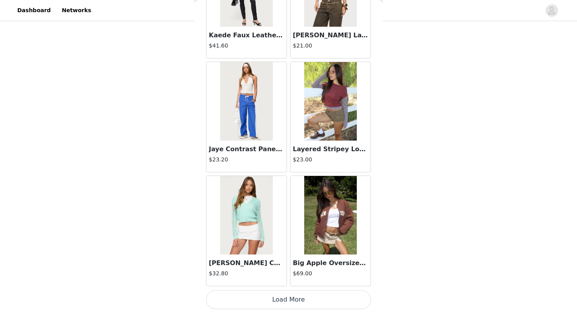
click at [285, 300] on button "Load More" at bounding box center [288, 299] width 165 height 19
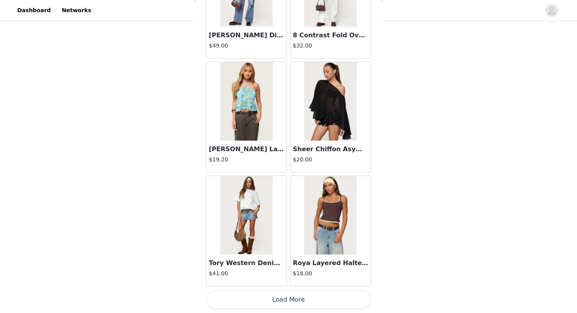
click at [285, 300] on button "Load More" at bounding box center [288, 299] width 165 height 19
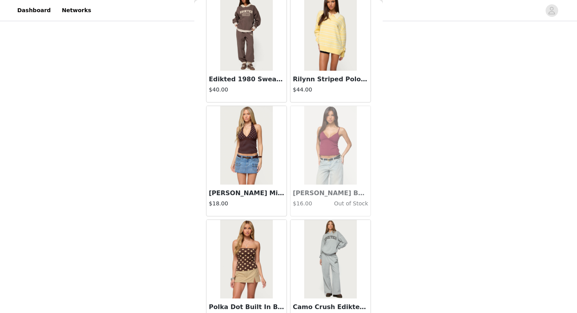
scroll to position [25939, 0]
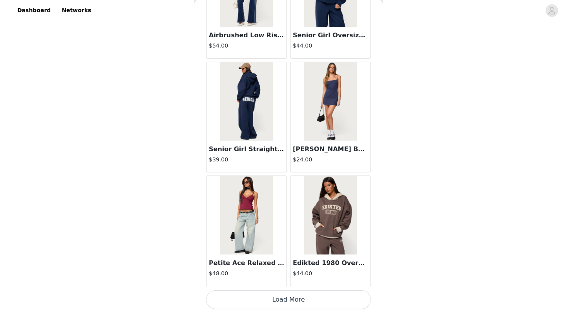
click at [285, 300] on button "Load More" at bounding box center [288, 299] width 165 height 19
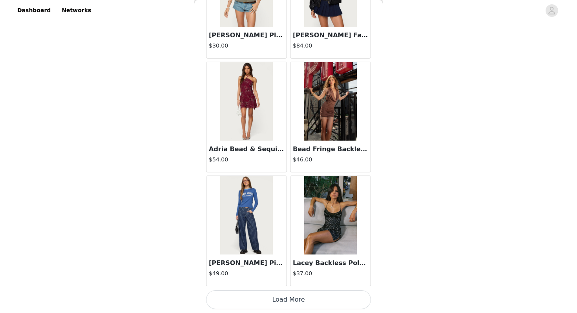
click at [285, 300] on button "Load More" at bounding box center [288, 299] width 165 height 19
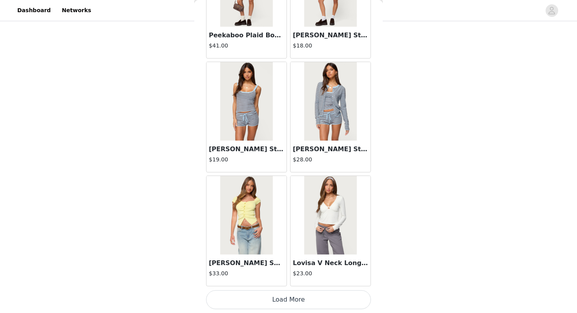
click at [285, 300] on button "Load More" at bounding box center [288, 299] width 165 height 19
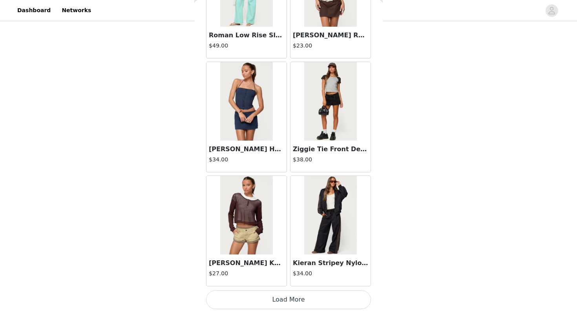
click at [285, 300] on button "Load More" at bounding box center [288, 299] width 165 height 19
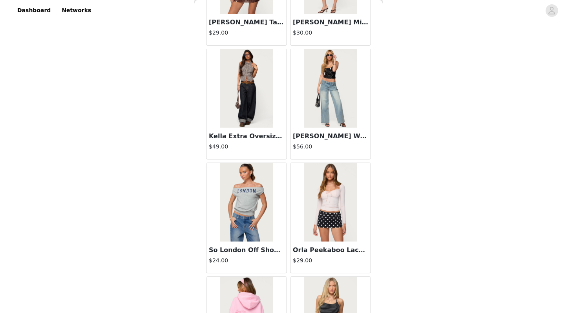
scroll to position [30493, 0]
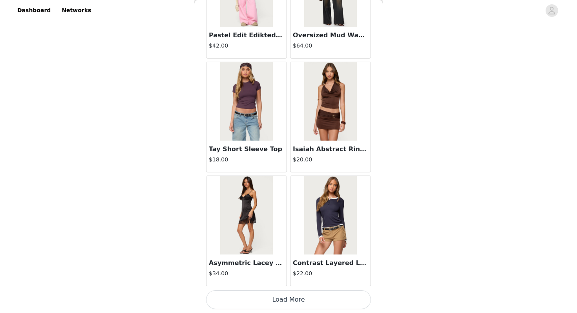
click at [285, 300] on button "Load More" at bounding box center [288, 299] width 165 height 19
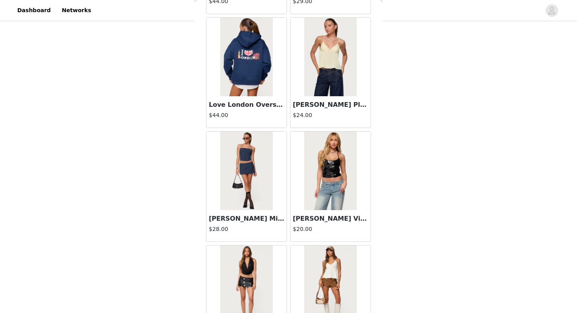
scroll to position [31632, 0]
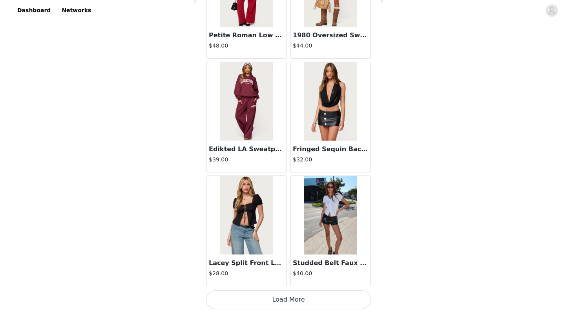
click at [285, 300] on button "Load More" at bounding box center [288, 299] width 165 height 19
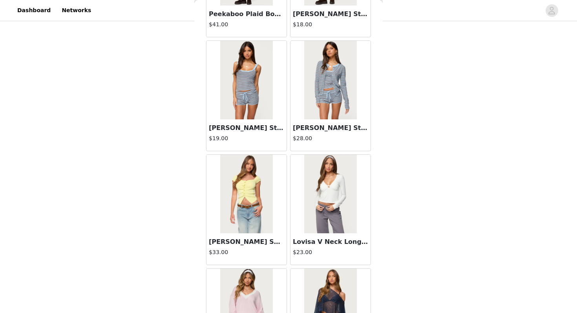
scroll to position [28131, 0]
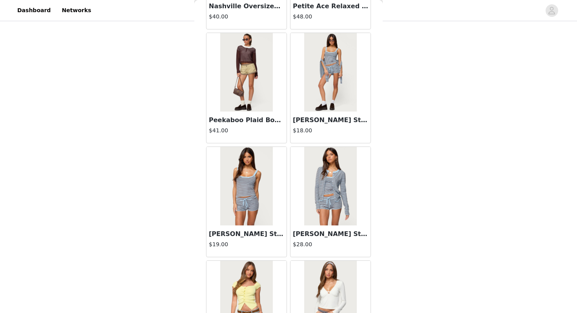
click at [341, 59] on img at bounding box center [330, 72] width 52 height 79
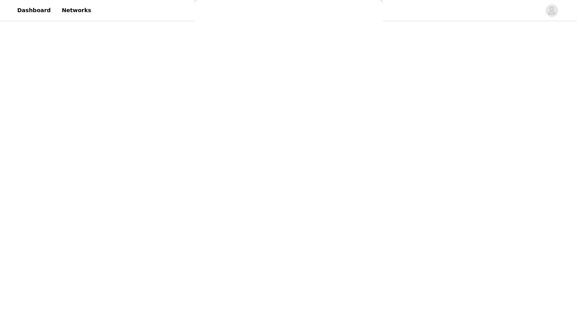
scroll to position [0, 0]
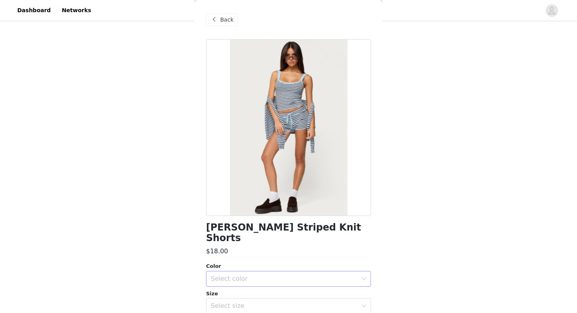
click at [241, 275] on div "Select color" at bounding box center [284, 279] width 147 height 8
click at [227, 281] on li "LIGHT BLUE" at bounding box center [288, 285] width 165 height 13
click at [227, 302] on div "Select size" at bounding box center [284, 306] width 147 height 8
click at [221, 19] on span "Back" at bounding box center [226, 20] width 13 height 8
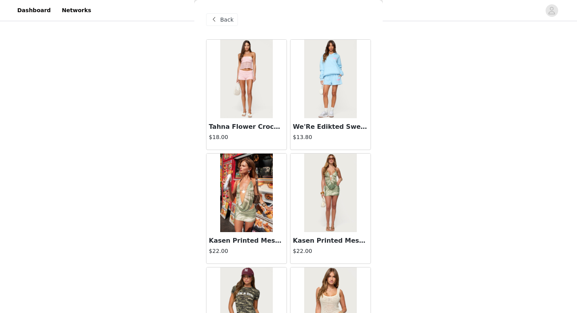
click at [383, 160] on div "STEP 1 OF 5 Products Choose as many products as you'd like, up to $200.00. 4 Se…" at bounding box center [288, 47] width 577 height 417
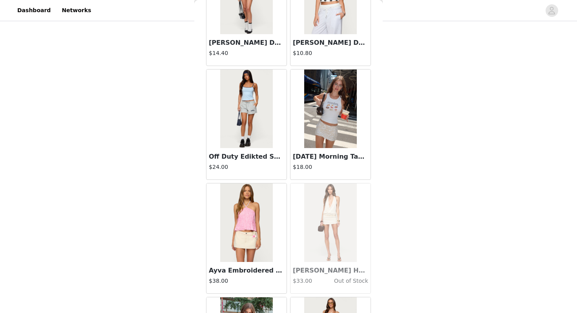
scroll to position [10787, 0]
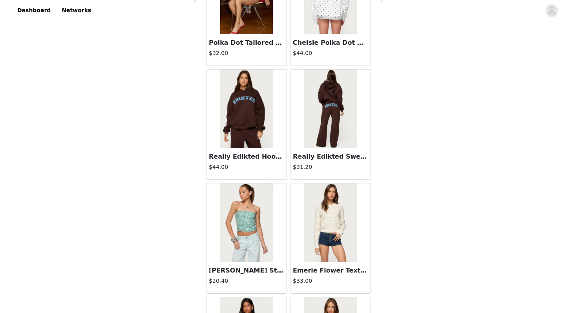
click at [332, 115] on img at bounding box center [330, 108] width 52 height 79
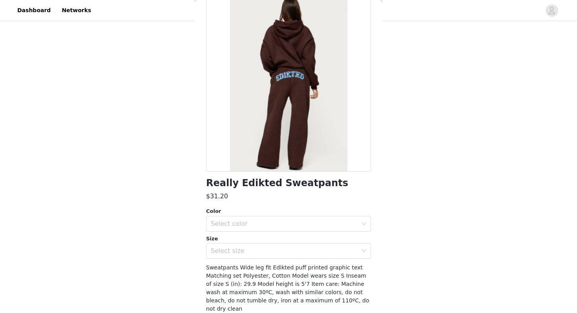
scroll to position [69, 0]
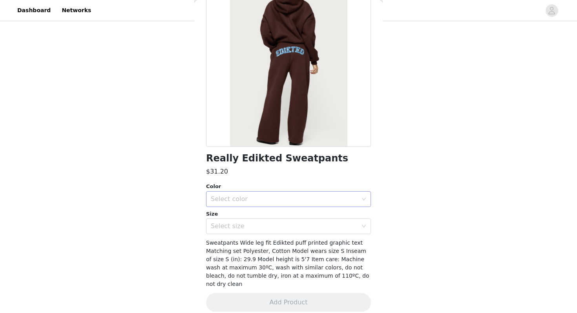
click at [271, 204] on div "Select color" at bounding box center [286, 199] width 150 height 15
click at [263, 216] on li "BROWN" at bounding box center [288, 216] width 165 height 13
click at [259, 225] on div "Select size" at bounding box center [284, 226] width 147 height 8
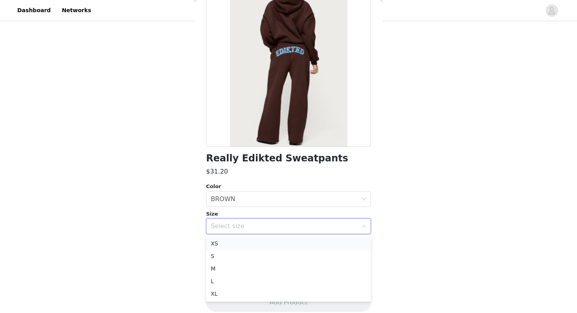
click at [239, 244] on li "XS" at bounding box center [288, 243] width 165 height 13
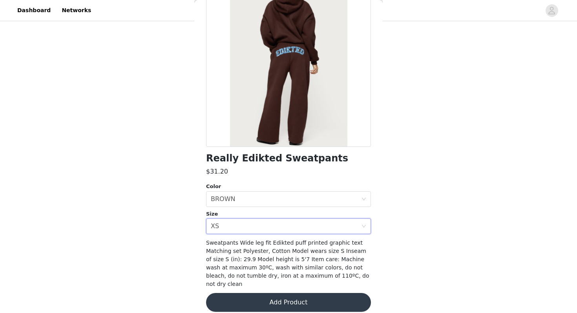
click at [254, 293] on button "Add Product" at bounding box center [288, 302] width 165 height 19
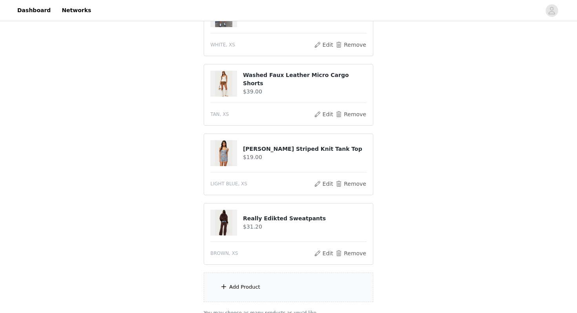
scroll to position [253, 0]
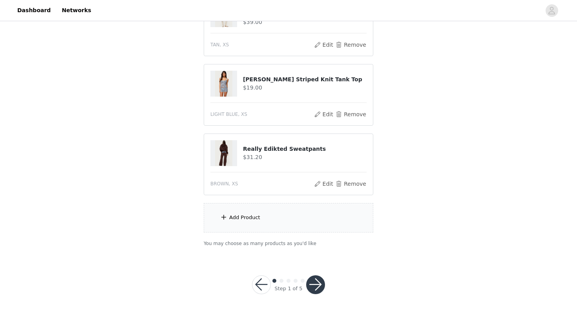
click at [282, 234] on section "Choose as many products as you'd like, up to $200.00. 5 Selected Remaining Fund…" at bounding box center [288, 34] width 188 height 446
click at [242, 223] on div "Add Product" at bounding box center [289, 217] width 170 height 29
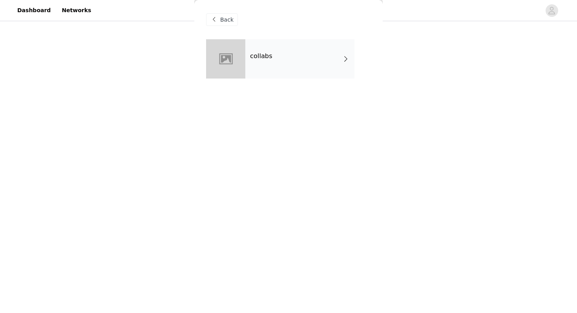
click at [302, 45] on div "collabs" at bounding box center [299, 58] width 109 height 39
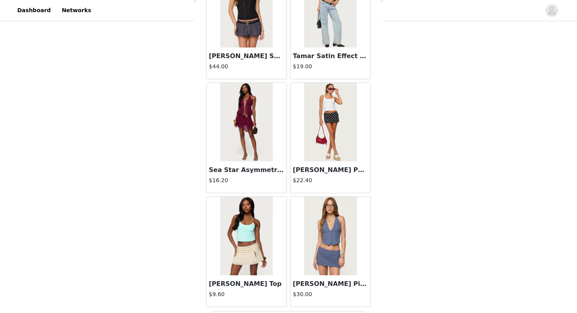
scroll to position [889, 0]
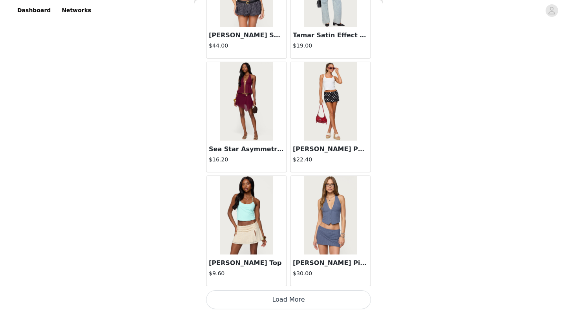
click at [277, 297] on button "Load More" at bounding box center [288, 299] width 165 height 19
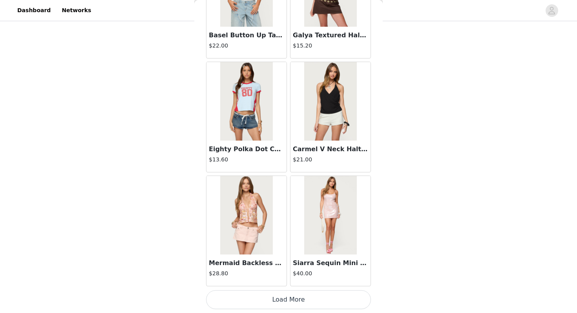
click at [277, 297] on button "Load More" at bounding box center [288, 299] width 165 height 19
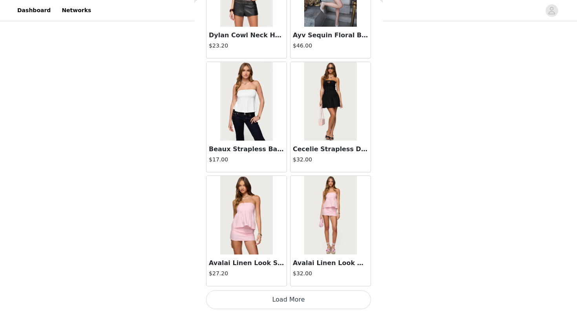
click at [277, 297] on button "Load More" at bounding box center [288, 299] width 165 height 19
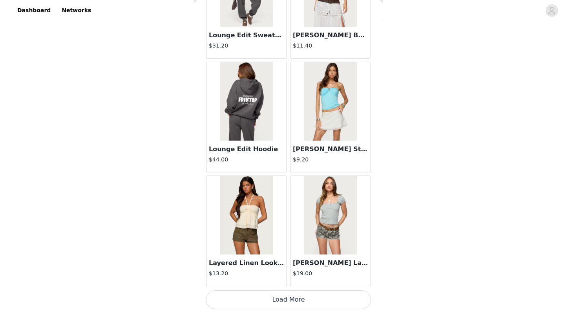
click at [277, 297] on button "Load More" at bounding box center [288, 299] width 165 height 19
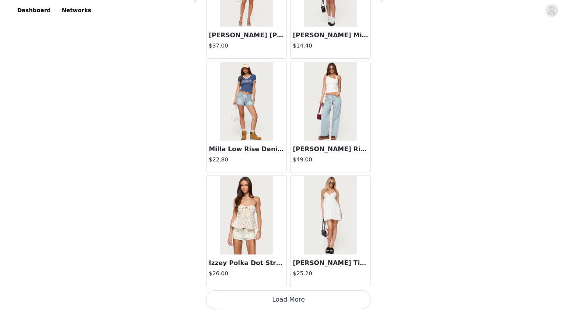
click at [277, 297] on button "Load More" at bounding box center [288, 299] width 165 height 19
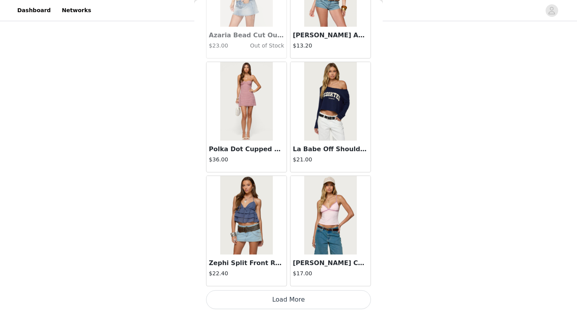
click at [277, 297] on button "Load More" at bounding box center [288, 299] width 165 height 19
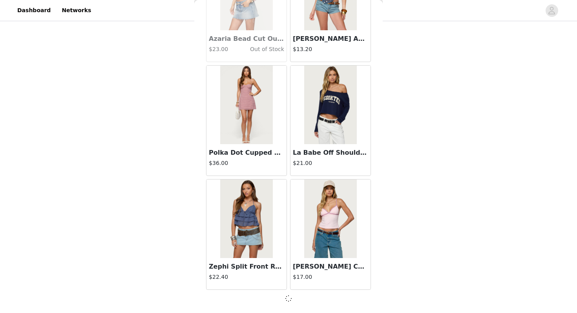
scroll to position [6578, 0]
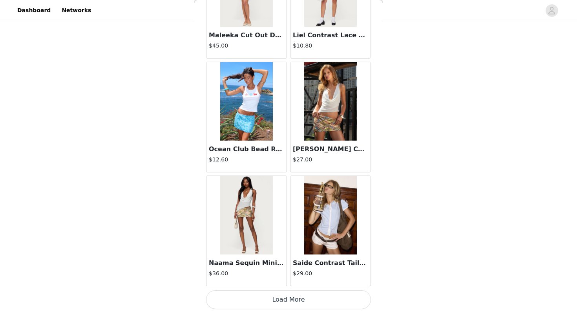
click at [277, 296] on button "Load More" at bounding box center [288, 299] width 165 height 19
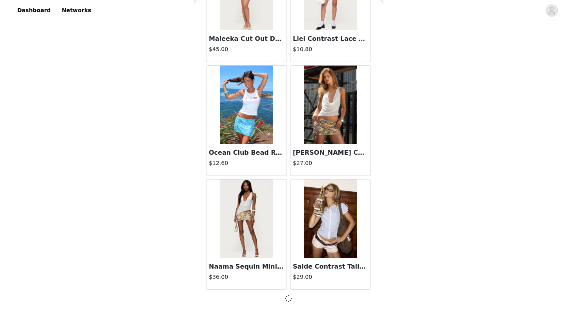
scroll to position [7717, 0]
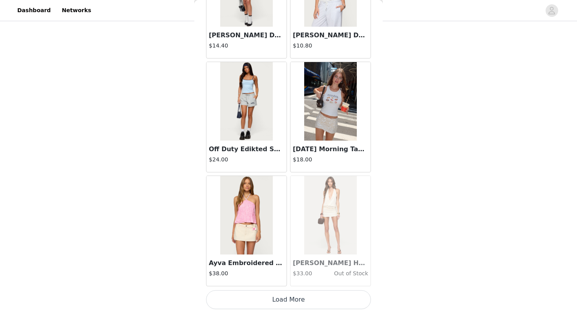
click at [277, 299] on button "Load More" at bounding box center [288, 299] width 165 height 19
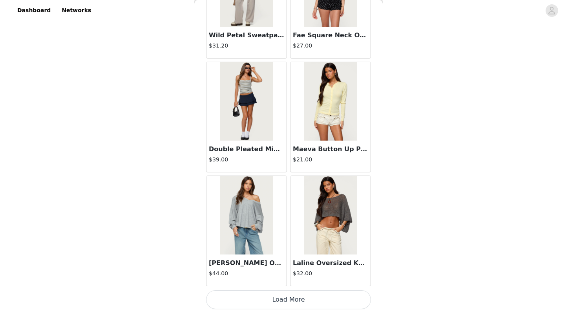
click at [277, 301] on button "Load More" at bounding box center [288, 299] width 165 height 19
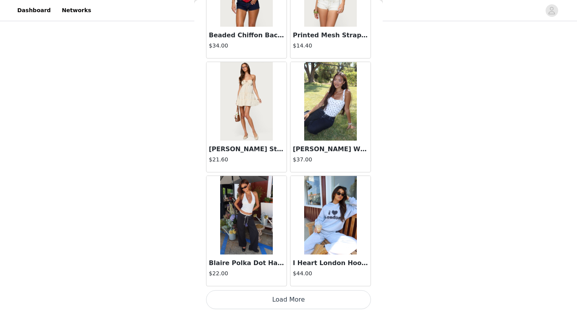
click at [278, 303] on button "Load More" at bounding box center [288, 299] width 165 height 19
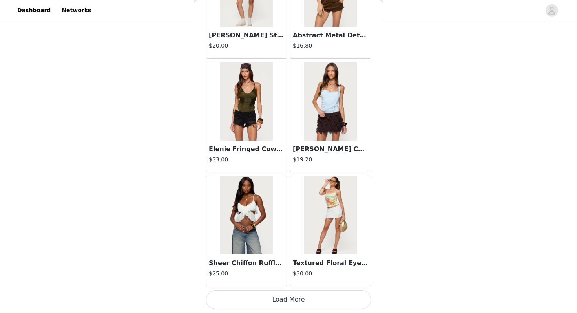
click at [278, 303] on button "Load More" at bounding box center [288, 299] width 165 height 19
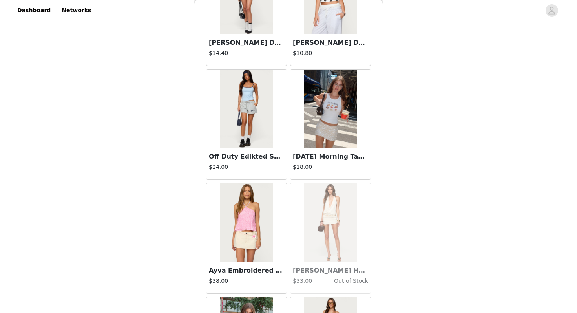
scroll to position [10787, 0]
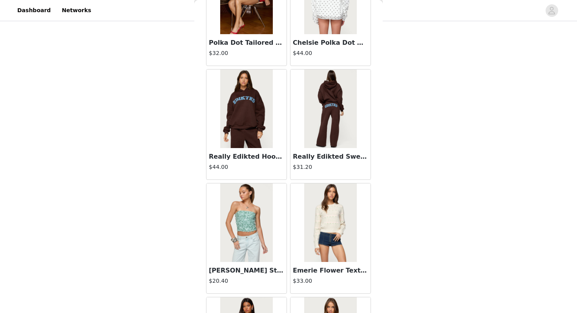
click at [260, 112] on img at bounding box center [246, 108] width 52 height 79
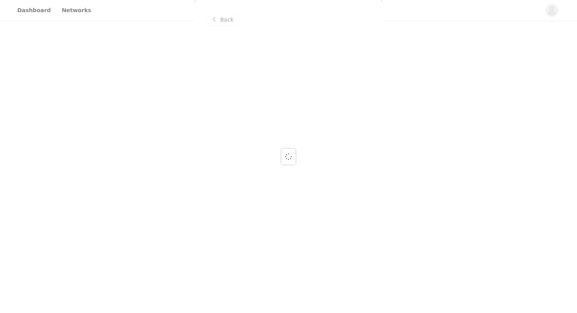
scroll to position [0, 0]
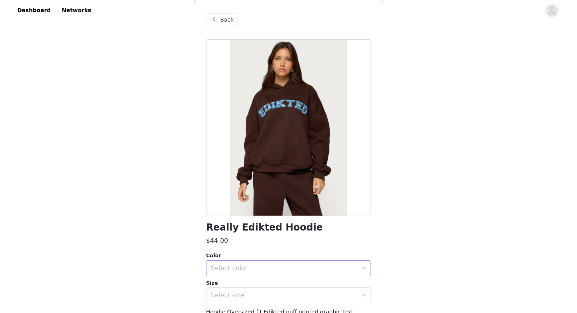
click at [243, 269] on div "Select color" at bounding box center [284, 268] width 147 height 8
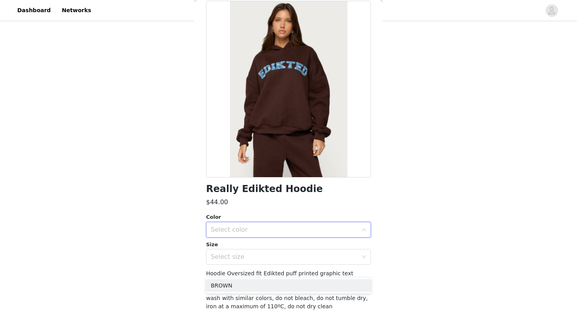
scroll to position [39, 0]
click at [233, 289] on li "BROWN" at bounding box center [288, 285] width 165 height 13
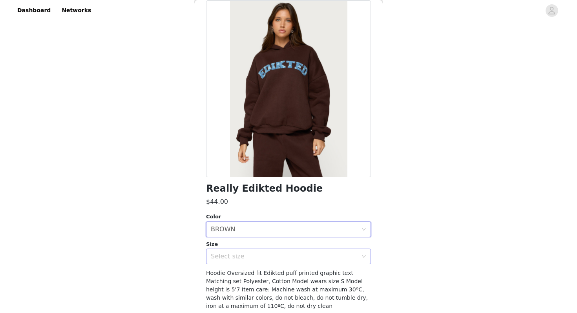
click at [233, 257] on div "Select size" at bounding box center [284, 256] width 147 height 8
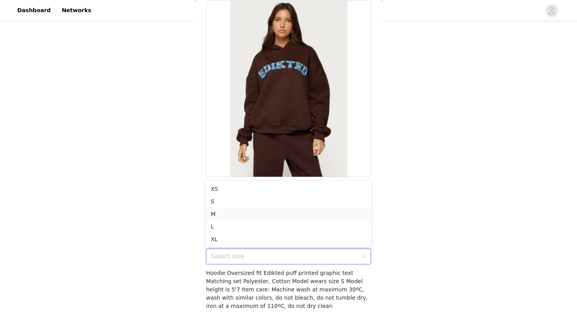
click at [223, 211] on li "M" at bounding box center [288, 214] width 165 height 13
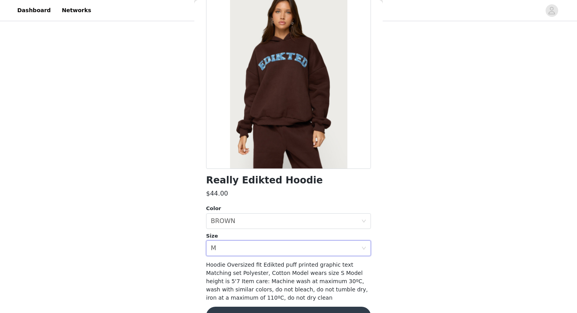
scroll to position [69, 0]
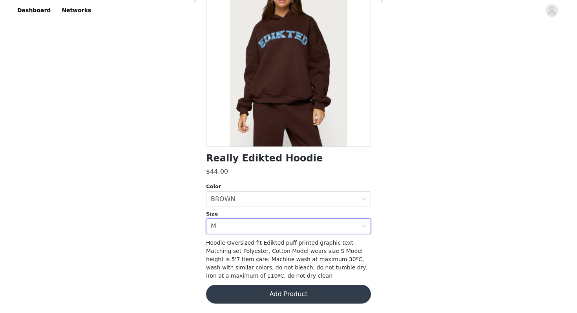
click at [238, 291] on button "Add Product" at bounding box center [288, 294] width 165 height 19
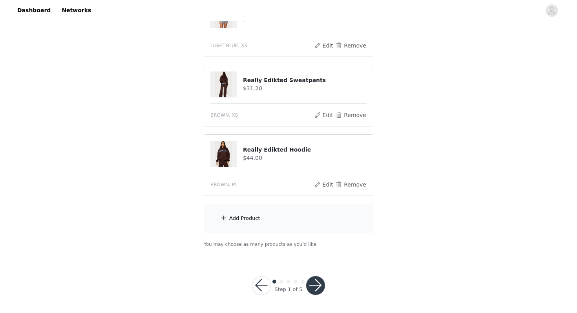
scroll to position [322, 0]
click at [234, 211] on div "Add Product" at bounding box center [289, 217] width 170 height 29
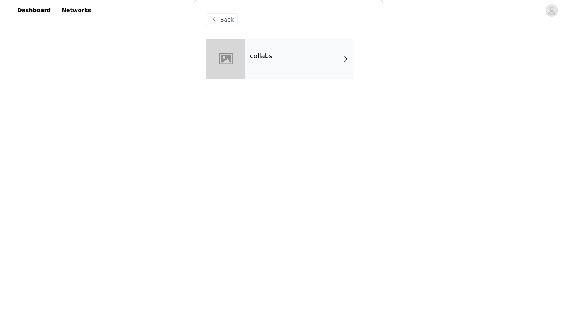
click at [326, 56] on div "collabs" at bounding box center [299, 58] width 109 height 39
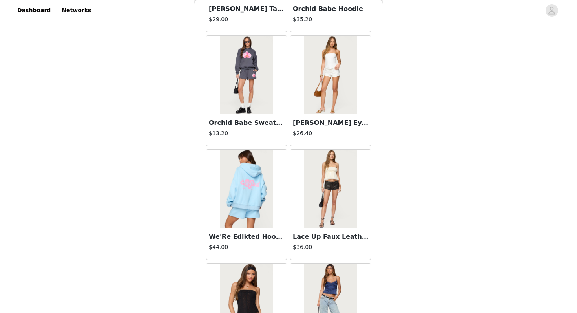
scroll to position [889, 0]
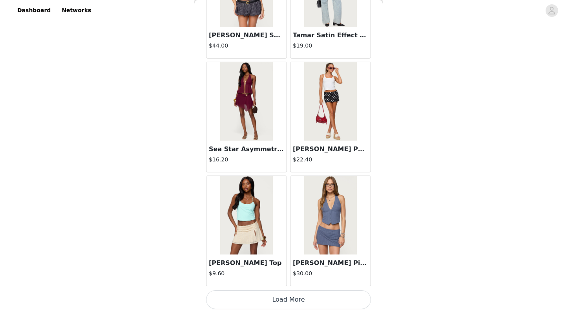
click at [256, 300] on button "Load More" at bounding box center [288, 299] width 165 height 19
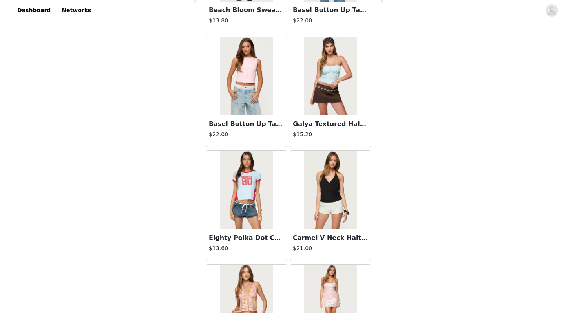
scroll to position [2027, 0]
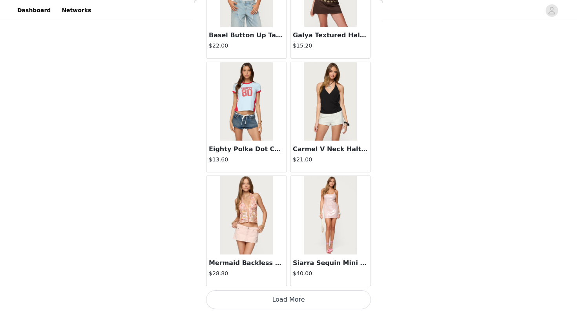
click at [254, 298] on button "Load More" at bounding box center [288, 299] width 165 height 19
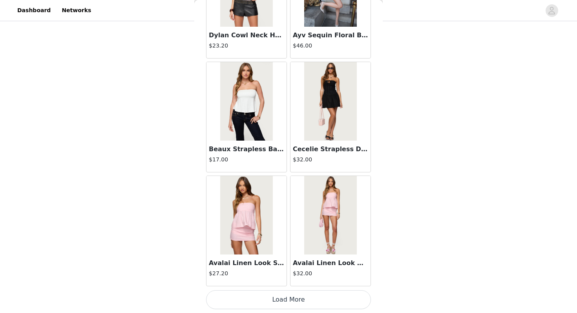
click at [254, 302] on button "Load More" at bounding box center [288, 299] width 165 height 19
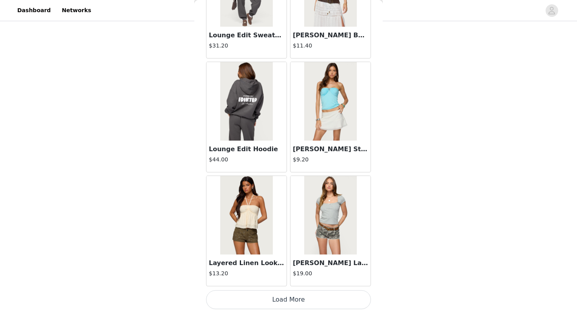
click at [254, 298] on button "Load More" at bounding box center [288, 299] width 165 height 19
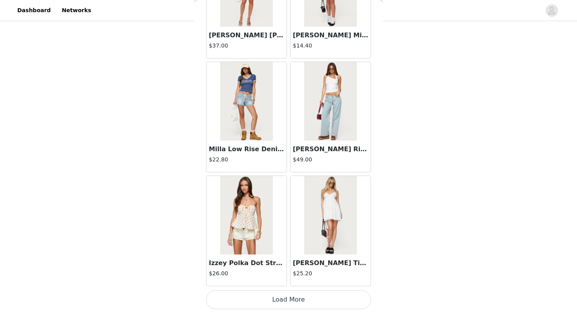
click at [254, 298] on button "Load More" at bounding box center [288, 299] width 165 height 19
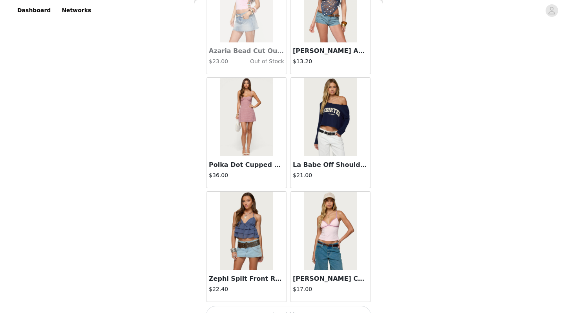
scroll to position [6582, 0]
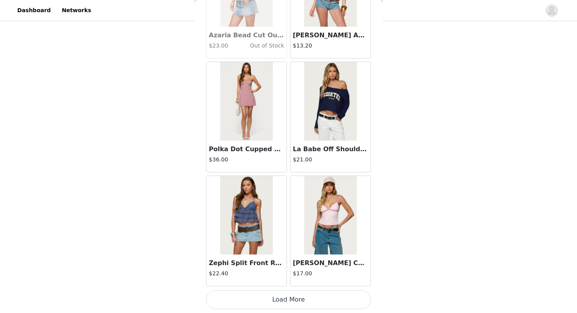
click at [269, 299] on button "Load More" at bounding box center [288, 299] width 165 height 19
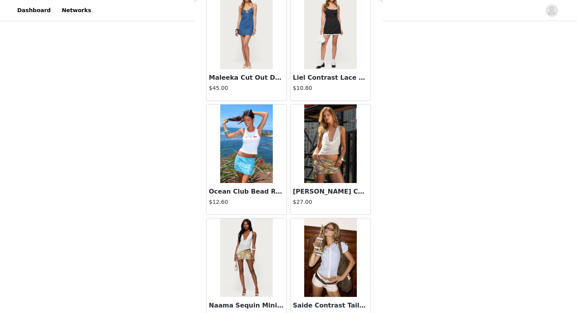
scroll to position [7720, 0]
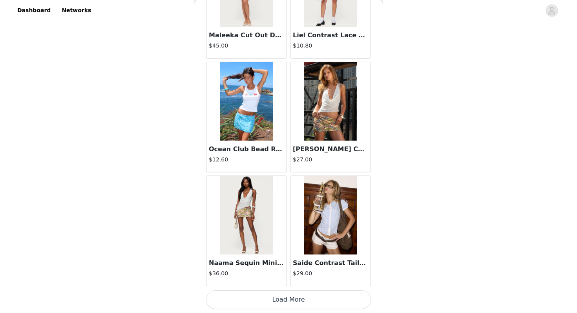
click at [267, 302] on button "Load More" at bounding box center [288, 299] width 165 height 19
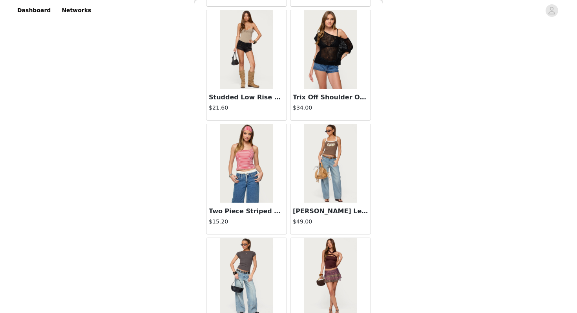
scroll to position [4579, 0]
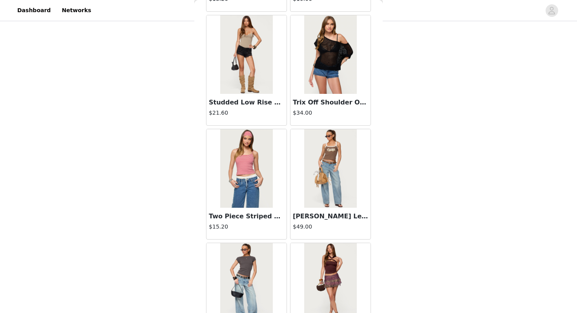
click at [257, 179] on img at bounding box center [246, 168] width 52 height 79
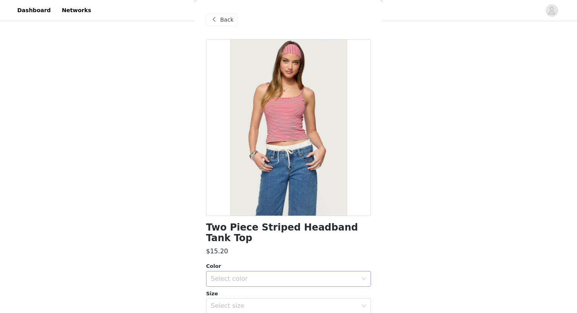
scroll to position [16, 0]
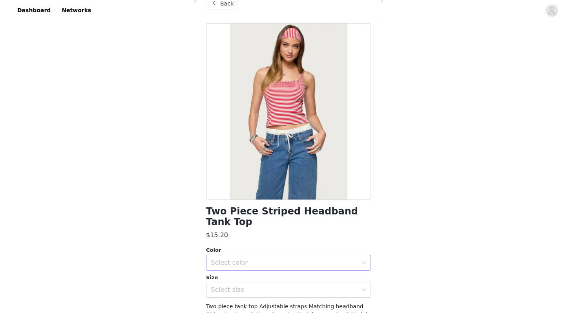
click at [298, 256] on div "Select color" at bounding box center [286, 262] width 150 height 15
click at [293, 265] on li "RED AND WHITE" at bounding box center [288, 269] width 165 height 13
click at [293, 282] on div "Select size" at bounding box center [286, 289] width 150 height 15
click at [285, 293] on li "XS" at bounding box center [288, 296] width 165 height 13
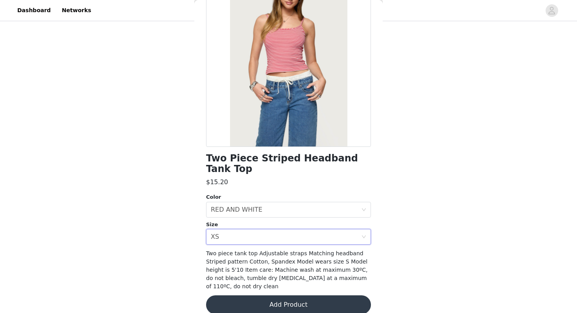
click at [285, 295] on button "Add Product" at bounding box center [288, 304] width 165 height 19
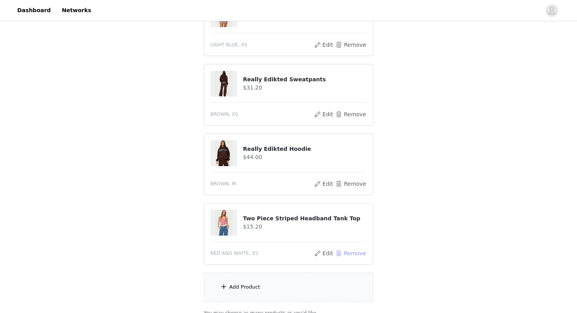
click at [345, 251] on button "Remove" at bounding box center [350, 253] width 31 height 9
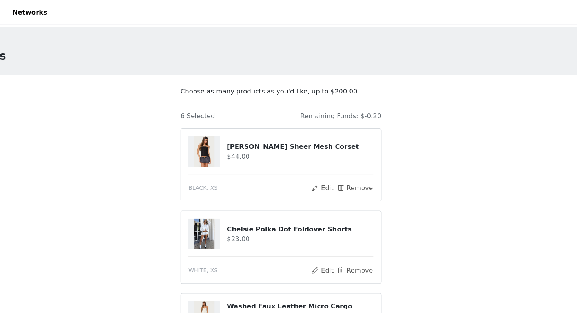
scroll to position [322, 0]
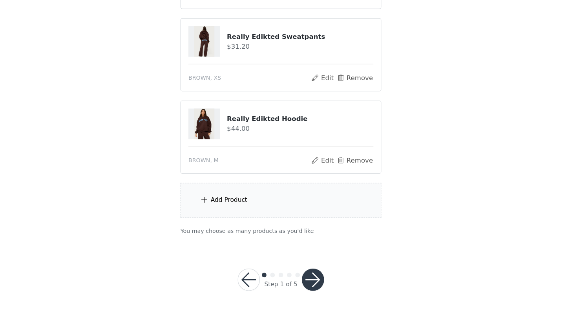
click at [252, 223] on div "Add Product" at bounding box center [289, 217] width 170 height 29
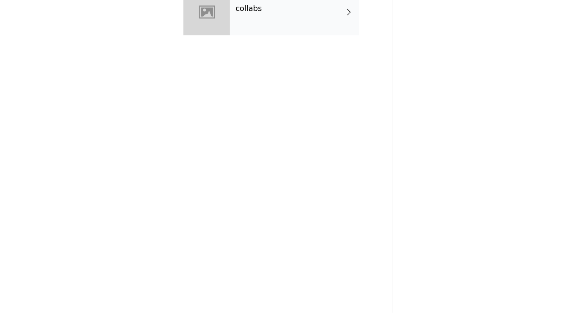
click at [274, 55] on div "collabs" at bounding box center [299, 58] width 109 height 39
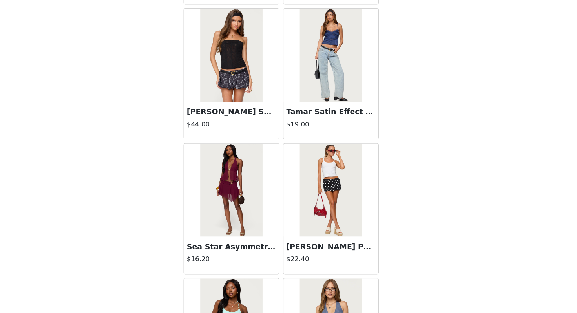
scroll to position [889, 0]
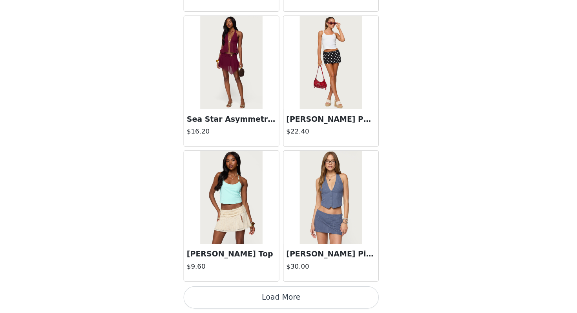
click at [273, 301] on button "Load More" at bounding box center [288, 299] width 165 height 19
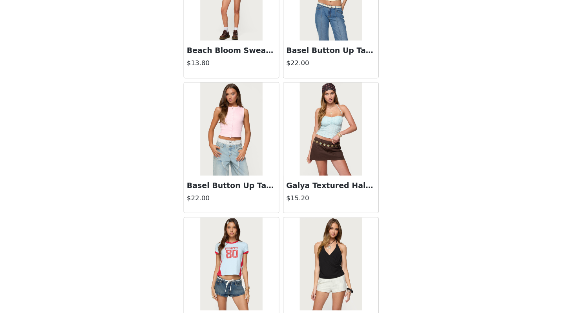
scroll to position [2027, 0]
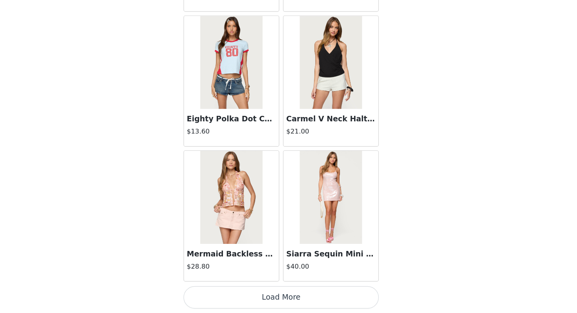
click at [273, 301] on button "Load More" at bounding box center [288, 299] width 165 height 19
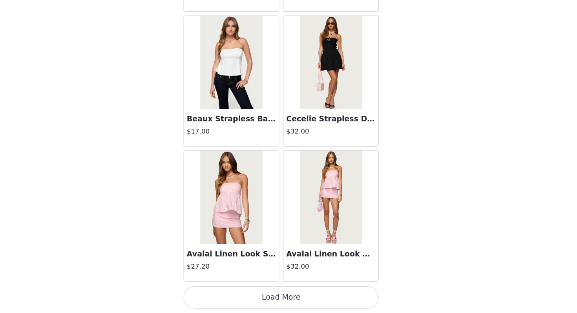
click at [273, 301] on button "Load More" at bounding box center [288, 299] width 165 height 19
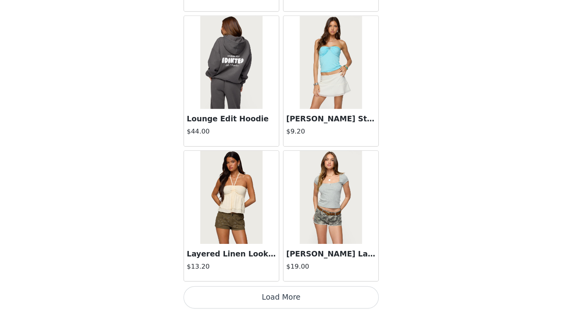
click at [273, 301] on button "Load More" at bounding box center [288, 299] width 165 height 19
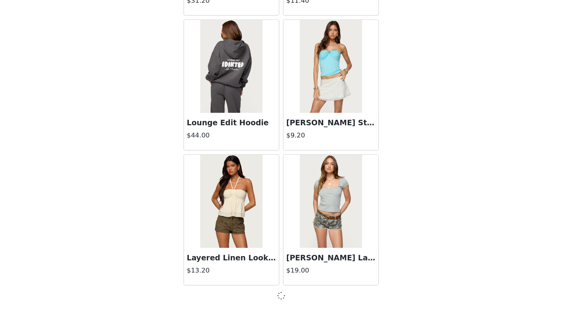
scroll to position [4301, 0]
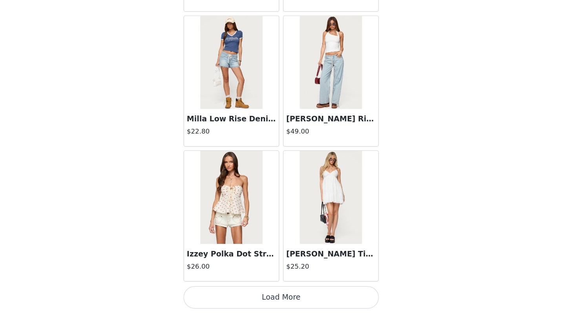
click at [273, 302] on button "Load More" at bounding box center [288, 299] width 165 height 19
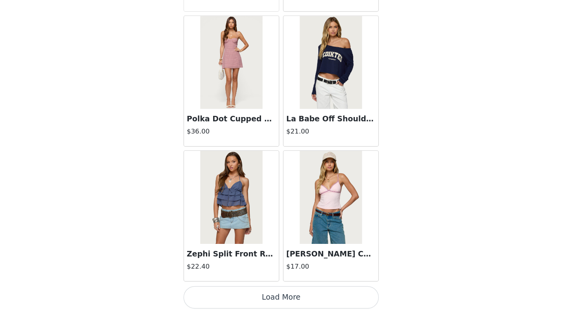
click at [273, 301] on button "Load More" at bounding box center [288, 299] width 165 height 19
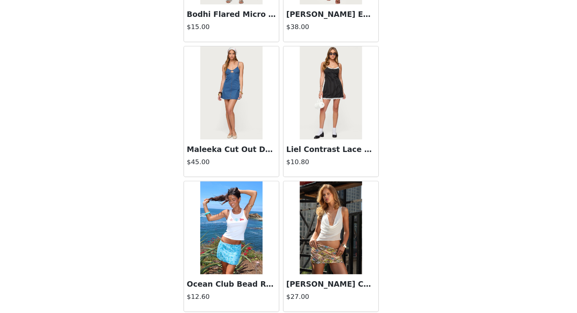
scroll to position [7720, 0]
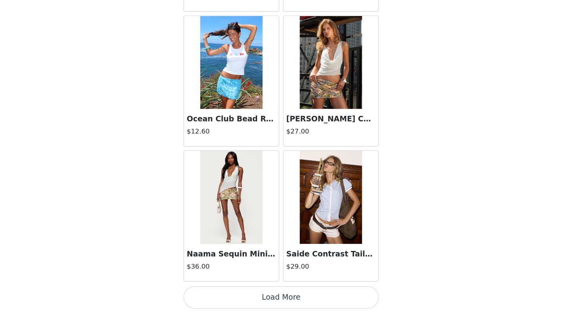
click at [273, 301] on button "Load More" at bounding box center [288, 299] width 165 height 19
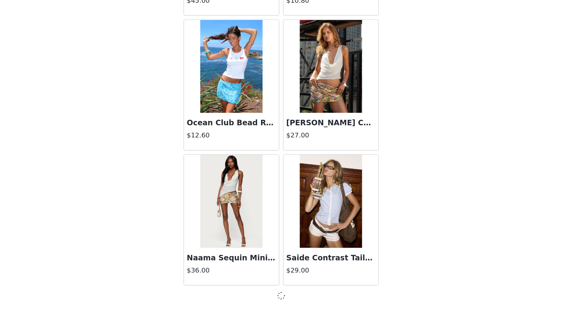
scroll to position [7717, 0]
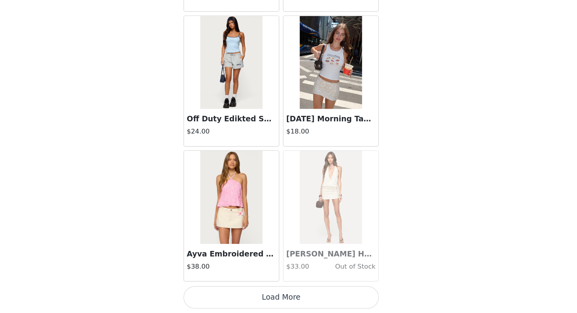
click at [273, 301] on button "Load More" at bounding box center [288, 299] width 165 height 19
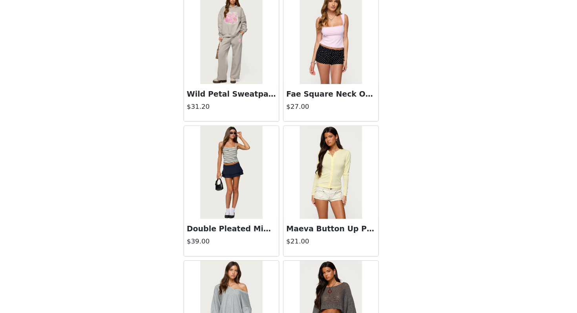
scroll to position [9998, 0]
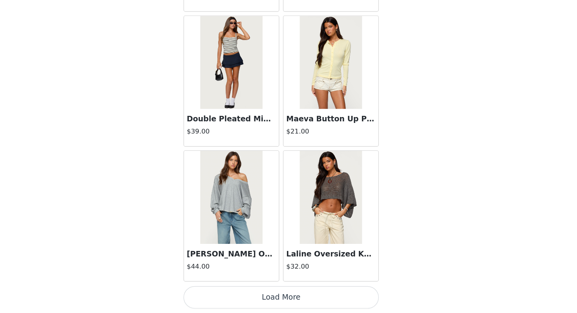
click at [266, 306] on button "Load More" at bounding box center [288, 299] width 165 height 19
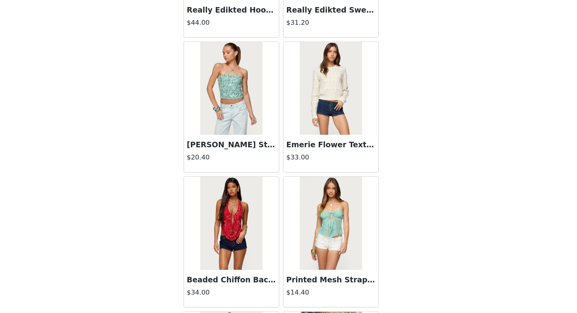
scroll to position [11136, 0]
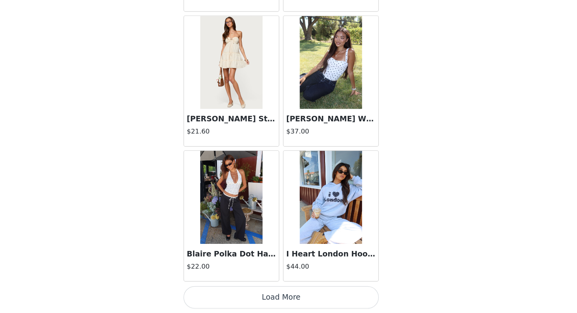
click at [247, 298] on button "Load More" at bounding box center [288, 299] width 165 height 19
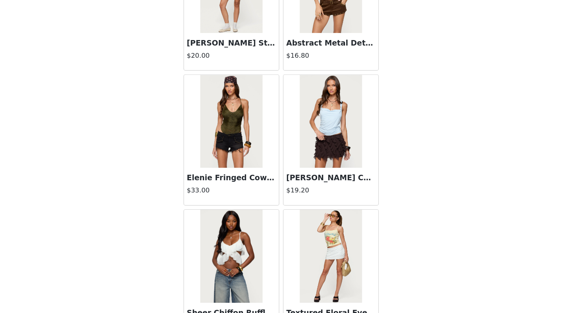
scroll to position [12275, 0]
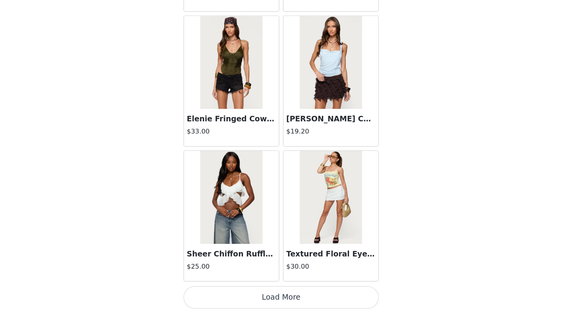
click at [265, 296] on button "Load More" at bounding box center [288, 299] width 165 height 19
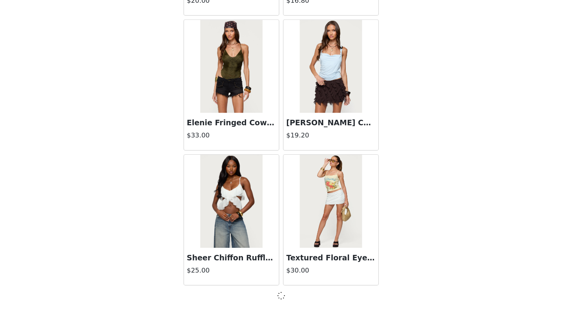
scroll to position [12271, 0]
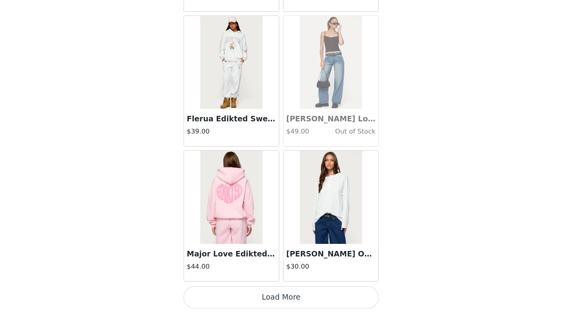
click at [266, 306] on button "Load More" at bounding box center [288, 299] width 165 height 19
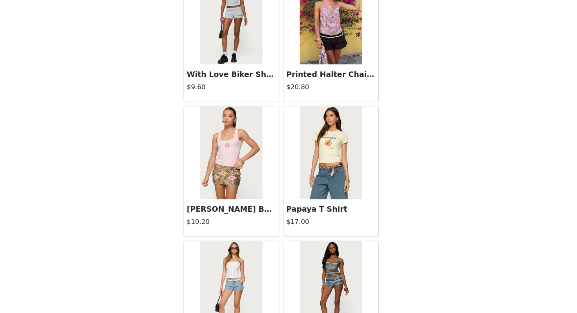
scroll to position [14552, 0]
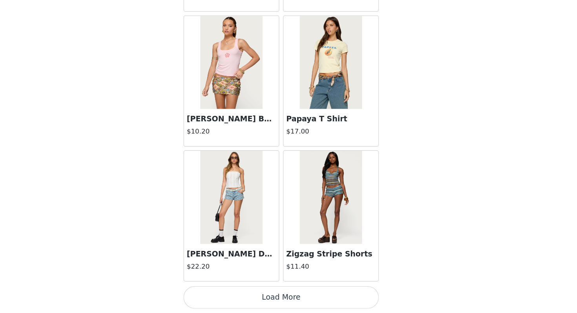
click at [304, 298] on button "Load More" at bounding box center [288, 299] width 165 height 19
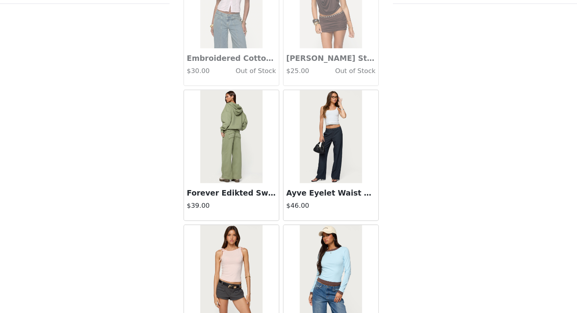
scroll to position [307, 0]
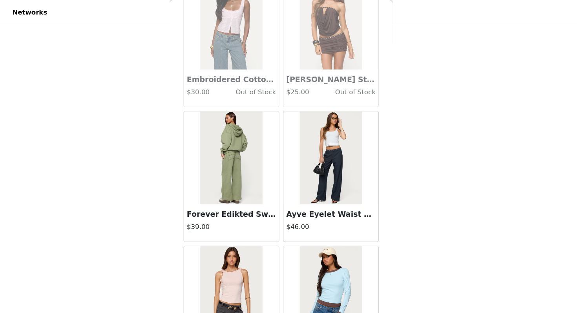
click at [243, 135] on img at bounding box center [246, 133] width 52 height 79
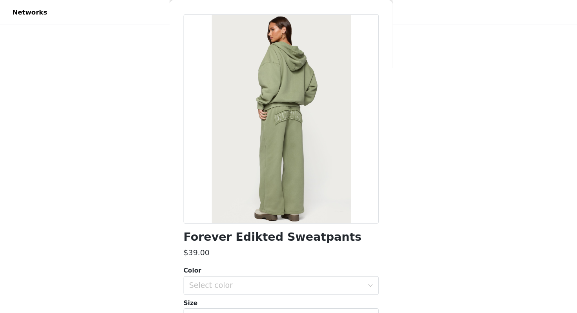
scroll to position [27, 0]
click at [257, 239] on div "Select color" at bounding box center [284, 241] width 147 height 8
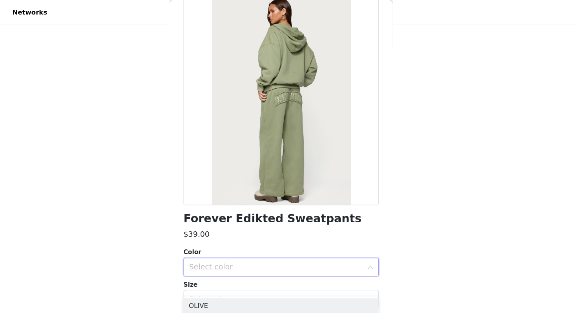
scroll to position [46, 0]
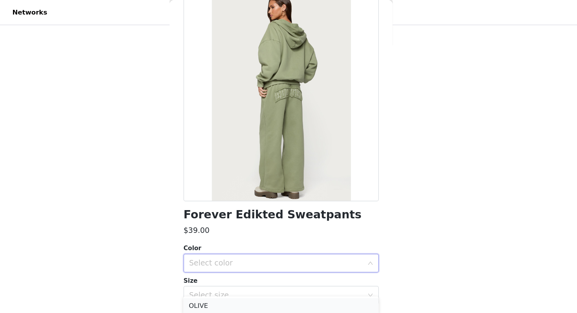
click at [251, 255] on li "OLIVE" at bounding box center [288, 258] width 165 height 13
click at [232, 249] on div "Select size" at bounding box center [284, 249] width 147 height 8
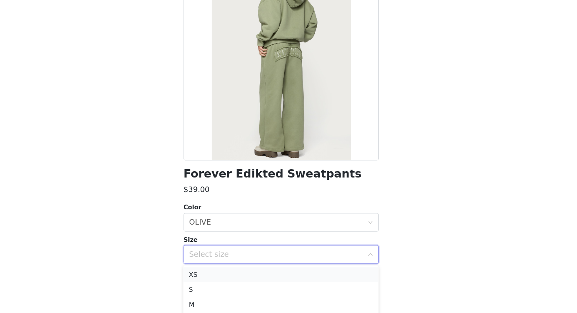
click at [223, 269] on li "XS" at bounding box center [288, 266] width 165 height 13
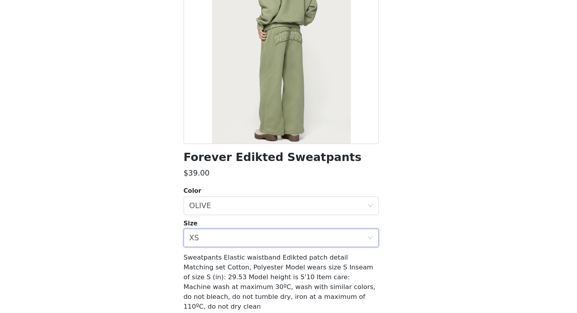
scroll to position [322, 0]
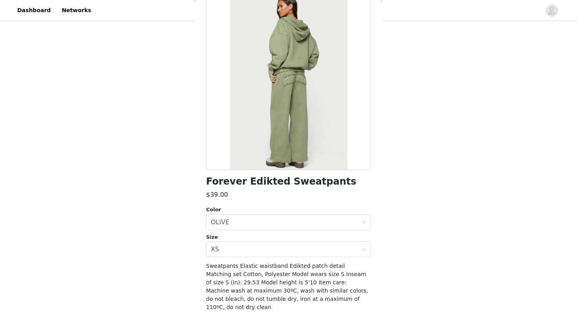
scroll to position [69, 0]
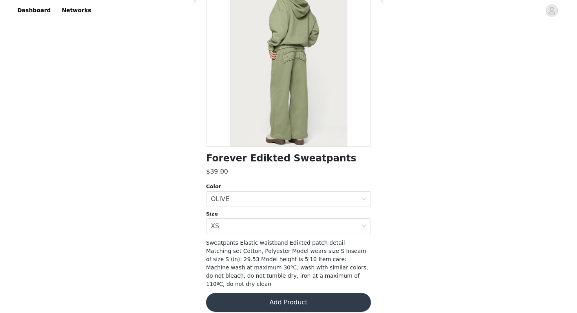
click at [332, 295] on button "Add Product" at bounding box center [288, 302] width 165 height 19
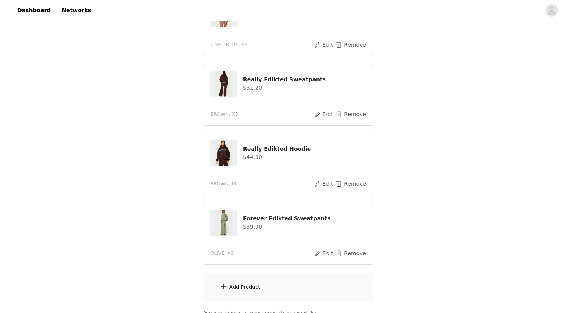
scroll to position [323, 0]
click at [229, 292] on div "Add Product" at bounding box center [289, 286] width 170 height 29
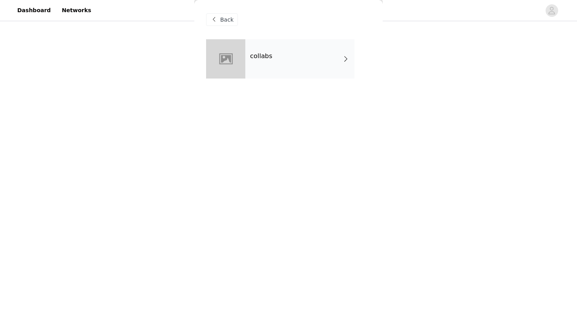
click at [271, 66] on div "collabs" at bounding box center [299, 58] width 109 height 39
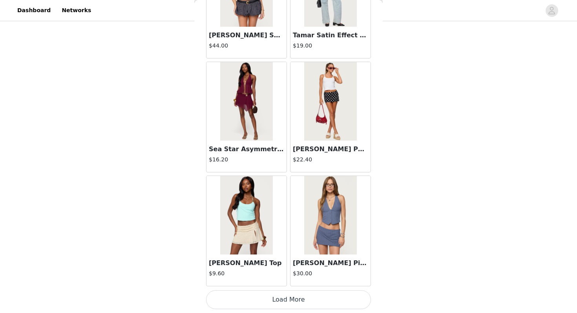
scroll to position [392, 0]
click at [278, 307] on button "Load More" at bounding box center [288, 299] width 165 height 19
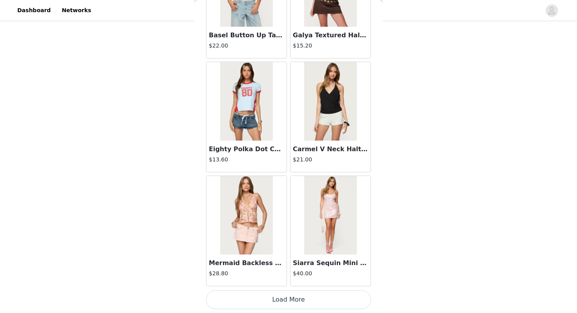
click at [278, 307] on button "Load More" at bounding box center [288, 299] width 165 height 19
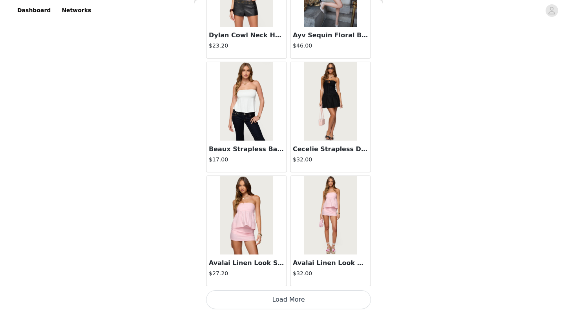
click at [278, 307] on button "Load More" at bounding box center [288, 299] width 165 height 19
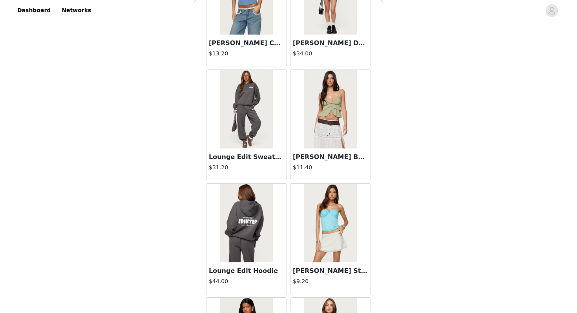
scroll to position [4304, 0]
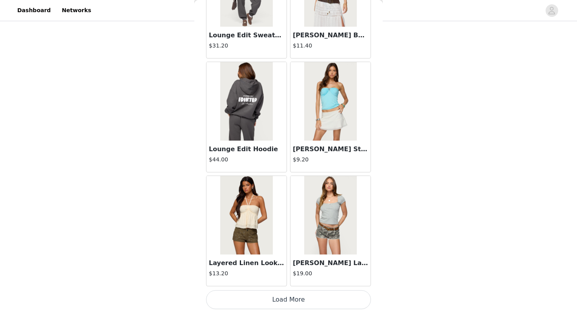
click at [269, 301] on button "Load More" at bounding box center [288, 299] width 165 height 19
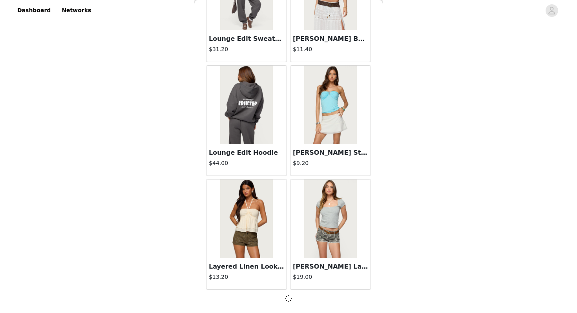
scroll to position [4301, 0]
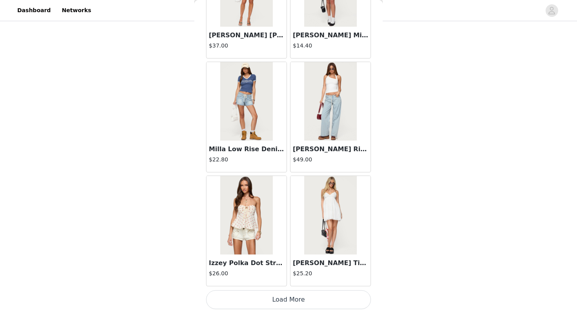
click at [275, 296] on button "Load More" at bounding box center [288, 299] width 165 height 19
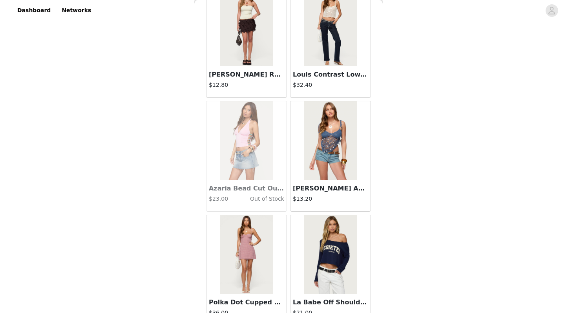
scroll to position [6582, 0]
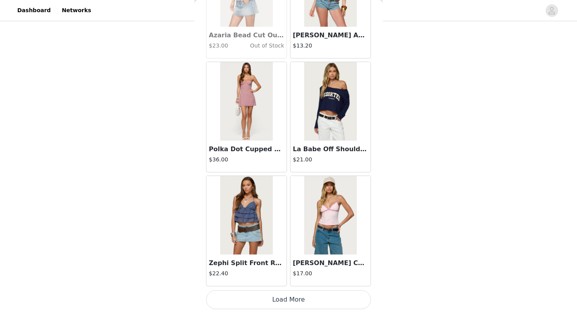
click at [263, 307] on button "Load More" at bounding box center [288, 299] width 165 height 19
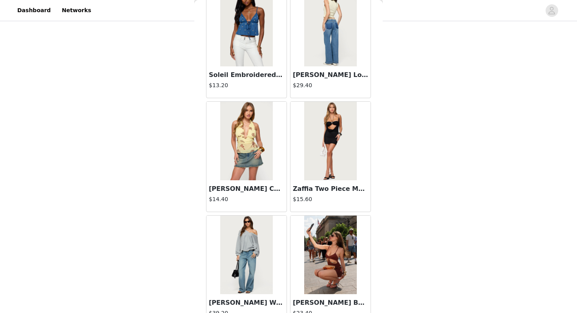
scroll to position [7720, 0]
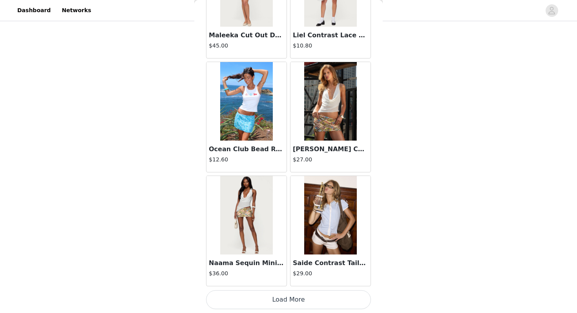
drag, startPoint x: 263, startPoint y: 307, endPoint x: 264, endPoint y: 319, distance: 11.8
click at [260, 296] on button "Load More" at bounding box center [288, 299] width 165 height 19
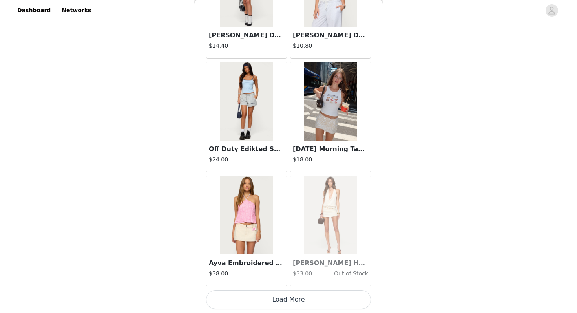
click at [260, 296] on button "Load More" at bounding box center [288, 299] width 165 height 19
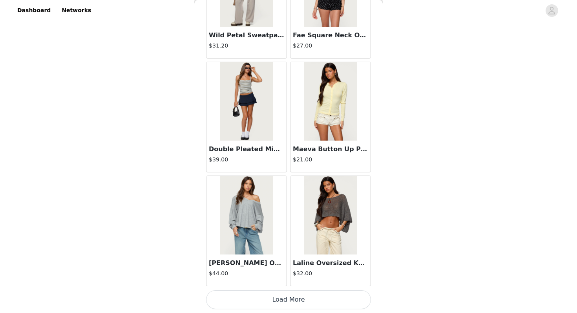
click at [260, 300] on button "Load More" at bounding box center [288, 299] width 165 height 19
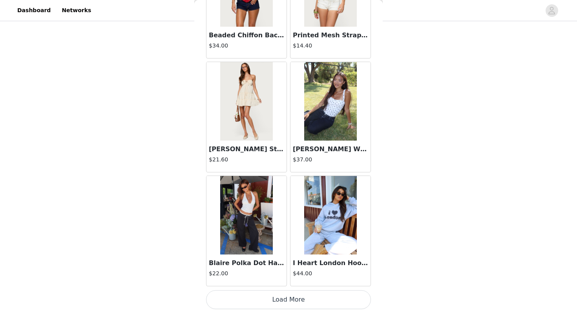
click at [260, 296] on button "Load More" at bounding box center [288, 299] width 165 height 19
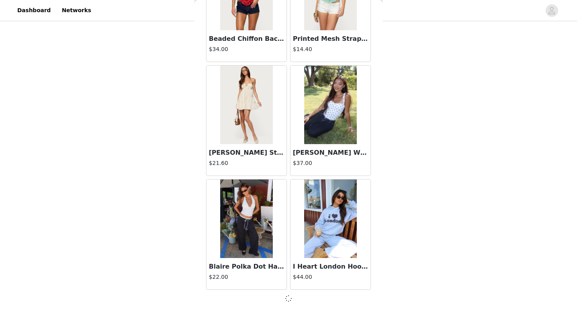
scroll to position [11133, 0]
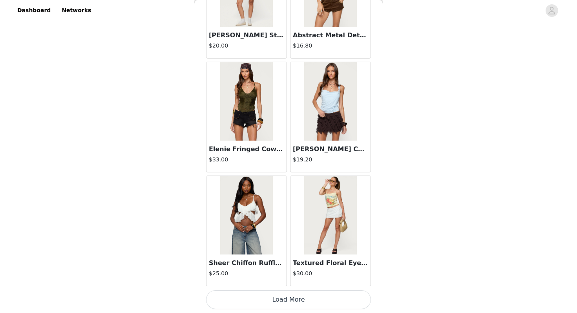
click at [260, 296] on button "Load More" at bounding box center [288, 299] width 165 height 19
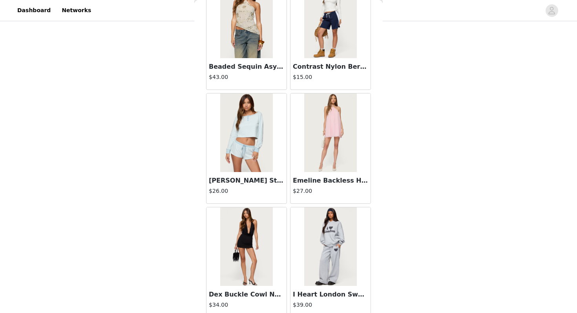
scroll to position [13414, 0]
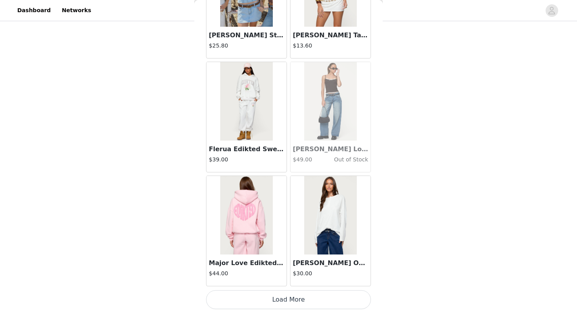
click at [260, 296] on button "Load More" at bounding box center [288, 299] width 165 height 19
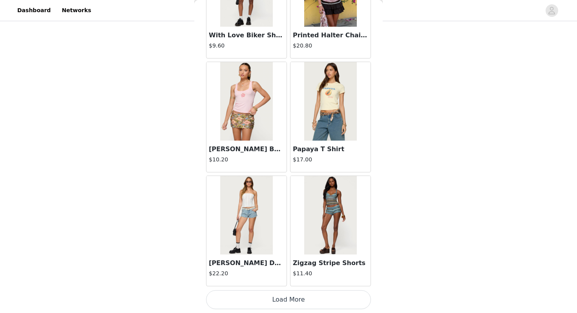
click at [260, 296] on button "Load More" at bounding box center [288, 299] width 165 height 19
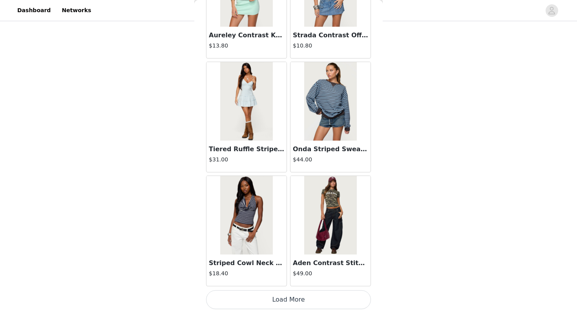
click at [260, 296] on button "Load More" at bounding box center [288, 299] width 165 height 19
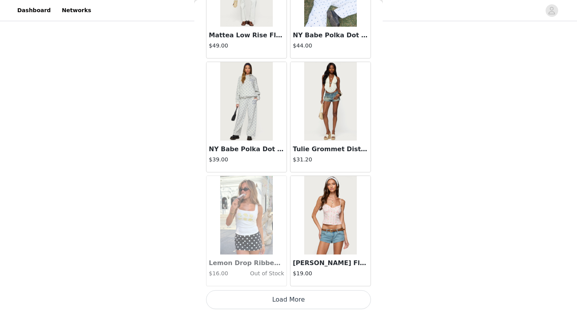
click at [260, 296] on button "Load More" at bounding box center [288, 299] width 165 height 19
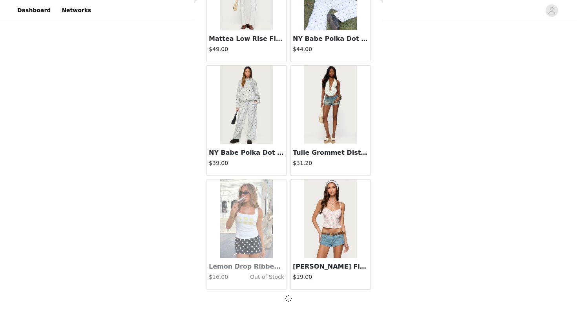
scroll to position [16826, 0]
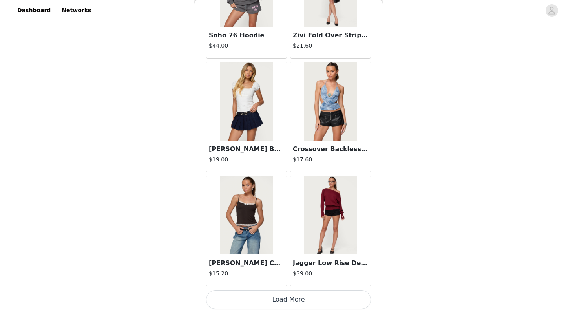
click at [260, 296] on button "Load More" at bounding box center [288, 299] width 165 height 19
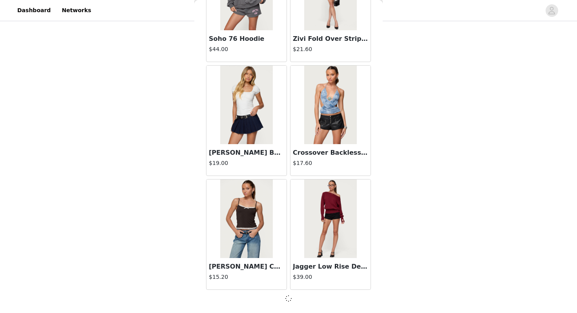
scroll to position [17965, 0]
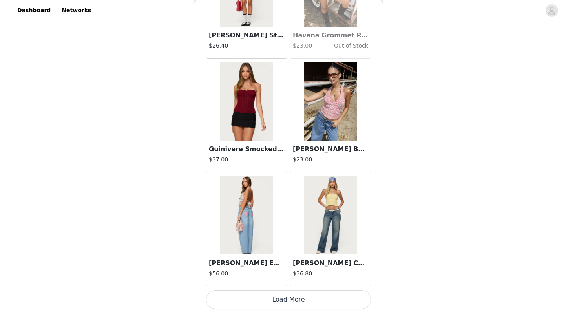
click at [260, 296] on button "Load More" at bounding box center [288, 299] width 165 height 19
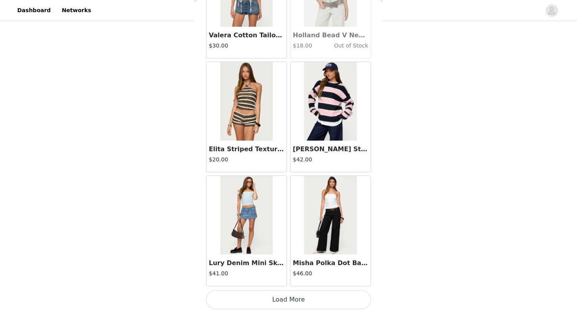
click at [260, 296] on button "Load More" at bounding box center [288, 299] width 165 height 19
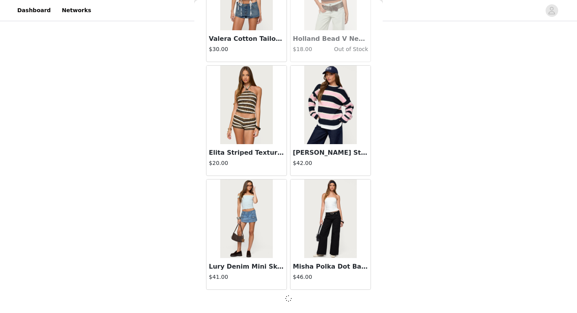
scroll to position [20242, 0]
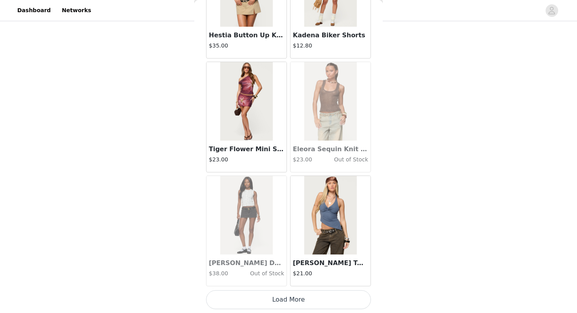
click at [260, 296] on button "Load More" at bounding box center [288, 299] width 165 height 19
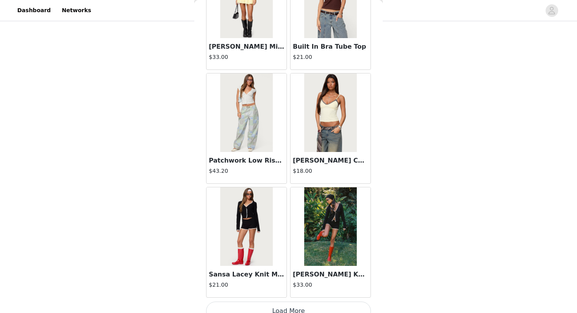
scroll to position [22514, 0]
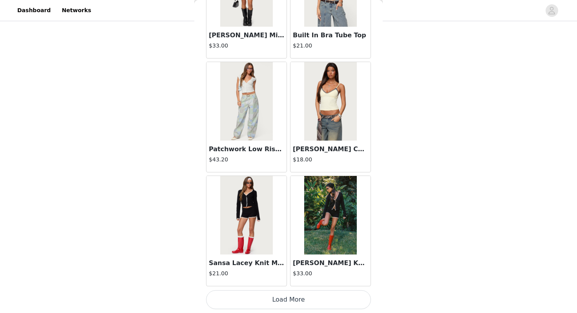
click at [246, 309] on button "Load More" at bounding box center [288, 299] width 165 height 19
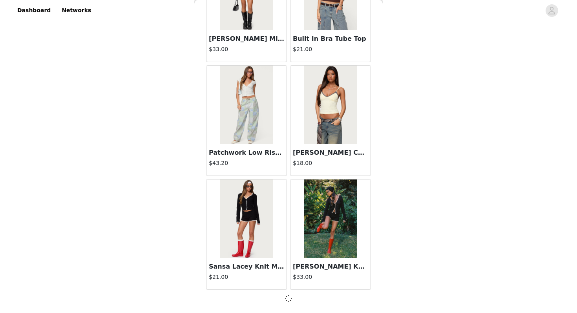
scroll to position [22519, 0]
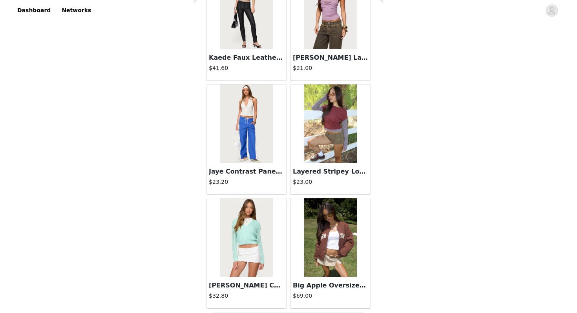
click at [246, 309] on div "[PERSON_NAME] Cable Knit Cardigan $32.80" at bounding box center [247, 253] width 84 height 114
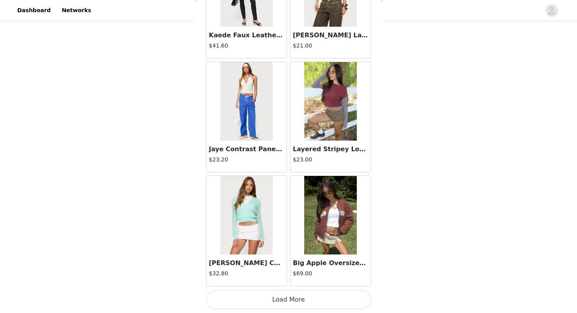
click at [246, 309] on button "Load More" at bounding box center [288, 299] width 165 height 19
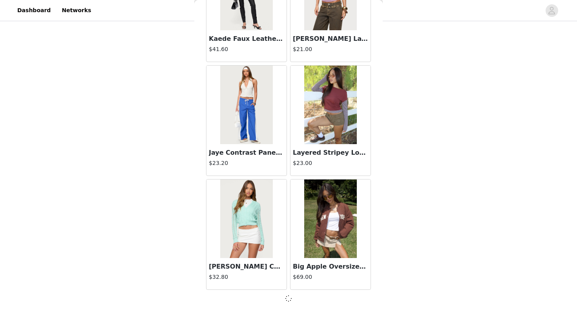
scroll to position [23658, 0]
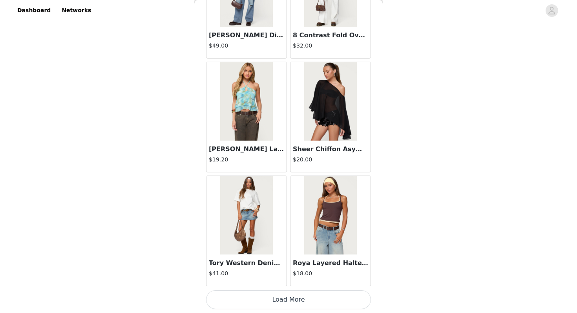
click at [246, 309] on button "Load More" at bounding box center [288, 299] width 165 height 19
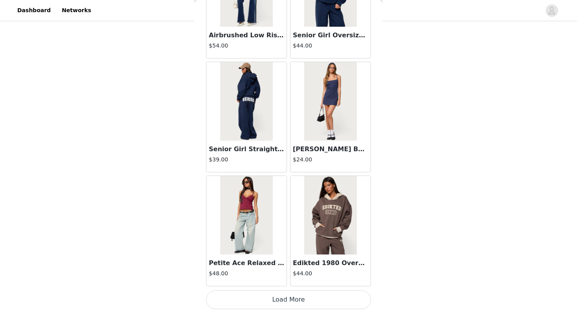
click at [246, 309] on button "Load More" at bounding box center [288, 299] width 165 height 19
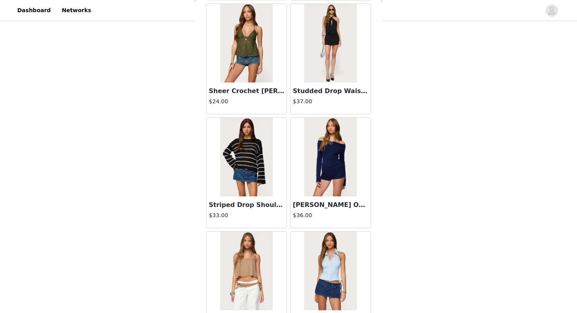
scroll to position [27077, 0]
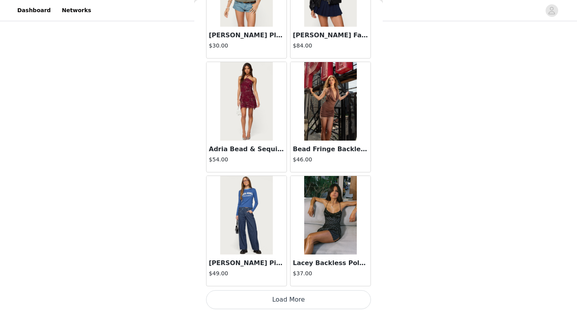
click at [242, 302] on button "Load More" at bounding box center [288, 299] width 165 height 19
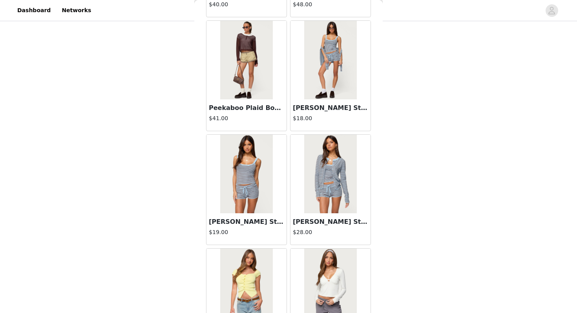
scroll to position [28216, 0]
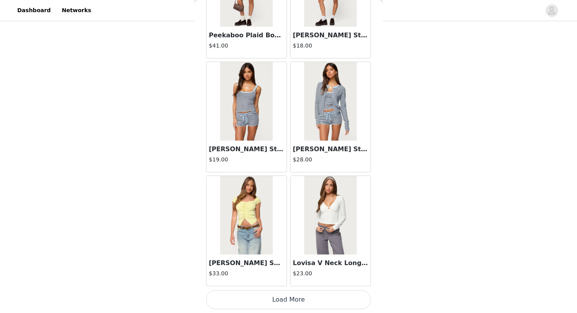
click at [242, 302] on button "Load More" at bounding box center [288, 299] width 165 height 19
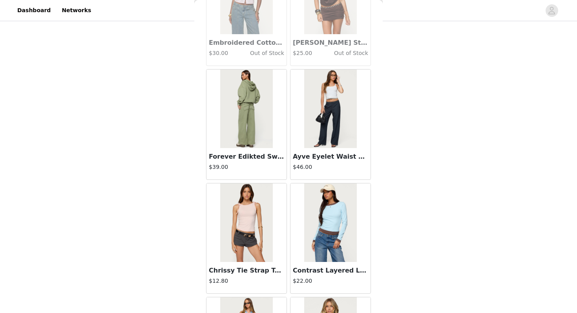
scroll to position [17050, 0]
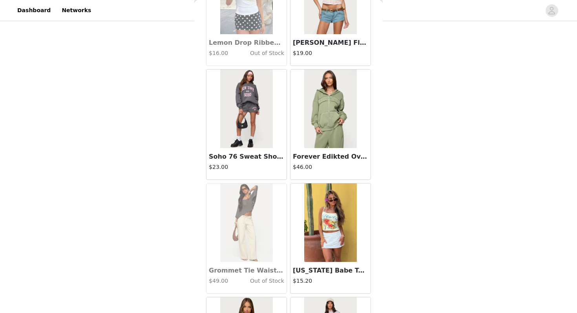
click at [319, 117] on img at bounding box center [330, 108] width 52 height 79
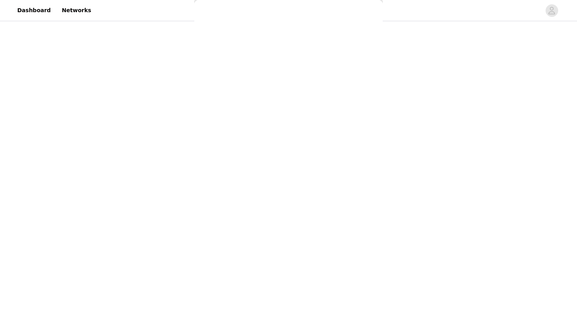
scroll to position [0, 0]
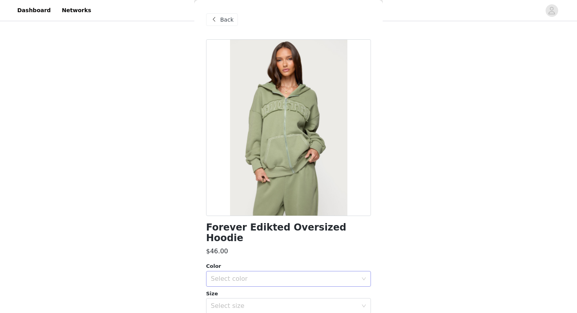
click at [265, 275] on div "Select color" at bounding box center [284, 279] width 147 height 8
click at [247, 283] on li "OLIVE" at bounding box center [288, 285] width 165 height 13
click at [244, 302] on div "Select size" at bounding box center [284, 306] width 147 height 8
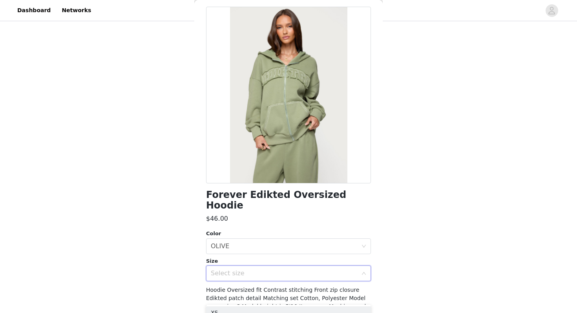
scroll to position [58, 0]
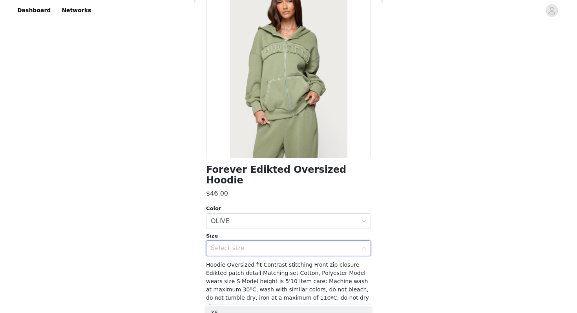
click at [242, 244] on div "Select size" at bounding box center [284, 248] width 147 height 8
click at [229, 232] on div "Size" at bounding box center [288, 236] width 165 height 8
click at [229, 244] on div "Select size" at bounding box center [284, 248] width 147 height 8
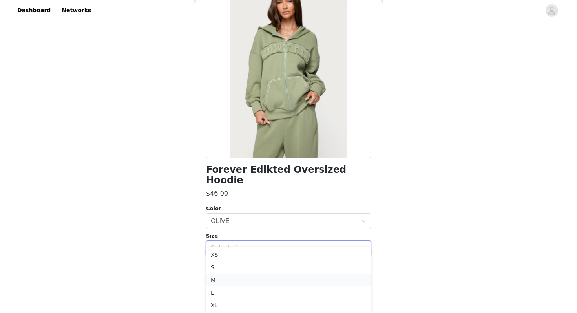
click at [225, 278] on li "M" at bounding box center [288, 280] width 165 height 13
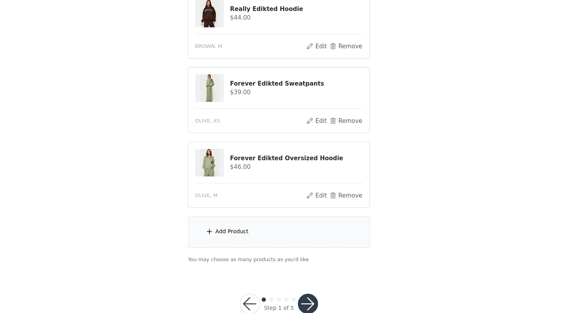
scroll to position [461, 0]
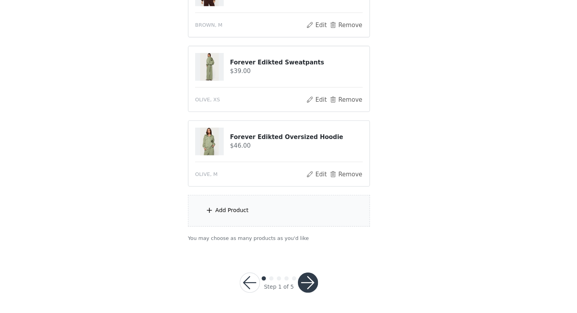
click at [278, 213] on div "Add Product" at bounding box center [289, 217] width 170 height 29
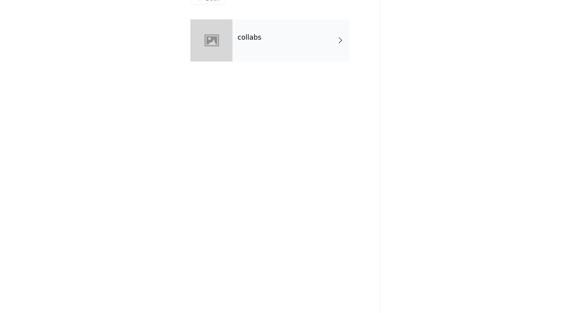
click at [322, 67] on div "collabs" at bounding box center [299, 58] width 109 height 39
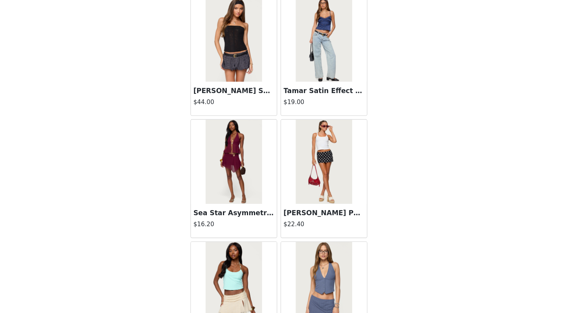
scroll to position [889, 0]
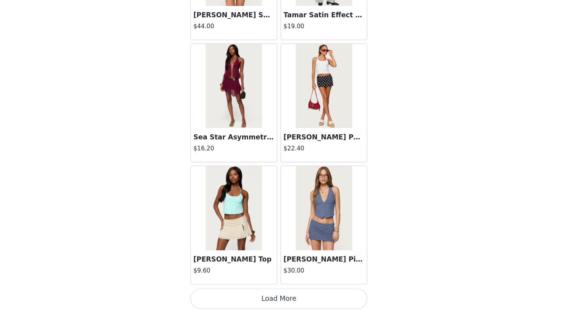
click at [274, 299] on button "Load More" at bounding box center [288, 299] width 165 height 19
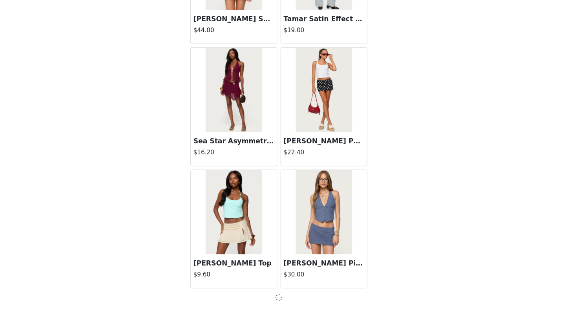
scroll to position [885, 0]
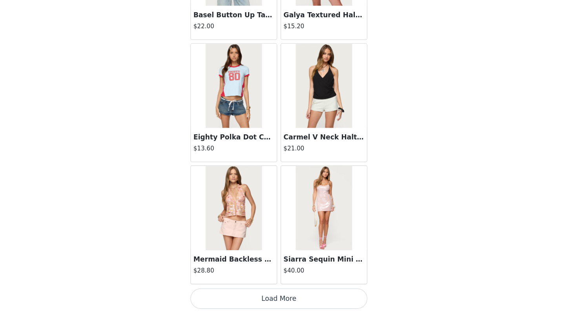
click at [274, 303] on button "Load More" at bounding box center [288, 299] width 165 height 19
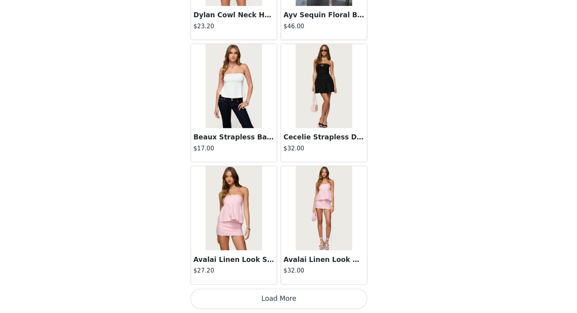
click at [274, 299] on button "Load More" at bounding box center [288, 299] width 165 height 19
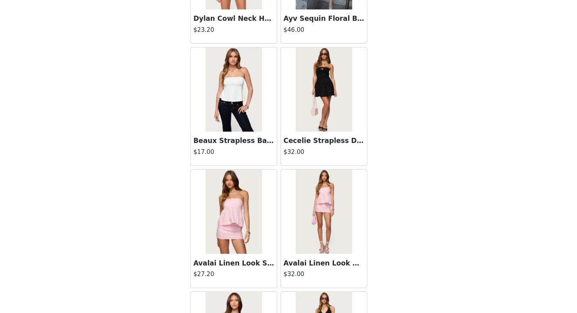
scroll to position [3166, 0]
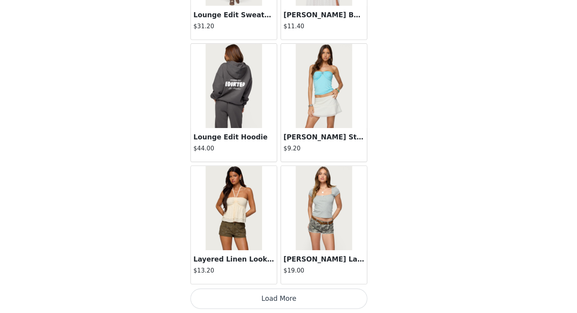
click at [329, 293] on button "Load More" at bounding box center [288, 299] width 165 height 19
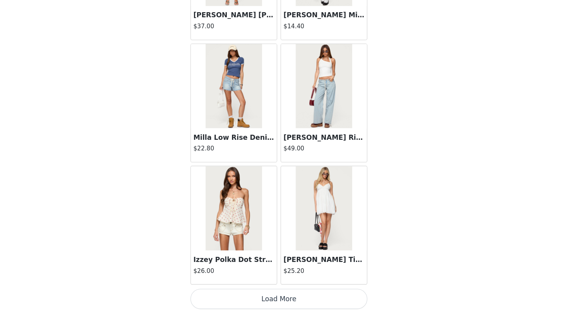
click at [329, 297] on button "Load More" at bounding box center [288, 299] width 165 height 19
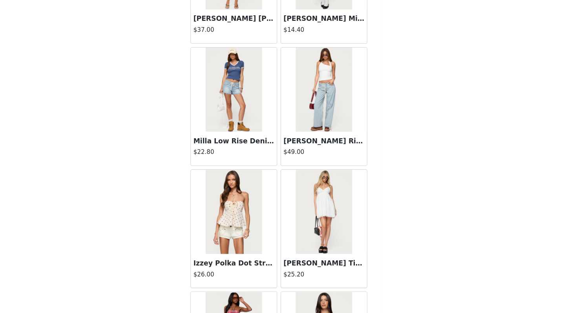
scroll to position [5443, 0]
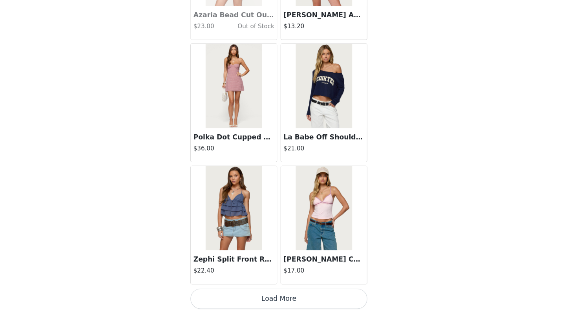
click at [317, 303] on button "Load More" at bounding box center [288, 299] width 165 height 19
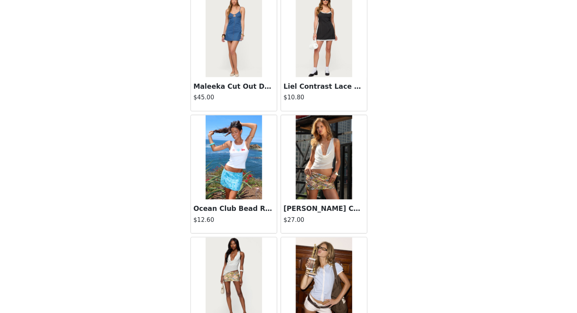
scroll to position [7720, 0]
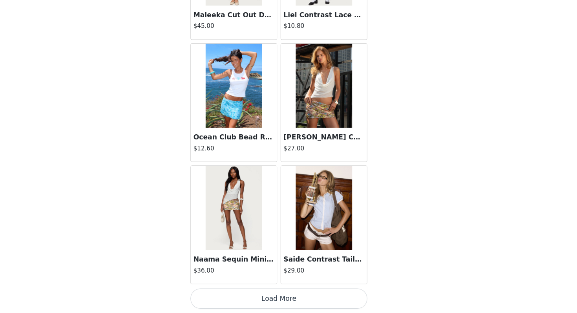
click at [317, 304] on button "Load More" at bounding box center [288, 299] width 165 height 19
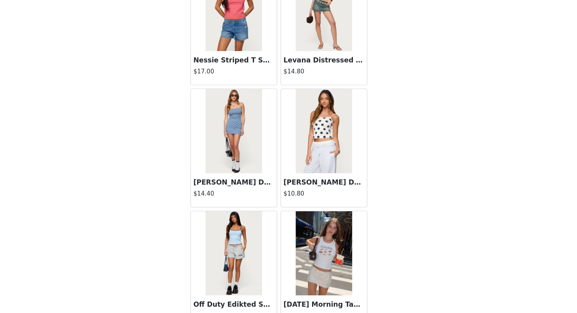
scroll to position [8859, 0]
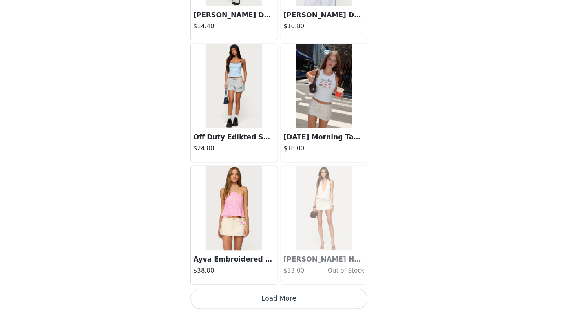
click at [265, 307] on button "Load More" at bounding box center [288, 299] width 165 height 19
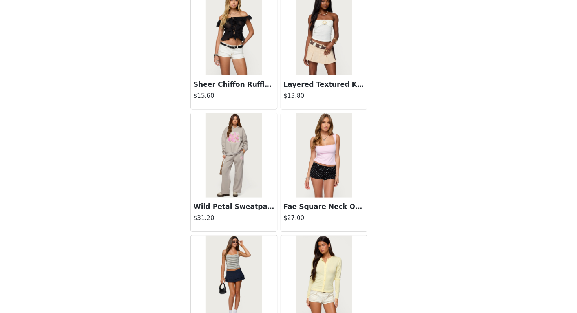
scroll to position [9998, 0]
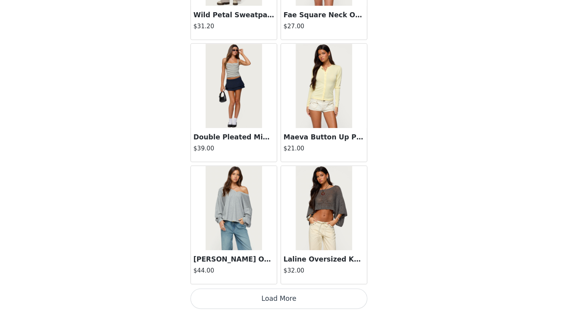
click at [291, 296] on button "Load More" at bounding box center [288, 299] width 165 height 19
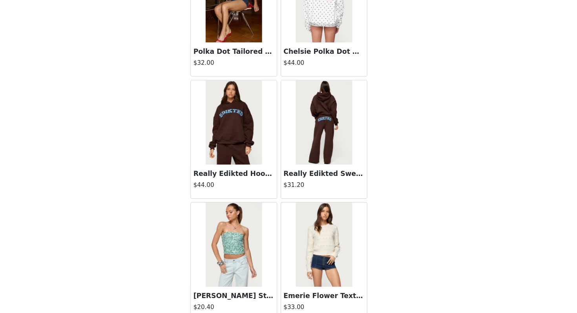
scroll to position [11136, 0]
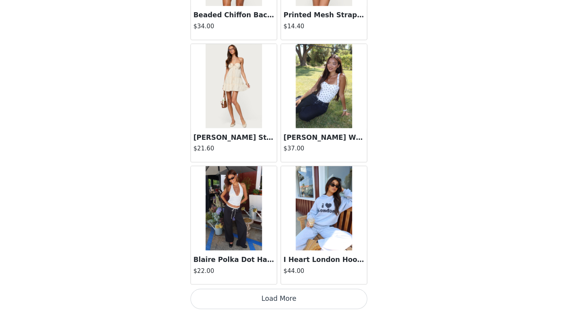
click at [291, 294] on button "Load More" at bounding box center [288, 299] width 165 height 19
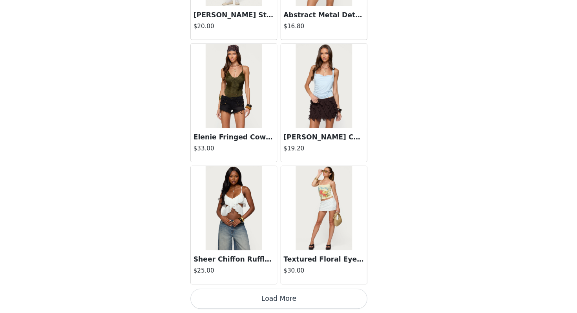
click at [312, 305] on button "Load More" at bounding box center [288, 299] width 165 height 19
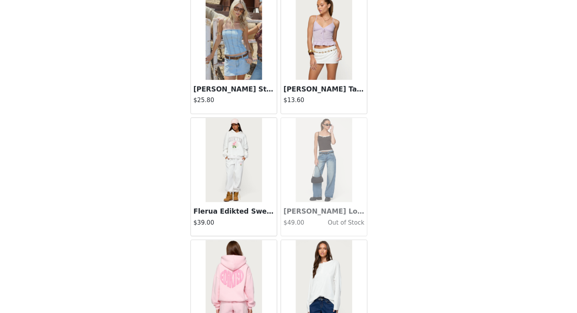
scroll to position [13414, 0]
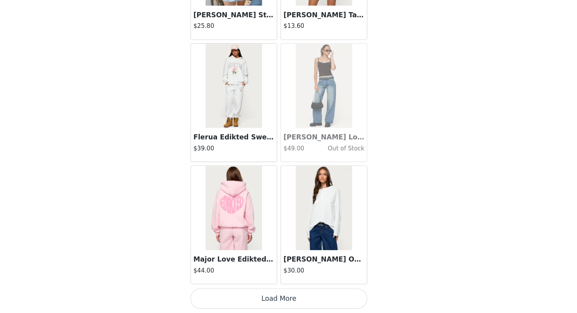
click at [301, 307] on button "Load More" at bounding box center [288, 299] width 165 height 19
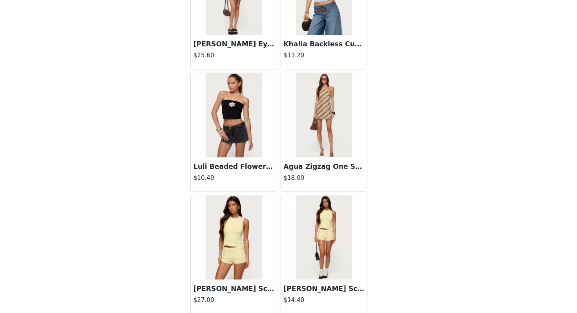
scroll to position [14552, 0]
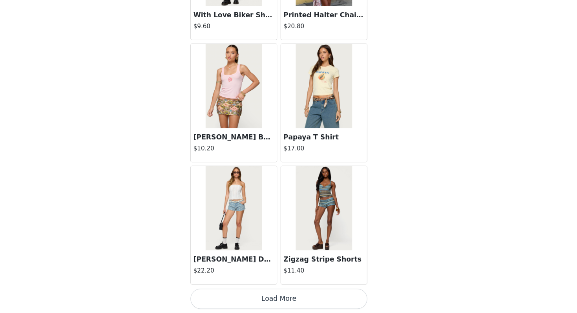
click at [274, 293] on button "Load More" at bounding box center [288, 299] width 165 height 19
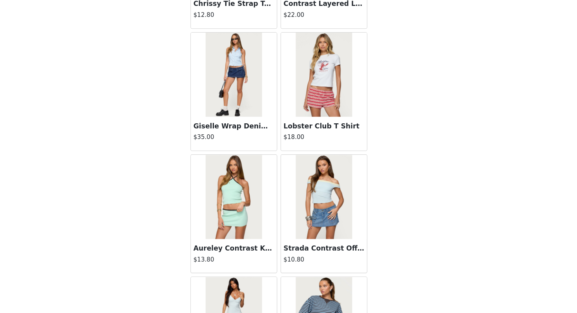
scroll to position [15691, 0]
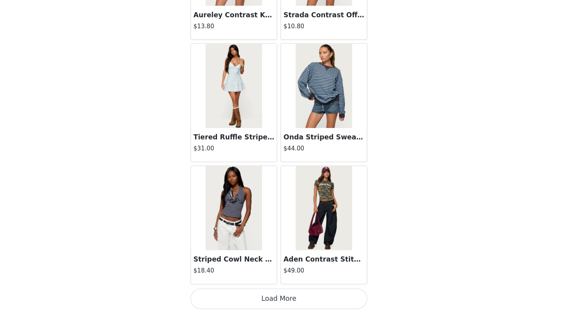
click at [300, 302] on button "Load More" at bounding box center [288, 299] width 165 height 19
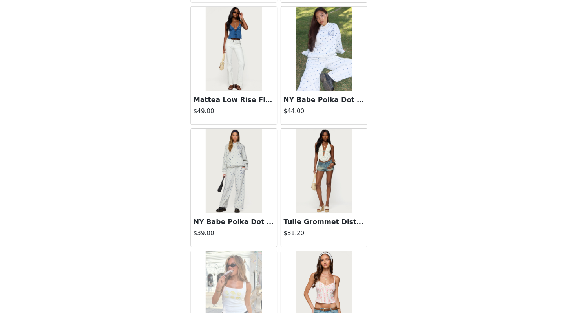
scroll to position [16830, 0]
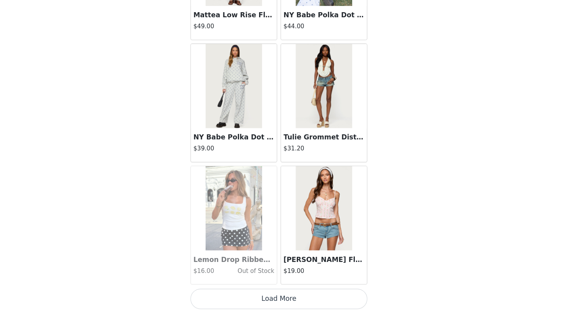
click at [292, 305] on button "Load More" at bounding box center [288, 299] width 165 height 19
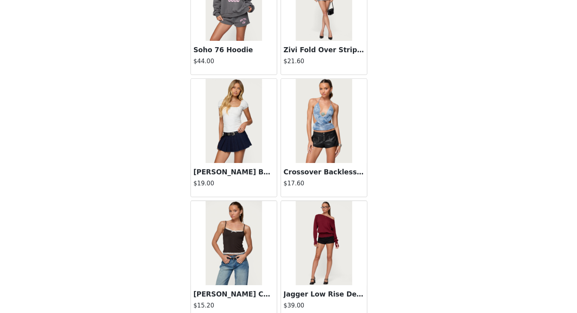
scroll to position [17968, 0]
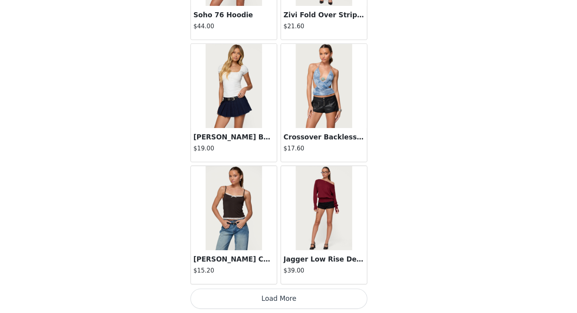
click at [288, 302] on button "Load More" at bounding box center [288, 299] width 165 height 19
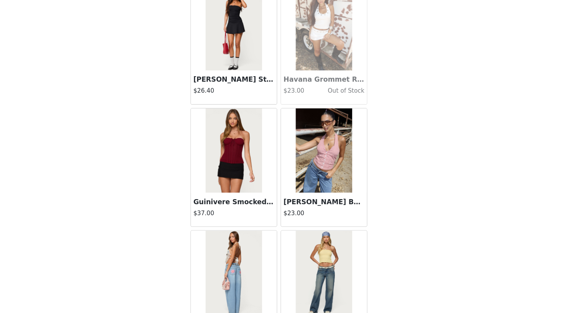
scroll to position [19107, 0]
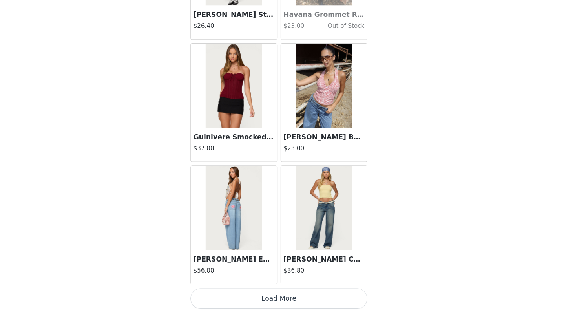
click at [299, 299] on button "Load More" at bounding box center [288, 299] width 165 height 19
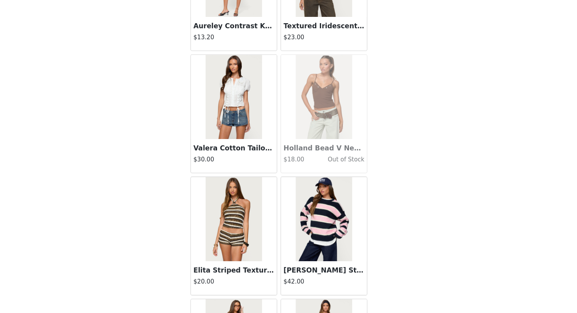
scroll to position [20245, 0]
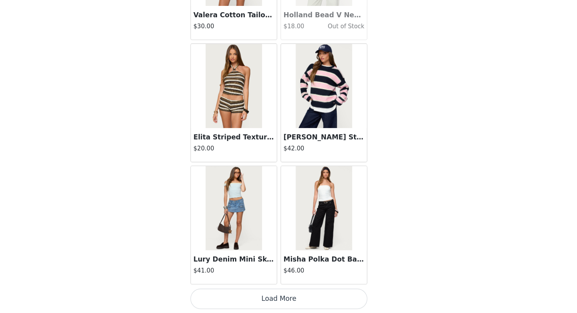
click at [290, 295] on button "Load More" at bounding box center [288, 299] width 165 height 19
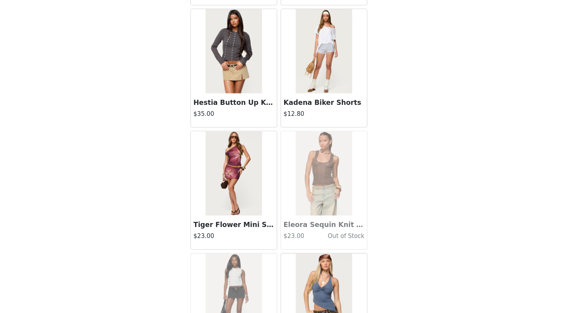
scroll to position [21384, 0]
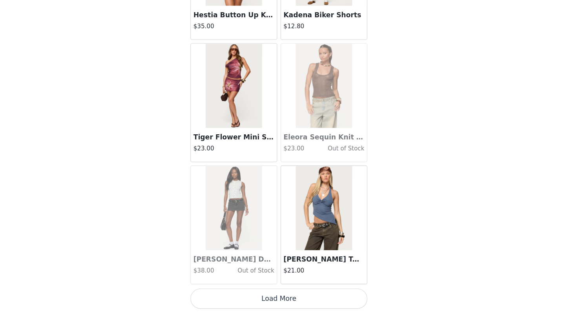
click at [284, 300] on button "Load More" at bounding box center [288, 299] width 165 height 19
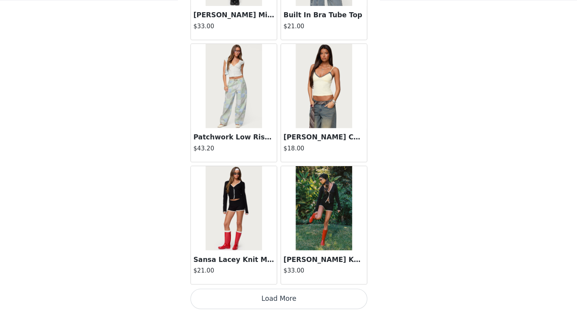
scroll to position [461, 0]
click at [269, 300] on button "Load More" at bounding box center [288, 299] width 165 height 19
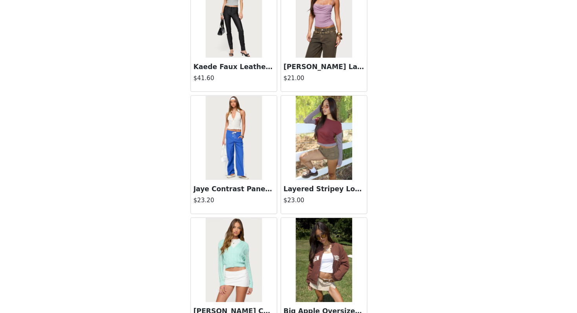
scroll to position [23661, 0]
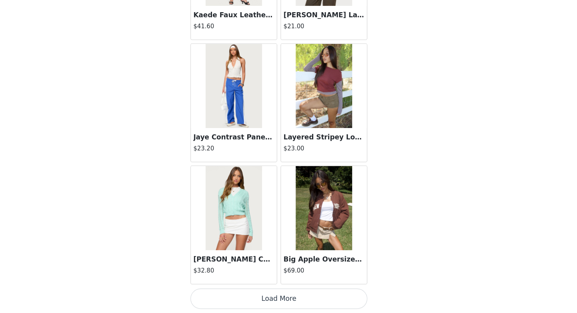
click at [302, 297] on button "Load More" at bounding box center [288, 299] width 165 height 19
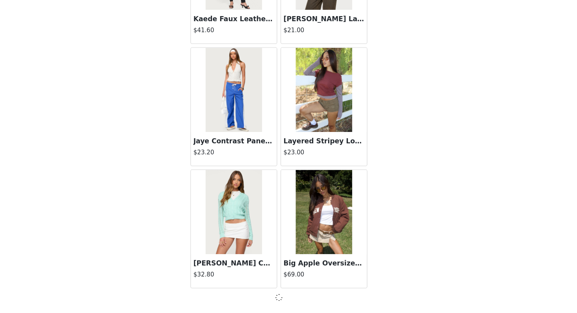
scroll to position [23658, 0]
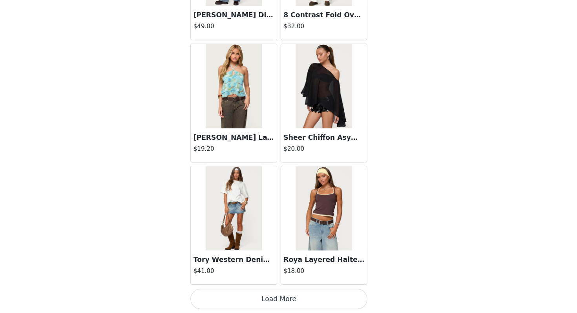
click at [302, 304] on button "Load More" at bounding box center [288, 299] width 165 height 19
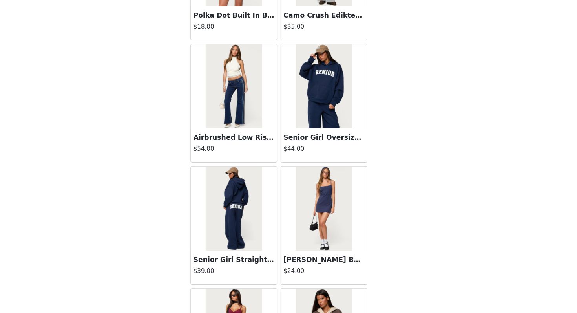
scroll to position [25939, 0]
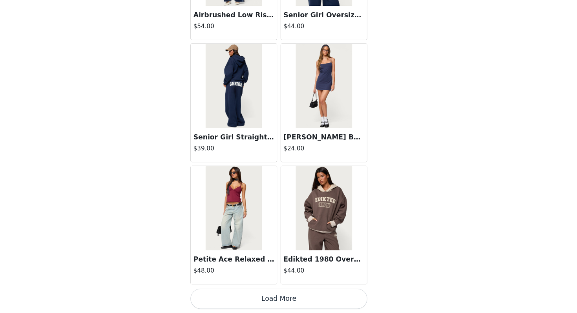
click at [302, 304] on button "Load More" at bounding box center [288, 299] width 165 height 19
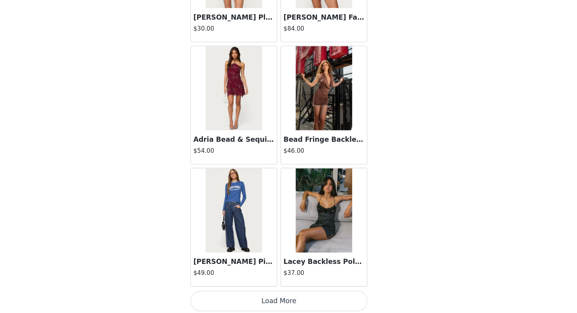
scroll to position [27077, 0]
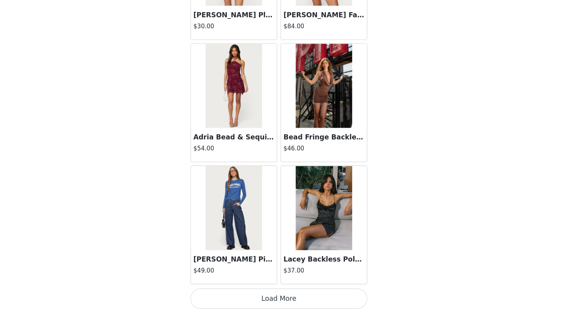
click at [299, 295] on button "Load More" at bounding box center [288, 299] width 165 height 19
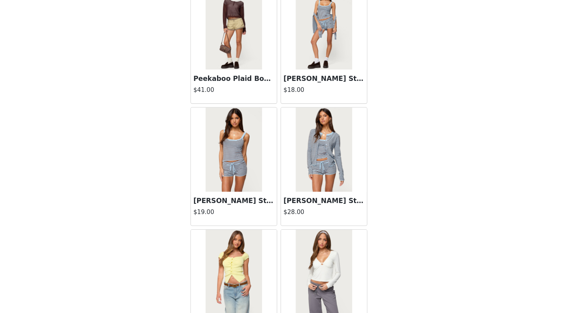
scroll to position [28151, 0]
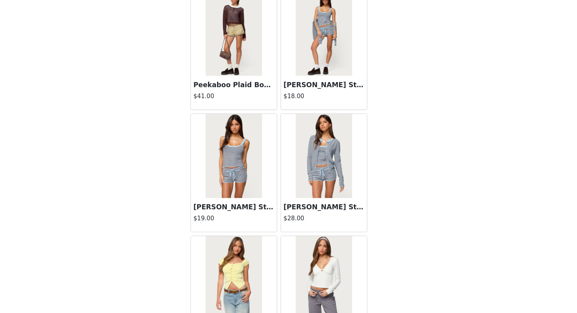
click at [338, 46] on img at bounding box center [330, 52] width 52 height 79
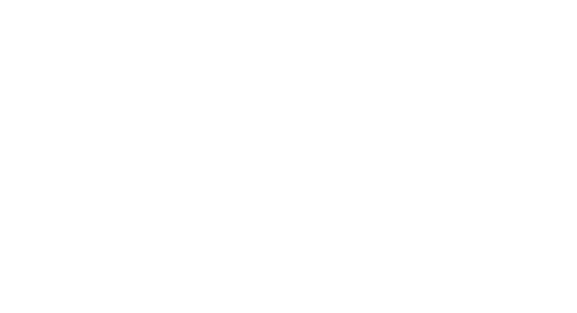
scroll to position [69, 0]
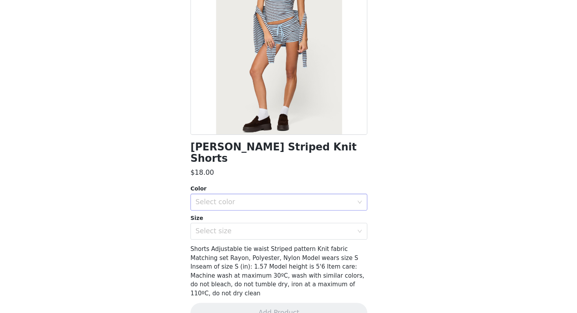
click at [294, 206] on div "Select color" at bounding box center [284, 210] width 147 height 8
click at [279, 218] on li "LIGHT BLUE" at bounding box center [288, 216] width 165 height 13
click at [271, 233] on div "Select size" at bounding box center [284, 237] width 147 height 8
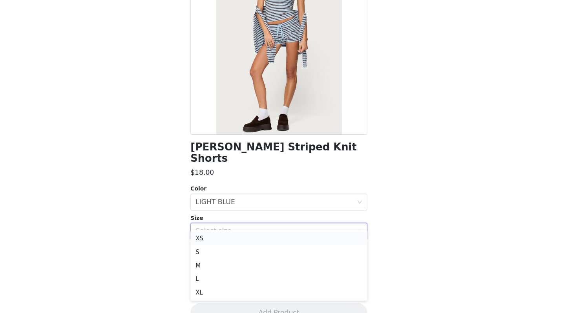
click at [260, 246] on li "XS" at bounding box center [288, 243] width 165 height 13
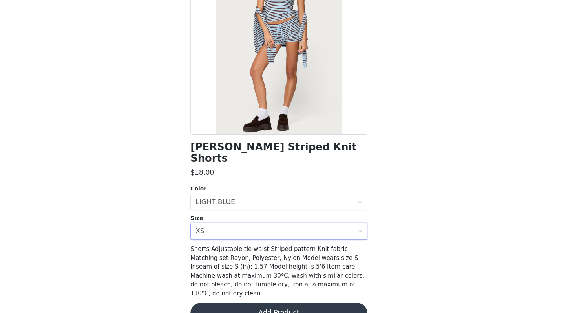
click at [258, 304] on button "Add Product" at bounding box center [288, 313] width 165 height 19
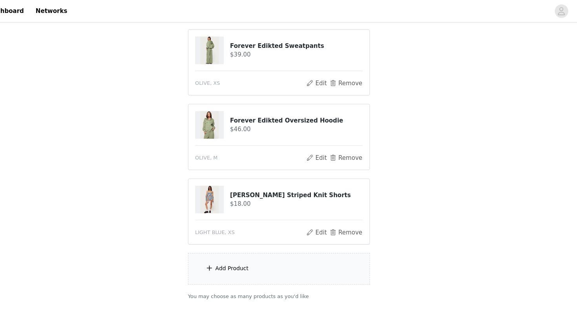
scroll to position [492, 0]
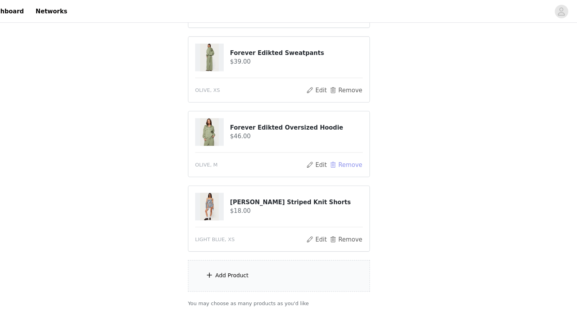
click at [355, 155] on button "Remove" at bounding box center [350, 153] width 31 height 9
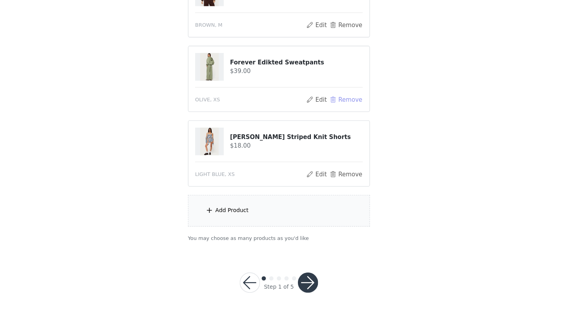
click at [354, 116] on button "Remove" at bounding box center [350, 114] width 31 height 9
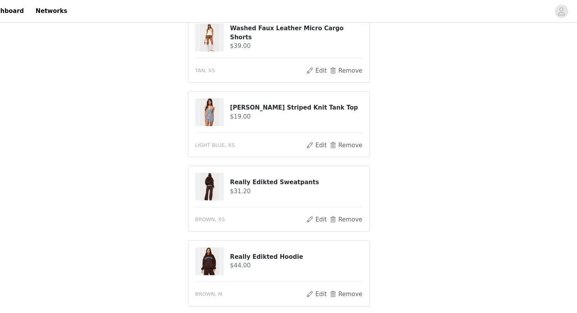
scroll to position [225, 0]
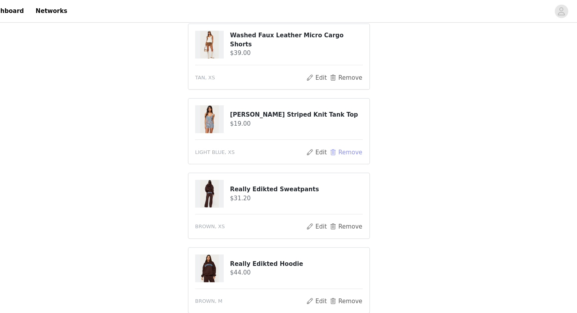
click at [357, 143] on button "Remove" at bounding box center [350, 141] width 31 height 9
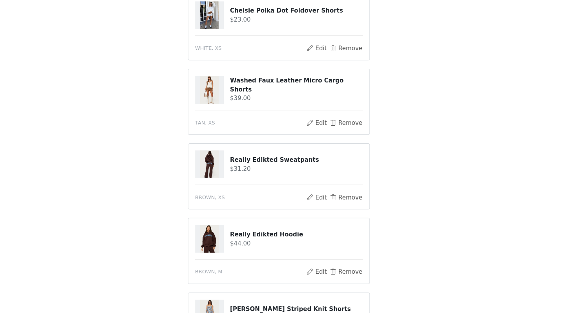
scroll to position [322, 0]
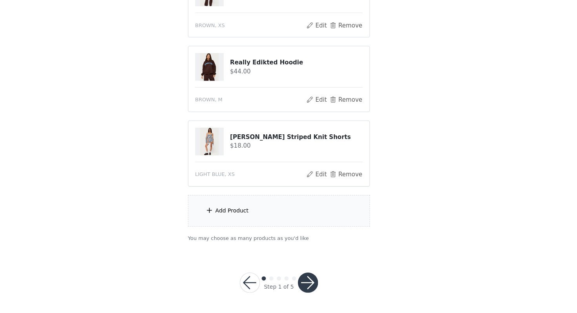
click at [249, 218] on div "Add Product" at bounding box center [244, 218] width 31 height 8
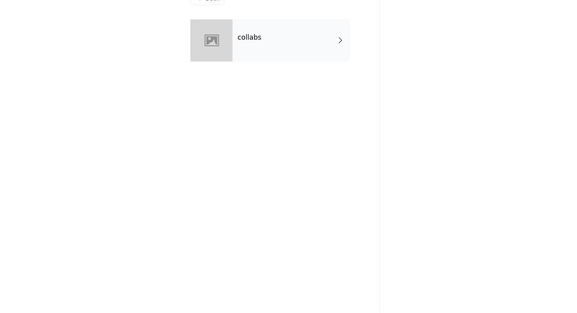
click at [289, 52] on div "collabs" at bounding box center [299, 58] width 109 height 39
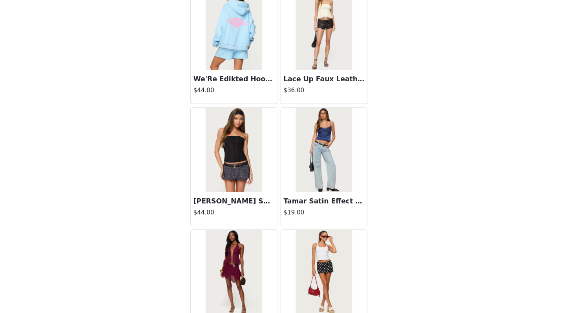
scroll to position [889, 0]
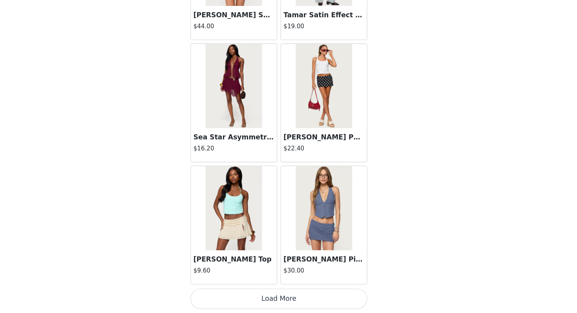
click at [280, 305] on button "Load More" at bounding box center [288, 299] width 165 height 19
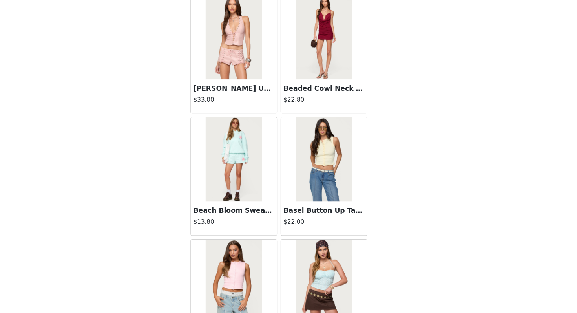
scroll to position [2027, 0]
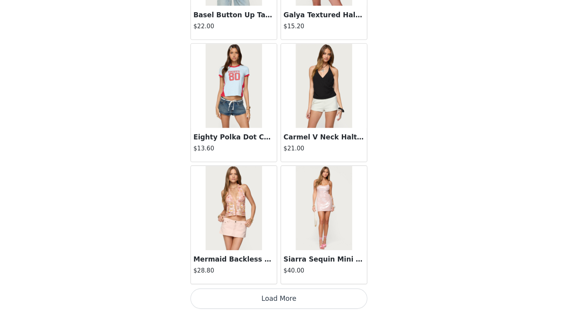
click at [274, 296] on button "Load More" at bounding box center [288, 299] width 165 height 19
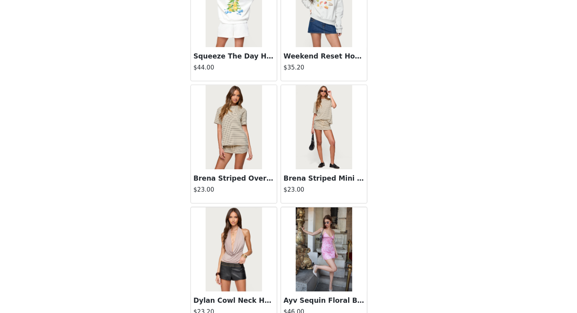
scroll to position [3166, 0]
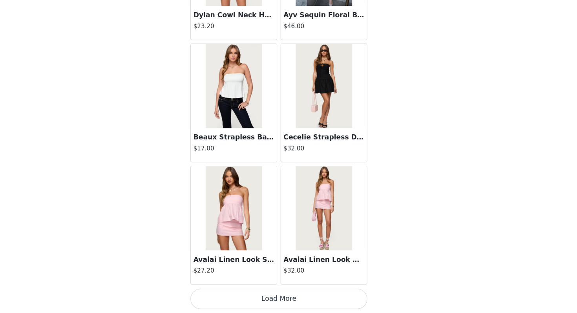
click at [281, 298] on button "Load More" at bounding box center [288, 299] width 165 height 19
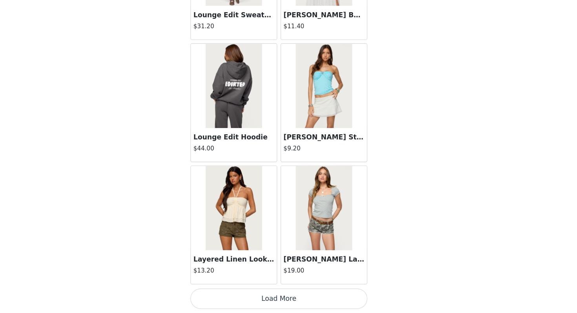
click at [281, 300] on button "Load More" at bounding box center [288, 299] width 165 height 19
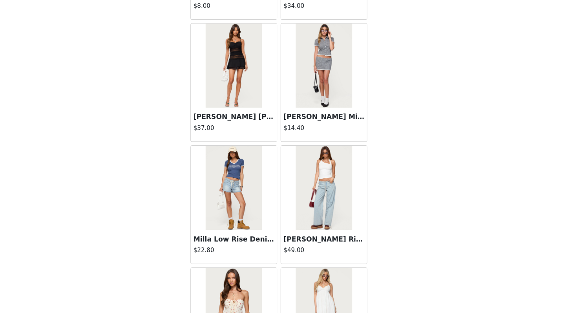
scroll to position [5443, 0]
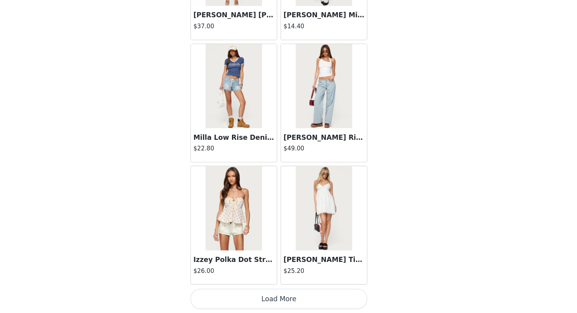
click at [276, 299] on button "Load More" at bounding box center [288, 299] width 165 height 19
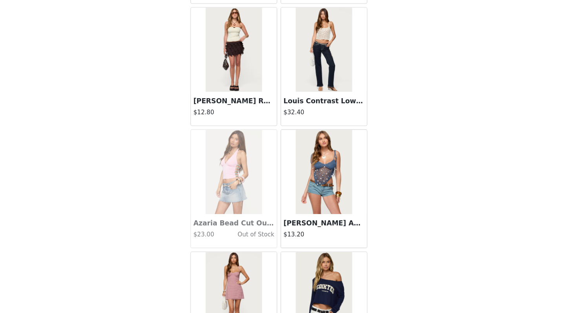
scroll to position [6582, 0]
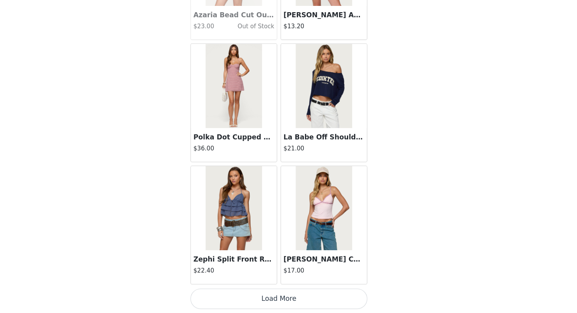
click at [274, 305] on button "Load More" at bounding box center [288, 299] width 165 height 19
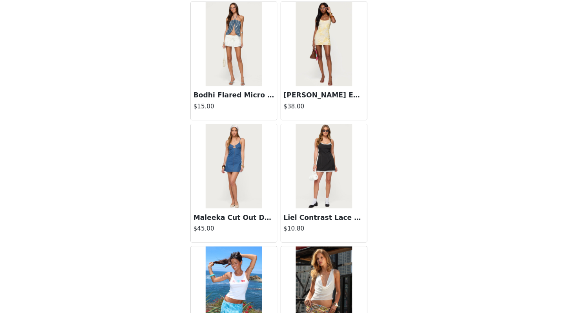
scroll to position [7720, 0]
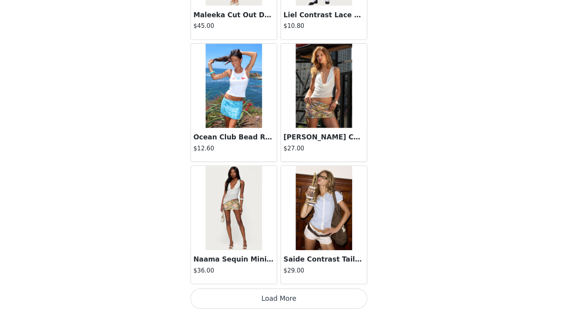
click at [285, 300] on button "Load More" at bounding box center [288, 299] width 165 height 19
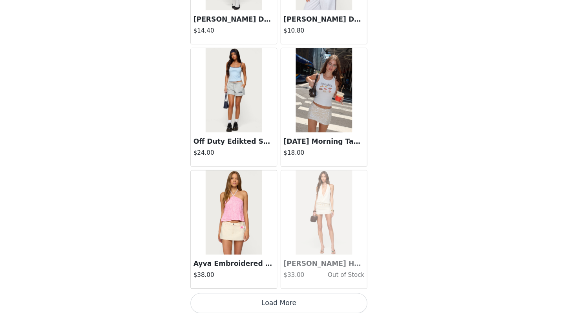
scroll to position [8859, 0]
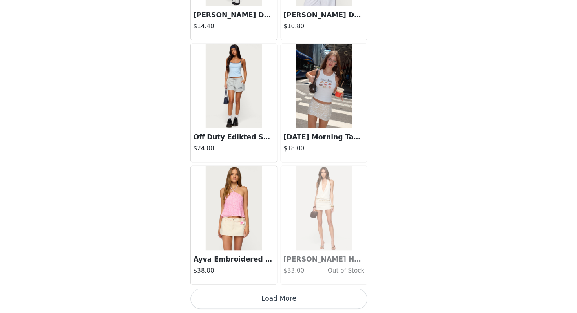
click at [250, 298] on button "Load More" at bounding box center [288, 299] width 165 height 19
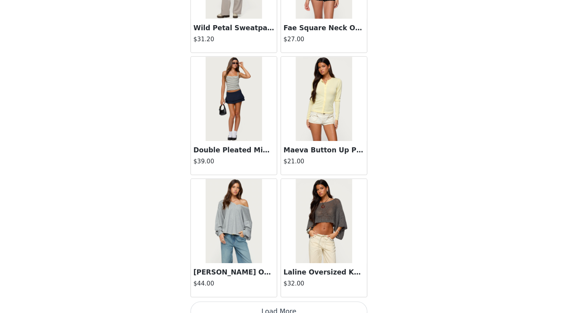
scroll to position [9998, 0]
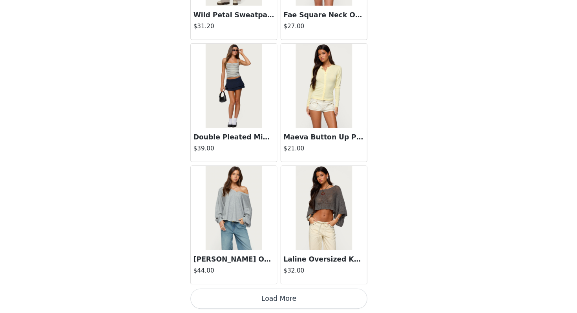
click at [305, 294] on button "Load More" at bounding box center [288, 299] width 165 height 19
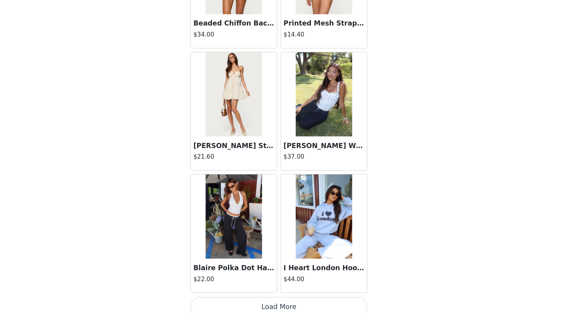
scroll to position [11136, 0]
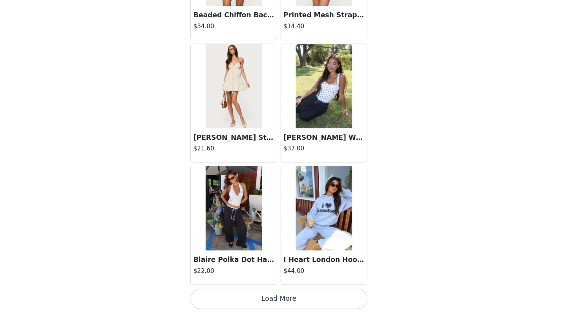
click at [287, 300] on button "Load More" at bounding box center [288, 299] width 165 height 19
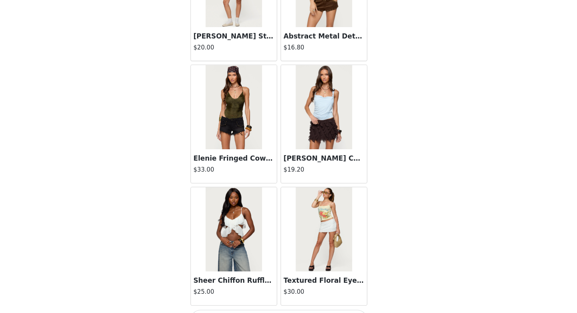
scroll to position [12275, 0]
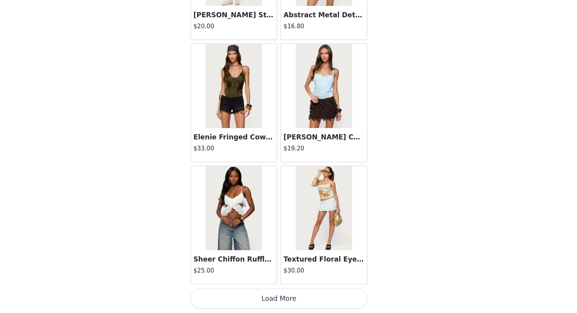
click at [274, 297] on button "Load More" at bounding box center [288, 299] width 165 height 19
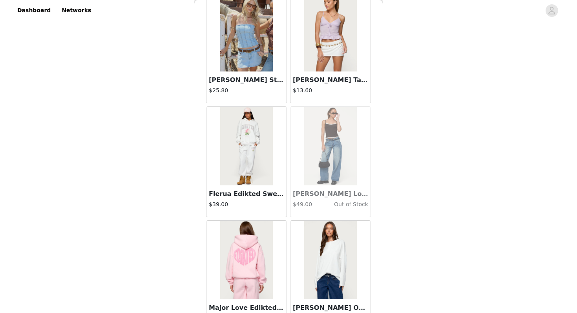
scroll to position [13414, 0]
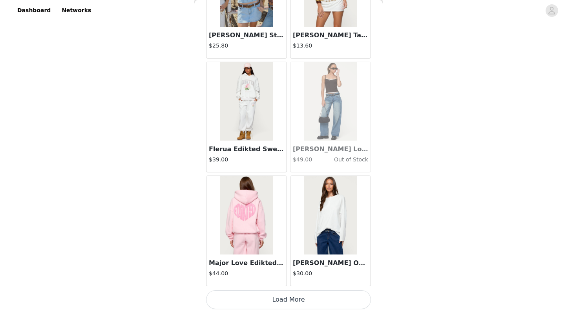
click at [294, 299] on button "Load More" at bounding box center [288, 299] width 165 height 19
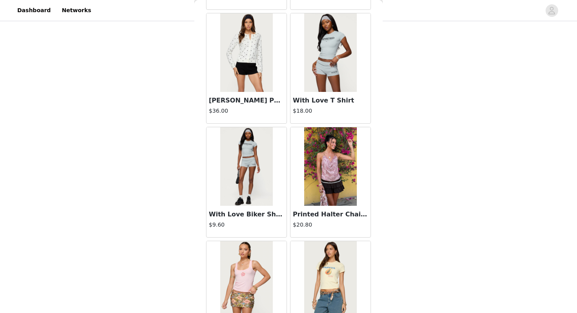
scroll to position [14552, 0]
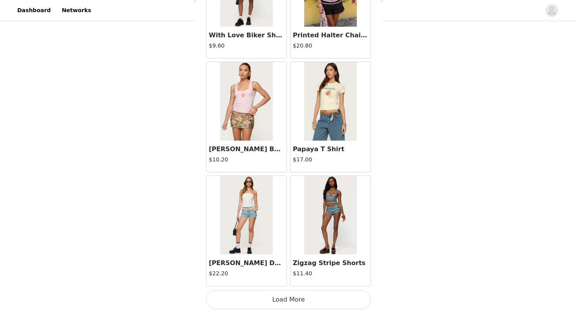
click at [280, 300] on button "Load More" at bounding box center [288, 299] width 165 height 19
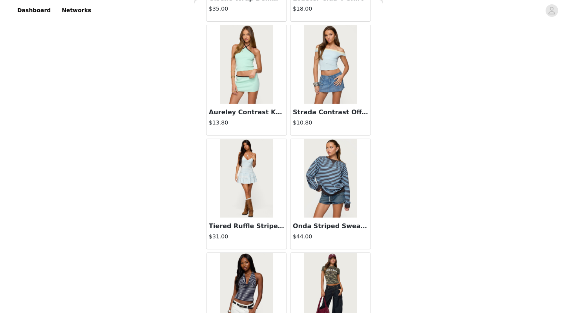
scroll to position [15691, 0]
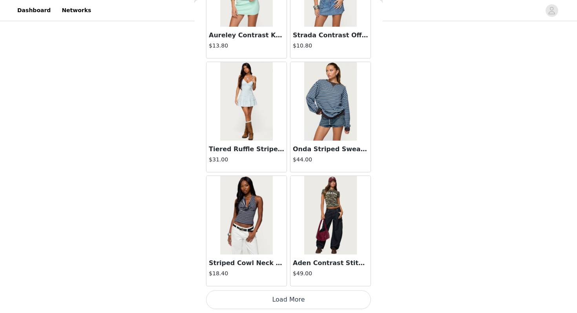
click at [272, 295] on button "Load More" at bounding box center [288, 299] width 165 height 19
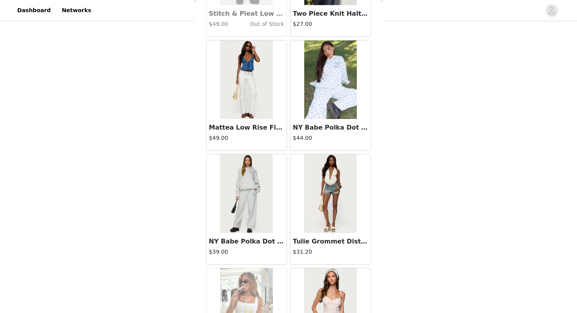
scroll to position [16830, 0]
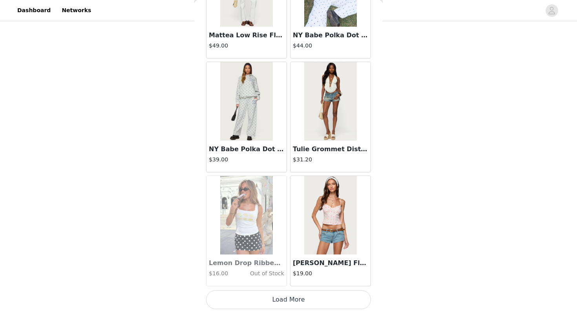
click at [268, 300] on button "Load More" at bounding box center [288, 299] width 165 height 19
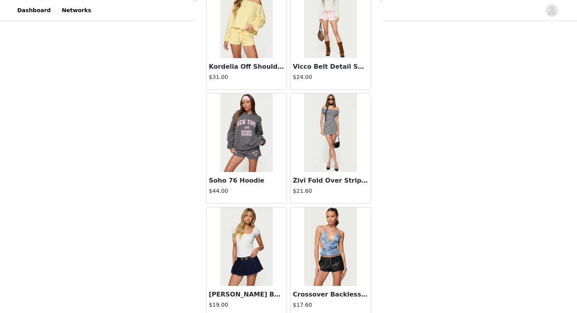
scroll to position [17968, 0]
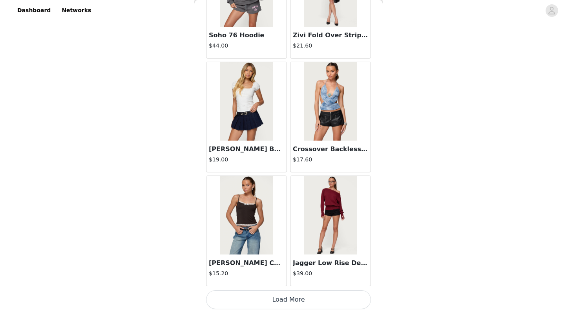
click at [271, 294] on button "Load More" at bounding box center [288, 299] width 165 height 19
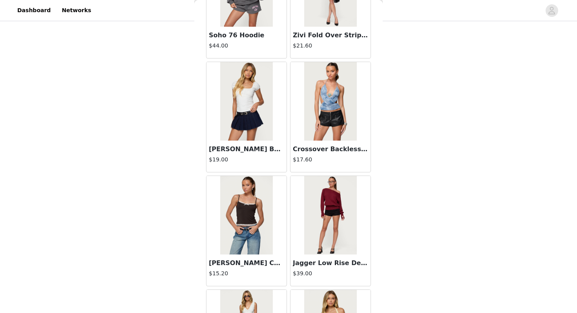
click at [253, 104] on img at bounding box center [246, 101] width 52 height 79
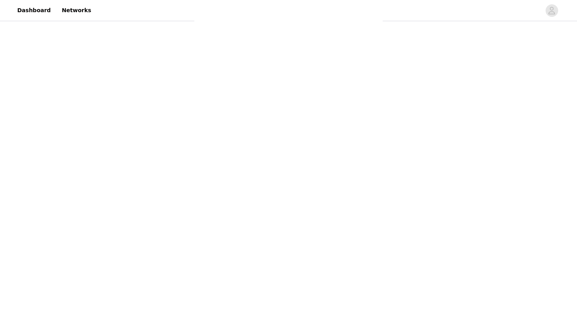
scroll to position [0, 0]
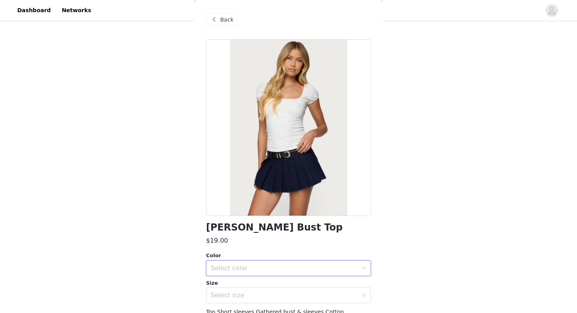
click at [268, 262] on div "Select color" at bounding box center [286, 268] width 150 height 15
click at [250, 284] on li "WHITE" at bounding box center [288, 285] width 165 height 13
click at [242, 294] on div "Select size" at bounding box center [284, 295] width 147 height 8
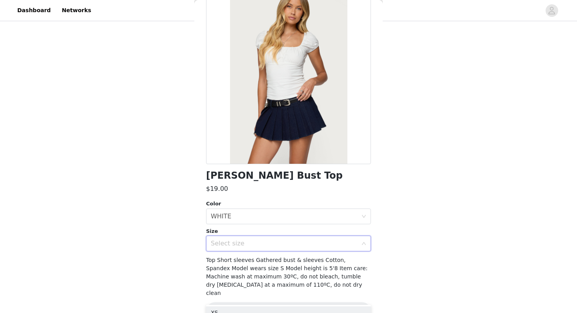
scroll to position [61, 0]
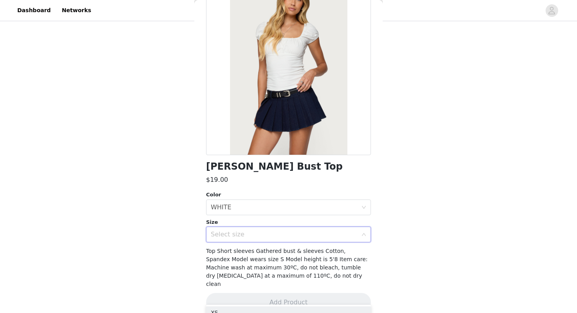
click at [234, 232] on div "Select size" at bounding box center [284, 234] width 147 height 8
click at [227, 235] on div "Select size" at bounding box center [284, 234] width 147 height 8
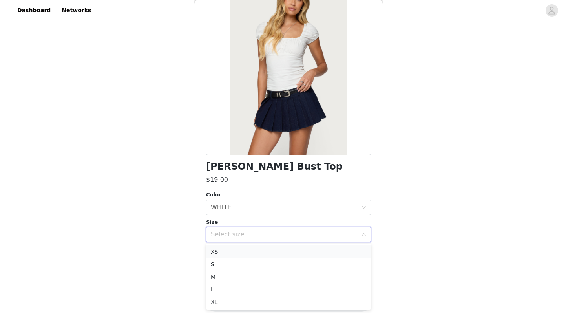
click at [280, 255] on li "XS" at bounding box center [288, 251] width 165 height 13
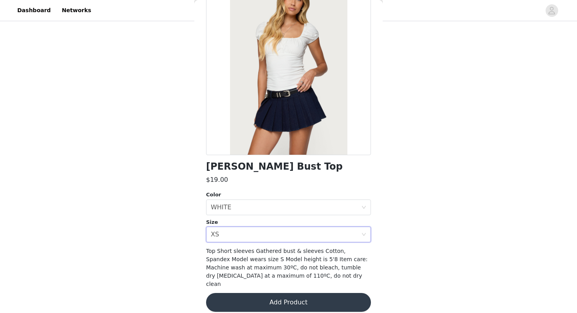
click at [280, 294] on button "Add Product" at bounding box center [288, 302] width 165 height 19
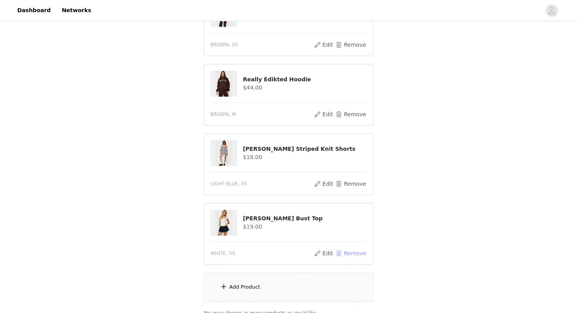
click at [351, 253] on button "Remove" at bounding box center [350, 253] width 31 height 9
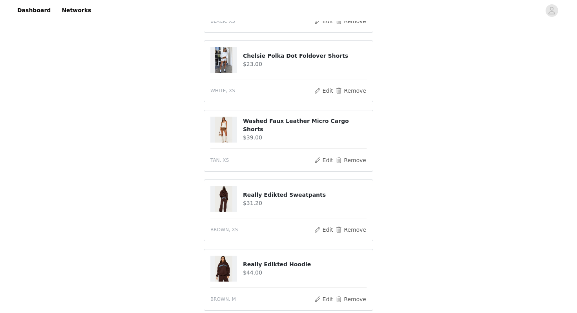
scroll to position [322, 0]
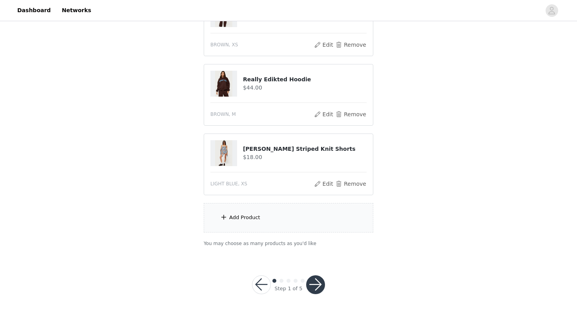
click at [322, 283] on button "button" at bounding box center [315, 284] width 19 height 19
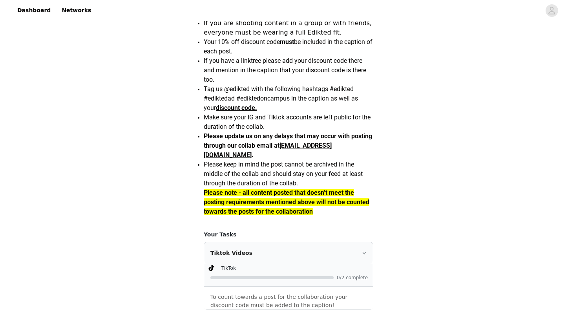
scroll to position [723, 0]
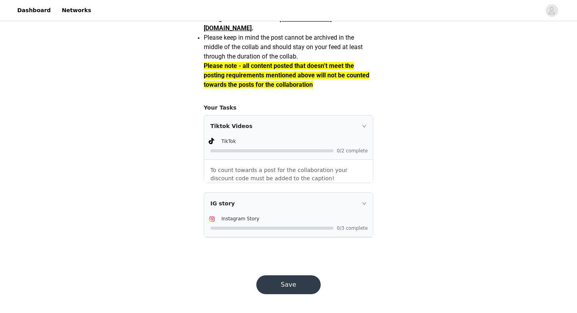
click at [290, 287] on button "Save" at bounding box center [288, 284] width 64 height 19
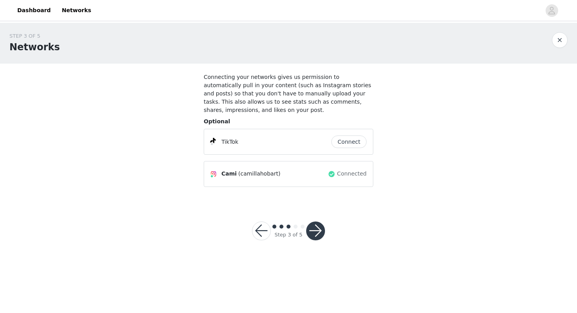
click at [265, 227] on button "button" at bounding box center [261, 230] width 19 height 19
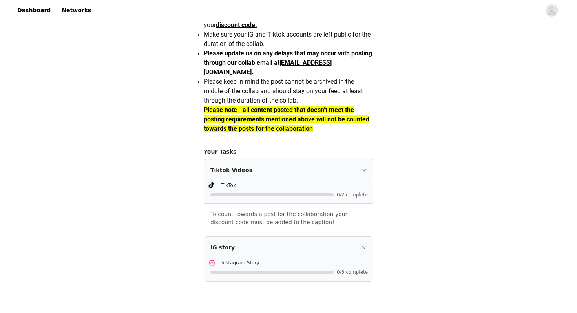
scroll to position [723, 0]
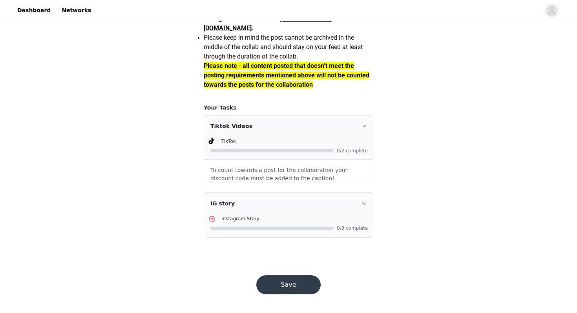
click at [283, 280] on button "Save" at bounding box center [288, 284] width 64 height 19
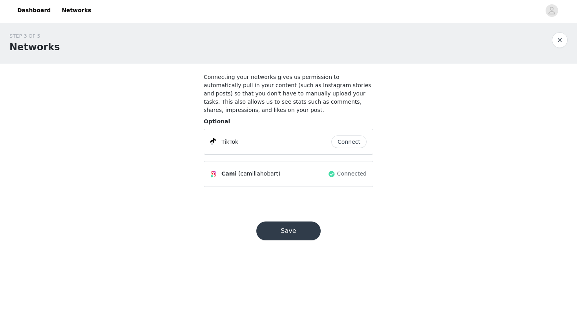
click at [345, 146] on button "Connect" at bounding box center [348, 141] width 35 height 13
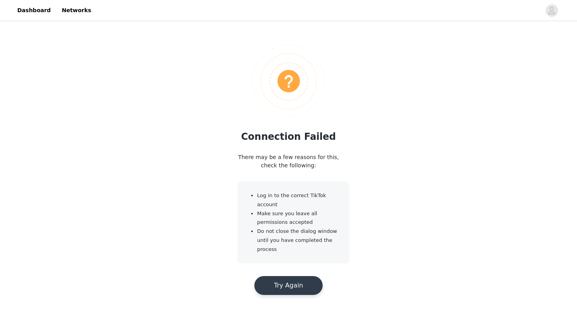
click at [302, 280] on button "Try Again" at bounding box center [288, 285] width 68 height 19
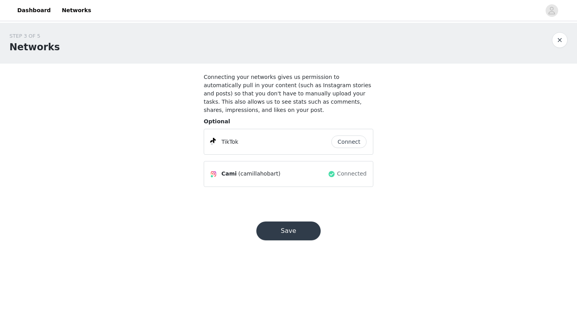
click at [353, 141] on button "Connect" at bounding box center [348, 141] width 35 height 13
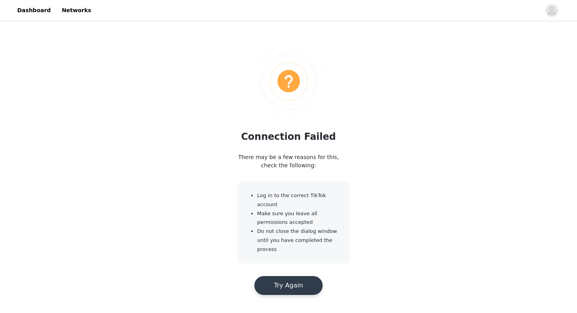
click at [273, 287] on button "Try Again" at bounding box center [288, 285] width 68 height 19
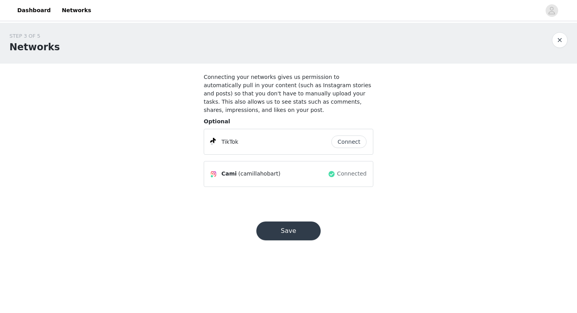
click at [343, 140] on button "Connect" at bounding box center [348, 141] width 35 height 13
click at [291, 236] on button "Save" at bounding box center [288, 230] width 64 height 19
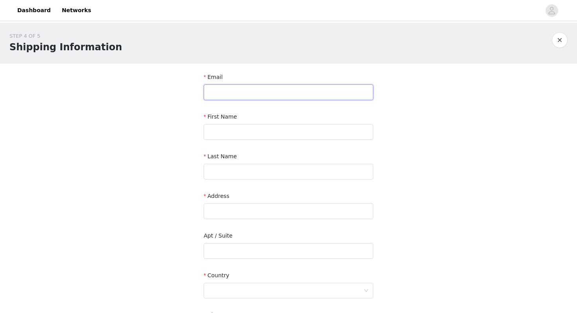
click at [262, 95] on input "text" at bounding box center [289, 92] width 170 height 16
type input "[EMAIL_ADDRESS][DOMAIN_NAME]"
type input "[PERSON_NAME]"
type input "[GEOGRAPHIC_DATA]"
type input "[STREET_ADDRESS]"
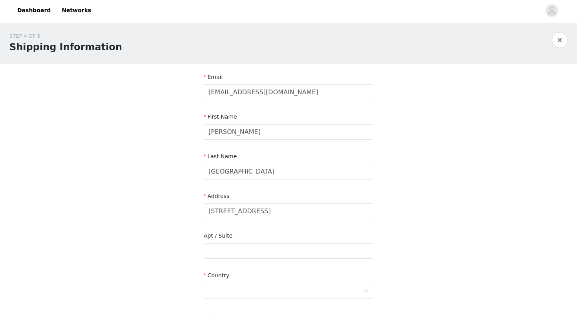
type input "Tempe"
type input "85281"
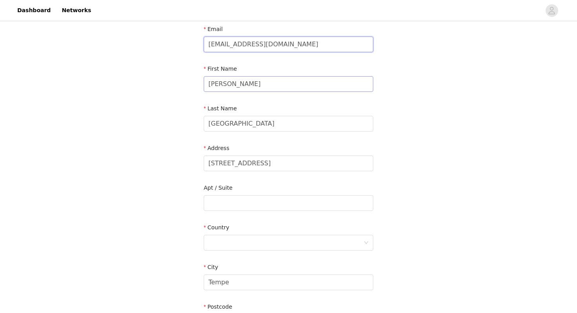
scroll to position [57, 0]
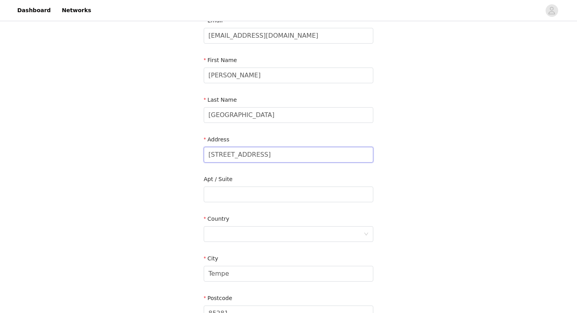
click at [268, 149] on input "[STREET_ADDRESS]" at bounding box center [289, 155] width 170 height 16
type input "1317 S Terrace Rd"
click at [266, 195] on input "text" at bounding box center [289, 195] width 170 height 16
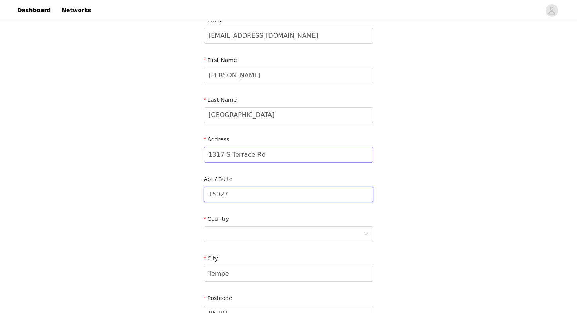
scroll to position [93, 0]
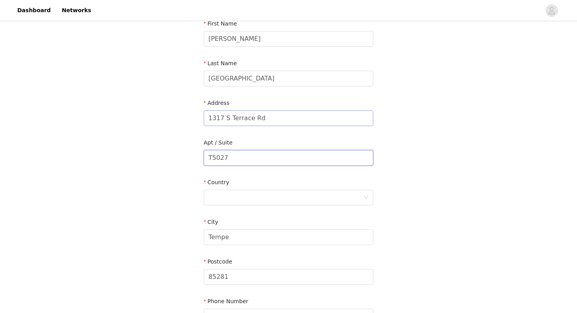
type input "T5027"
click at [272, 117] on input "1317 S Terrace Rd" at bounding box center [289, 118] width 170 height 16
click at [266, 194] on div at bounding box center [285, 197] width 155 height 15
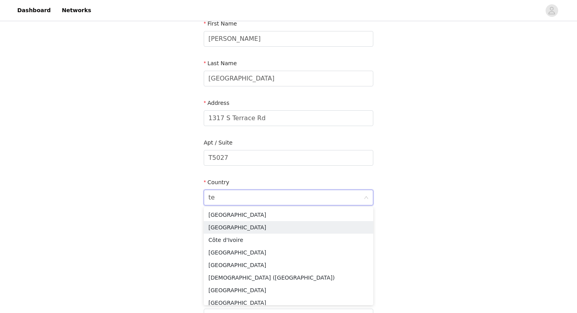
type input "t"
type input "a"
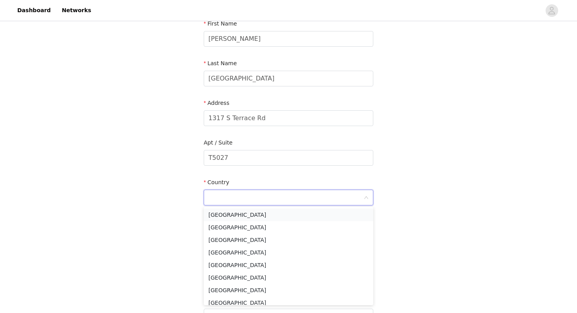
click at [236, 217] on li "[GEOGRAPHIC_DATA]" at bounding box center [289, 214] width 170 height 13
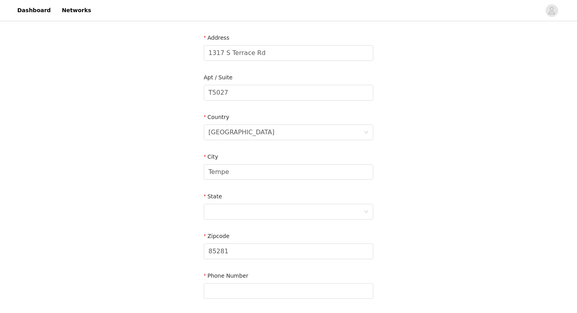
scroll to position [168, 0]
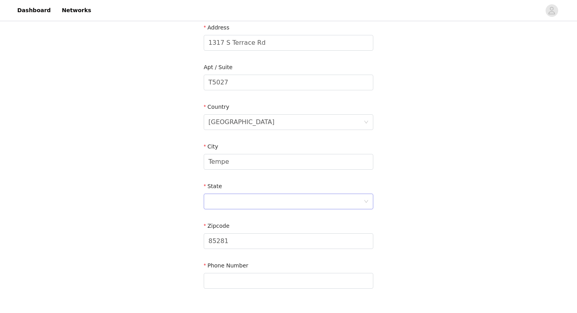
click at [220, 204] on div at bounding box center [285, 201] width 155 height 15
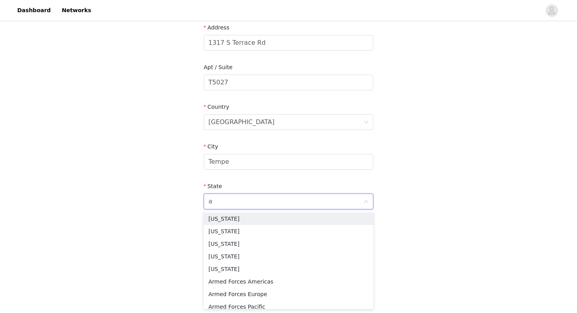
type input "ar"
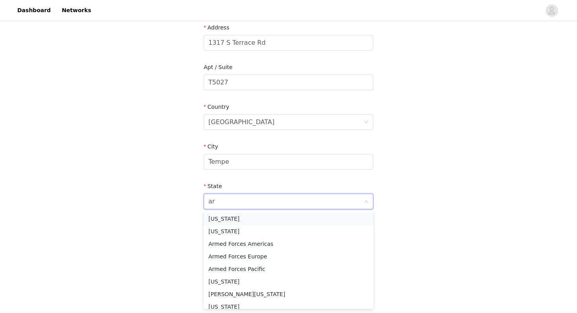
click at [216, 215] on li "[US_STATE]" at bounding box center [289, 218] width 170 height 13
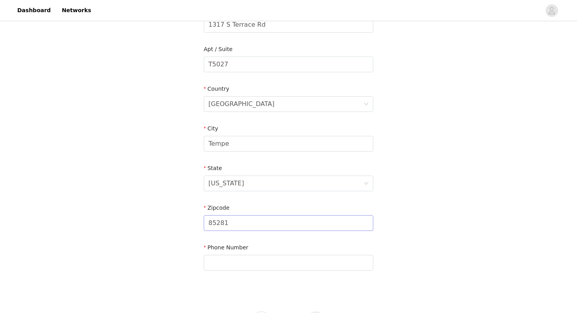
scroll to position [192, 0]
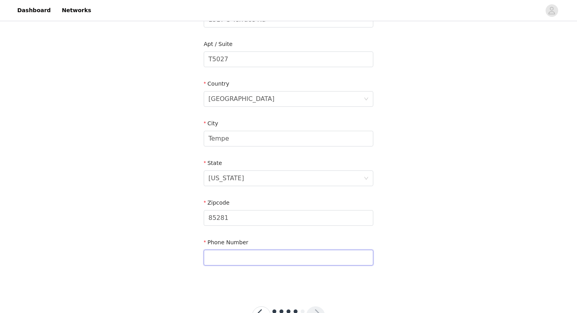
click at [216, 265] on input "text" at bounding box center [289, 258] width 170 height 16
type input "7325158109"
click at [146, 252] on div "STEP 4 OF 5 Shipping Information Email [EMAIL_ADDRESS][DOMAIN_NAME] First Name …" at bounding box center [288, 59] width 577 height 456
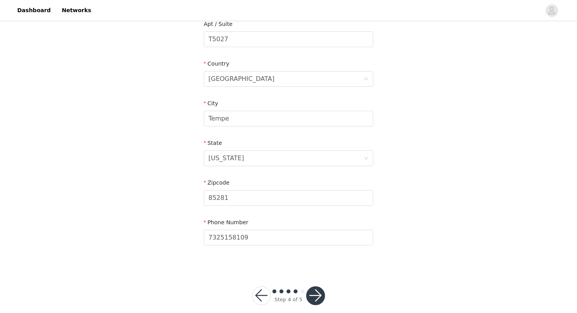
scroll to position [222, 0]
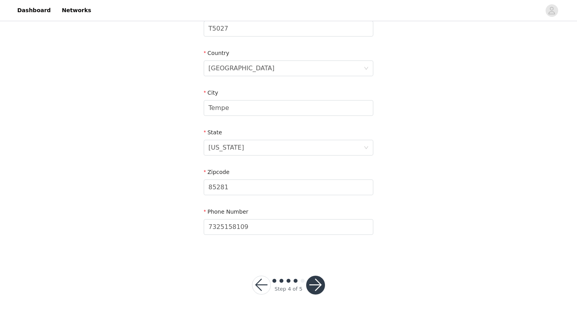
click at [325, 285] on div "Step 4 of 5" at bounding box center [289, 285] width 92 height 38
click at [320, 285] on button "button" at bounding box center [315, 285] width 19 height 19
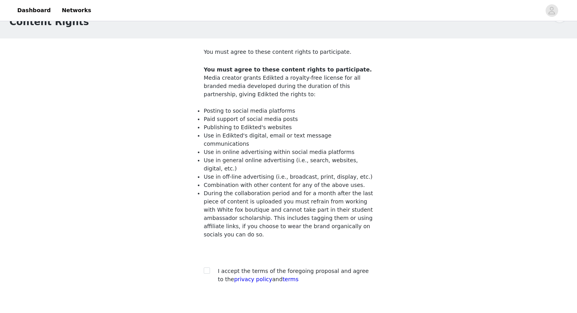
scroll to position [22, 0]
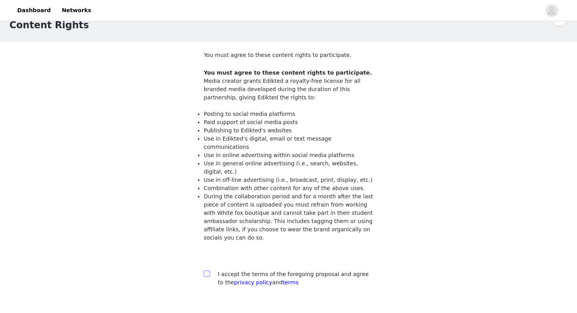
click at [209, 271] on span at bounding box center [207, 274] width 6 height 6
click at [209, 271] on input "checkbox" at bounding box center [206, 273] width 5 height 5
checkbox input "true"
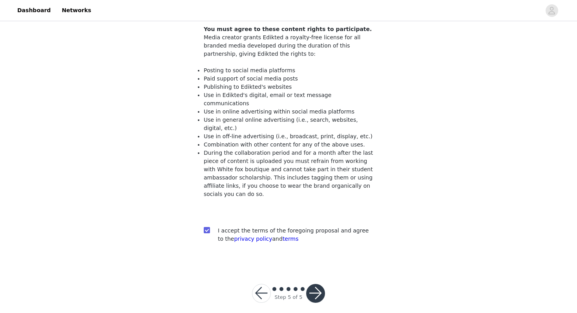
click at [325, 287] on div "Step 5 of 5" at bounding box center [289, 293] width 92 height 38
click at [316, 287] on button "button" at bounding box center [315, 293] width 19 height 19
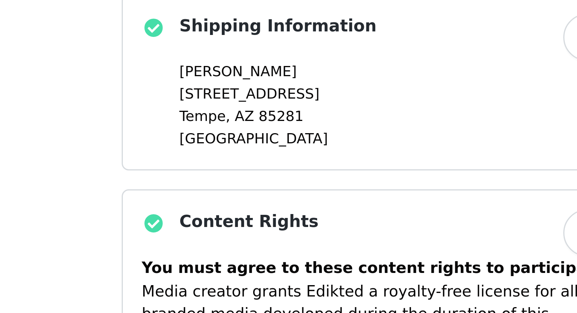
scroll to position [489, 0]
